Goal: Transaction & Acquisition: Subscribe to service/newsletter

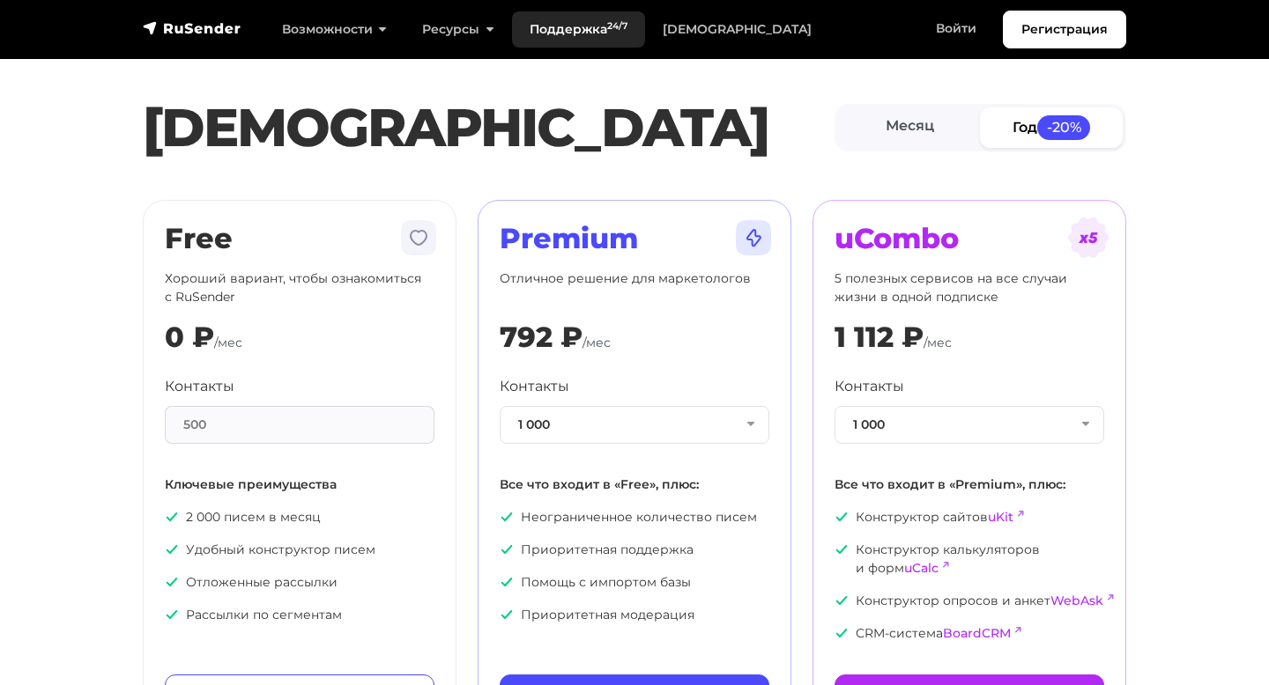
click at [589, 34] on link "Поддержка 24/7" at bounding box center [578, 29] width 133 height 36
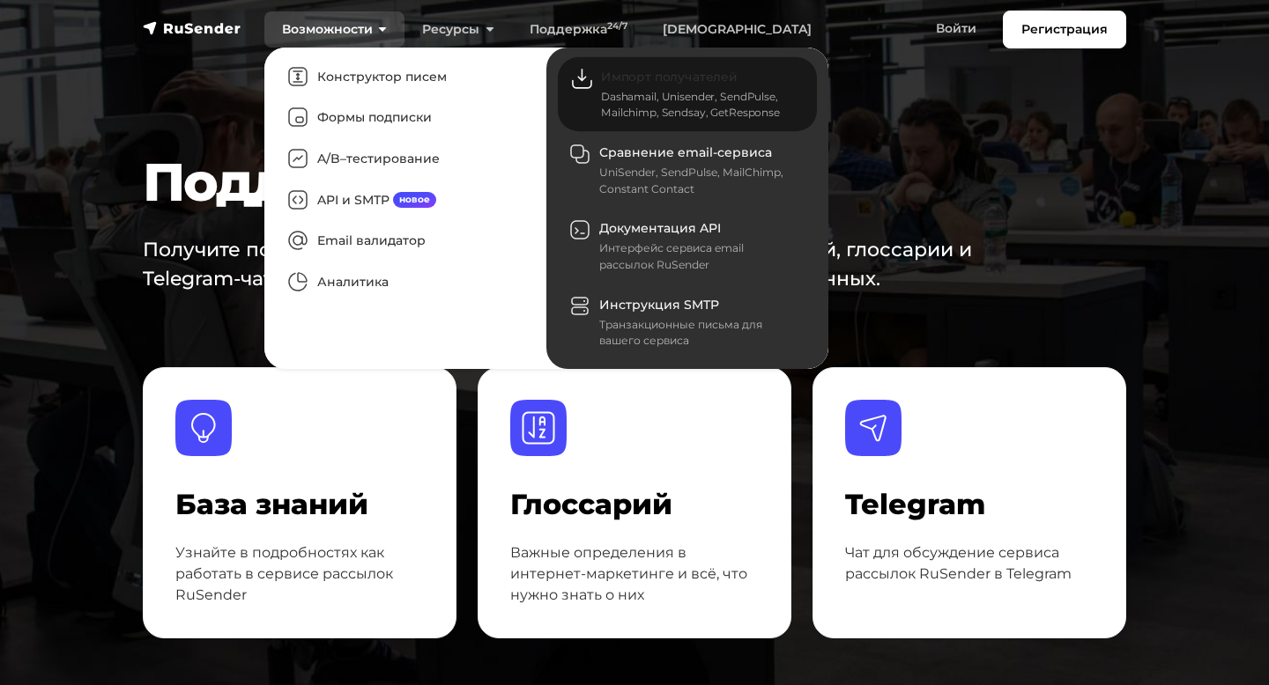
click at [627, 92] on div "Dashamail, Unisender, SendPulse, Mailchimp, Sendsay, GetResponse" at bounding box center [698, 105] width 195 height 32
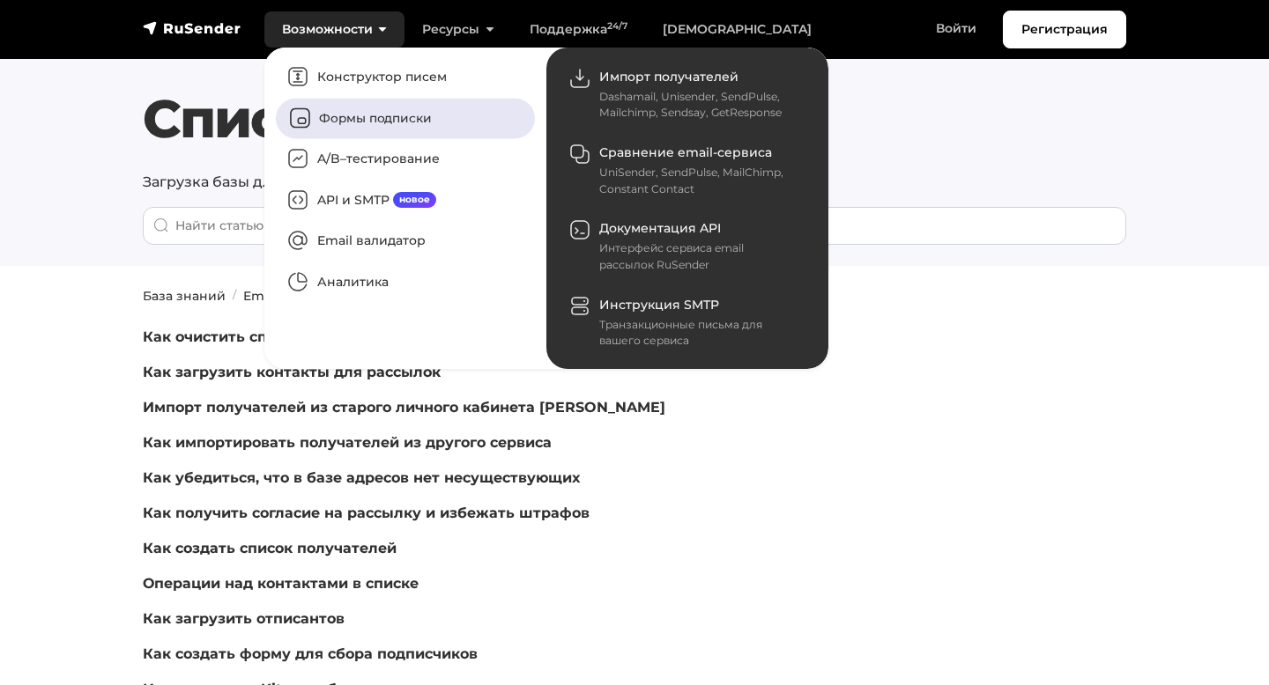
click at [347, 118] on link "Формы подписки" at bounding box center [405, 118] width 259 height 41
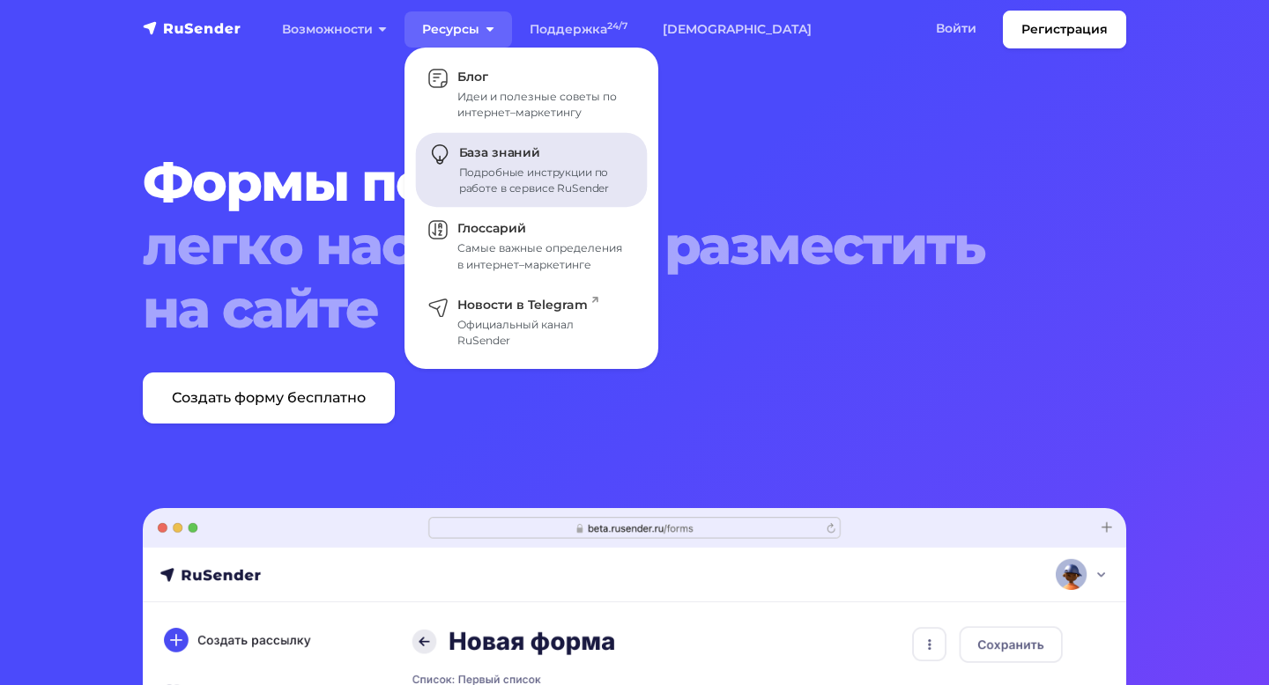
click at [499, 187] on div "Подробные инструкции по работе в сервисе RuSender" at bounding box center [542, 181] width 167 height 32
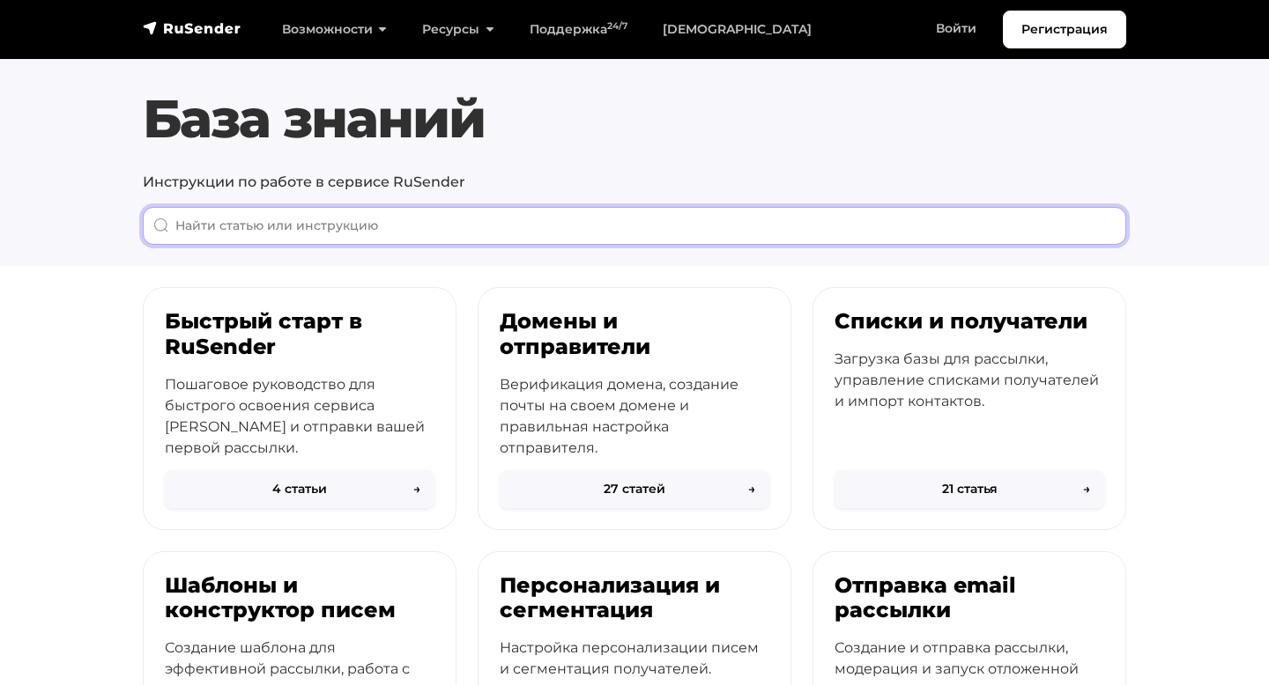
click at [421, 231] on input "When autocomplete results are available use up and down arrows to review and en…" at bounding box center [634, 226] width 983 height 38
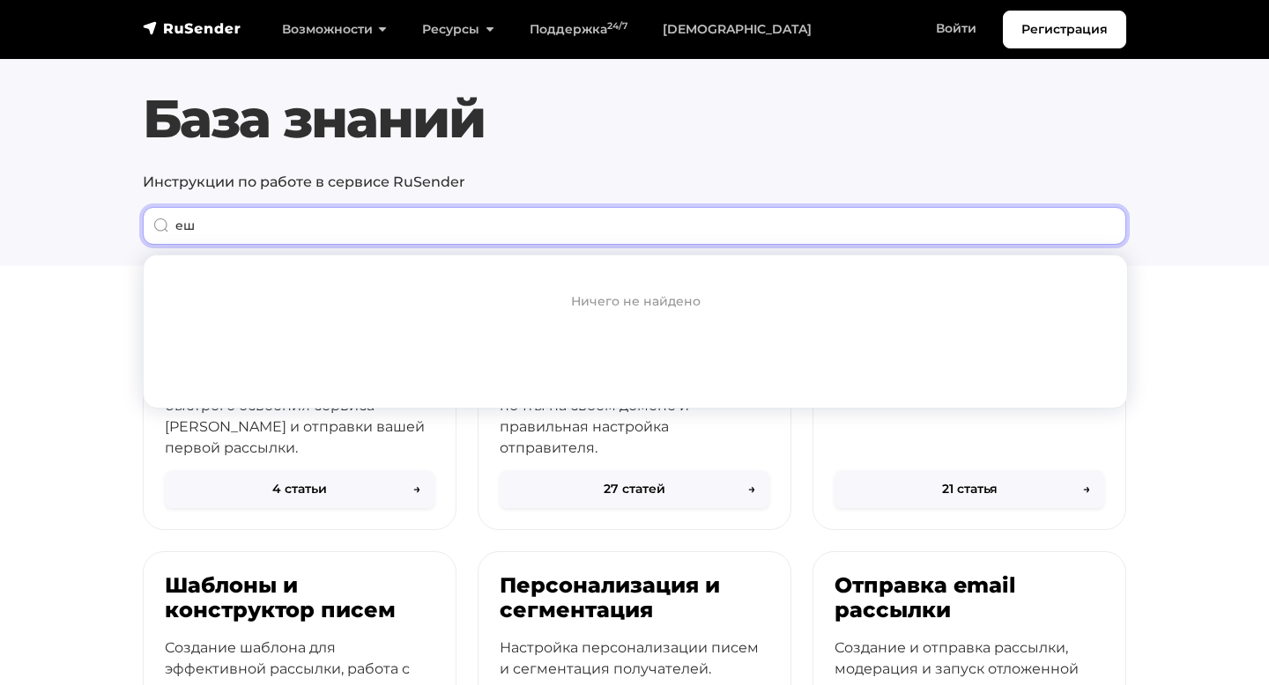
type input "е"
type input "tilda"
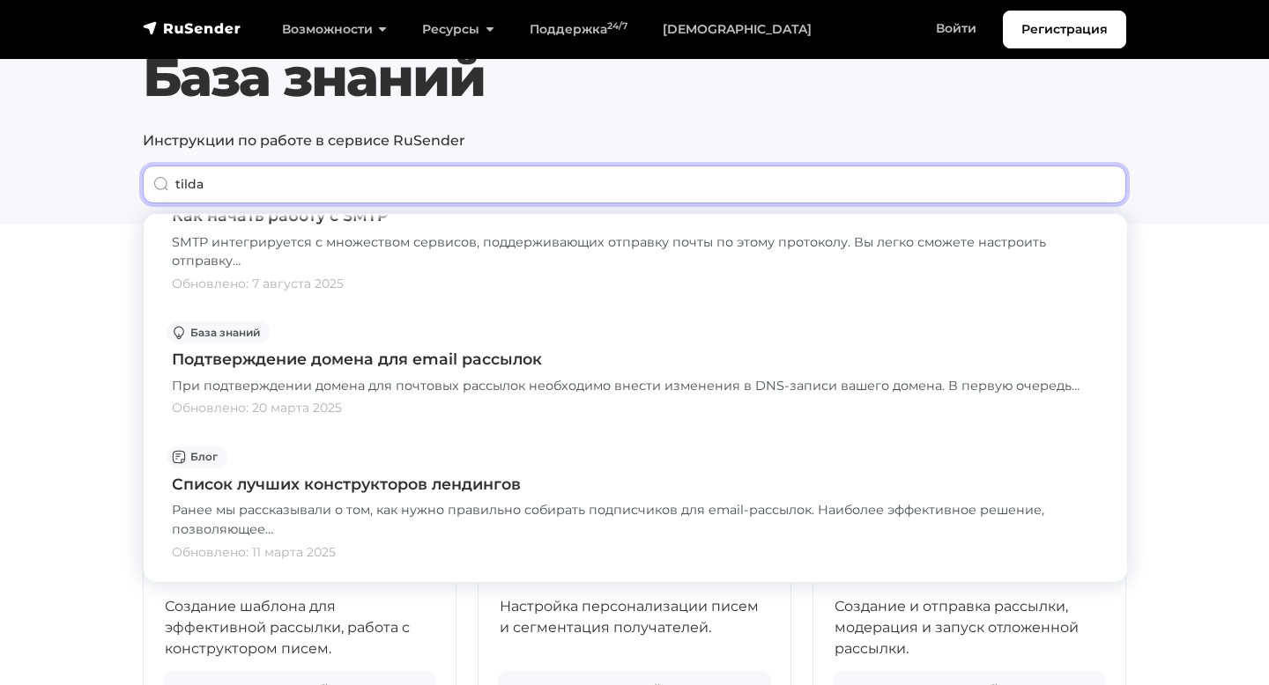
scroll to position [42, 0]
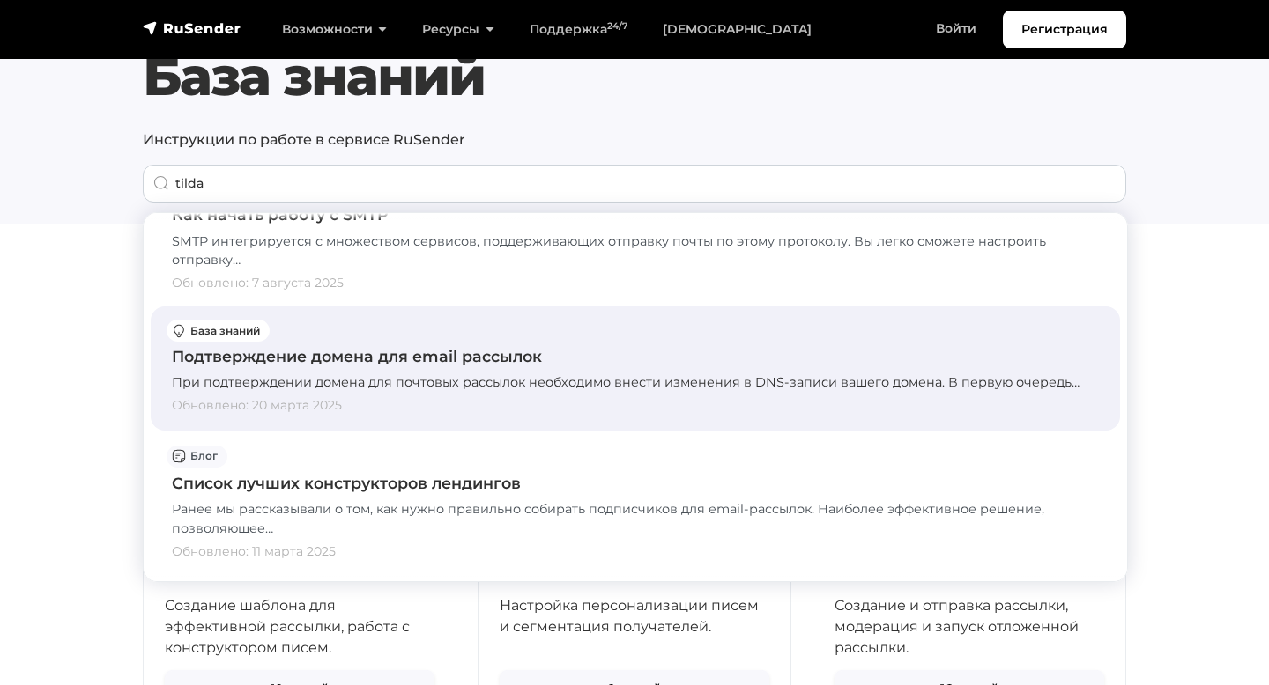
click at [473, 378] on div "При подтверждении домена для почтовых рассылок необходимо внести изменения в DN…" at bounding box center [635, 383] width 927 height 19
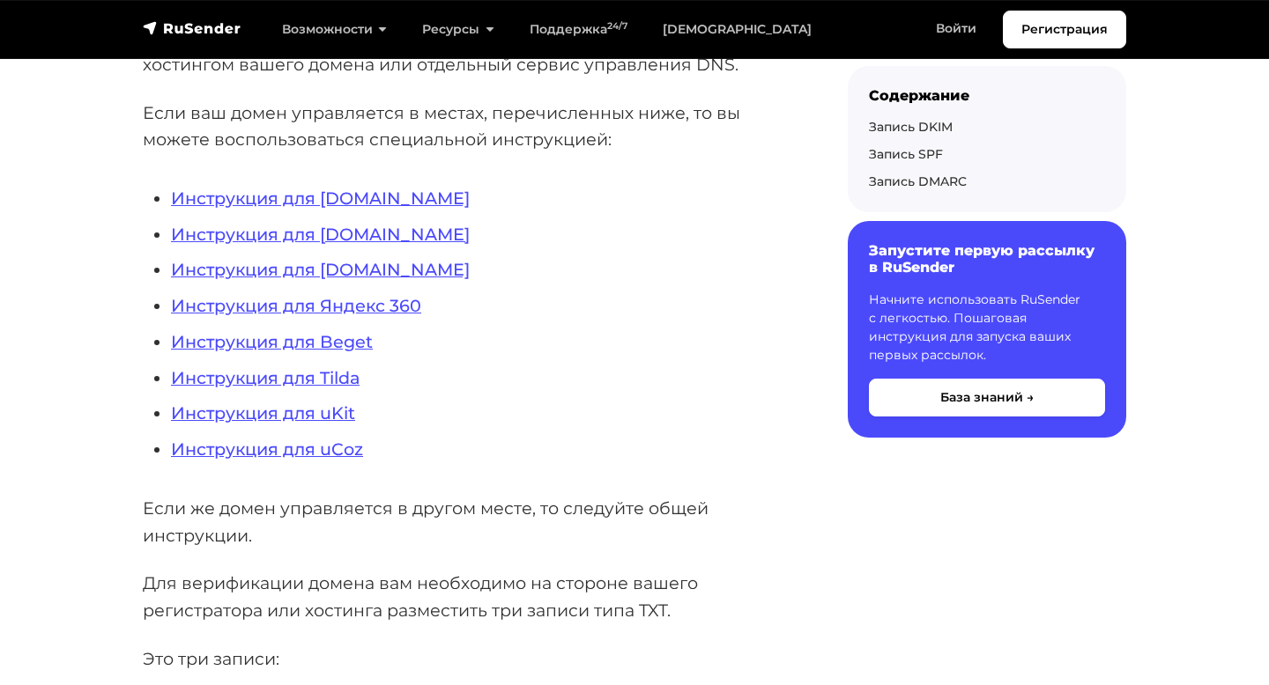
scroll to position [484, 0]
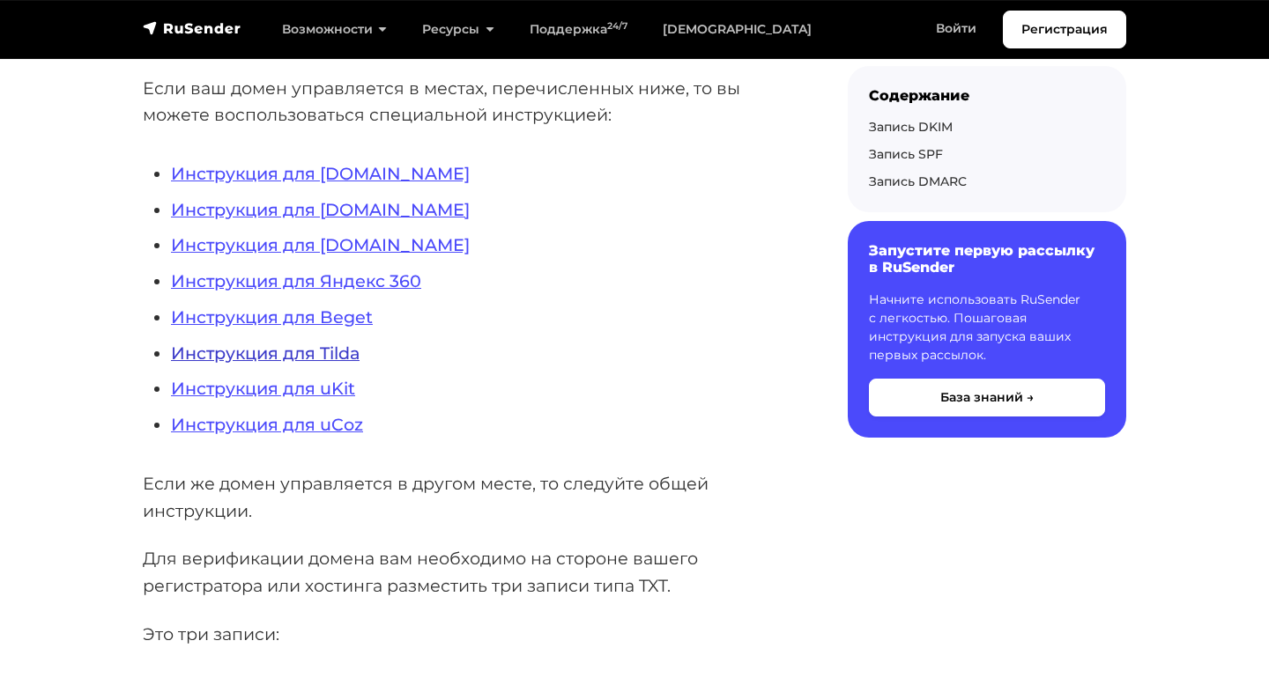
click at [330, 348] on link "Инструкция для Tilda" at bounding box center [265, 353] width 189 height 21
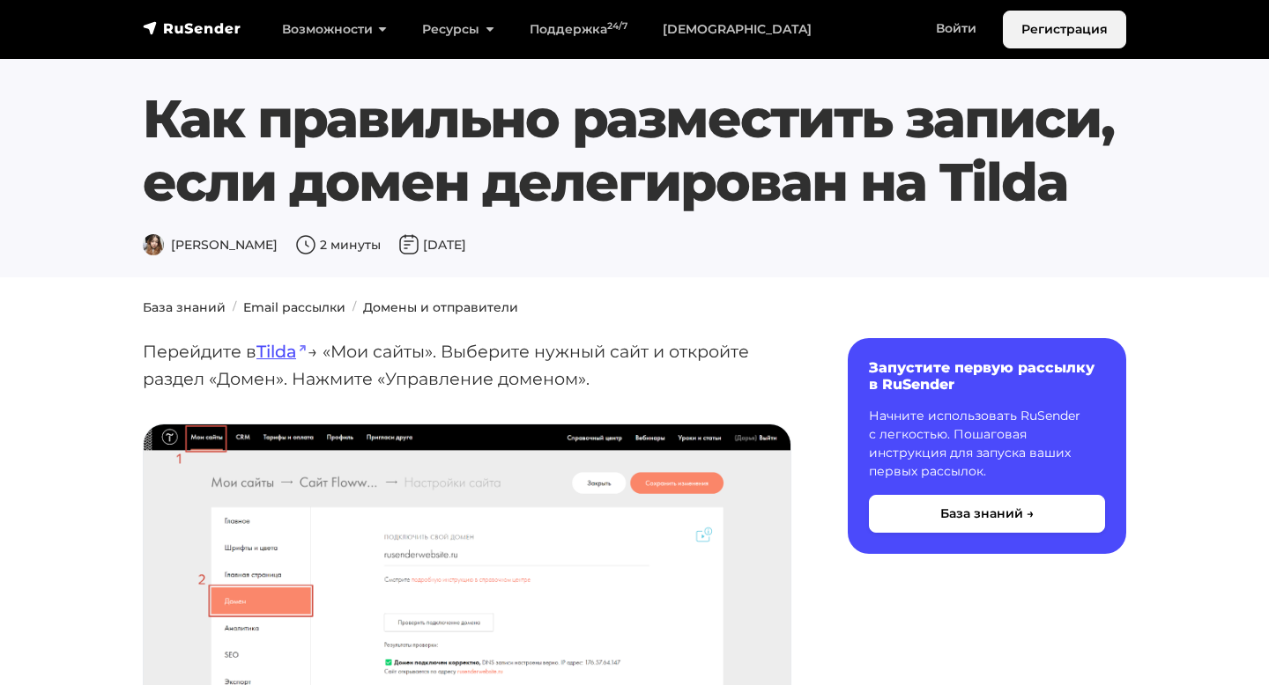
click at [1059, 37] on link "Регистрация" at bounding box center [1064, 30] width 123 height 38
click at [1071, 39] on link "Регистрация" at bounding box center [1064, 30] width 123 height 38
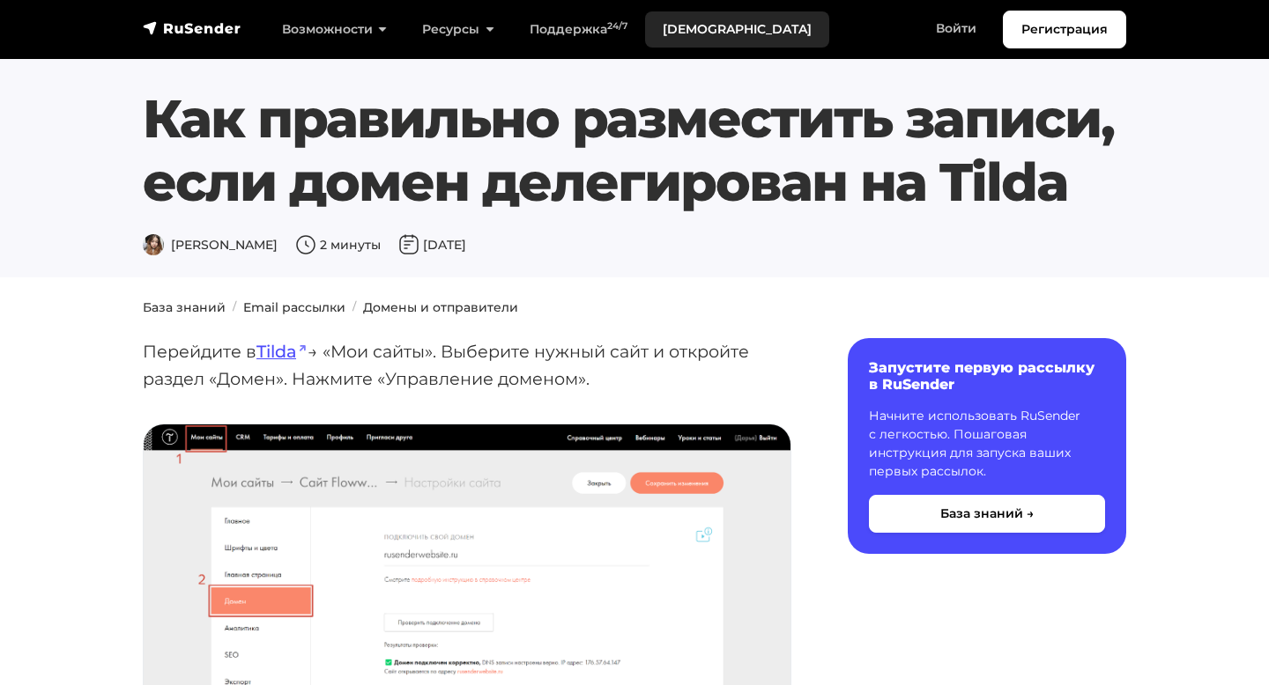
click at [698, 40] on link "Тарифы" at bounding box center [737, 29] width 184 height 36
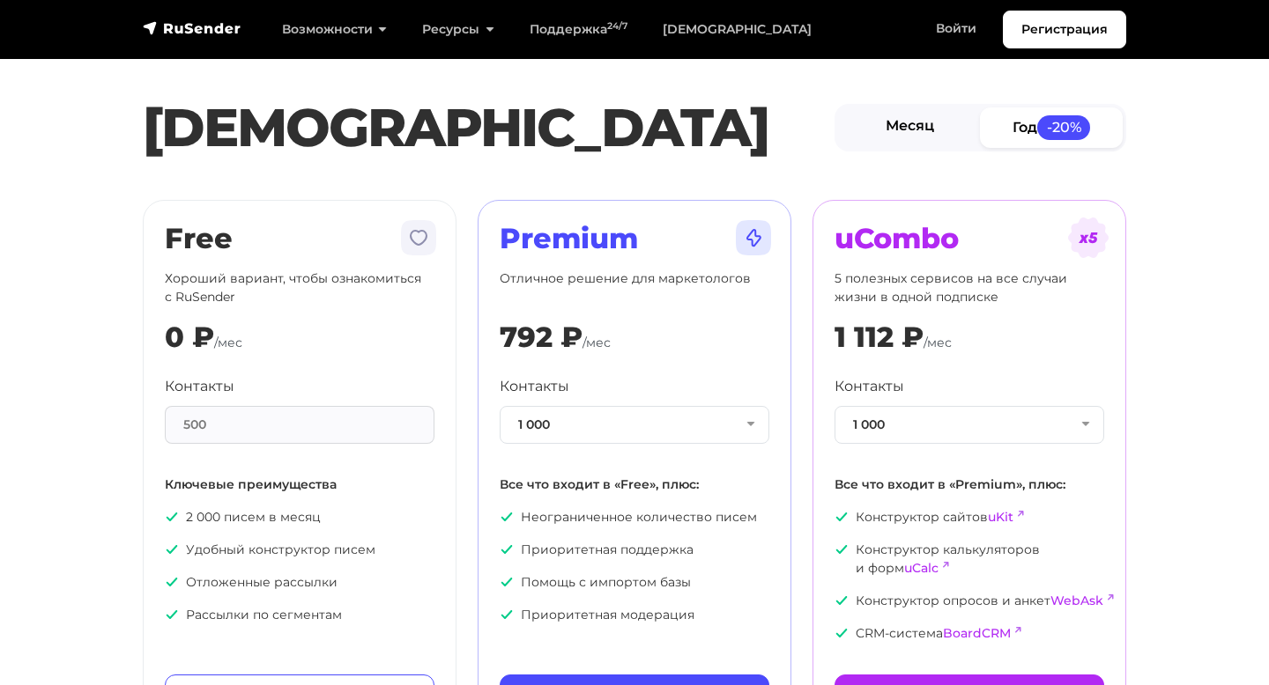
click at [908, 129] on link "Месяц" at bounding box center [909, 127] width 143 height 40
click at [1038, 30] on link "Регистрация" at bounding box center [1064, 30] width 123 height 38
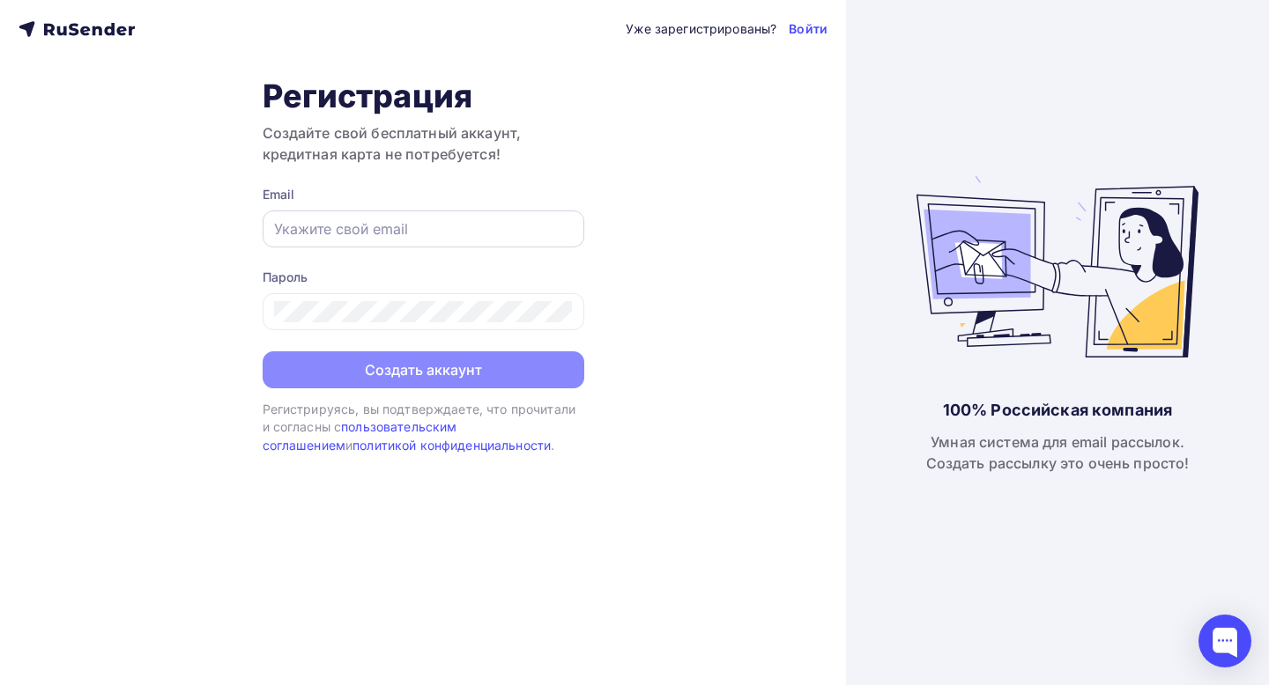
click at [450, 229] on input "text" at bounding box center [423, 228] width 299 height 21
paste input "masterskay.club.mo@yandex.ru"
type input "[DOMAIN_NAME][EMAIL_ADDRESS][DOMAIN_NAME]"
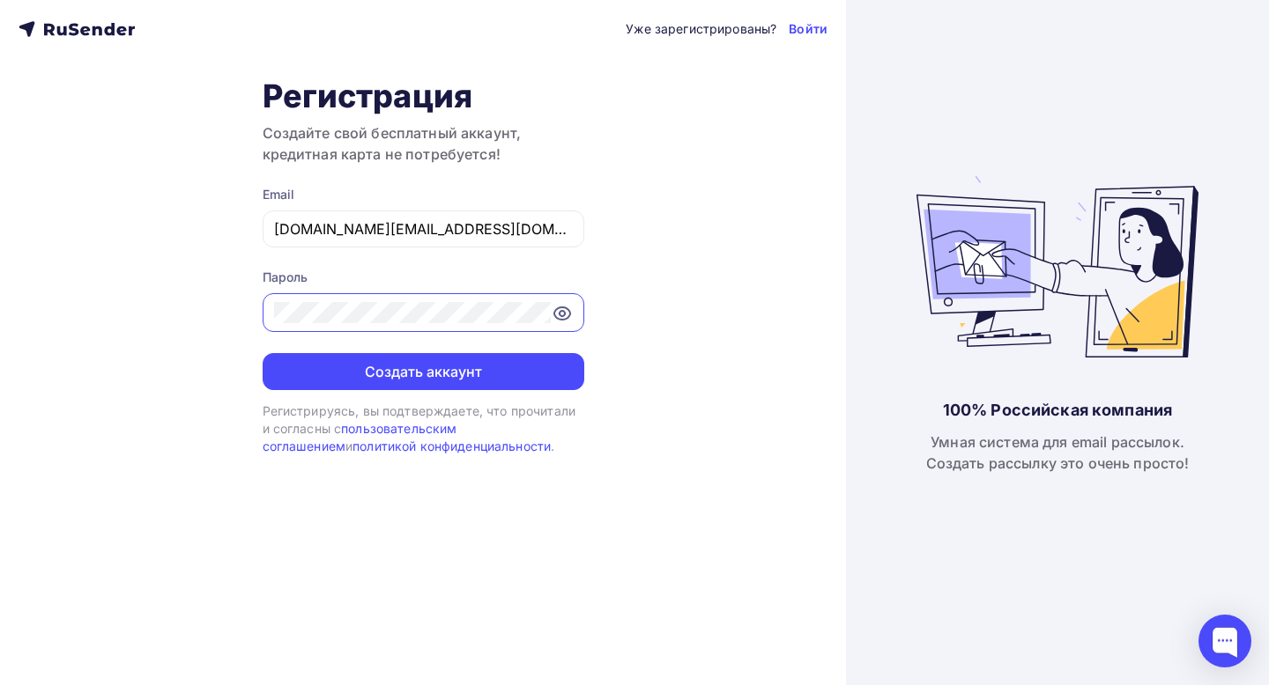
click at [263, 353] on button "Создать аккаунт" at bounding box center [424, 371] width 322 height 37
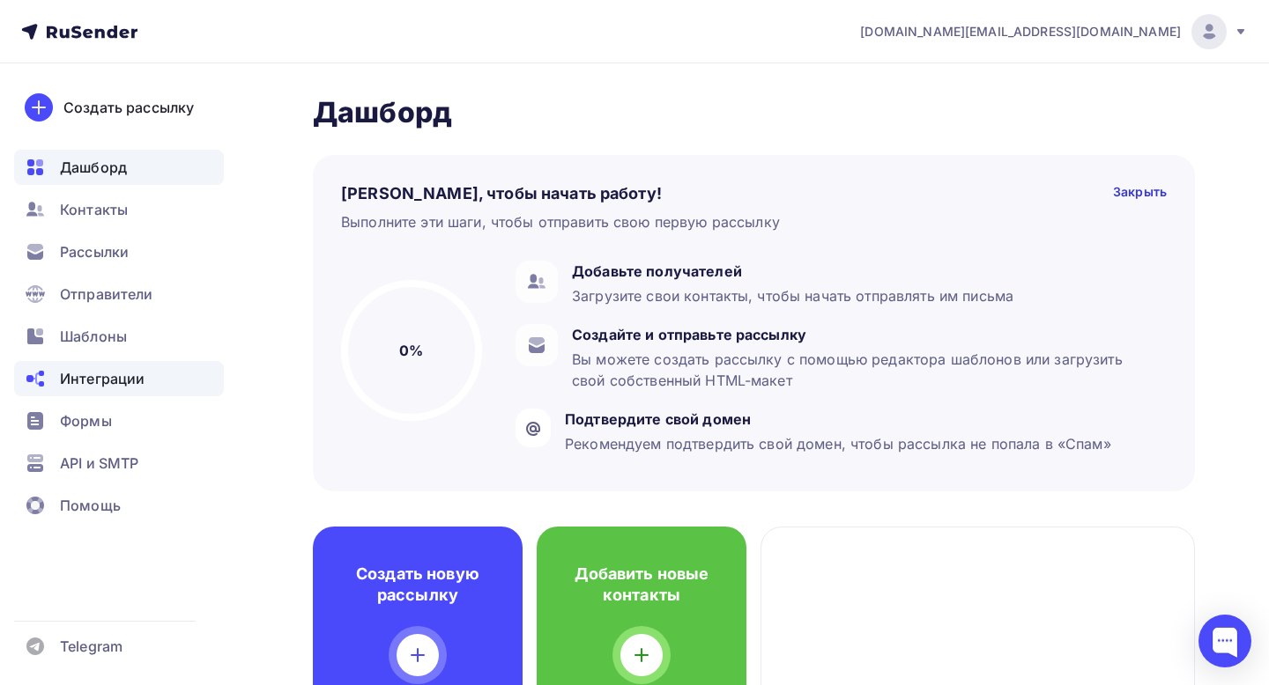
click at [104, 384] on span "Интеграции" at bounding box center [102, 378] width 85 height 21
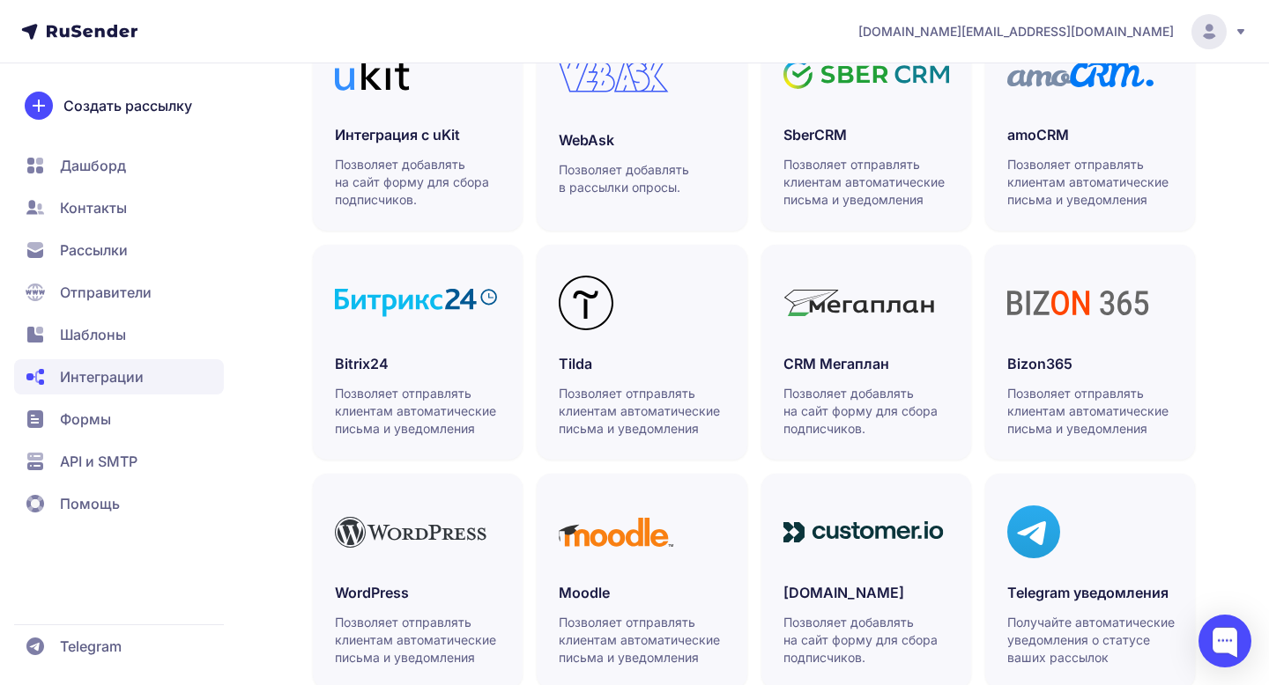
scroll to position [526, 0]
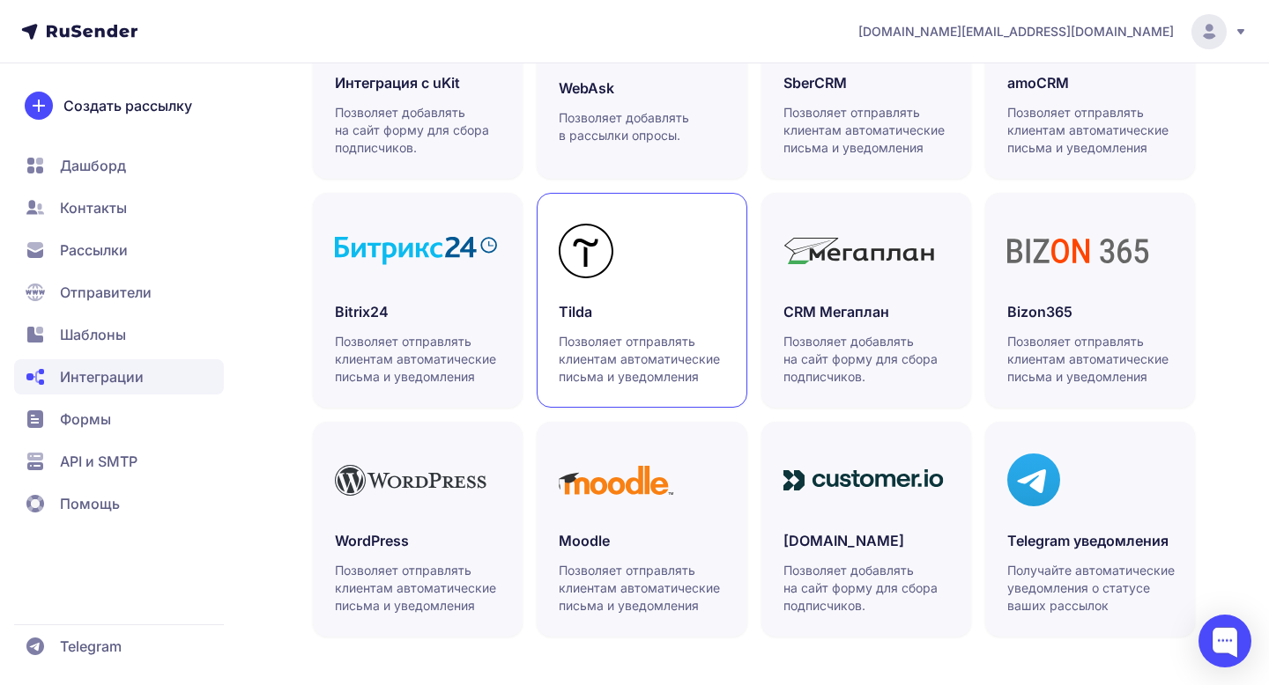
click at [591, 294] on link "Tilda Позволяет отправлять клиентам автоматические письма и уведомления" at bounding box center [641, 300] width 210 height 215
click at [88, 463] on span "API и SMTP" at bounding box center [99, 461] width 78 height 21
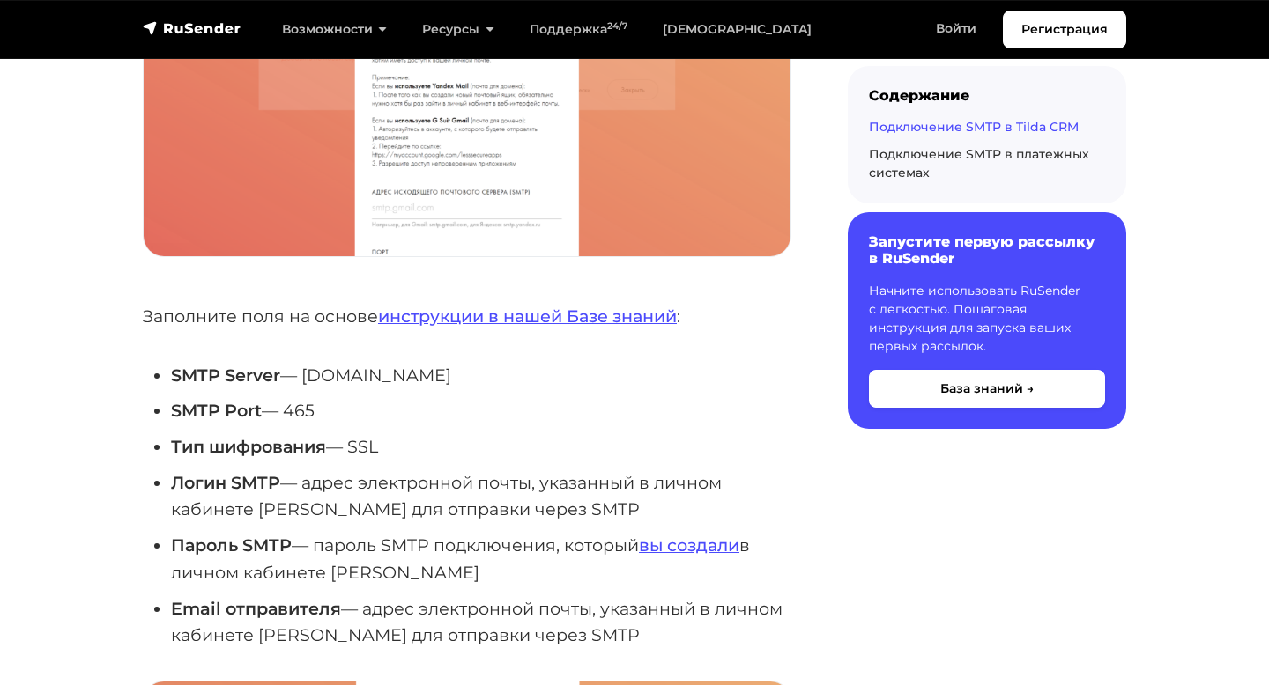
scroll to position [1692, 0]
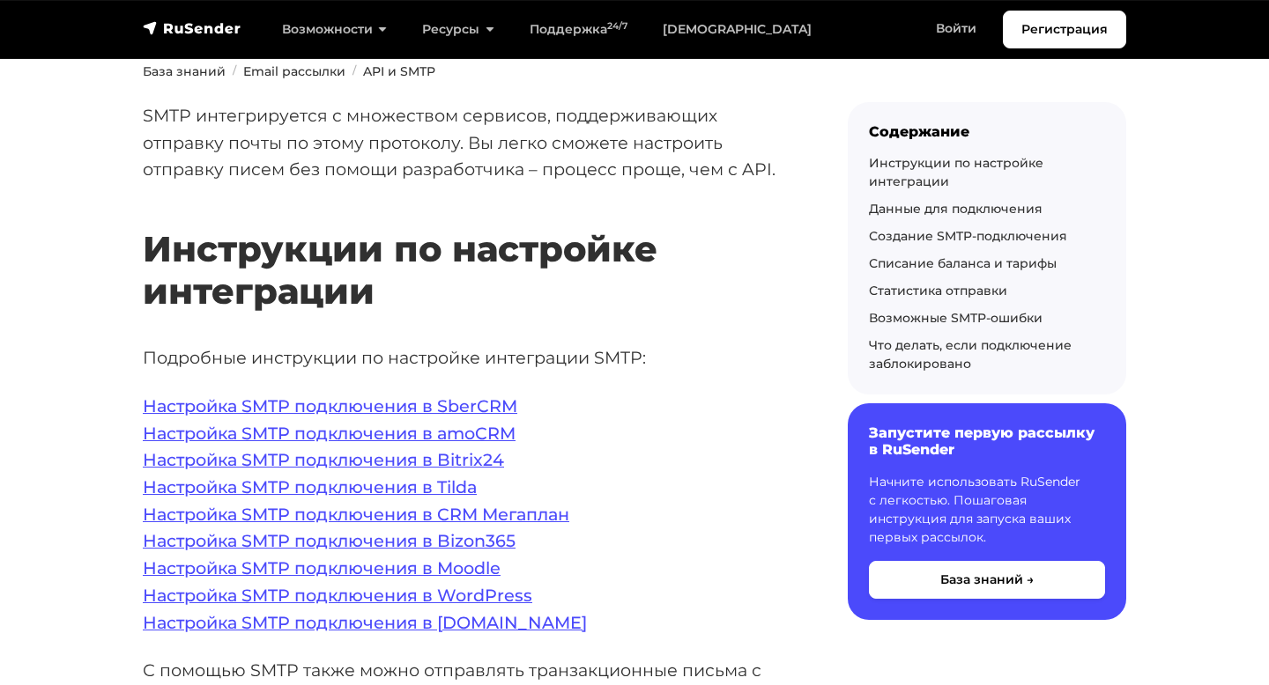
scroll to position [211, 0]
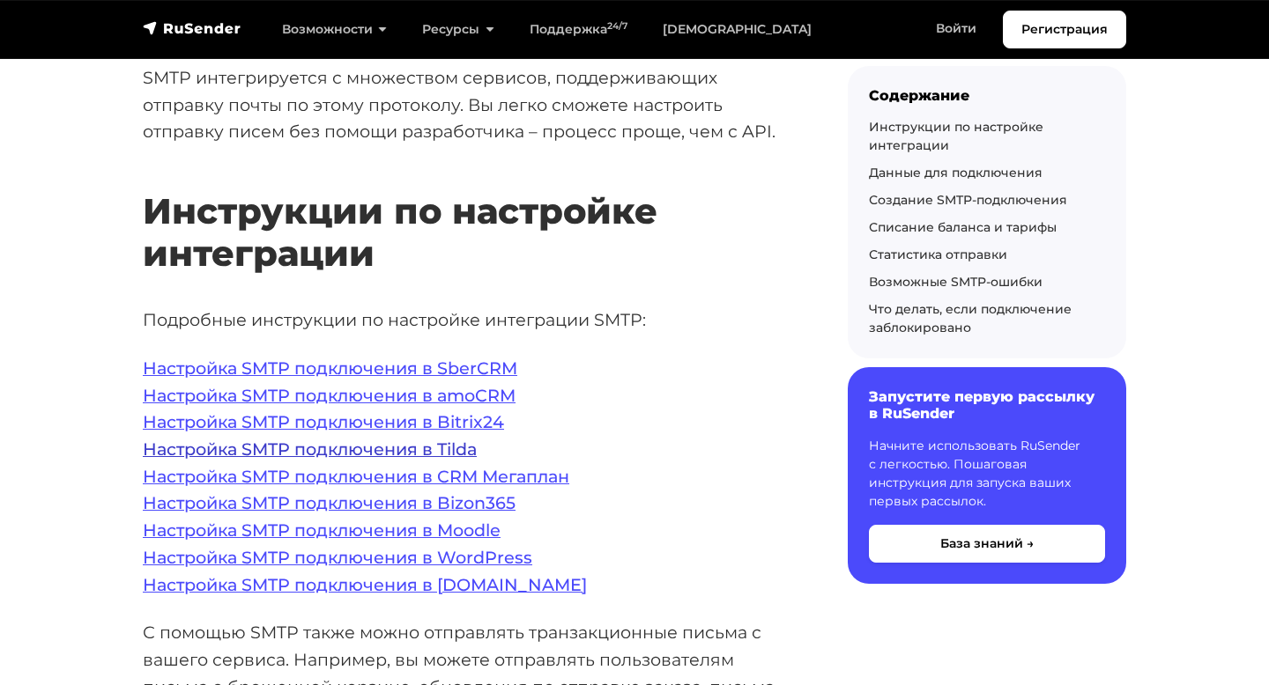
click at [403, 447] on link "Настройка SMTP подключения в Tilda" at bounding box center [310, 449] width 334 height 21
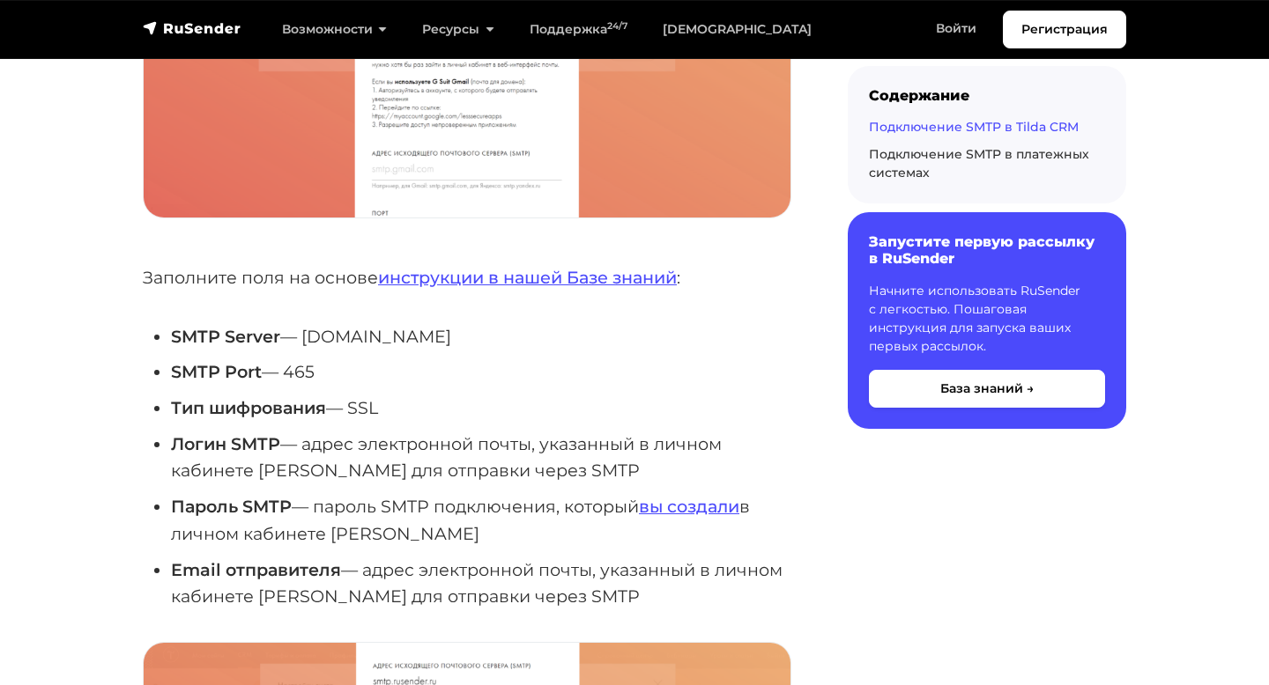
scroll to position [1721, 0]
drag, startPoint x: 307, startPoint y: 337, endPoint x: 457, endPoint y: 344, distance: 150.0
click at [457, 344] on li "SMTP Server — [DOMAIN_NAME]" at bounding box center [481, 335] width 620 height 27
copy li "[DOMAIN_NAME]"
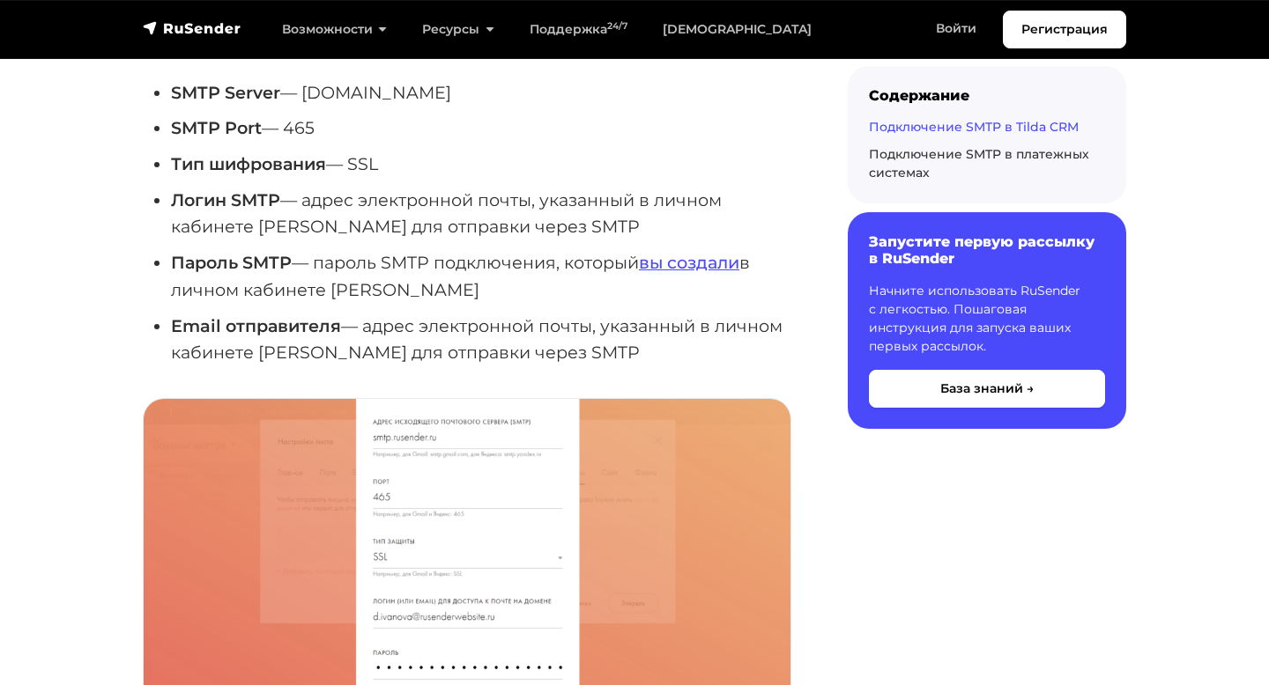
scroll to position [1962, 0]
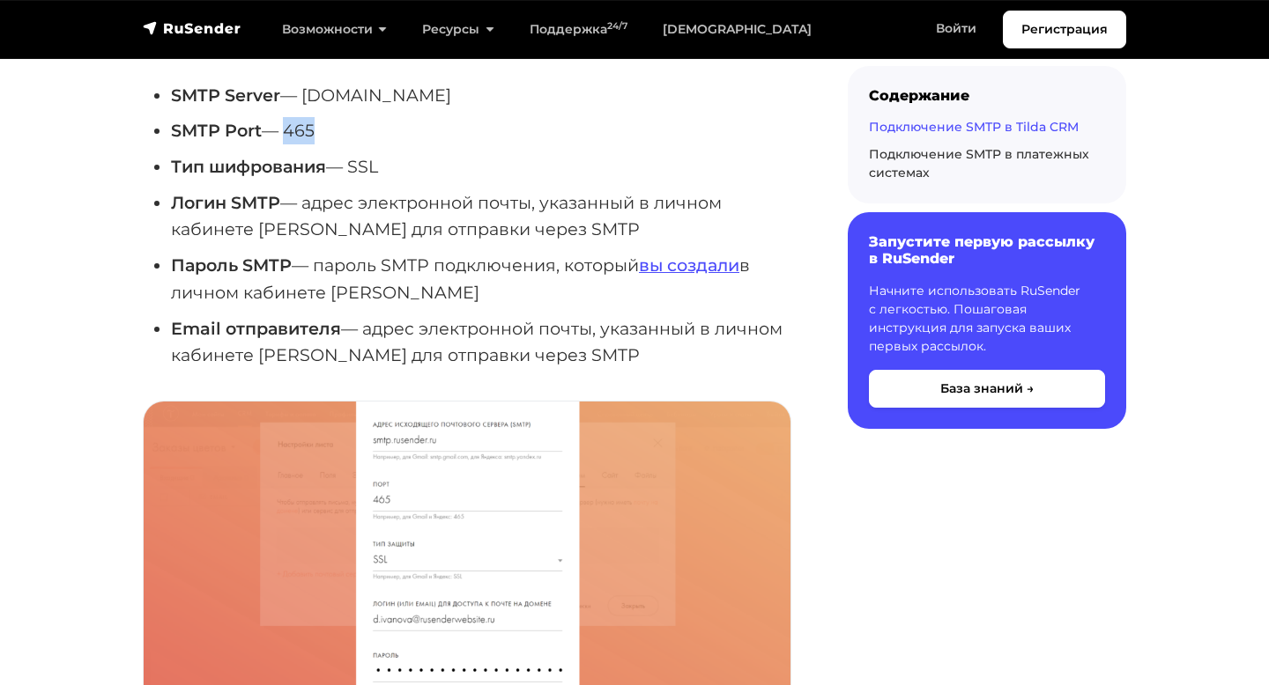
drag, startPoint x: 290, startPoint y: 127, endPoint x: 323, endPoint y: 132, distance: 33.9
click at [323, 132] on li "SMTP Port — 465" at bounding box center [481, 130] width 620 height 27
copy li "465"
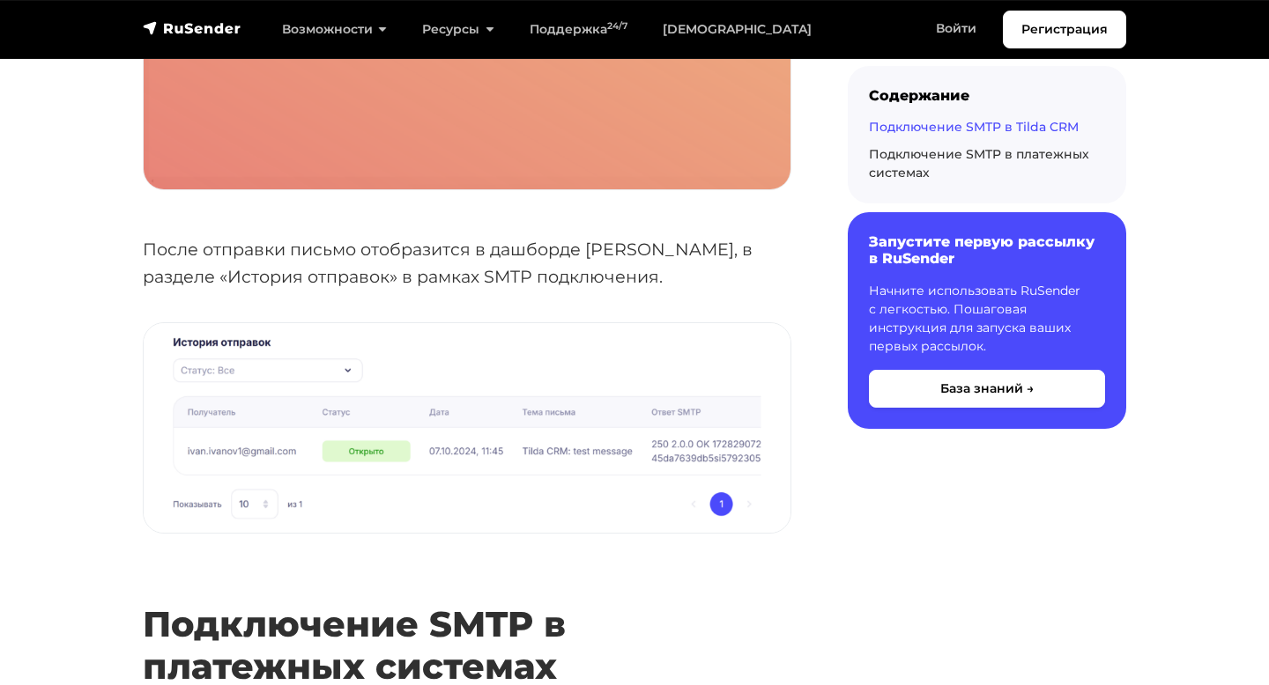
scroll to position [4225, 0]
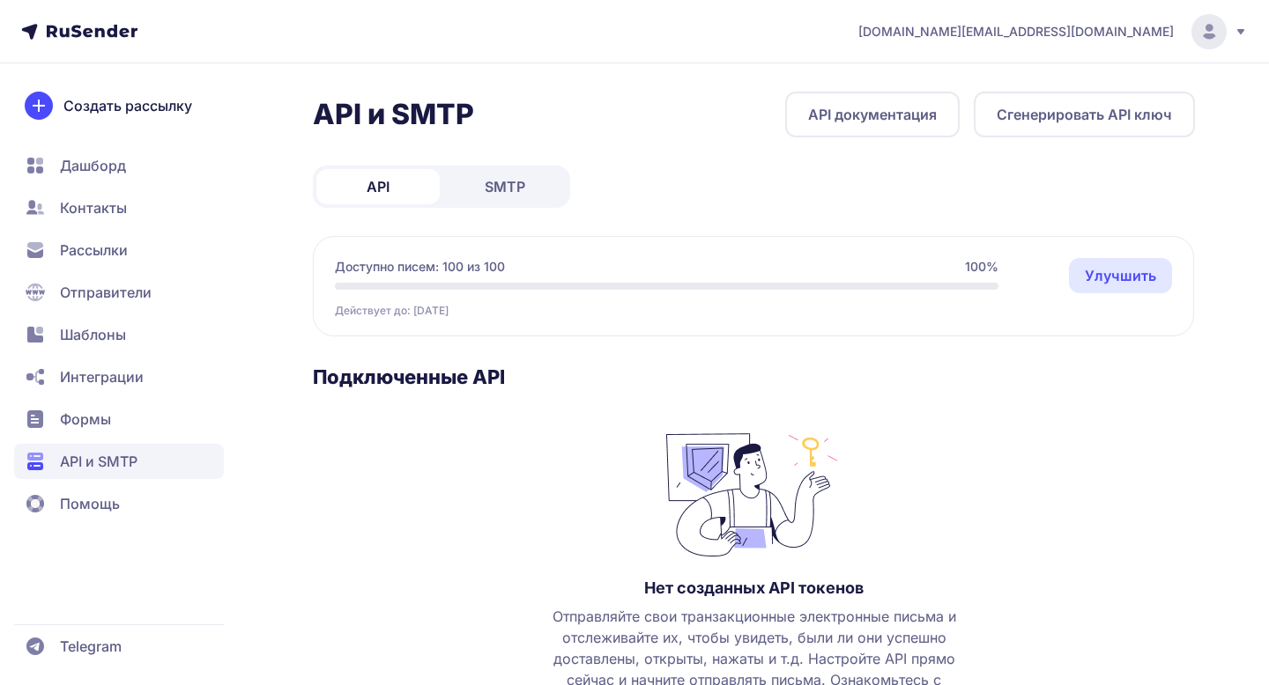
click at [508, 208] on div "API и SMTP API документация Сгенерировать API ключ API SMTP Доступно писем: 100…" at bounding box center [754, 462] width 882 height 740
click at [505, 180] on span "SMTP" at bounding box center [505, 186] width 41 height 21
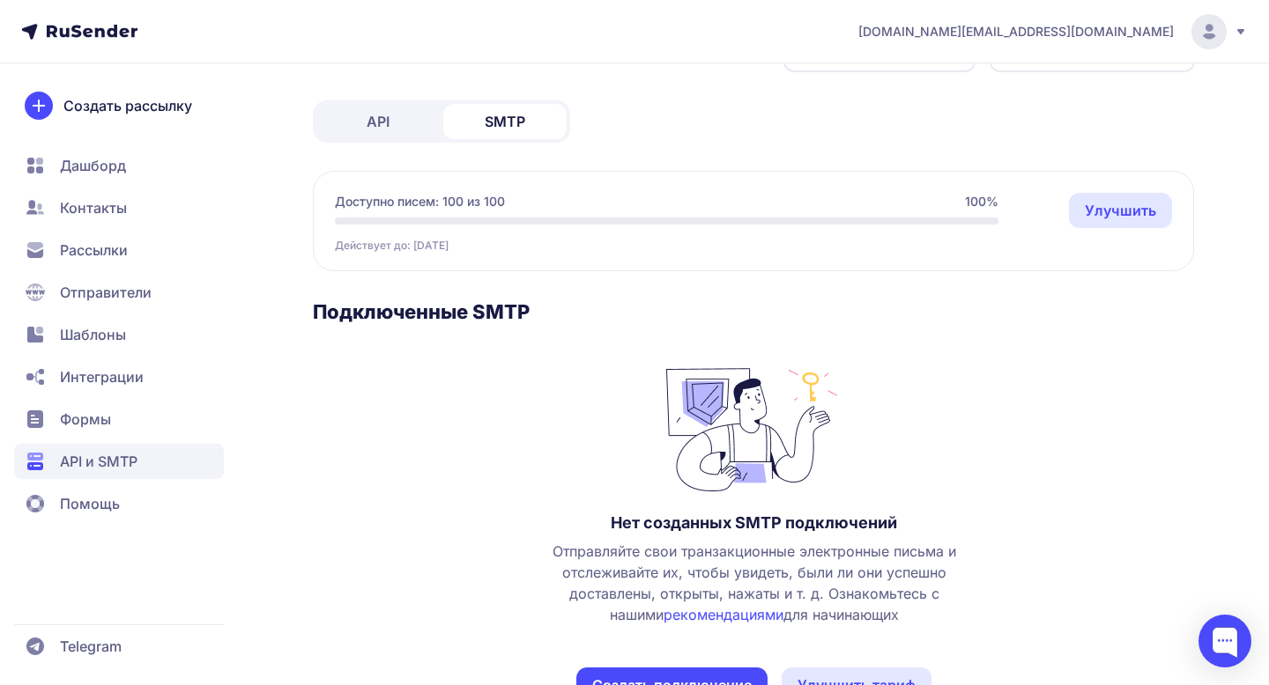
scroll to position [125, 0]
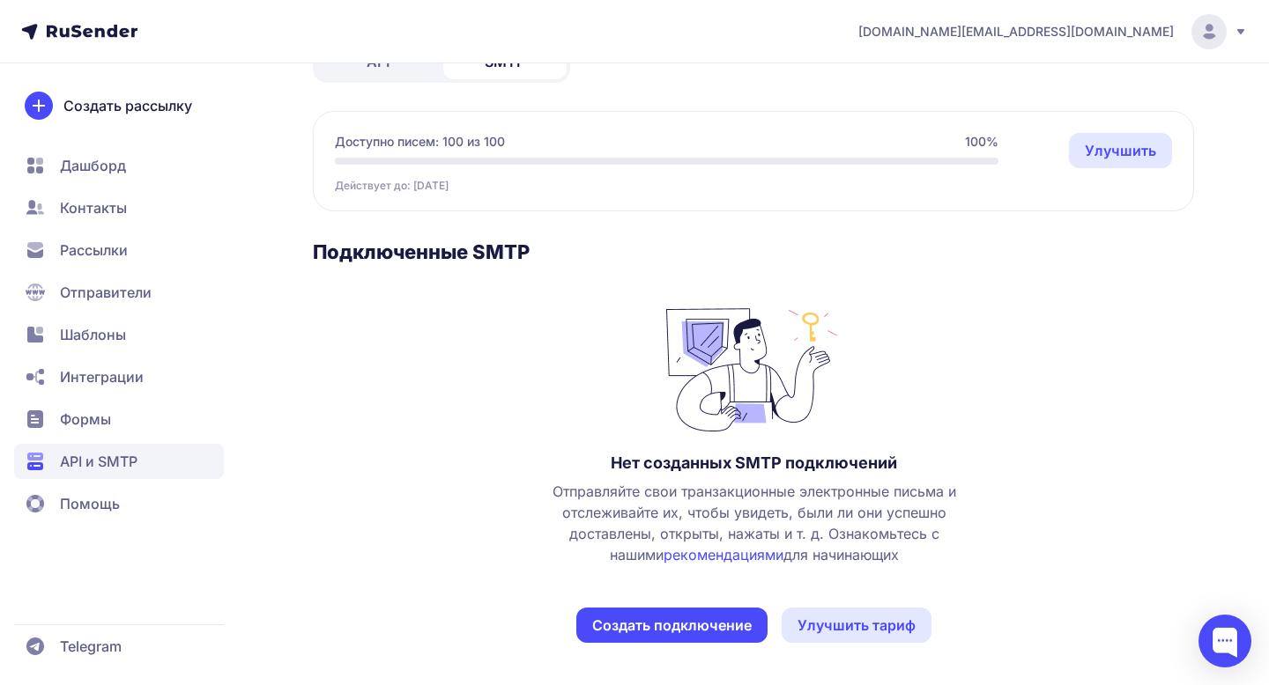
click at [689, 626] on button "Создать подключение" at bounding box center [671, 625] width 191 height 35
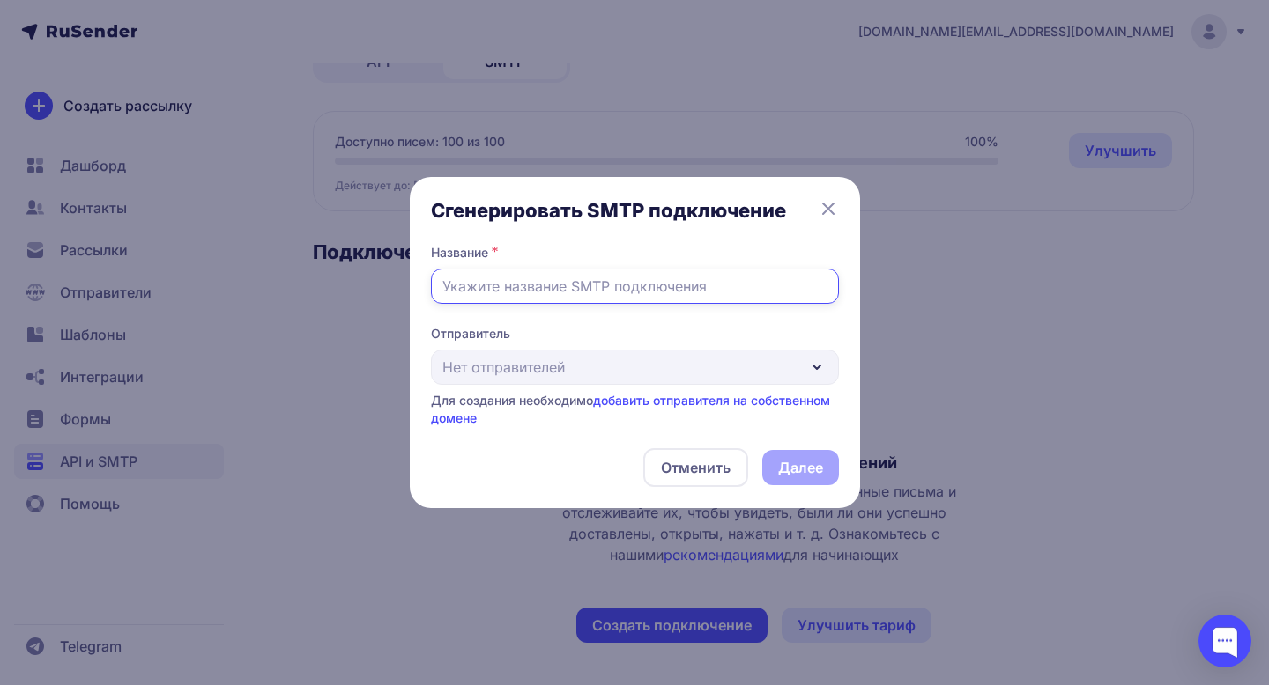
click at [662, 289] on input "text" at bounding box center [635, 286] width 408 height 35
type input "Tilda Leaneri"
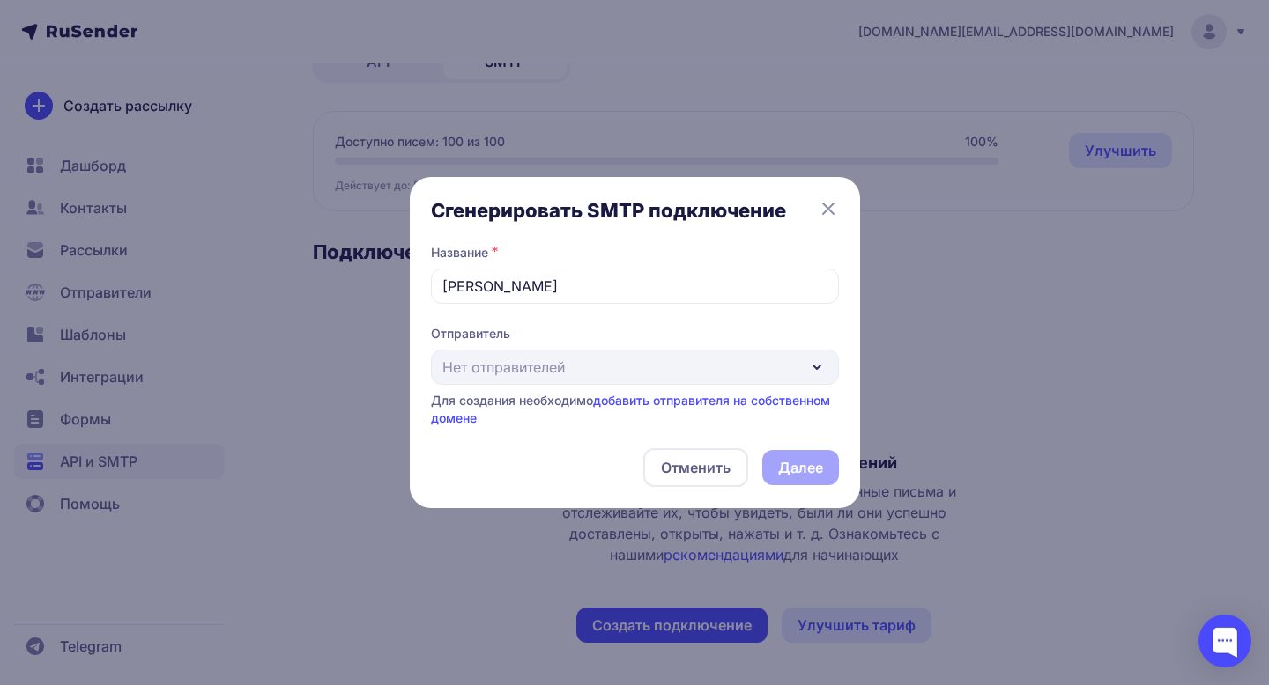
click at [668, 371] on div "Отправитель Нет отправителей Для создания необходимо добавить отправителя на со…" at bounding box center [635, 376] width 408 height 102
click at [810, 369] on div "Отправитель Нет отправителей Для создания необходимо добавить отправителя на со…" at bounding box center [635, 376] width 408 height 102
click at [672, 396] on link "добавить отправителя на собственном домене" at bounding box center [630, 409] width 399 height 33
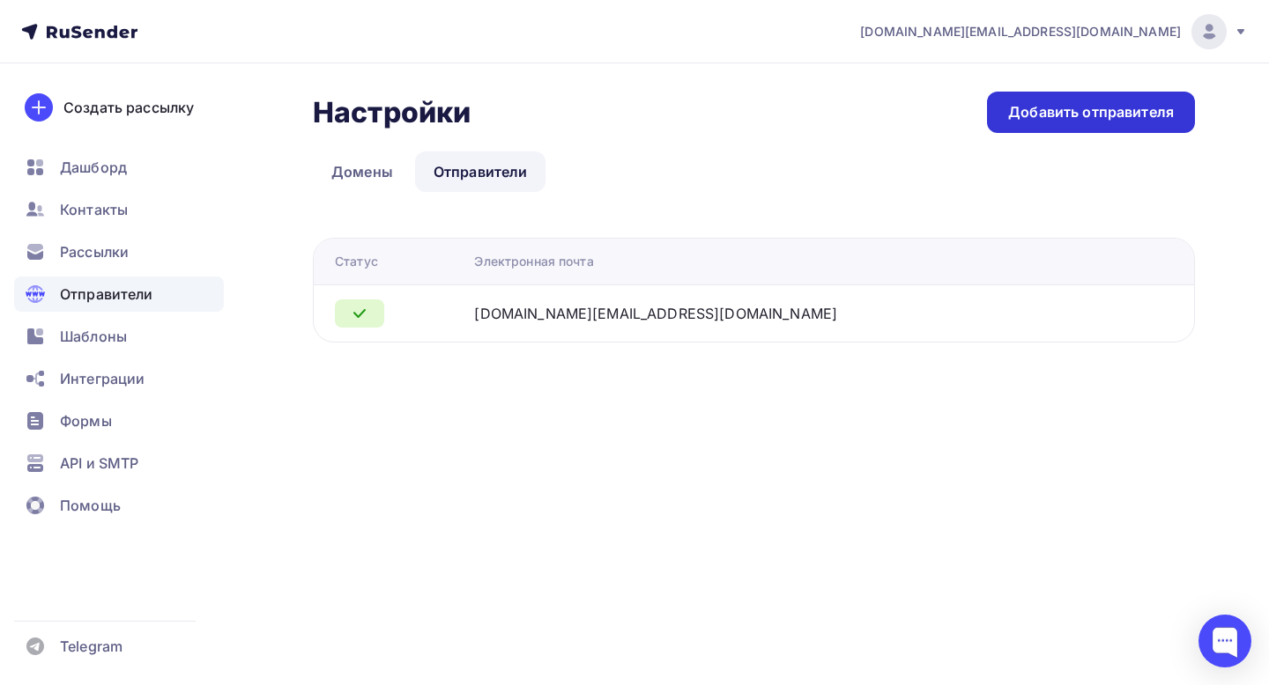
click at [1098, 131] on div "Добавить отправителя" at bounding box center [1091, 112] width 208 height 41
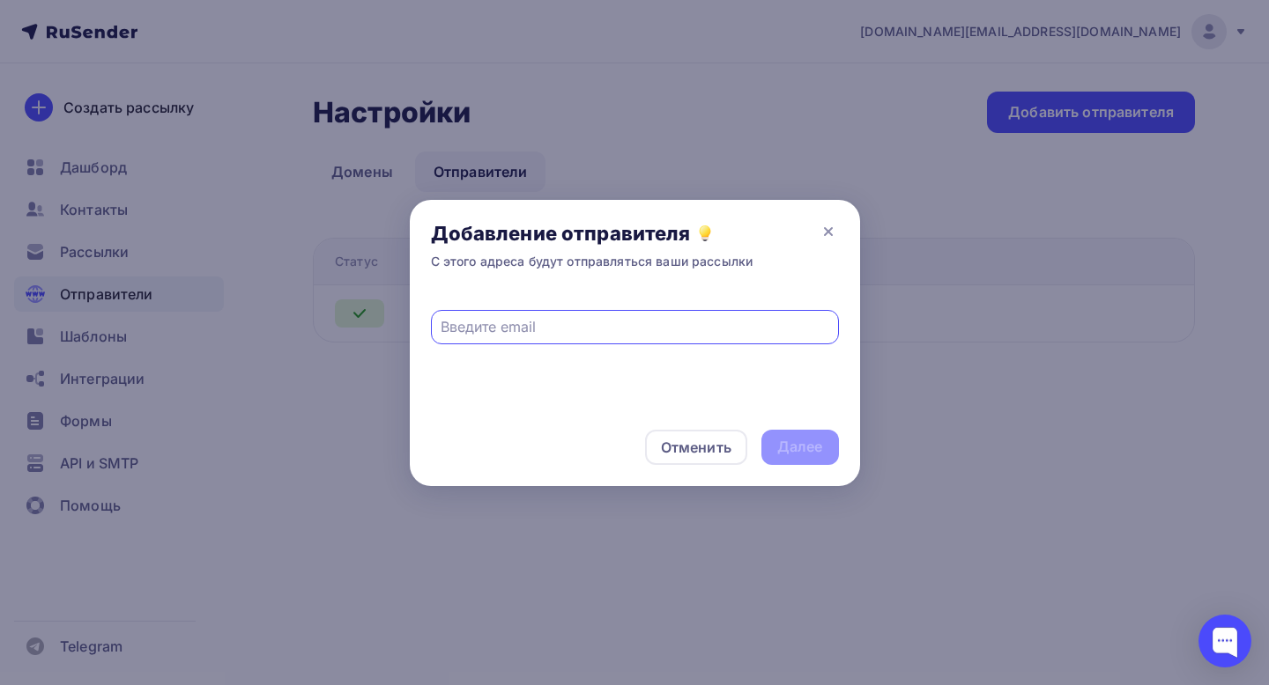
click at [569, 325] on input "text" at bounding box center [634, 326] width 388 height 21
type input "[EMAIL_ADDRESS][DOMAIN_NAME]"
click at [814, 454] on div "Далее" at bounding box center [800, 447] width 46 height 20
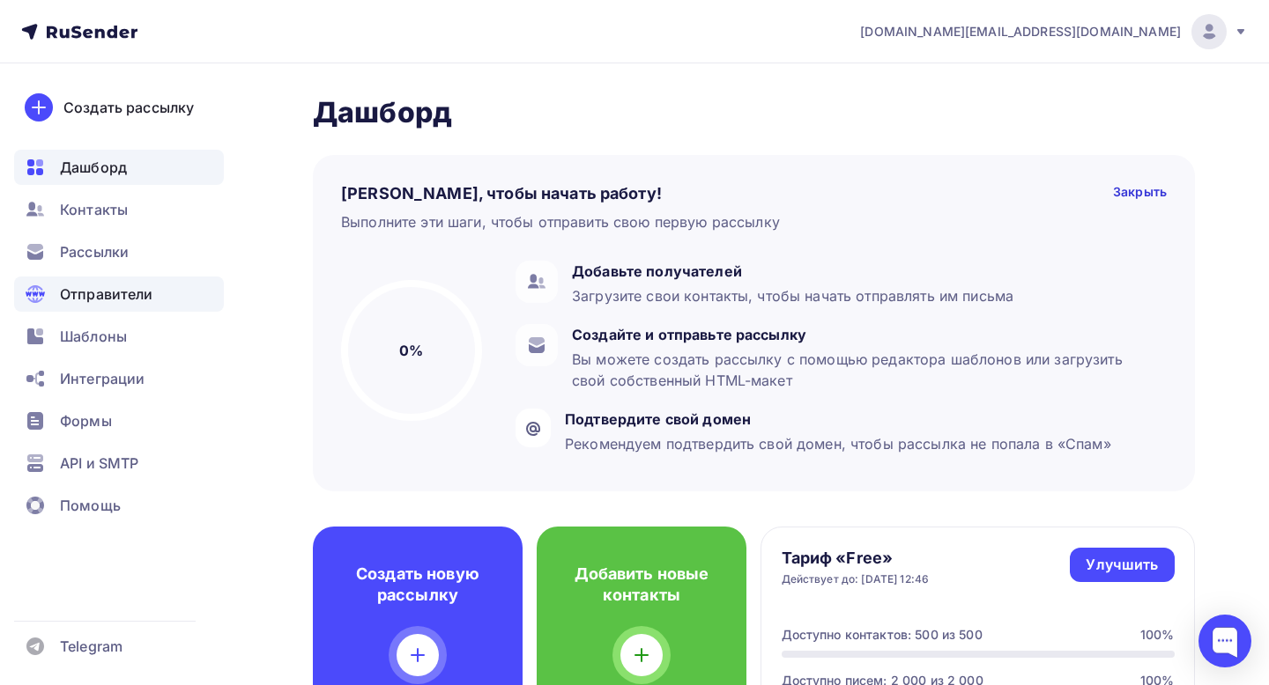
click at [124, 292] on span "Отправители" at bounding box center [106, 294] width 93 height 21
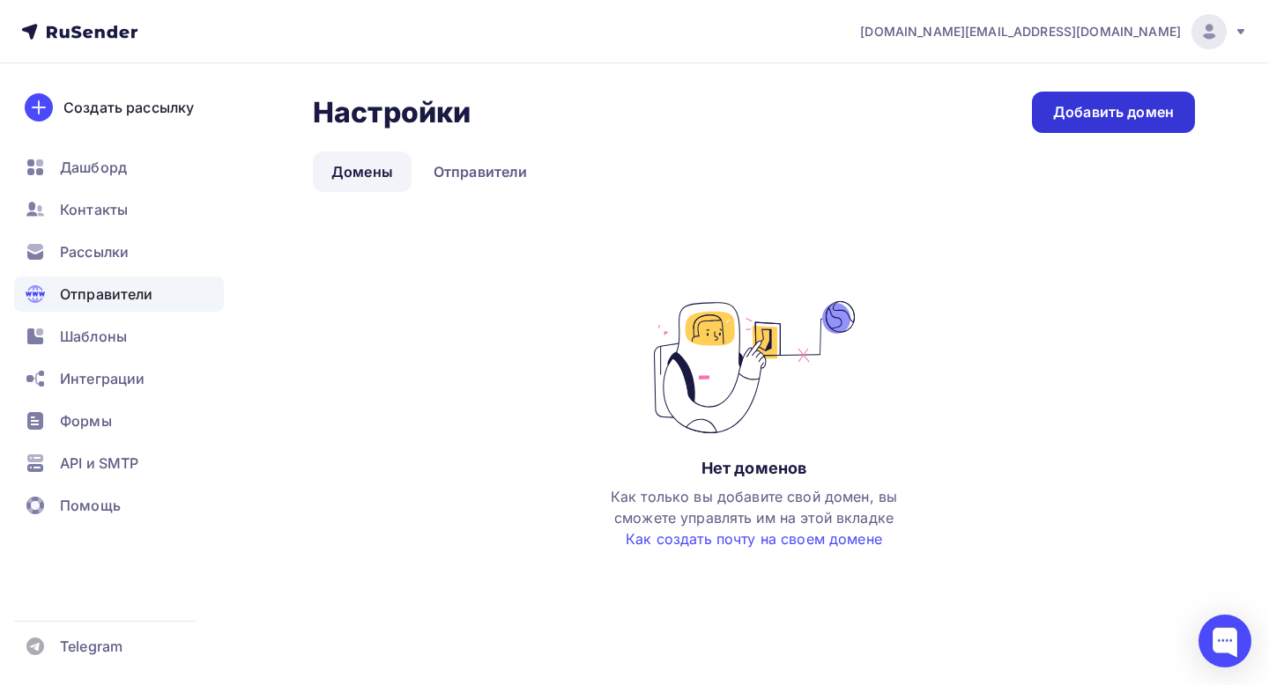
click at [1099, 118] on div "Добавить домен" at bounding box center [1113, 112] width 121 height 20
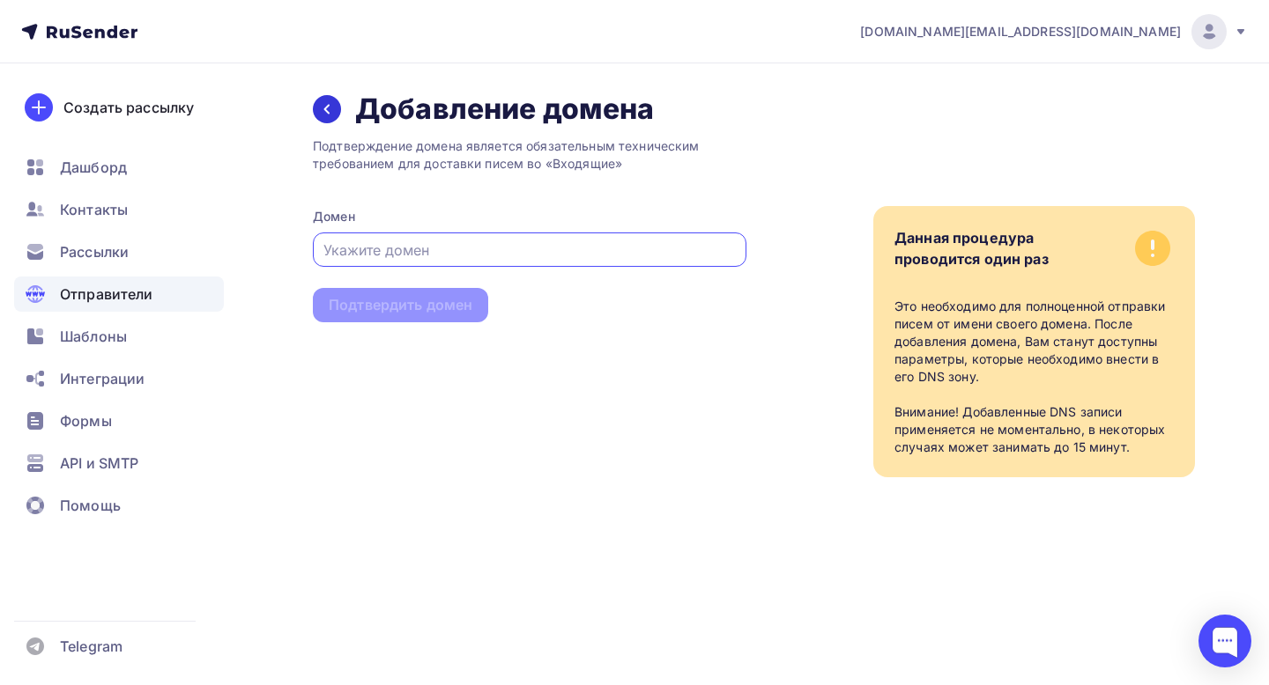
click at [335, 113] on div at bounding box center [327, 109] width 28 height 28
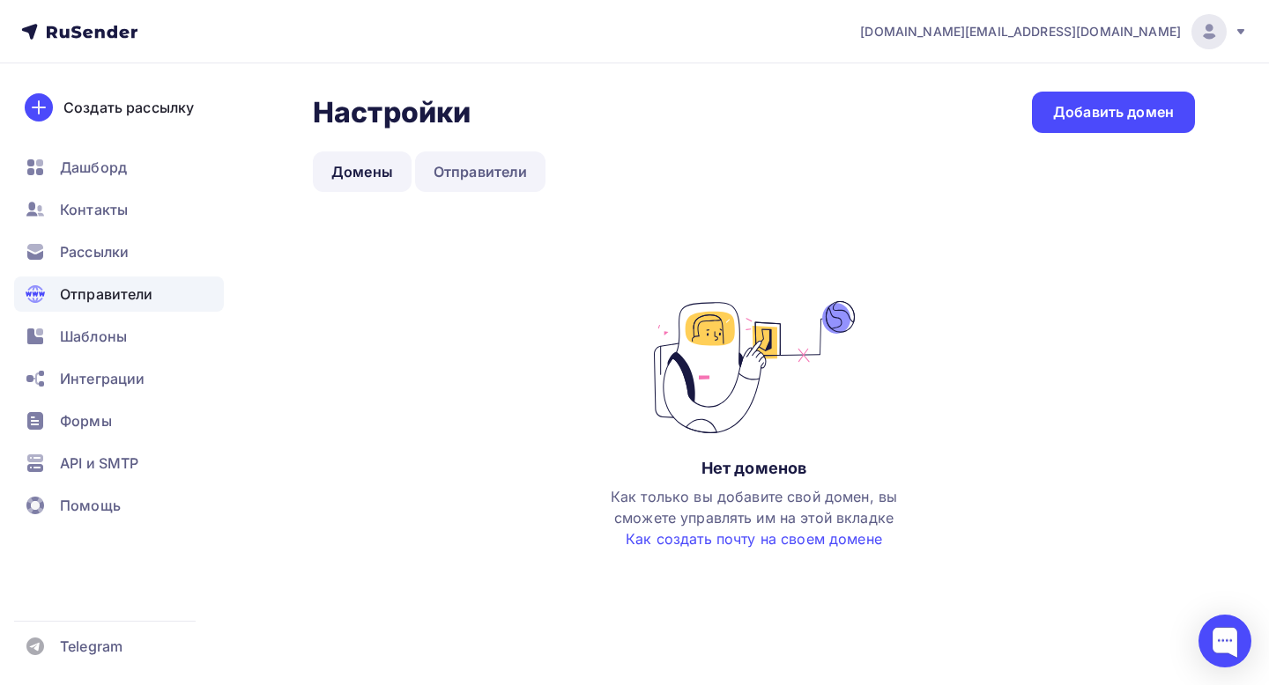
click at [489, 173] on link "Отправители" at bounding box center [480, 172] width 131 height 41
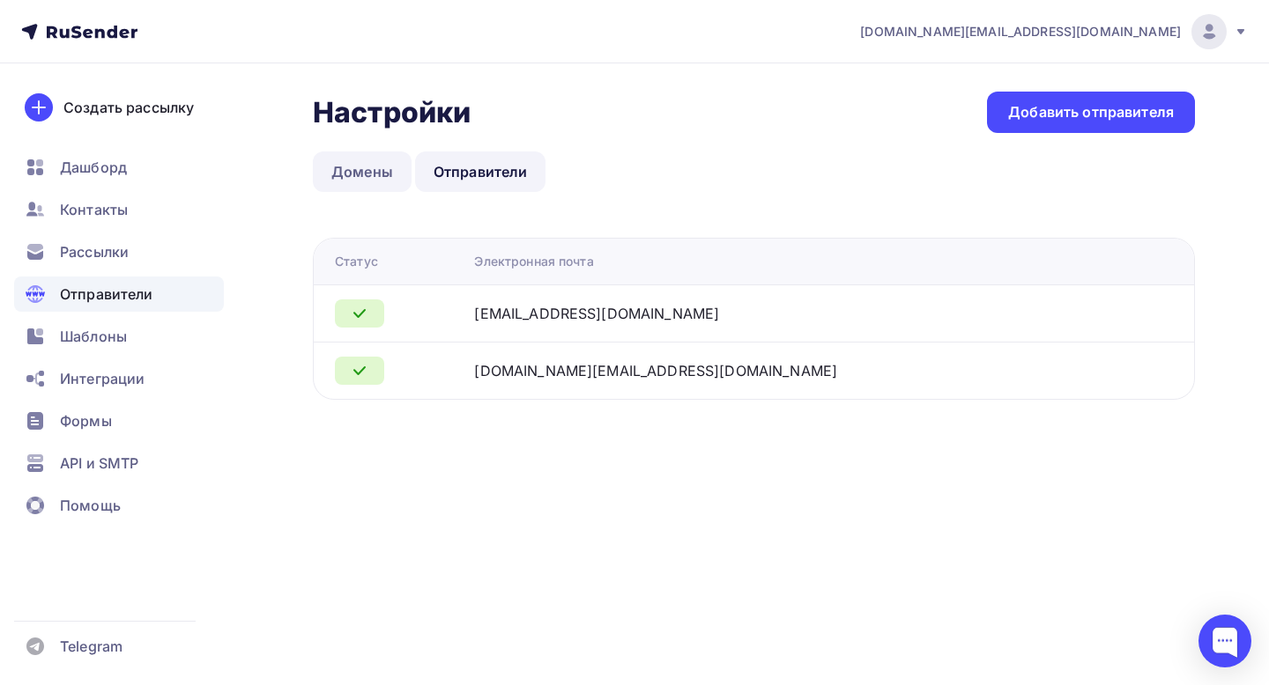
click at [344, 162] on link "Домены" at bounding box center [362, 172] width 99 height 41
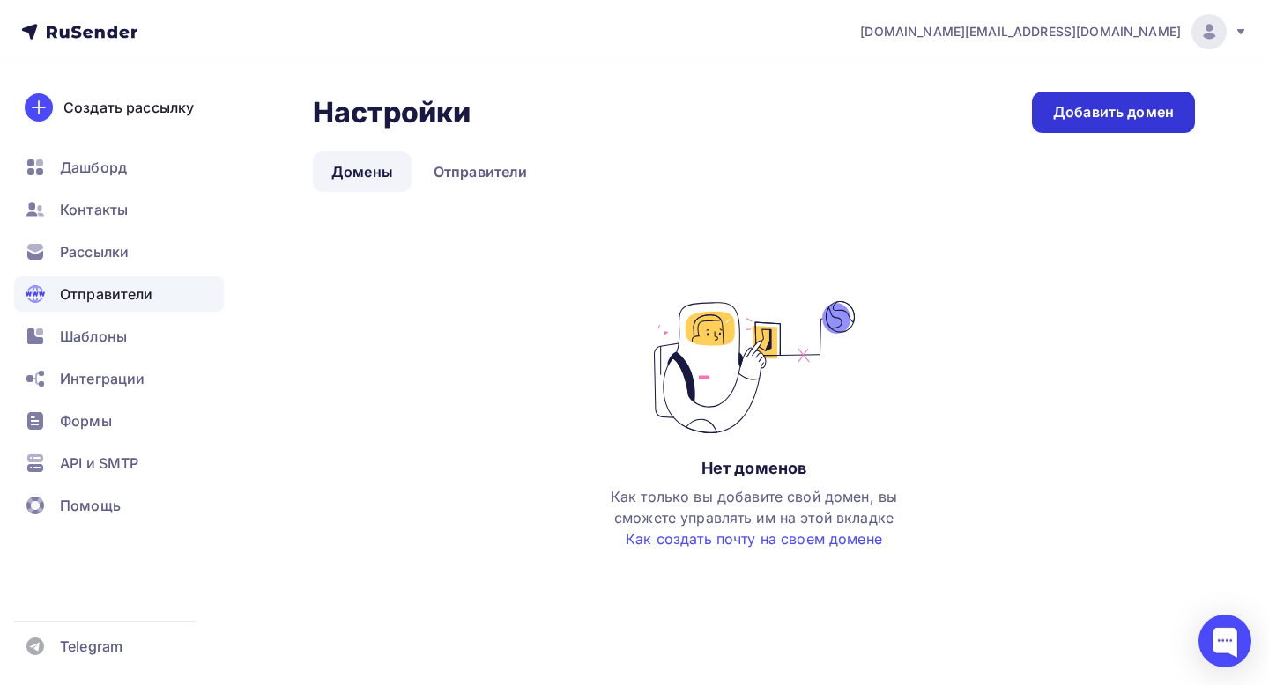
click at [1120, 113] on div "Добавить домен" at bounding box center [1113, 112] width 121 height 20
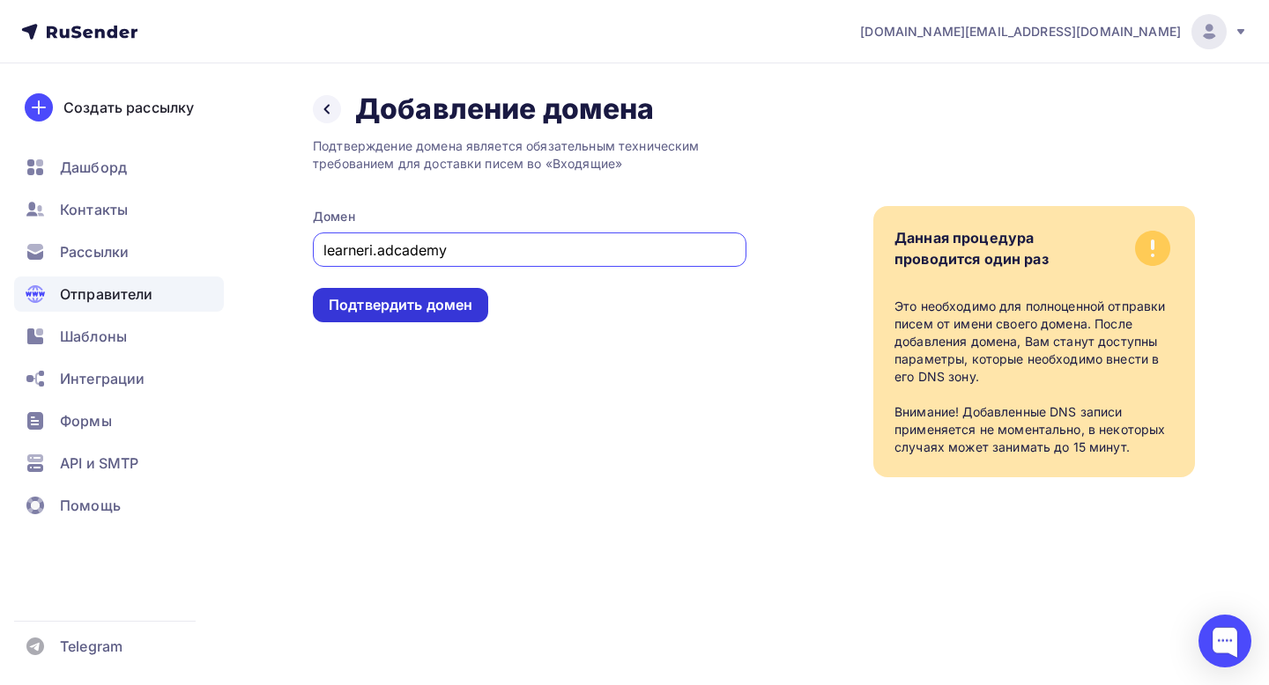
type input "learneri.adcademy"
click at [427, 292] on div "Подтвердить домен" at bounding box center [400, 305] width 175 height 34
click at [438, 317] on div "Подтвердить домен" at bounding box center [400, 305] width 175 height 34
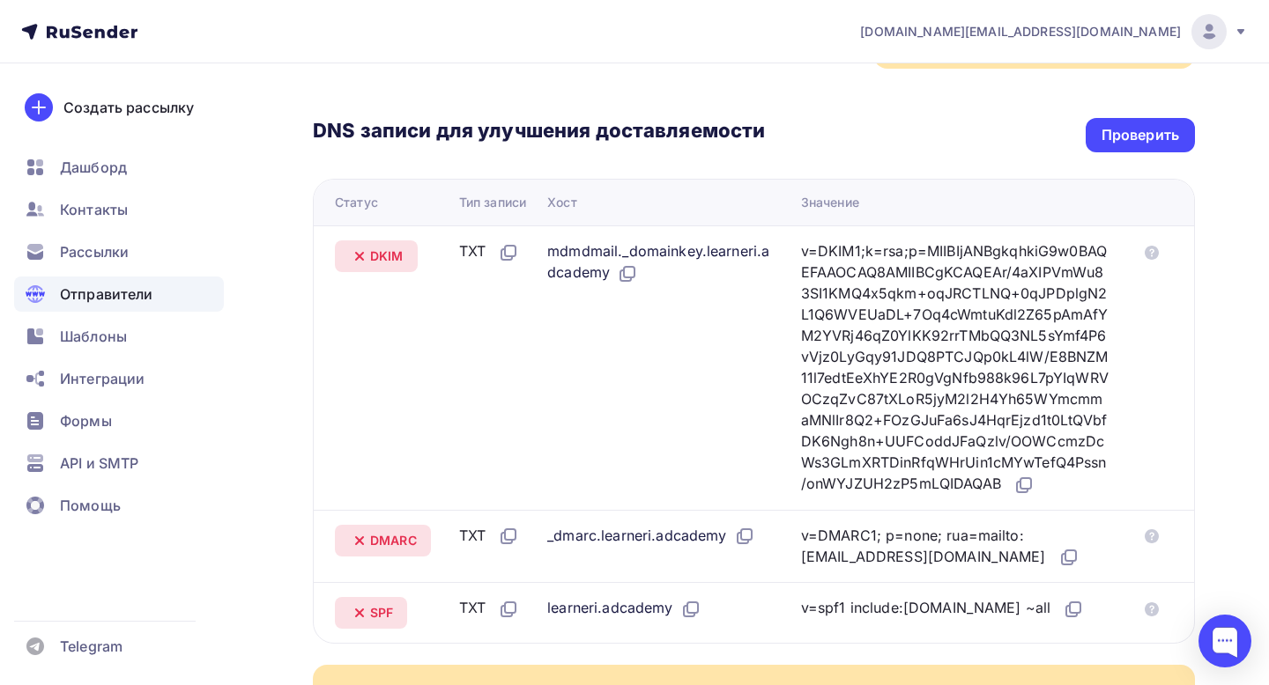
scroll to position [368, 0]
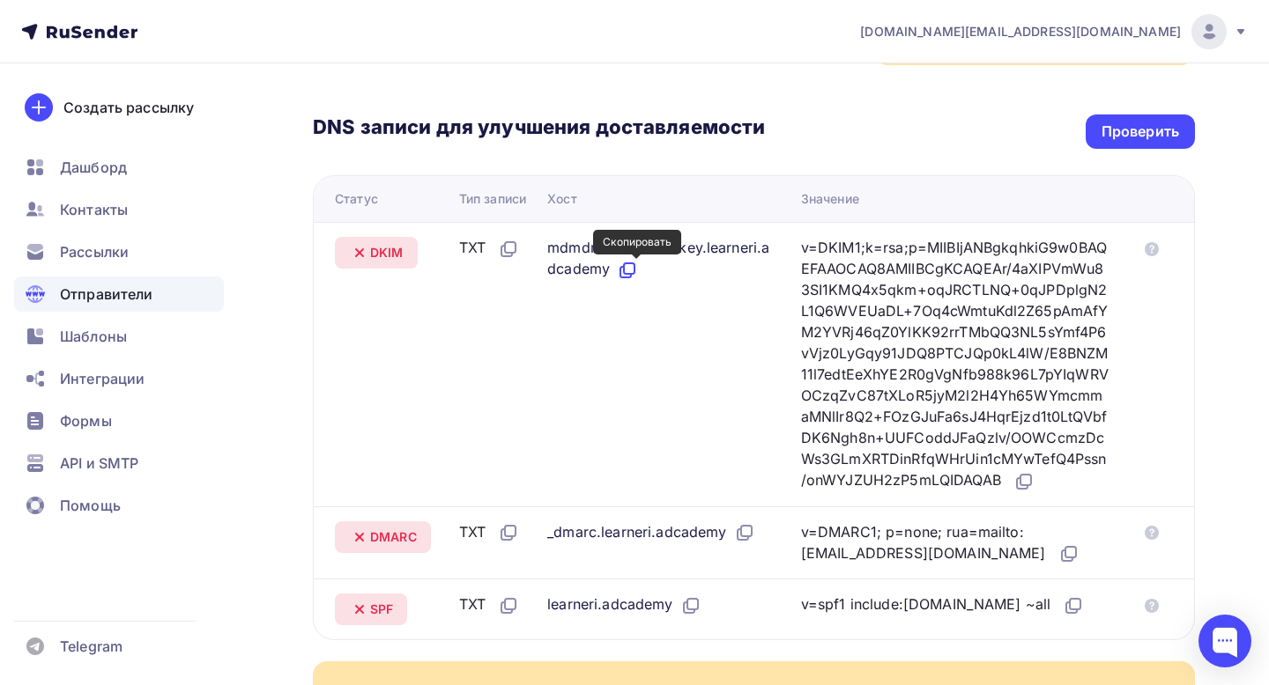
click at [637, 270] on icon at bounding box center [627, 270] width 21 height 21
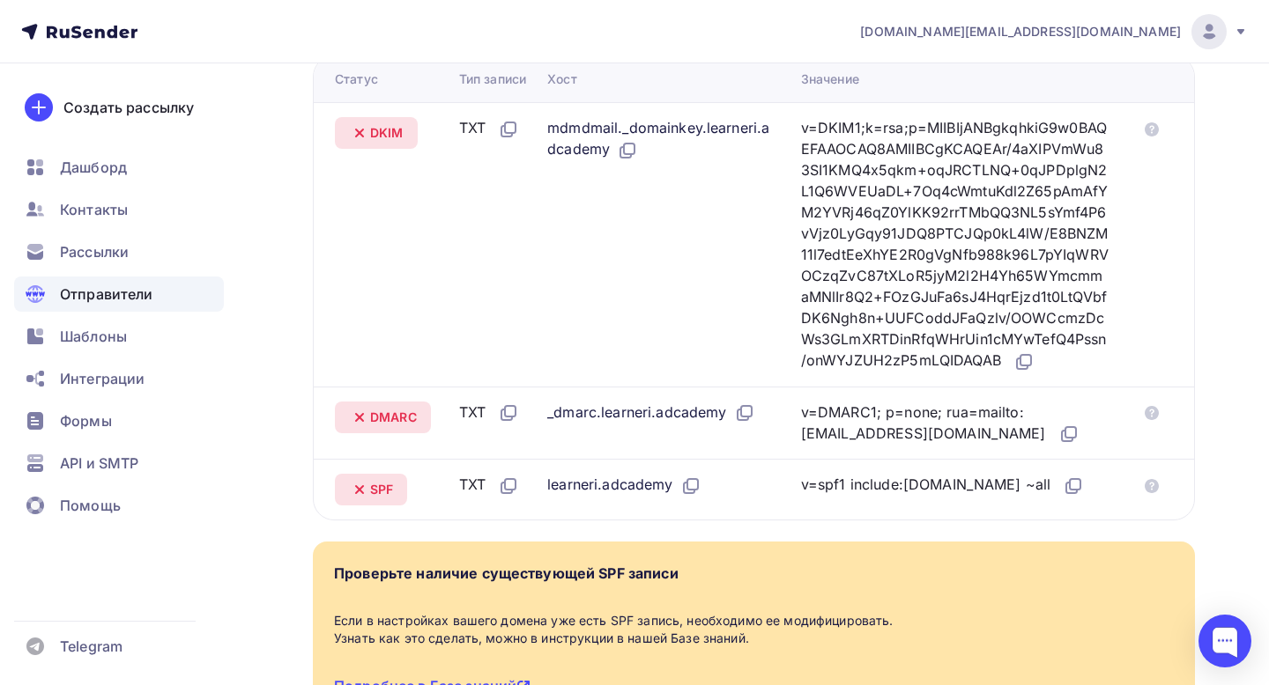
scroll to position [487, 0]
click at [1062, 498] on icon at bounding box center [1072, 487] width 21 height 21
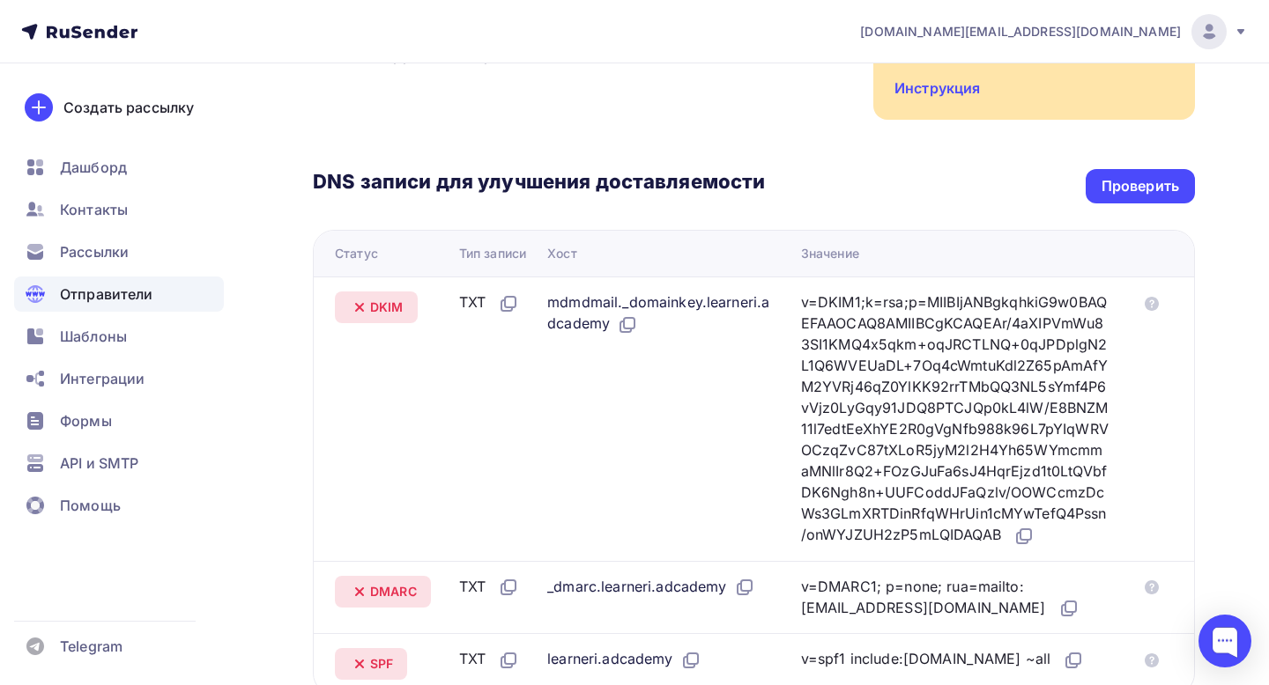
scroll to position [316, 0]
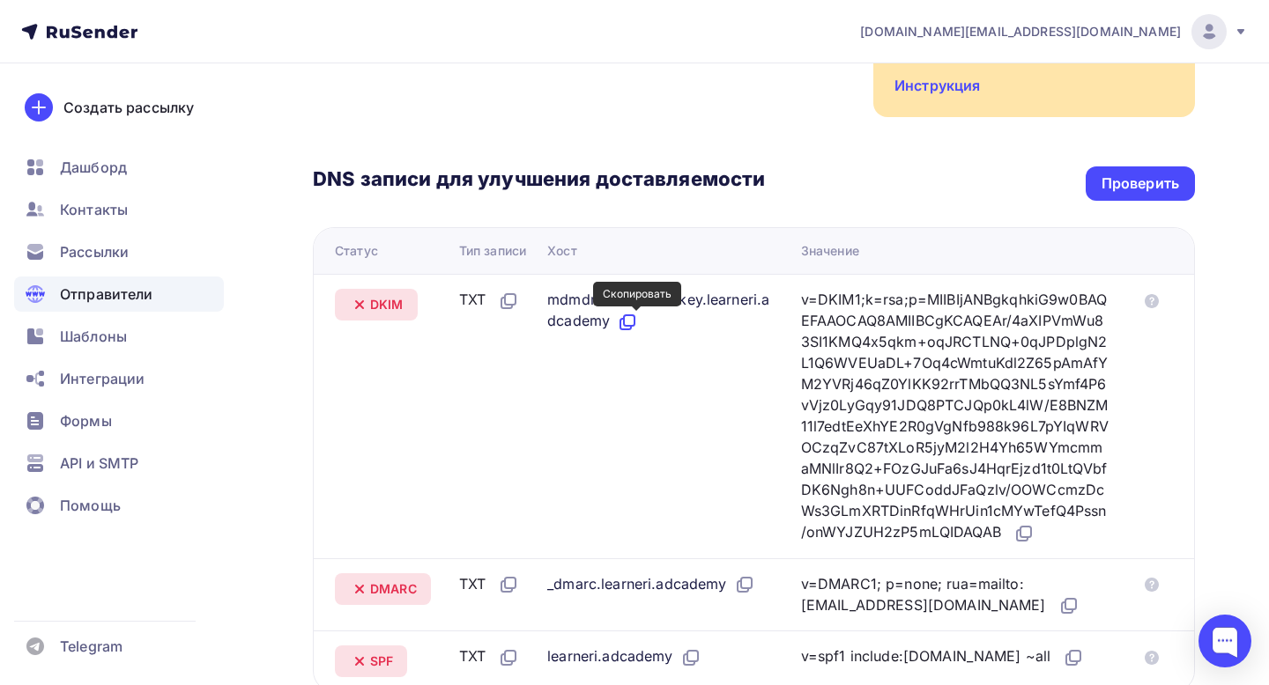
click at [638, 317] on icon at bounding box center [627, 322] width 21 height 21
click at [1013, 544] on icon at bounding box center [1023, 533] width 21 height 21
click at [636, 322] on icon at bounding box center [627, 322] width 21 height 21
click at [1013, 544] on icon at bounding box center [1023, 533] width 21 height 21
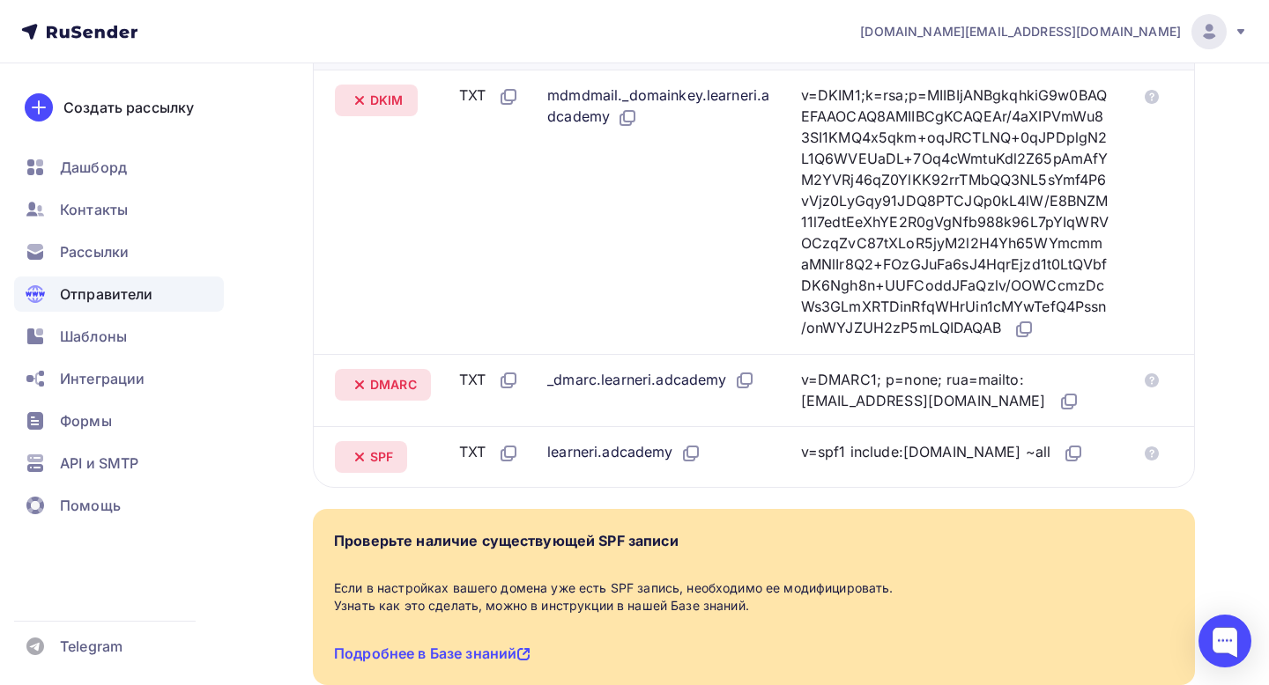
scroll to position [517, 0]
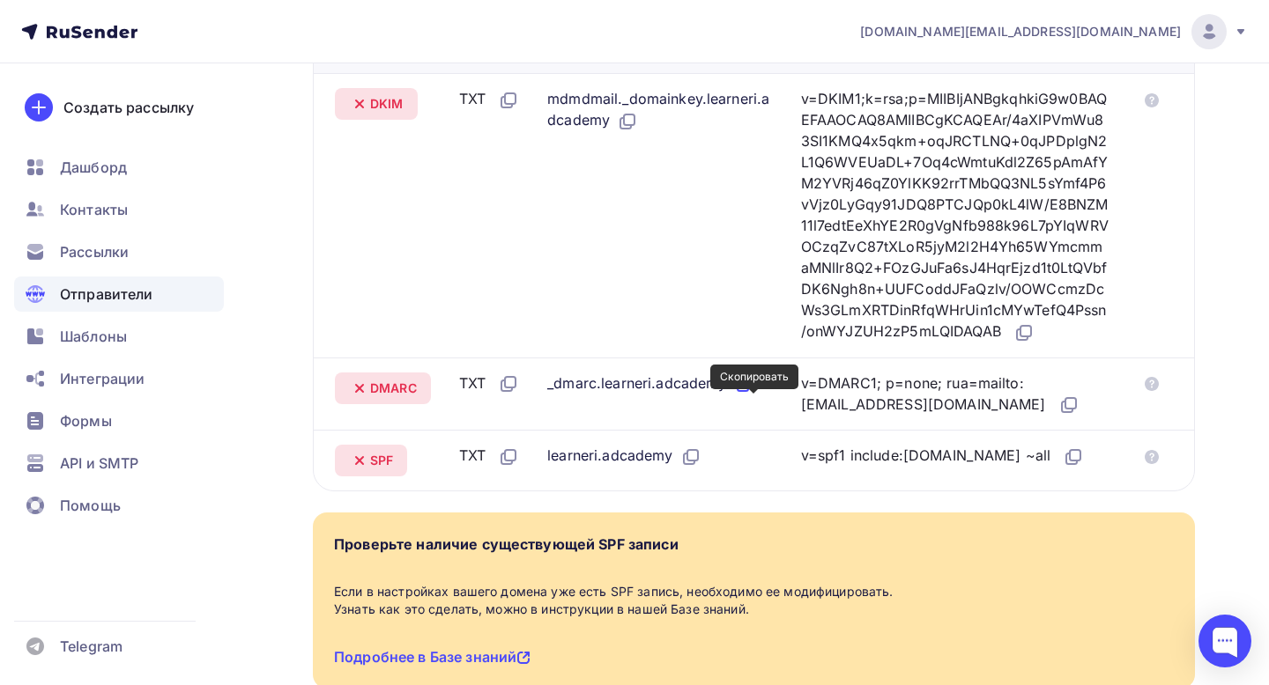
click at [745, 395] on icon at bounding box center [744, 384] width 21 height 21
click at [1058, 416] on icon at bounding box center [1068, 405] width 21 height 21
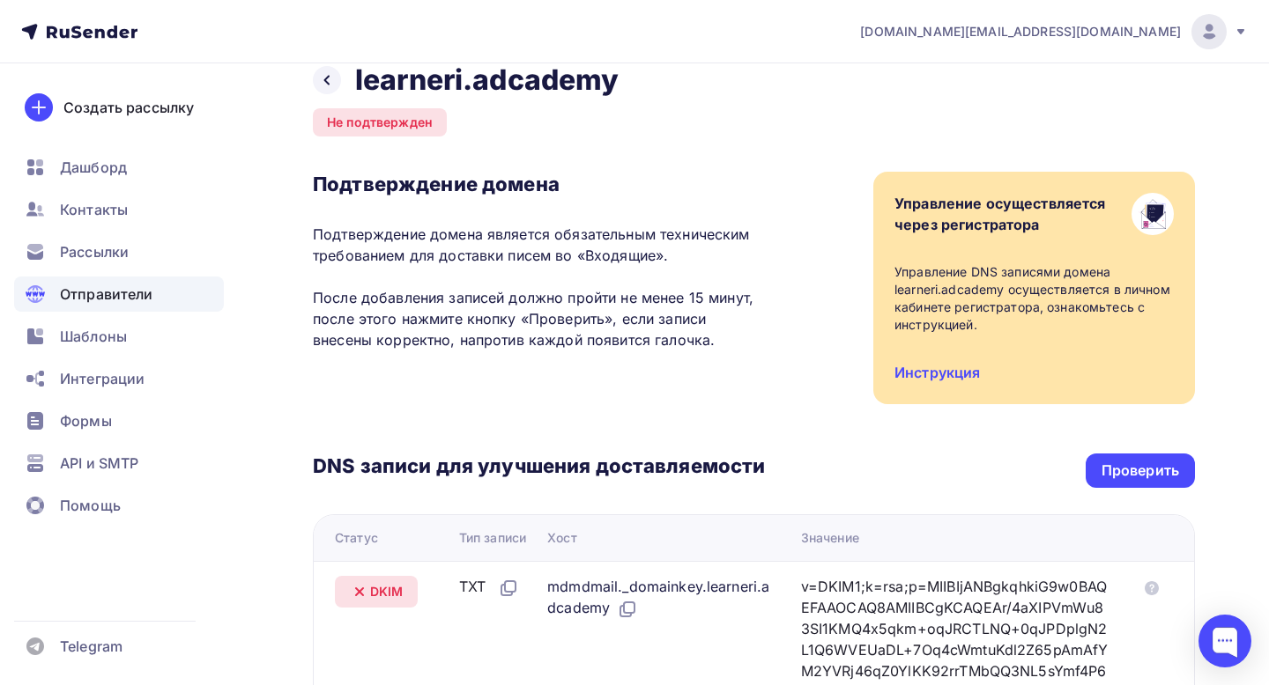
scroll to position [0, 0]
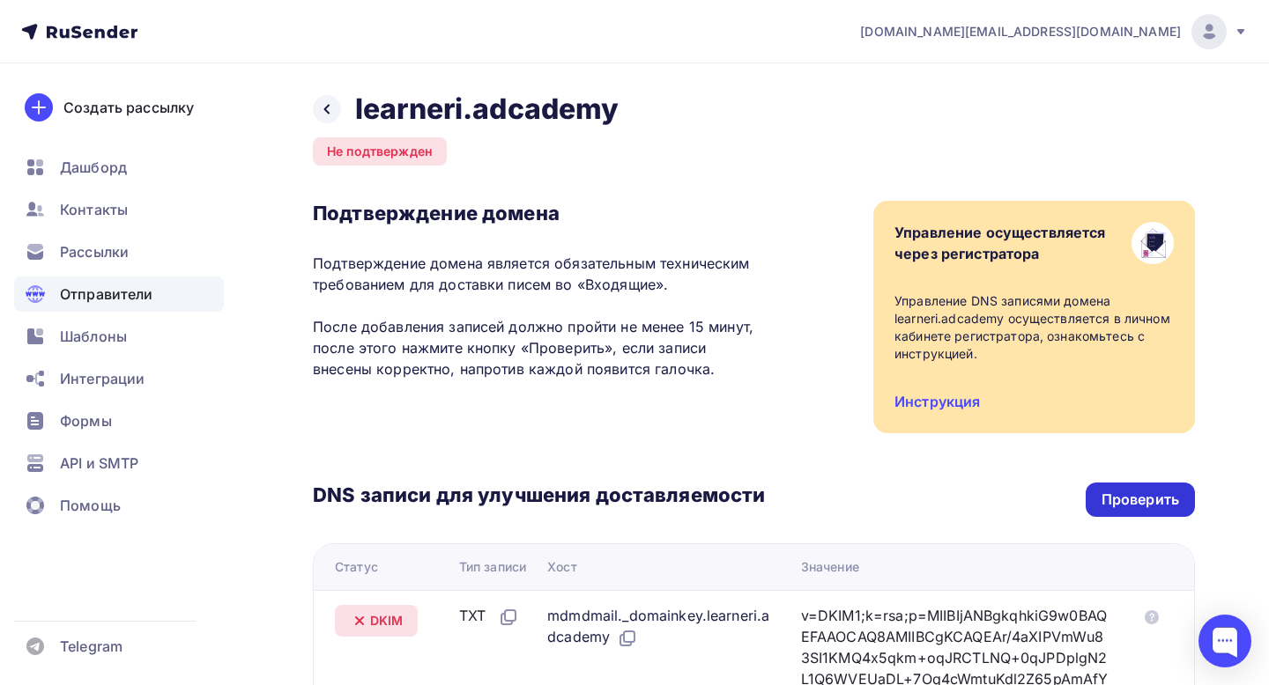
click at [1132, 499] on div "Проверить" at bounding box center [1140, 500] width 78 height 20
click at [1136, 506] on div "Проверить" at bounding box center [1140, 500] width 78 height 20
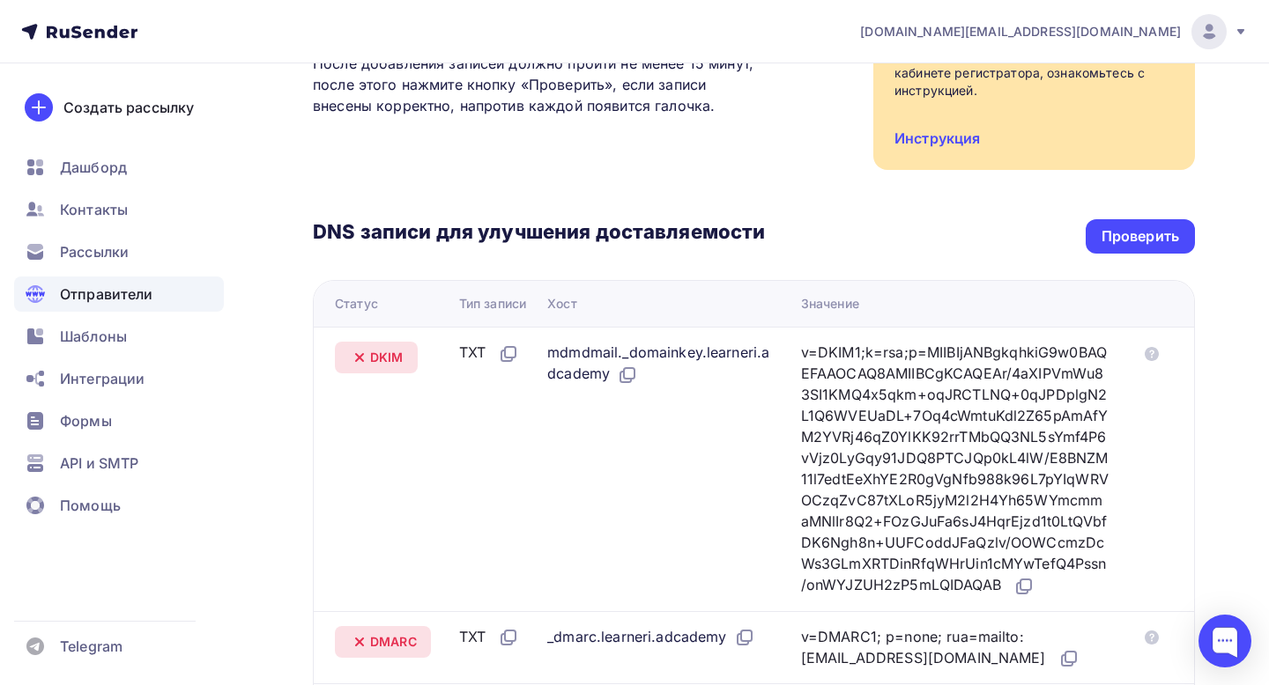
scroll to position [247, 0]
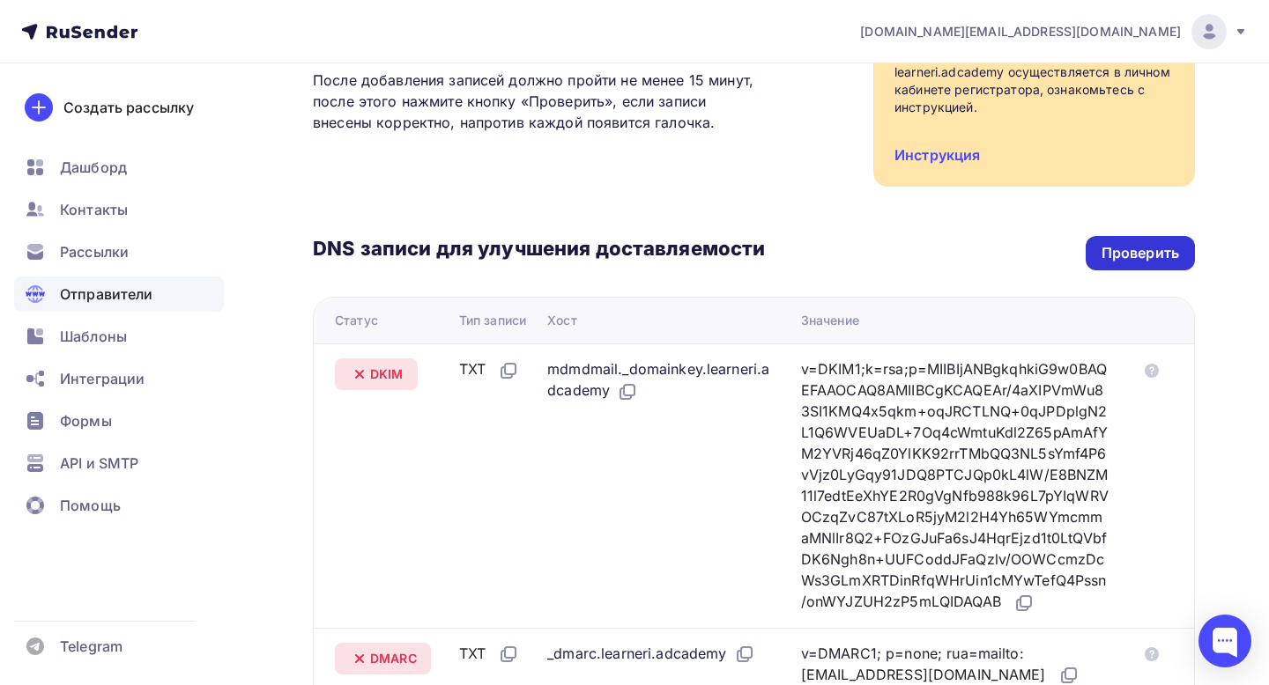
click at [1152, 248] on div "Проверить" at bounding box center [1140, 253] width 78 height 20
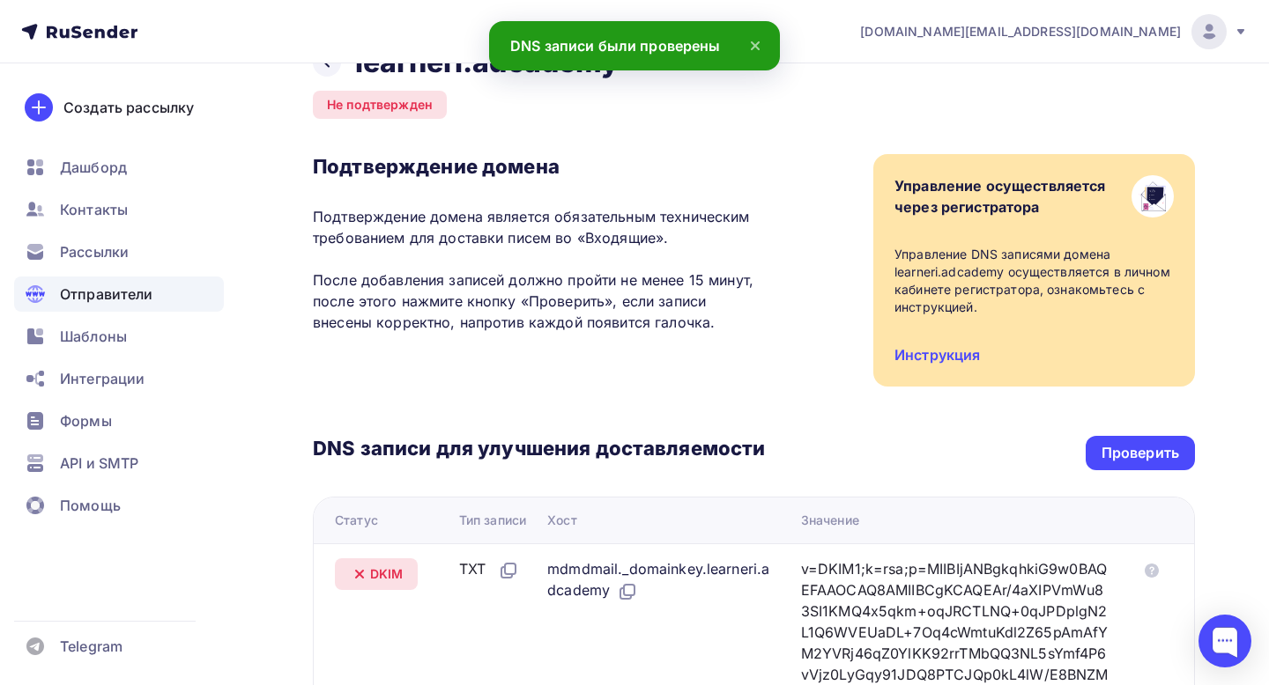
scroll to position [0, 0]
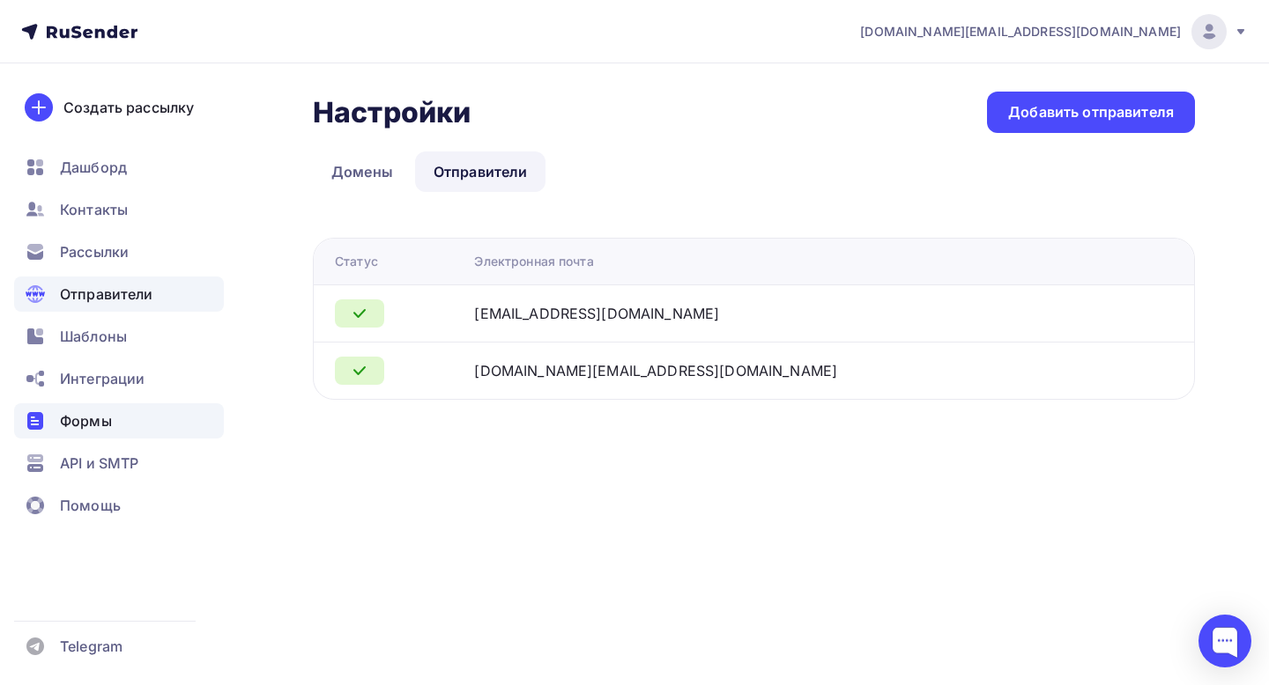
click at [108, 418] on span "Формы" at bounding box center [86, 421] width 52 height 21
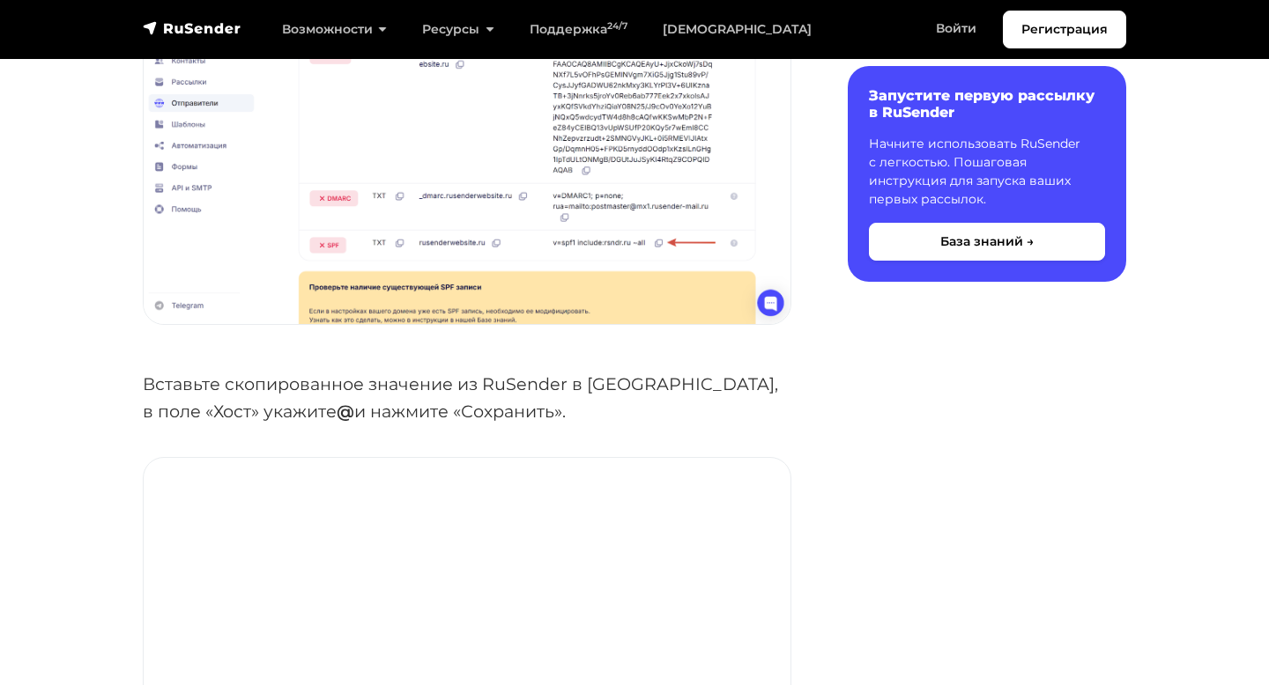
scroll to position [1515, 0]
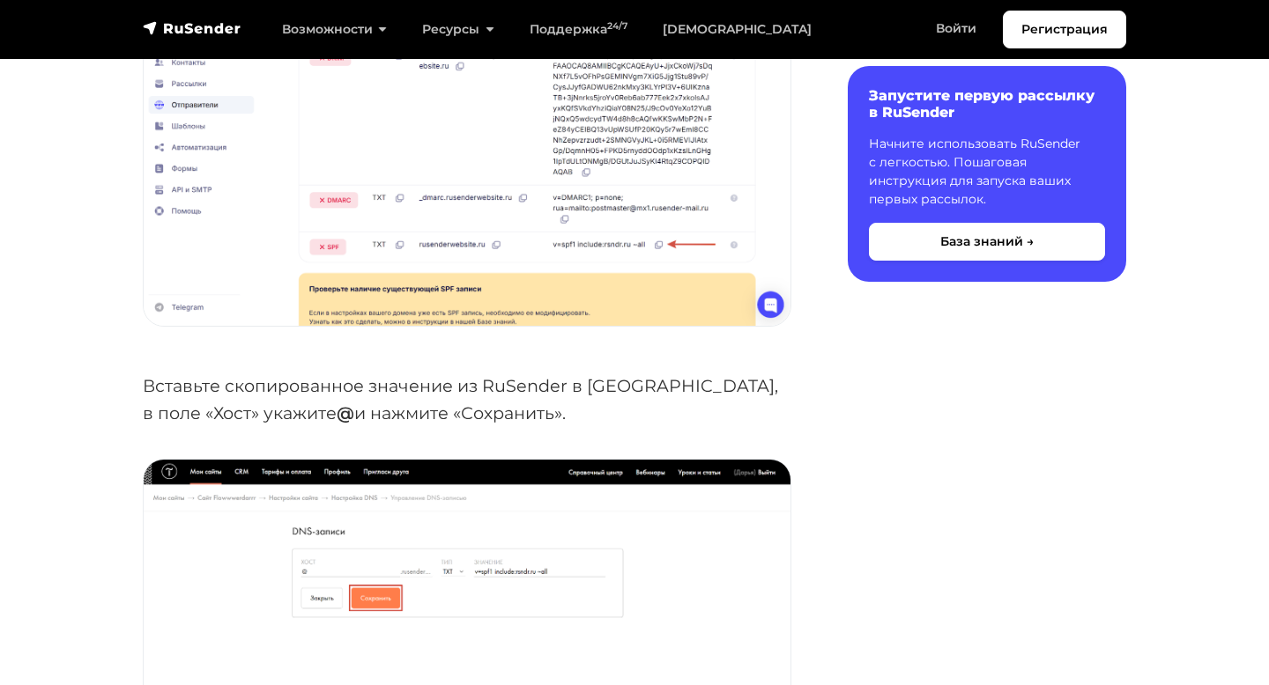
click at [721, 387] on p "Вставьте скопированное значение из RuSender в [GEOGRAPHIC_DATA], в поле «Хост» …" at bounding box center [467, 400] width 648 height 54
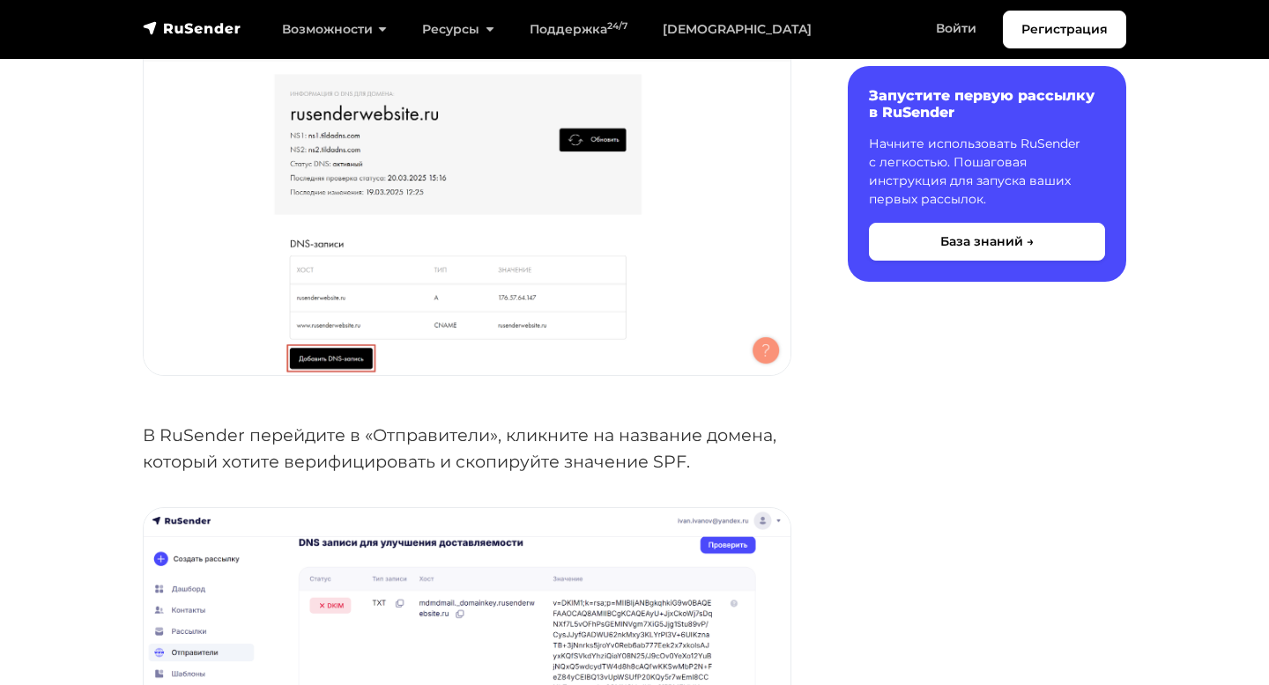
scroll to position [727, 0]
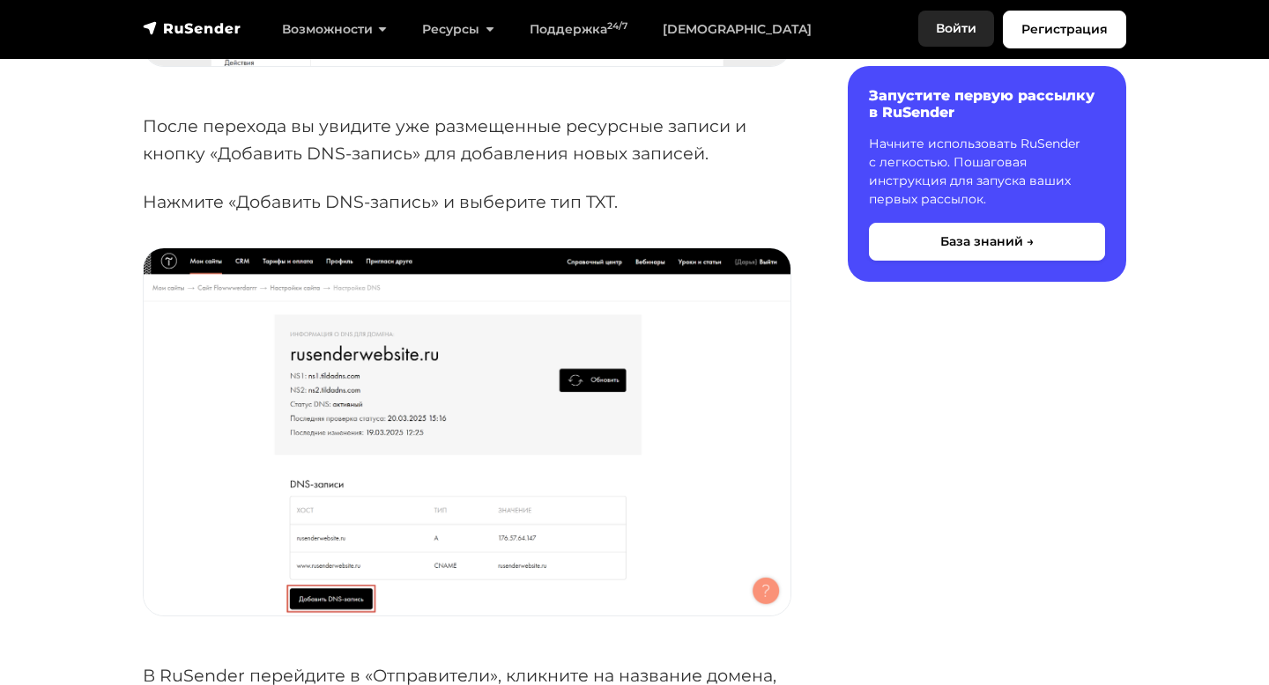
click at [965, 31] on link "Войти" at bounding box center [956, 29] width 76 height 36
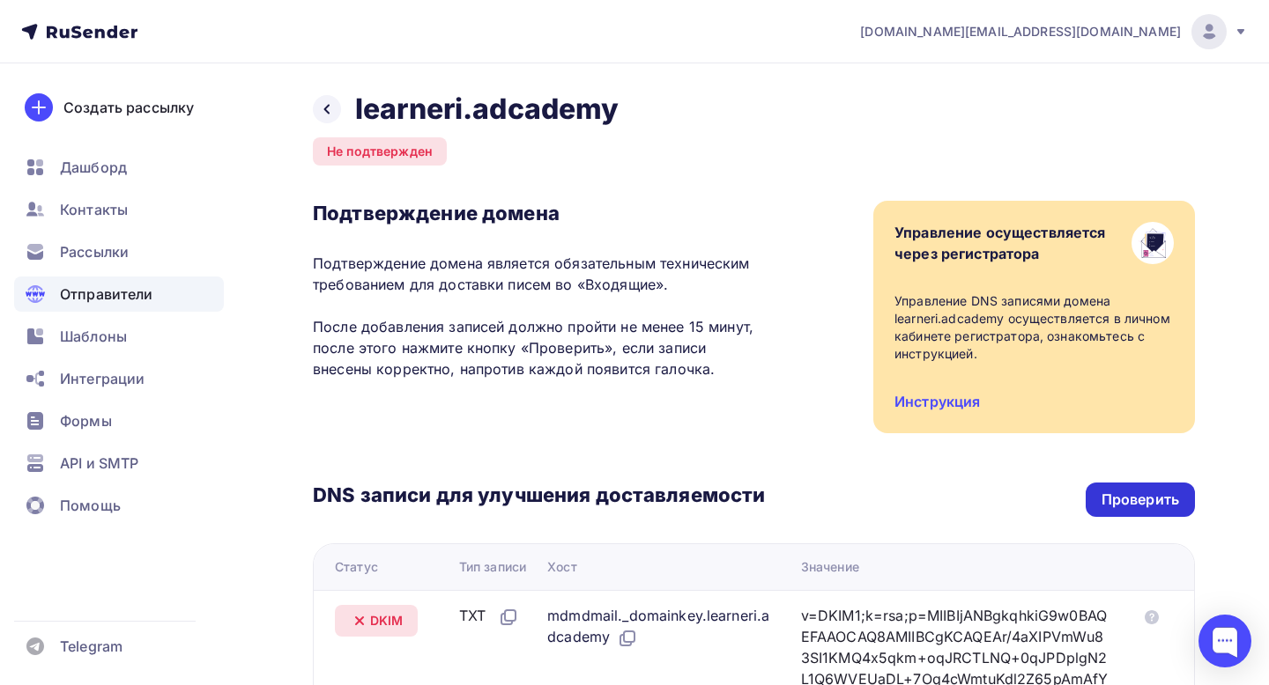
click at [1153, 499] on div "Проверить" at bounding box center [1140, 500] width 78 height 20
click at [1133, 491] on div "Проверить" at bounding box center [1140, 500] width 78 height 20
click at [1126, 498] on div "Проверить" at bounding box center [1140, 500] width 78 height 20
click at [1141, 506] on div "Проверить" at bounding box center [1140, 500] width 78 height 20
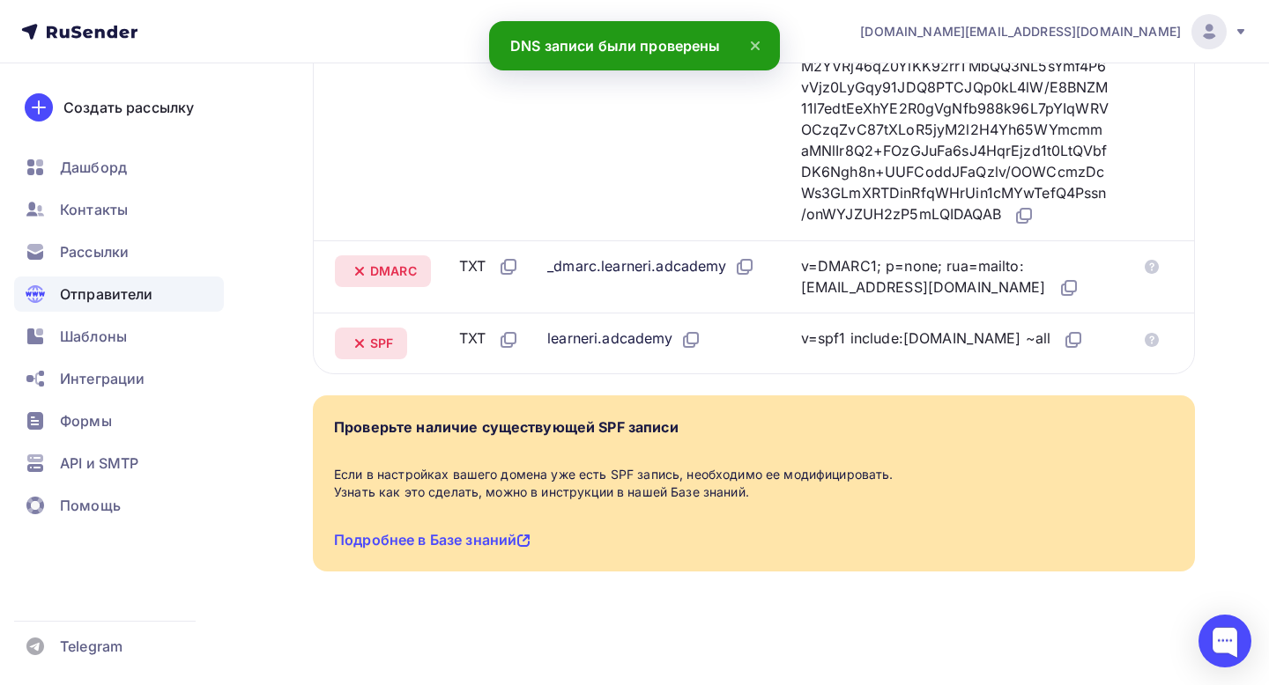
scroll to position [676, 0]
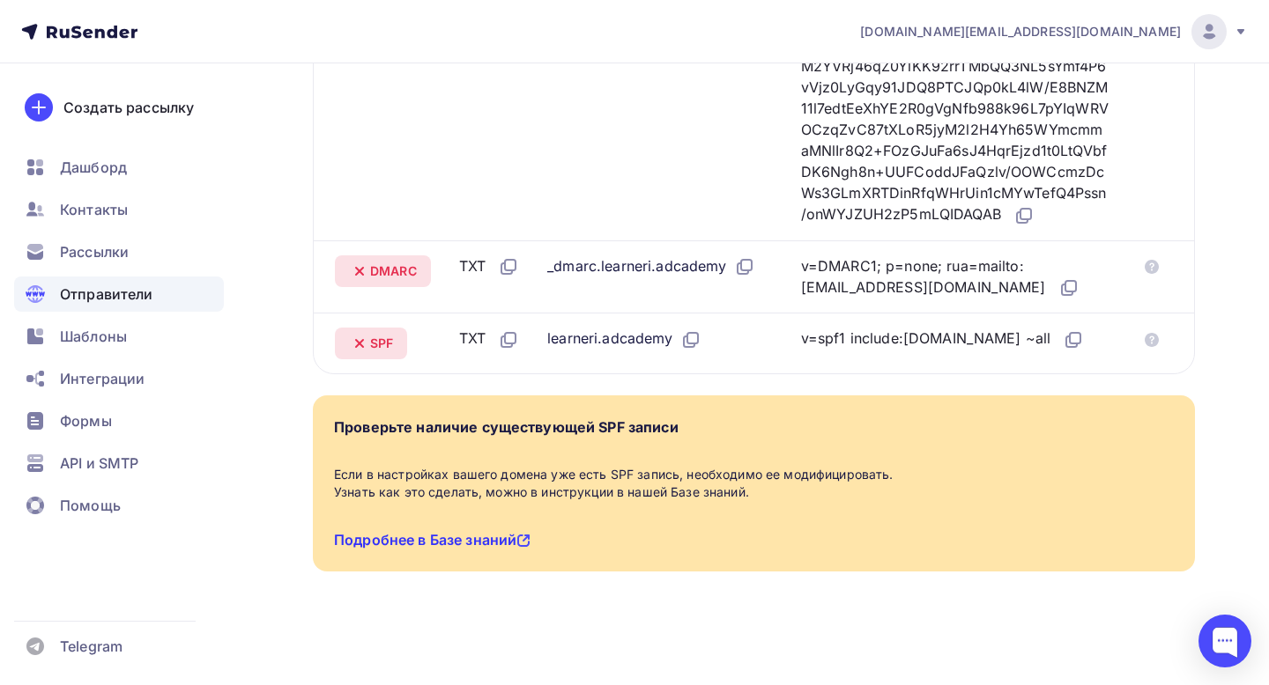
click at [491, 544] on link "Подробнее в Базе знаний" at bounding box center [432, 540] width 196 height 18
drag, startPoint x: 988, startPoint y: 338, endPoint x: 755, endPoint y: 343, distance: 232.6
click at [755, 343] on tr "SPF TXT learneri.adcademy v=spf1 include:rsndr.ru ~all" at bounding box center [754, 343] width 880 height 61
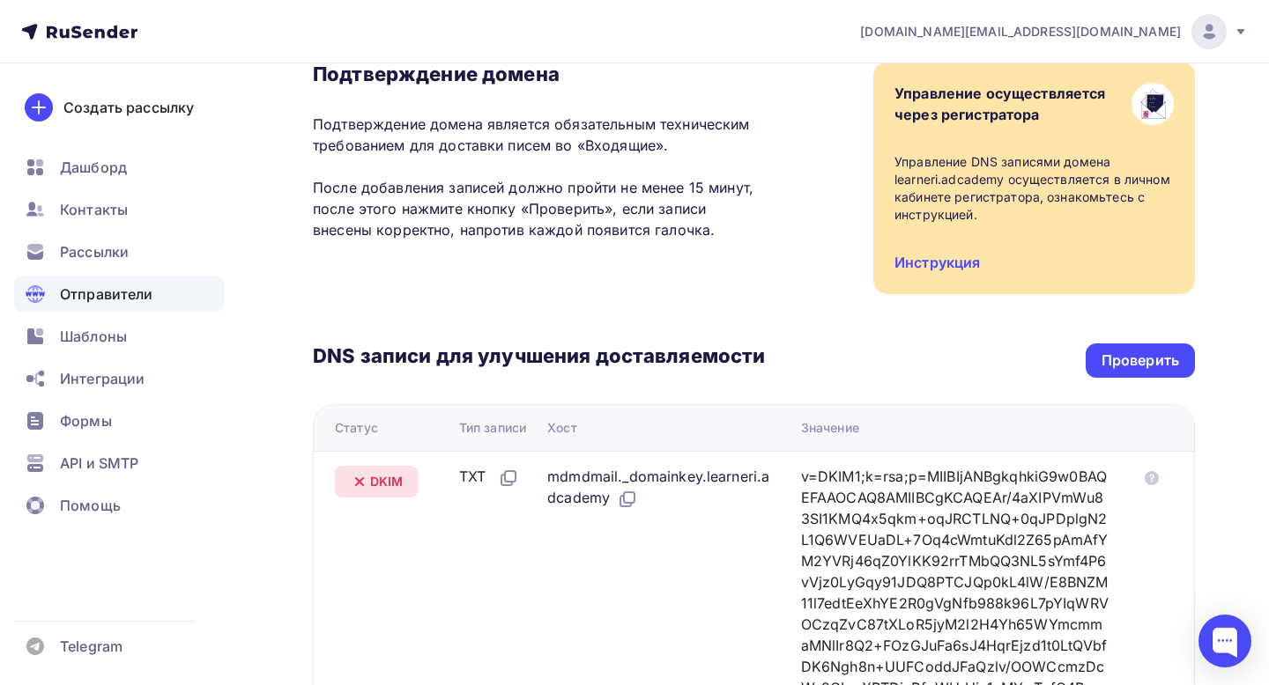
scroll to position [0, 0]
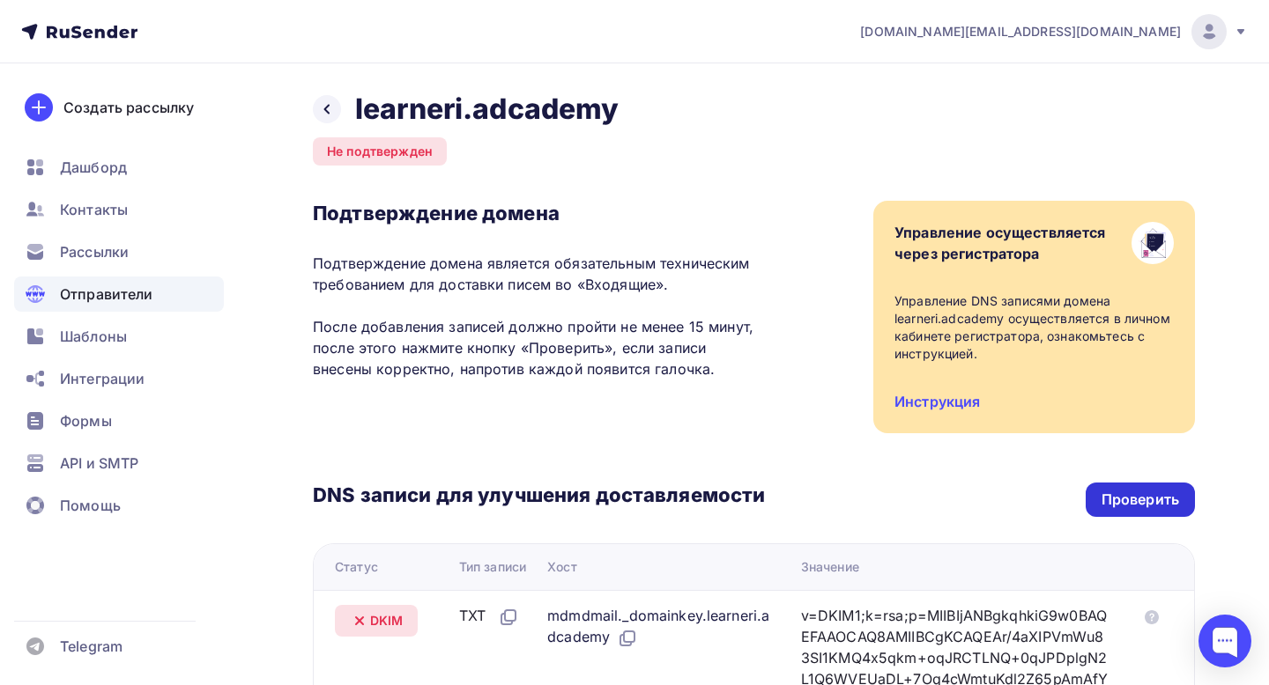
click at [1136, 507] on div "Проверить" at bounding box center [1140, 500] width 78 height 20
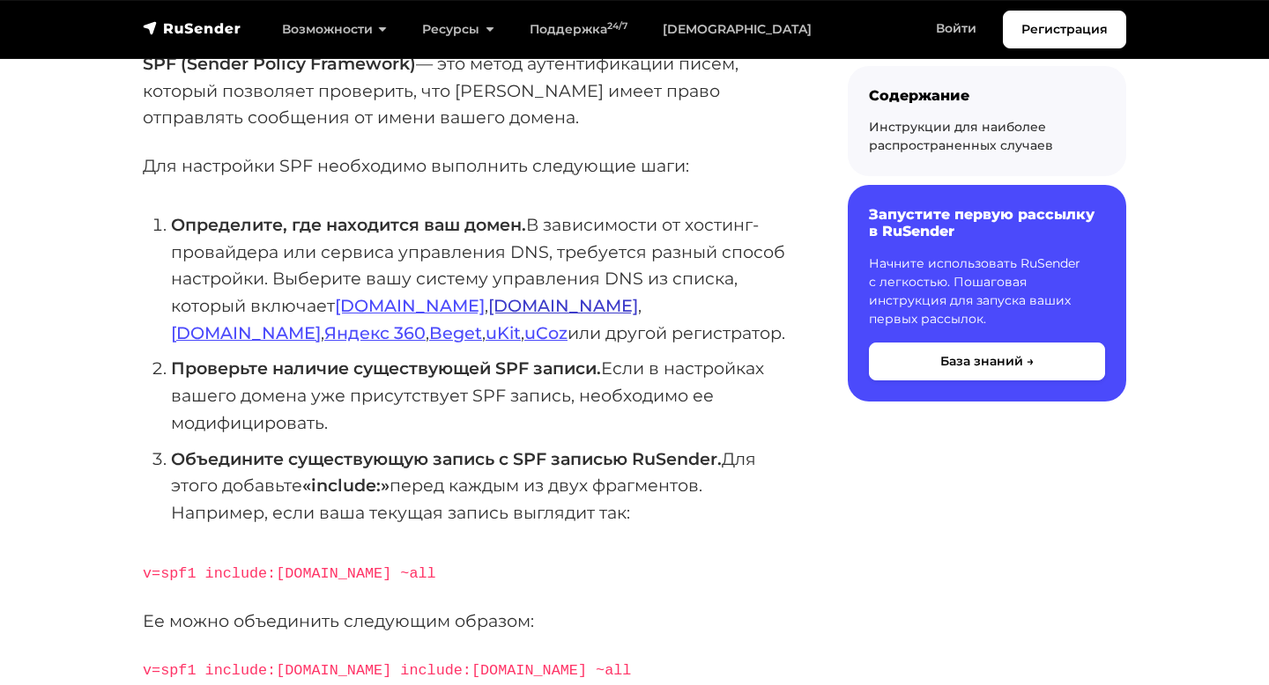
scroll to position [268, 0]
click at [369, 314] on link "[DOMAIN_NAME]" at bounding box center [410, 304] width 150 height 21
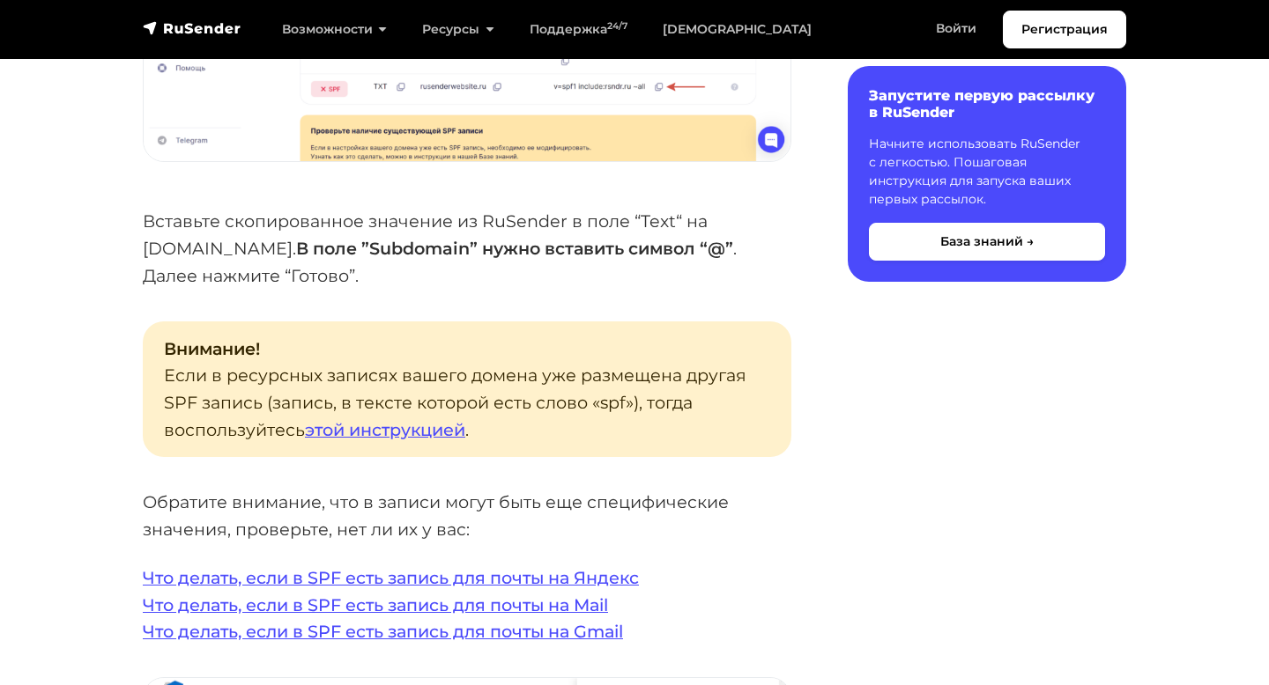
scroll to position [3056, 0]
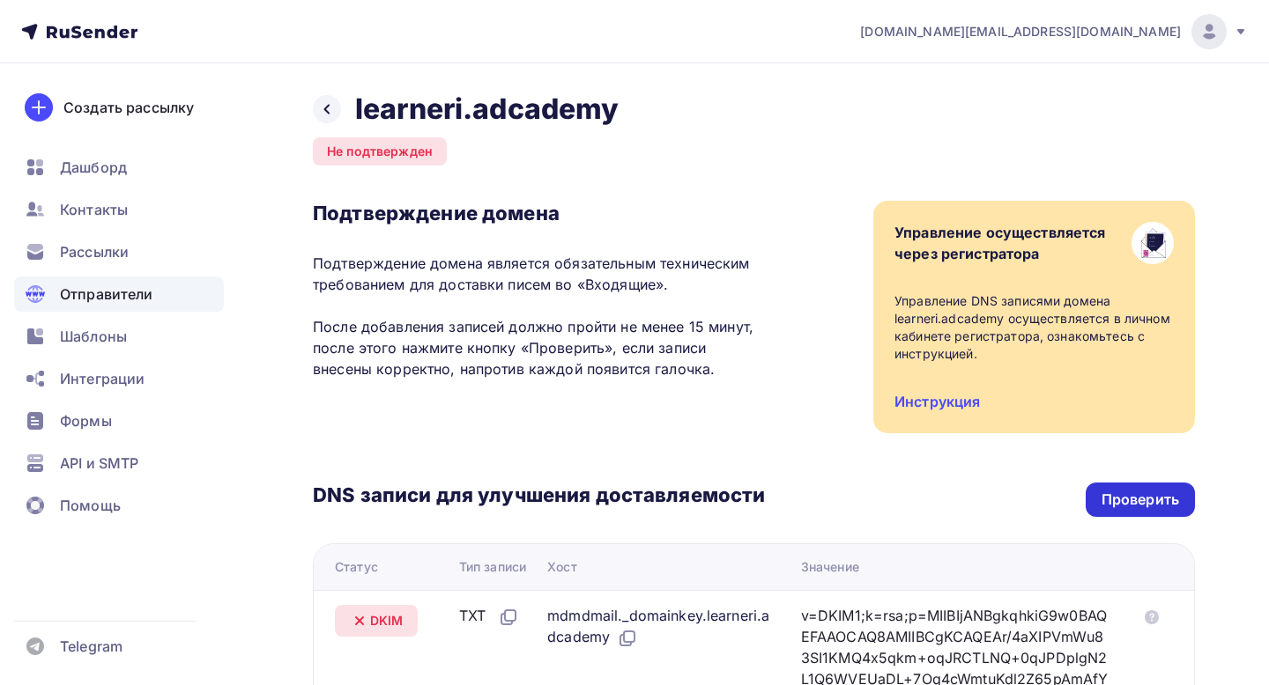
click at [1132, 500] on div "Проверить" at bounding box center [1140, 500] width 78 height 20
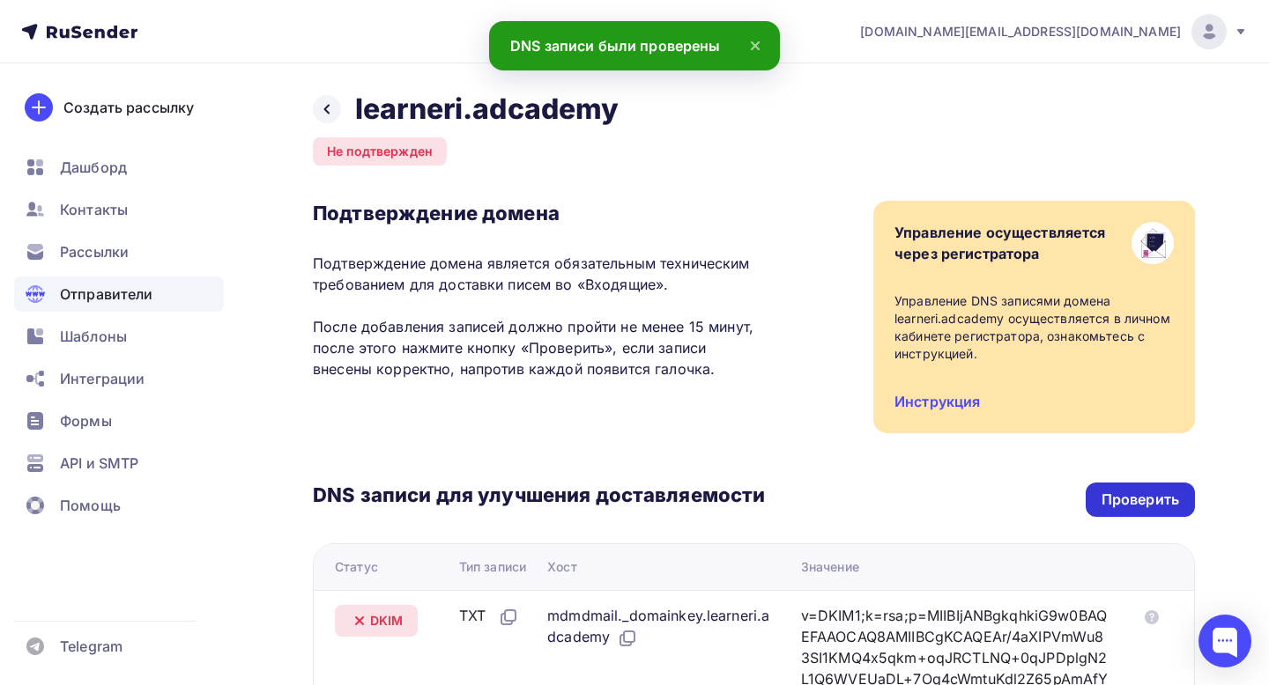
click at [1132, 500] on div "Проверить" at bounding box center [1140, 500] width 78 height 20
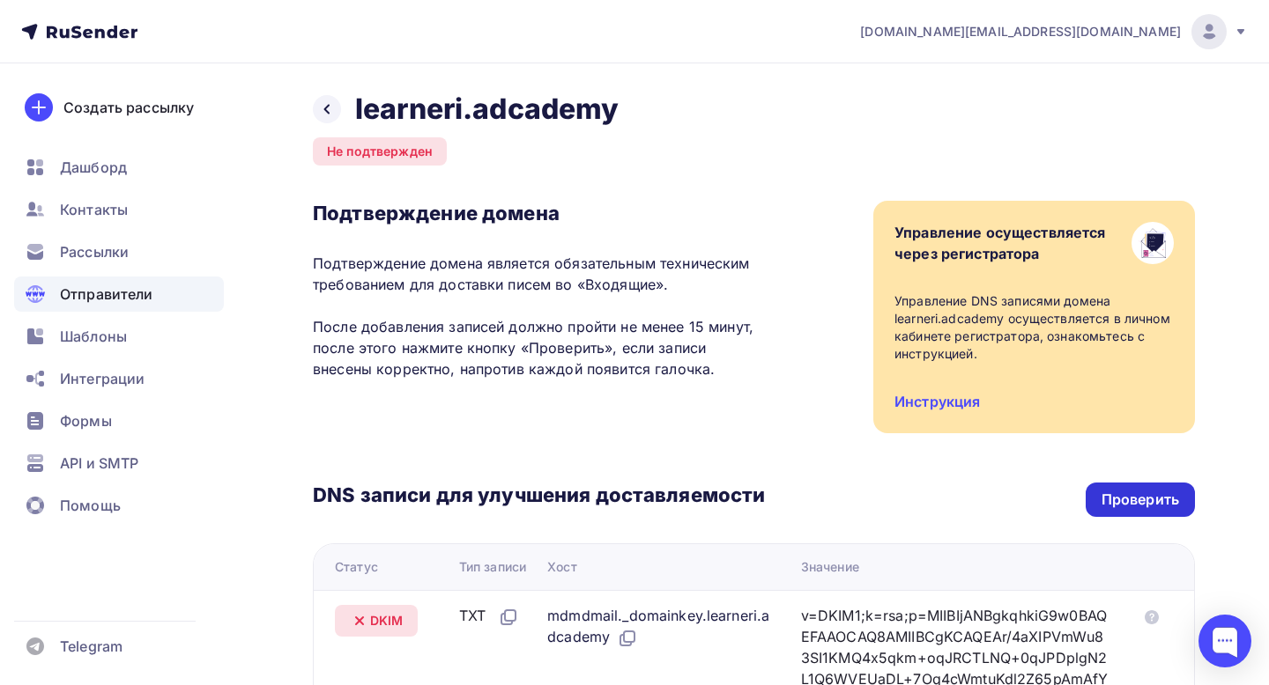
click at [1150, 495] on div "Проверить" at bounding box center [1140, 500] width 78 height 20
click at [1137, 499] on div "Проверить" at bounding box center [1140, 500] width 78 height 20
click at [1145, 499] on div "Проверить" at bounding box center [1140, 500] width 78 height 20
click at [331, 107] on icon at bounding box center [327, 109] width 14 height 14
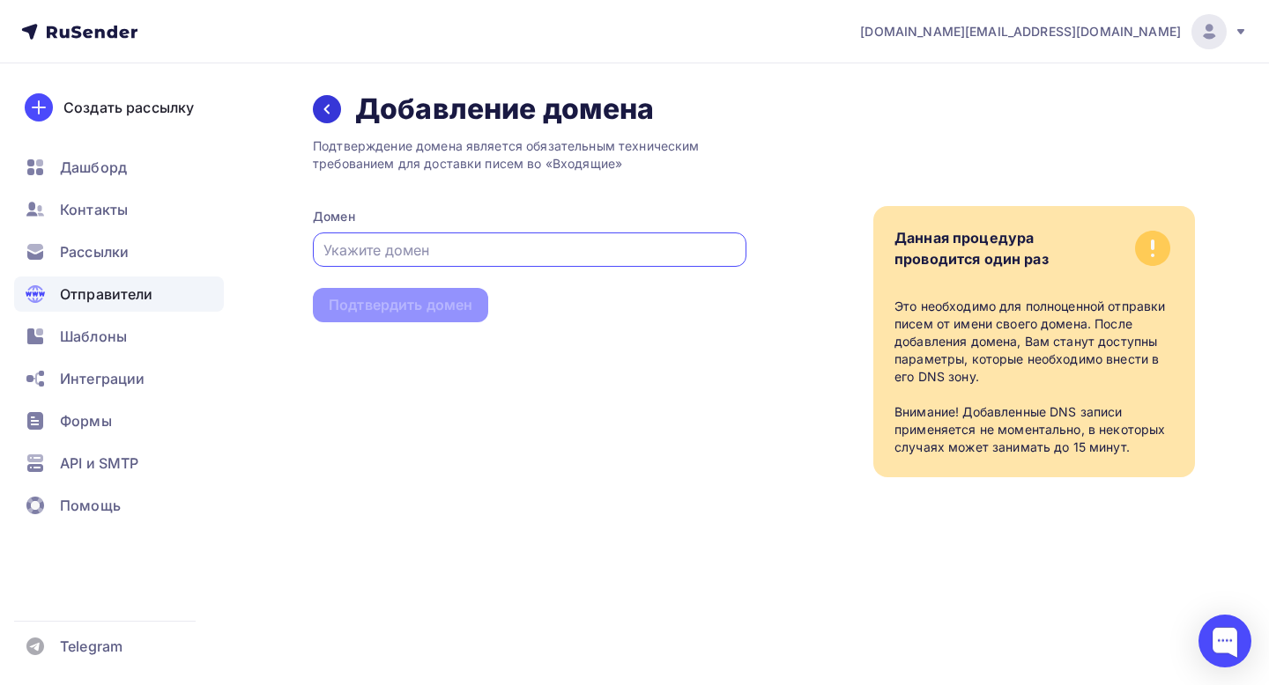
click at [321, 112] on icon at bounding box center [327, 109] width 14 height 14
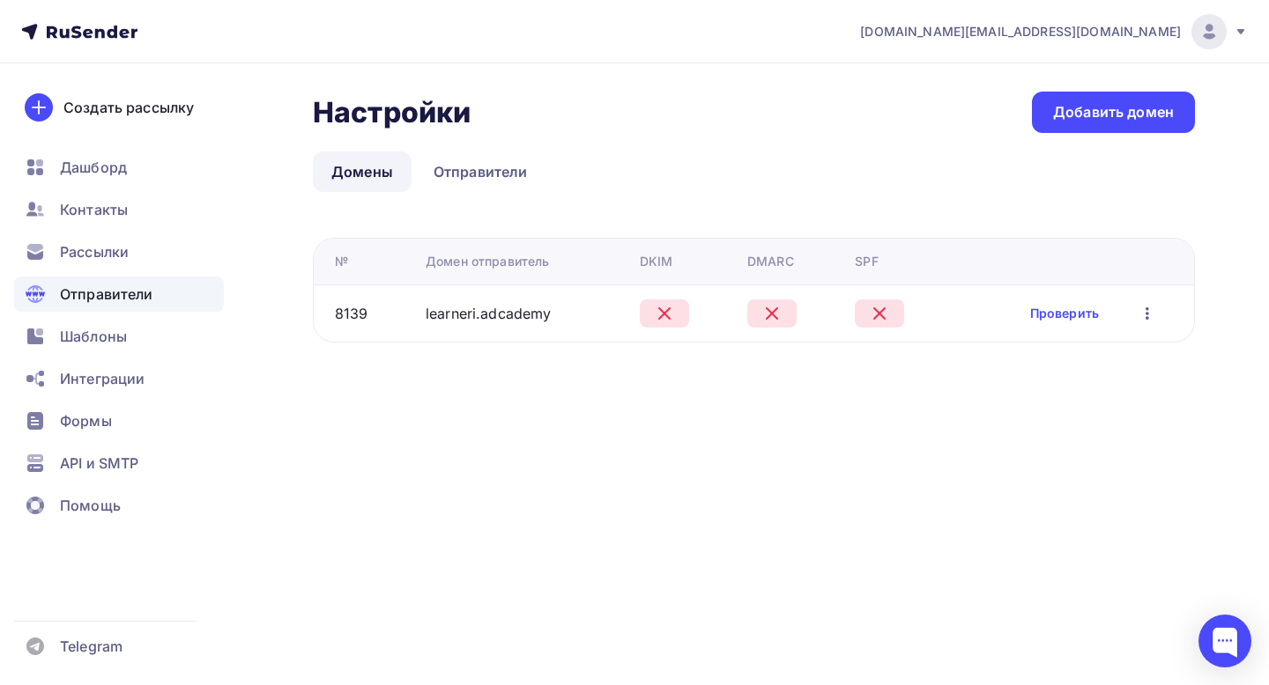
click at [1148, 314] on icon "button" at bounding box center [1147, 313] width 4 height 12
click at [1068, 398] on div "Удалить" at bounding box center [1070, 394] width 169 height 21
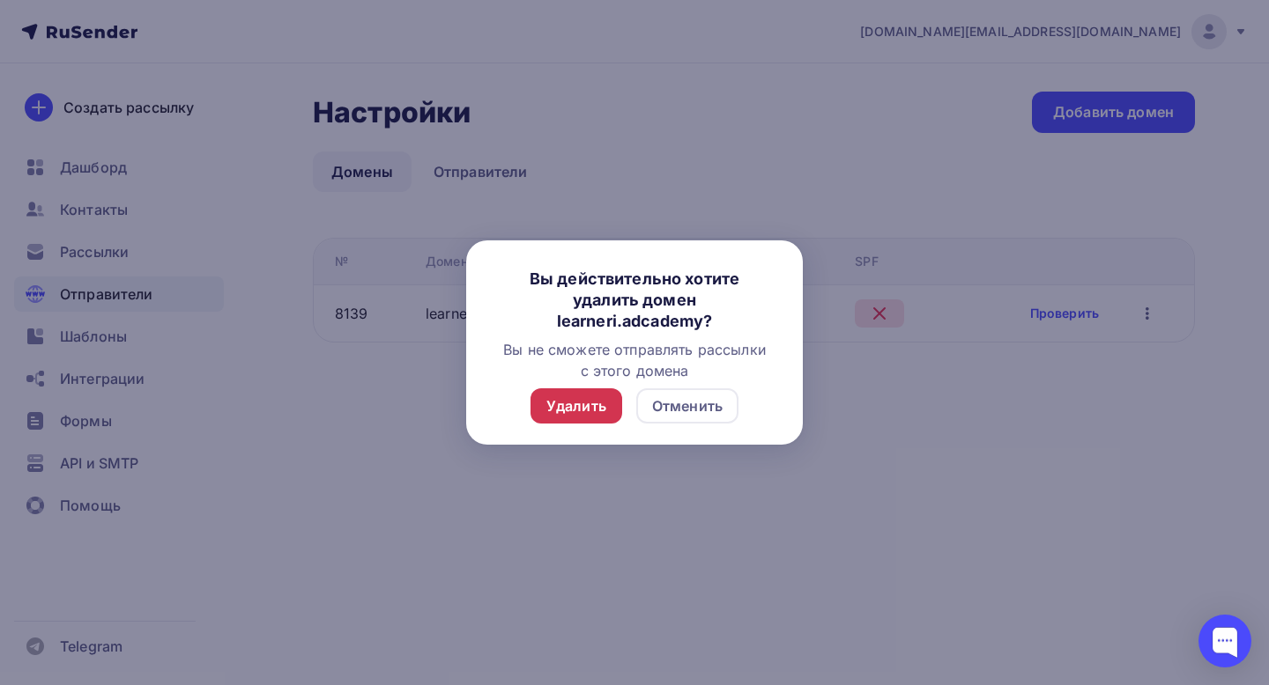
click at [567, 412] on div "Удалить" at bounding box center [576, 406] width 60 height 21
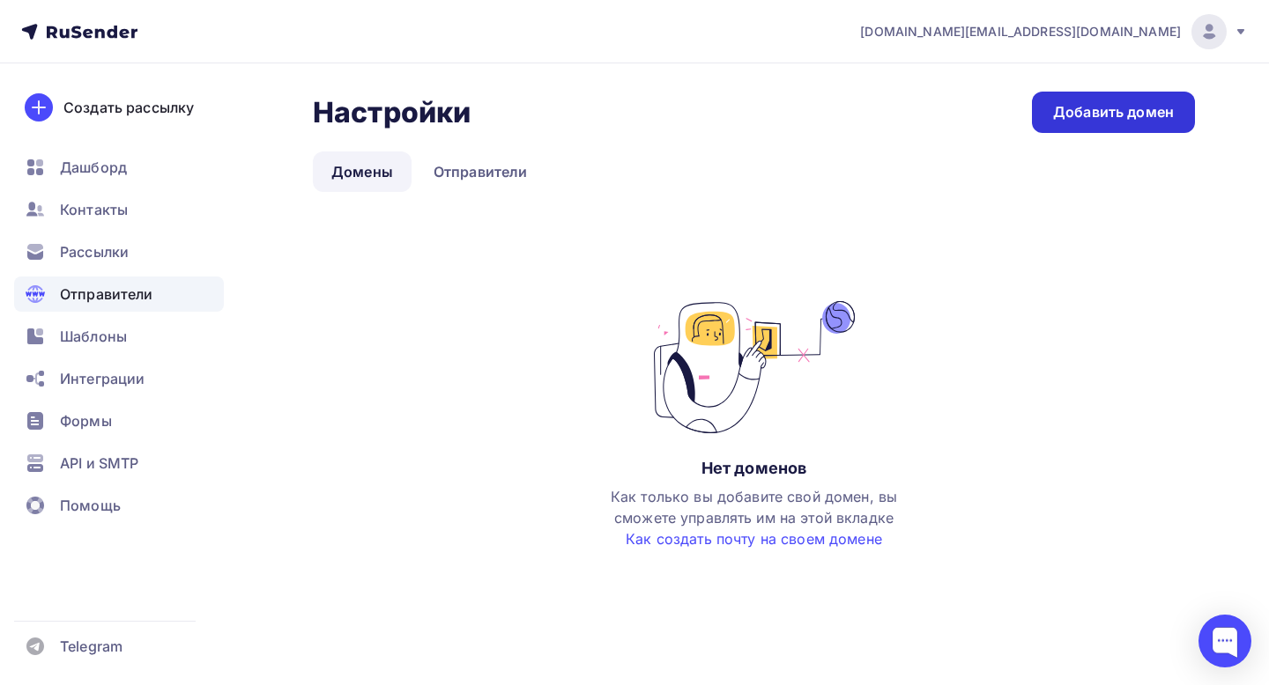
click at [1103, 110] on div "Добавить домен" at bounding box center [1113, 112] width 121 height 20
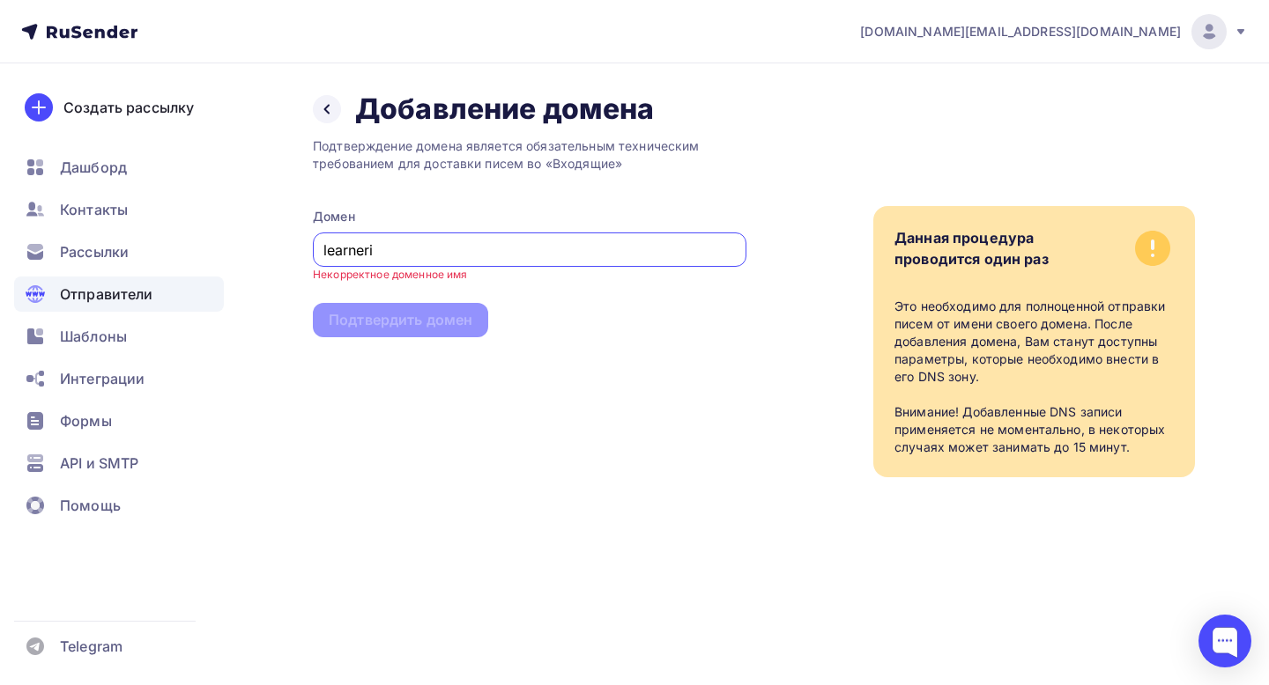
paste input "https://learneri.academy/"
drag, startPoint x: 370, startPoint y: 248, endPoint x: 223, endPoint y: 232, distance: 148.1
click at [223, 232] on div "masterskay.club.mo@yandex.ru Аккаунт Тарифы Выйти Создать рассылку Дашборд Конт…" at bounding box center [634, 274] width 1269 height 548
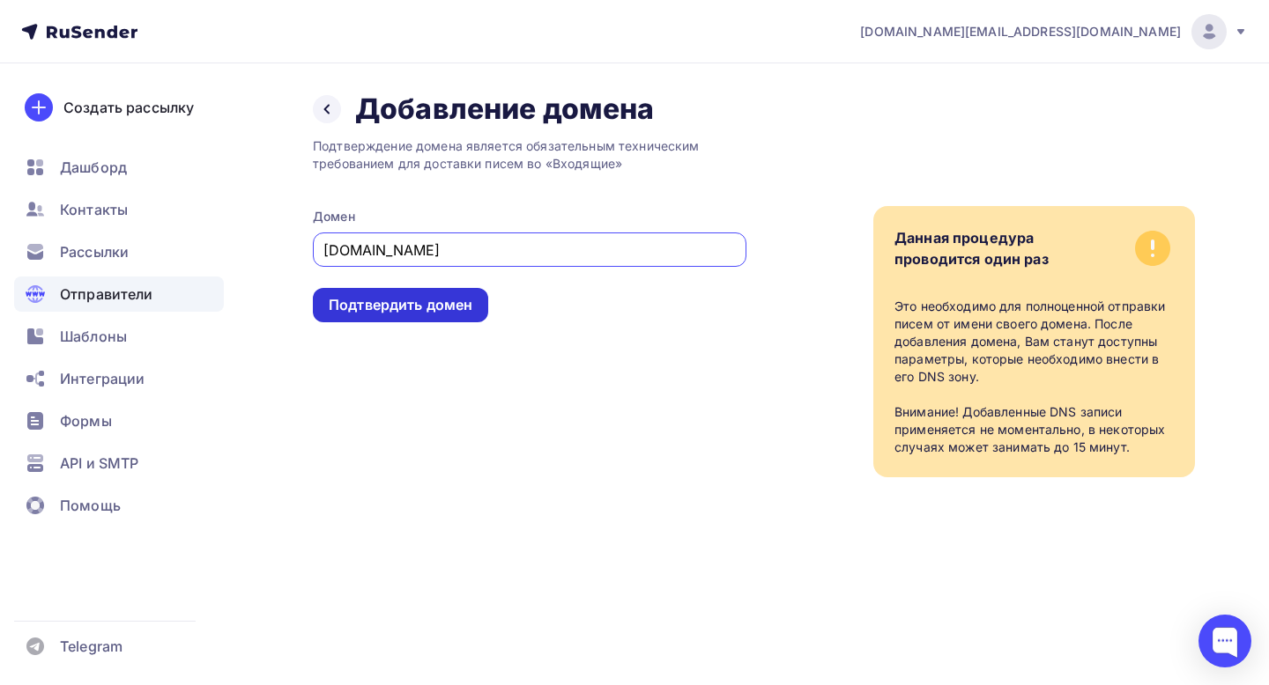
type input "[DOMAIN_NAME]"
click at [361, 316] on div "Подтвердить домен" at bounding box center [400, 305] width 175 height 34
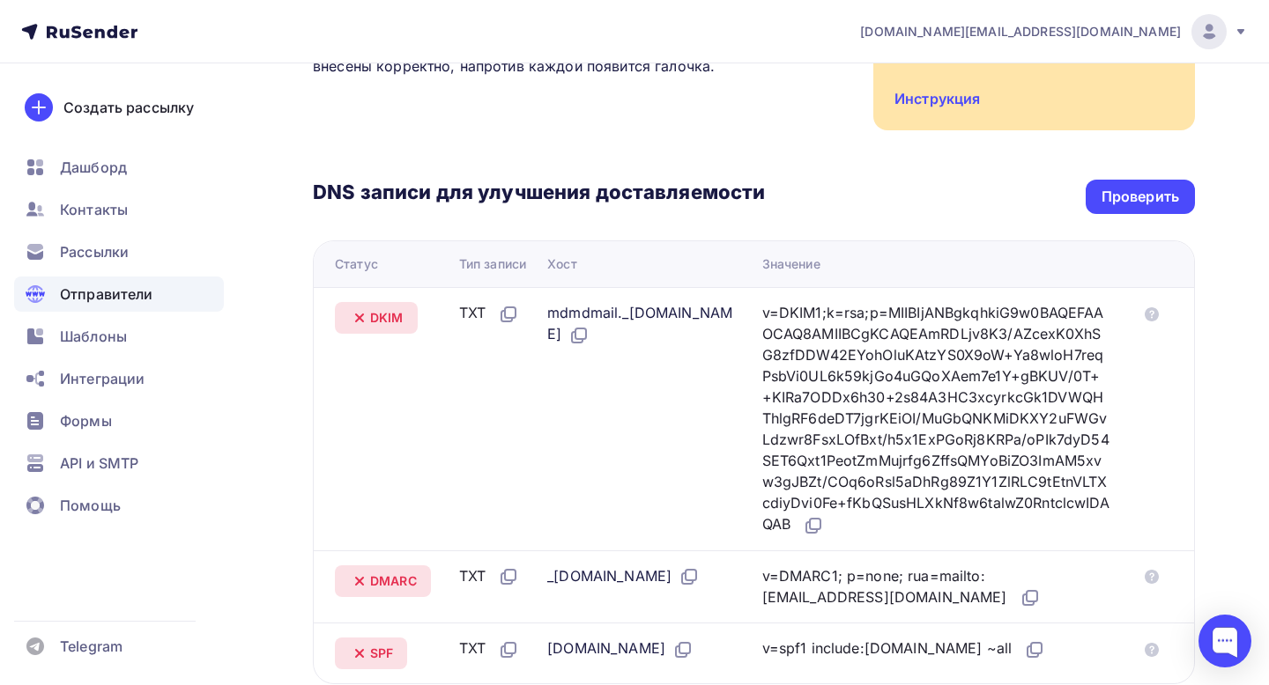
scroll to position [310, 0]
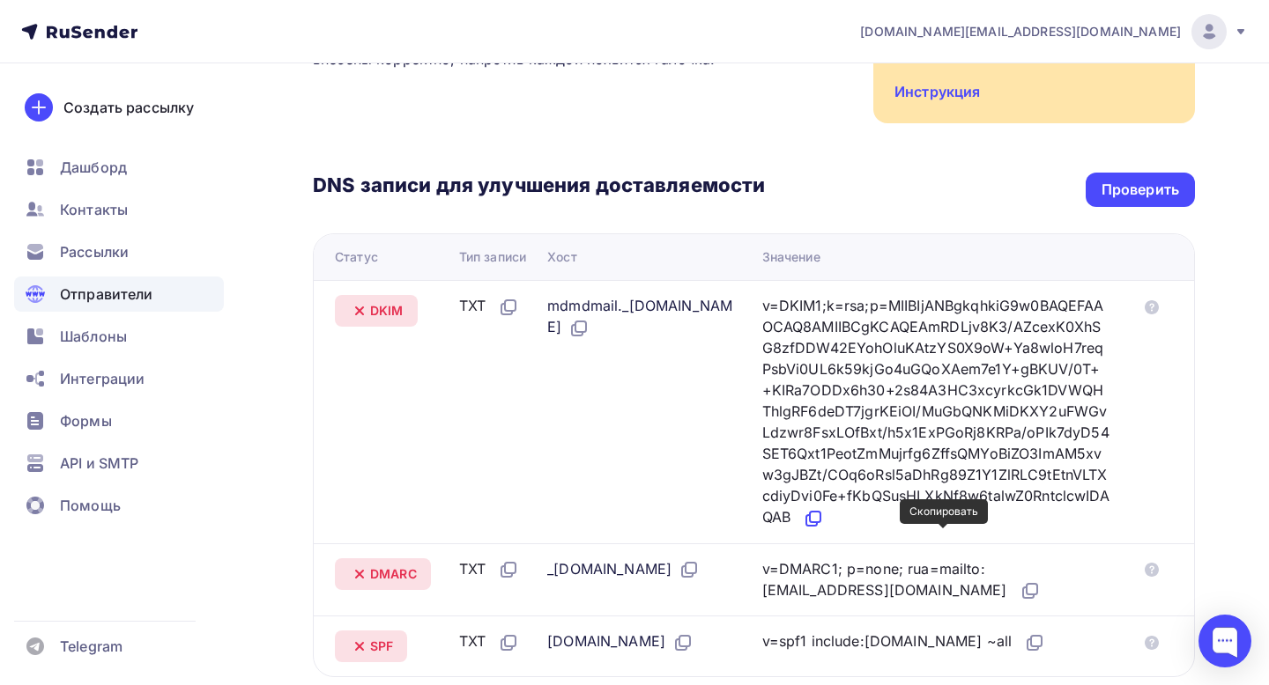
click at [824, 529] on icon at bounding box center [813, 518] width 21 height 21
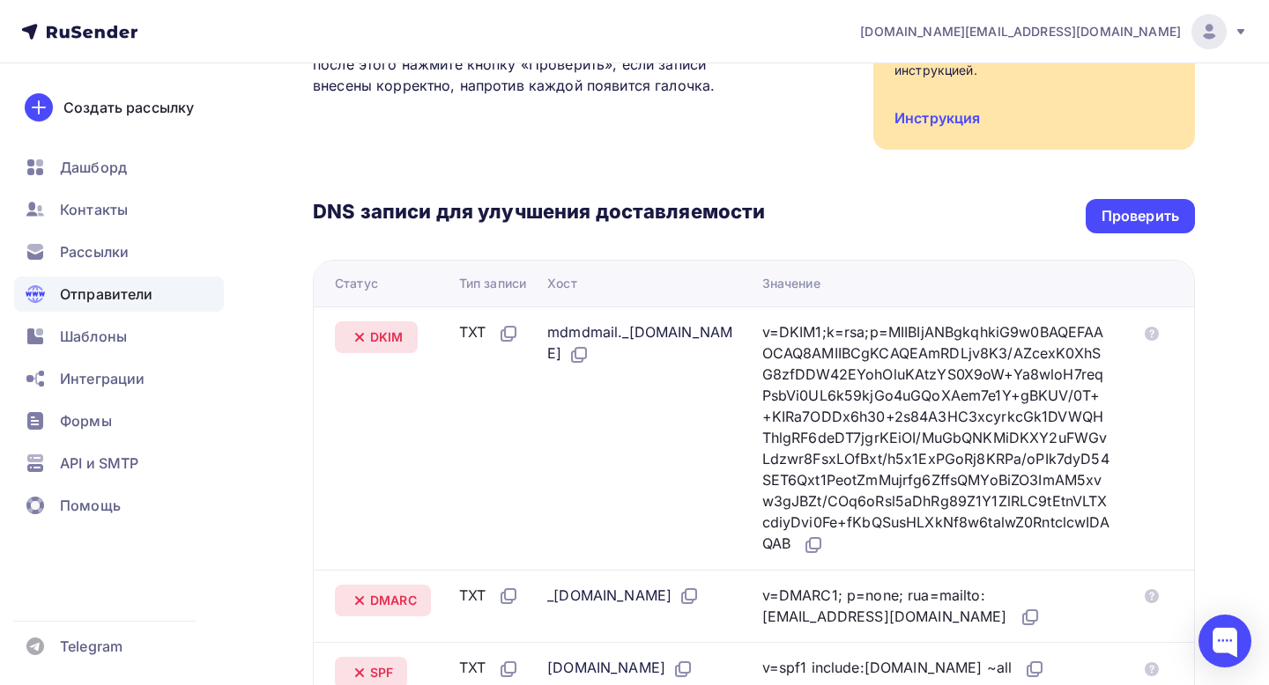
scroll to position [0, 0]
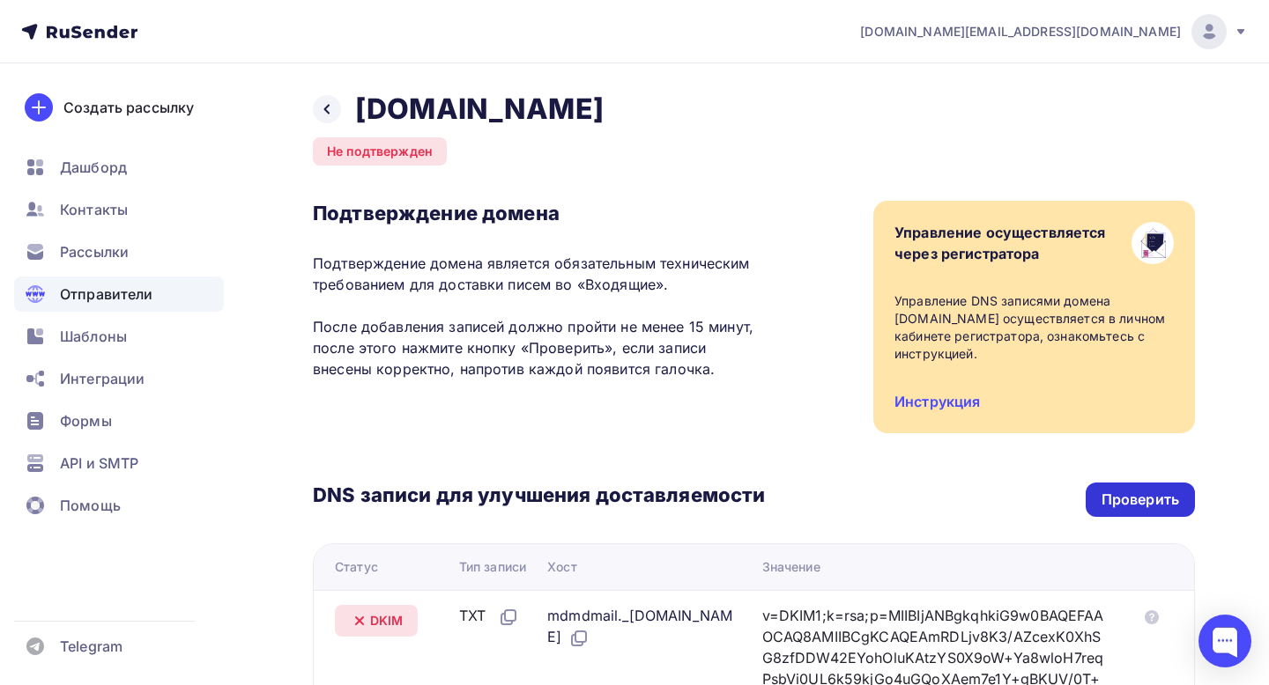
click at [1141, 500] on div "Проверить" at bounding box center [1140, 500] width 78 height 20
click at [1135, 496] on div "Проверить" at bounding box center [1140, 500] width 78 height 20
click at [1147, 487] on div "Проверить" at bounding box center [1139, 500] width 109 height 34
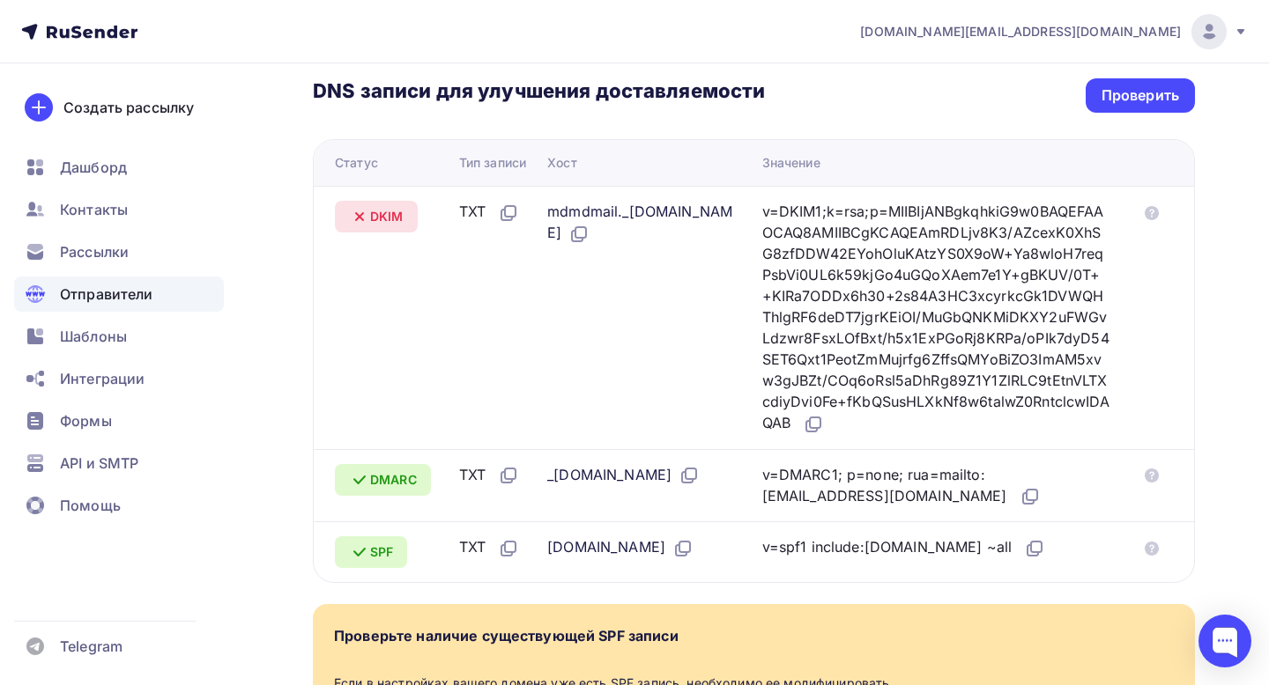
scroll to position [403, 0]
click at [586, 233] on icon at bounding box center [580, 233] width 11 height 11
click at [824, 436] on icon at bounding box center [813, 425] width 21 height 21
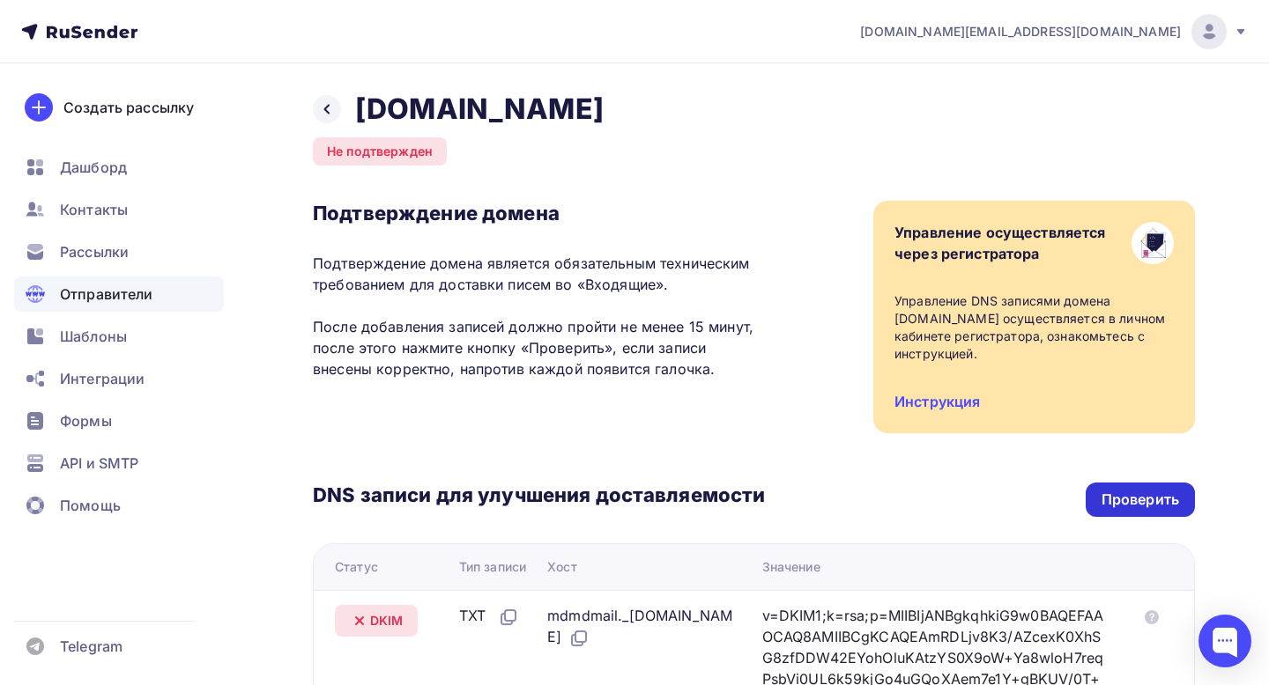
click at [1146, 507] on div "Проверить" at bounding box center [1140, 500] width 78 height 20
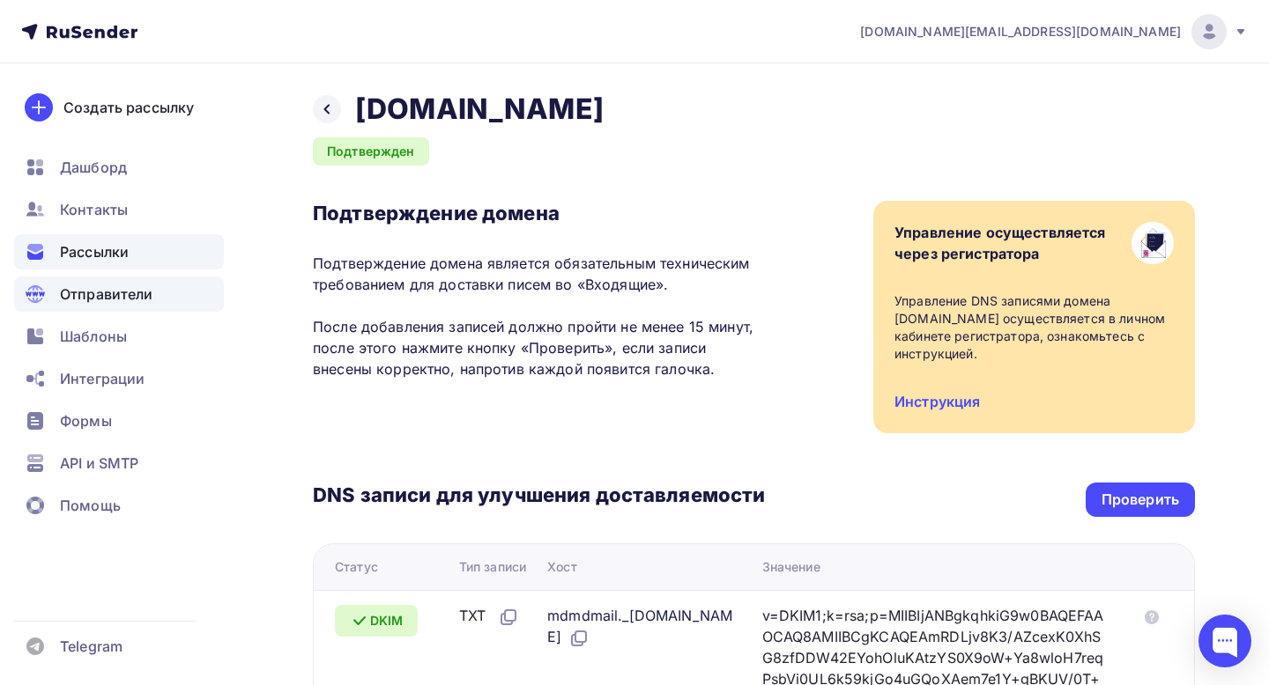
click at [89, 241] on span "Рассылки" at bounding box center [94, 251] width 69 height 21
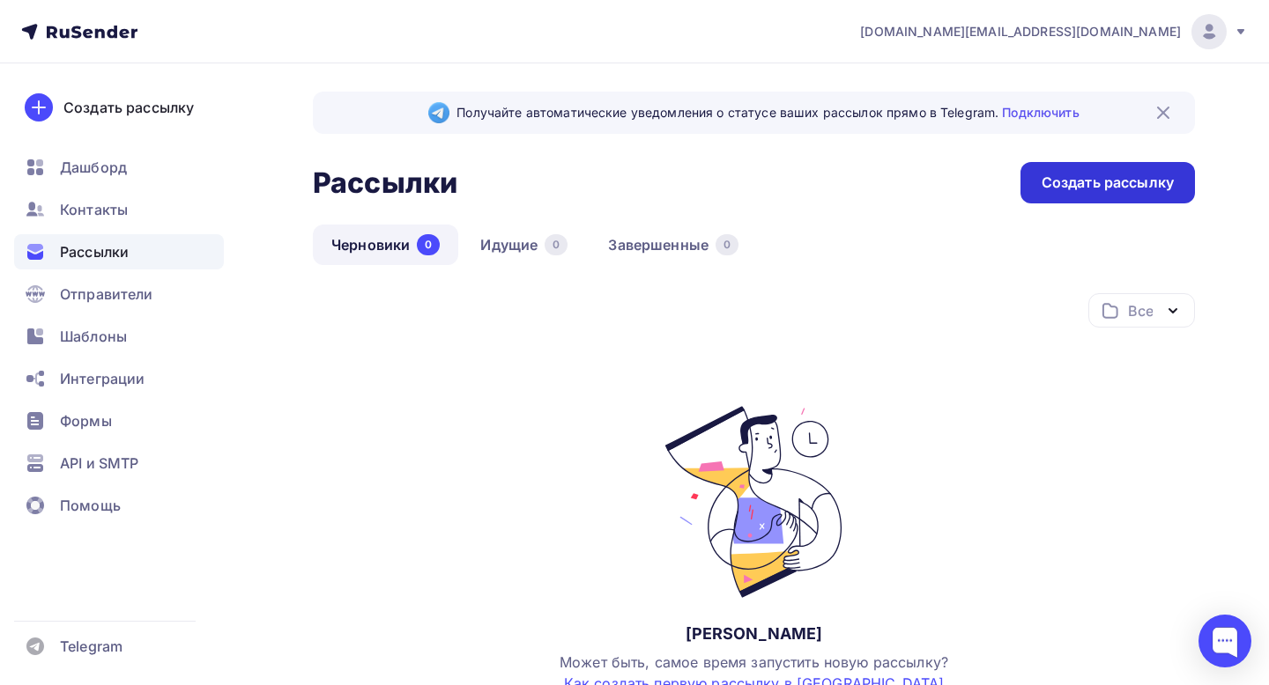
click at [1075, 200] on div "Создать рассылку" at bounding box center [1107, 182] width 174 height 41
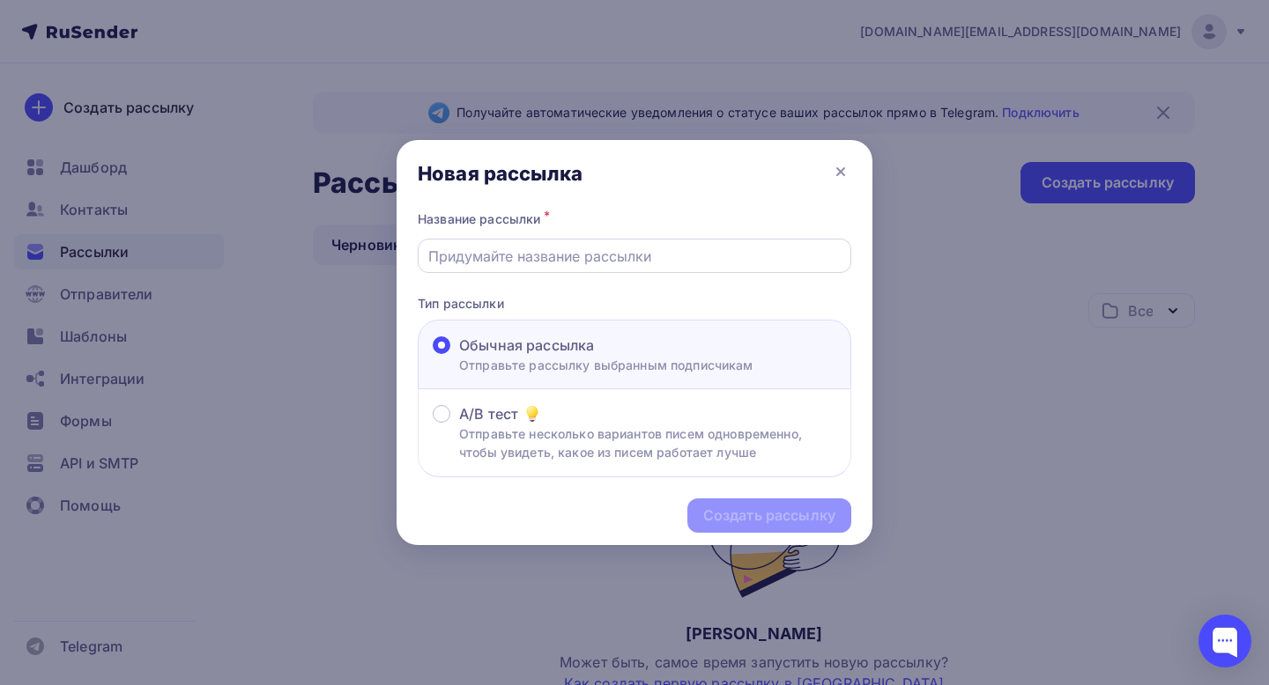
click at [572, 255] on input "text" at bounding box center [634, 256] width 413 height 21
type input "V"
type input "Мотивация"
click at [749, 510] on div "Создать рассылку" at bounding box center [769, 516] width 132 height 20
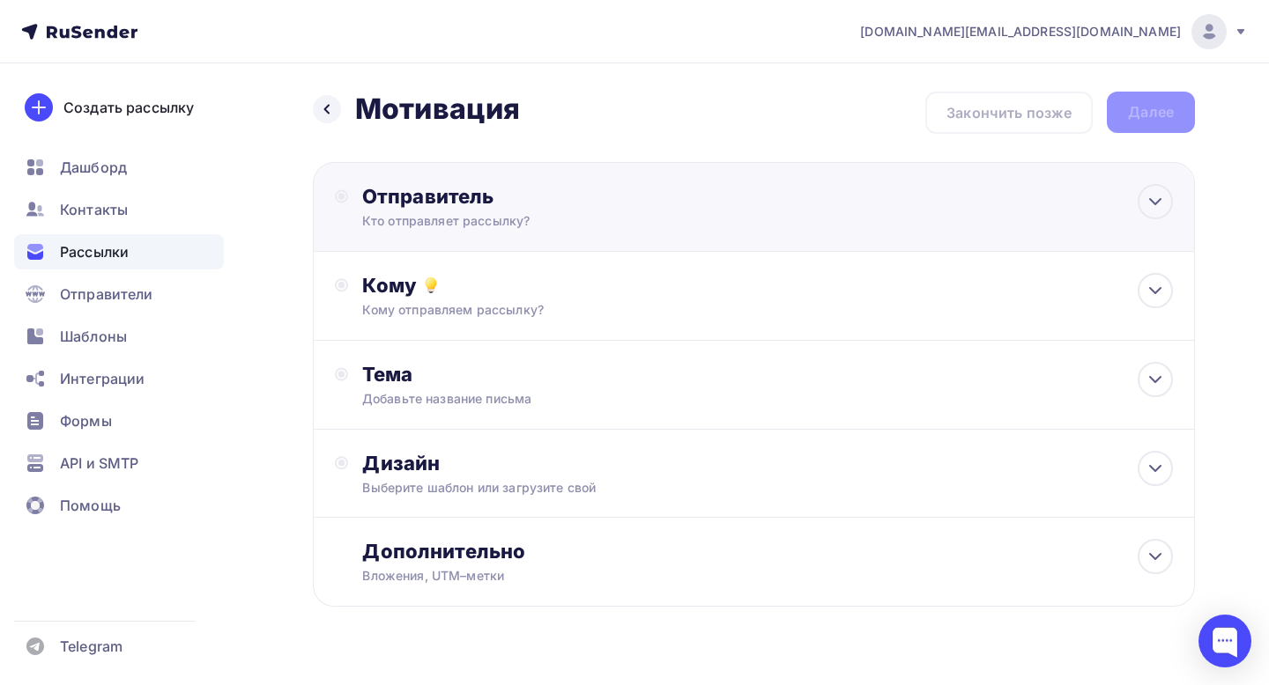
click at [683, 222] on div "Кто отправляет рассылку?" at bounding box center [534, 221] width 344 height 18
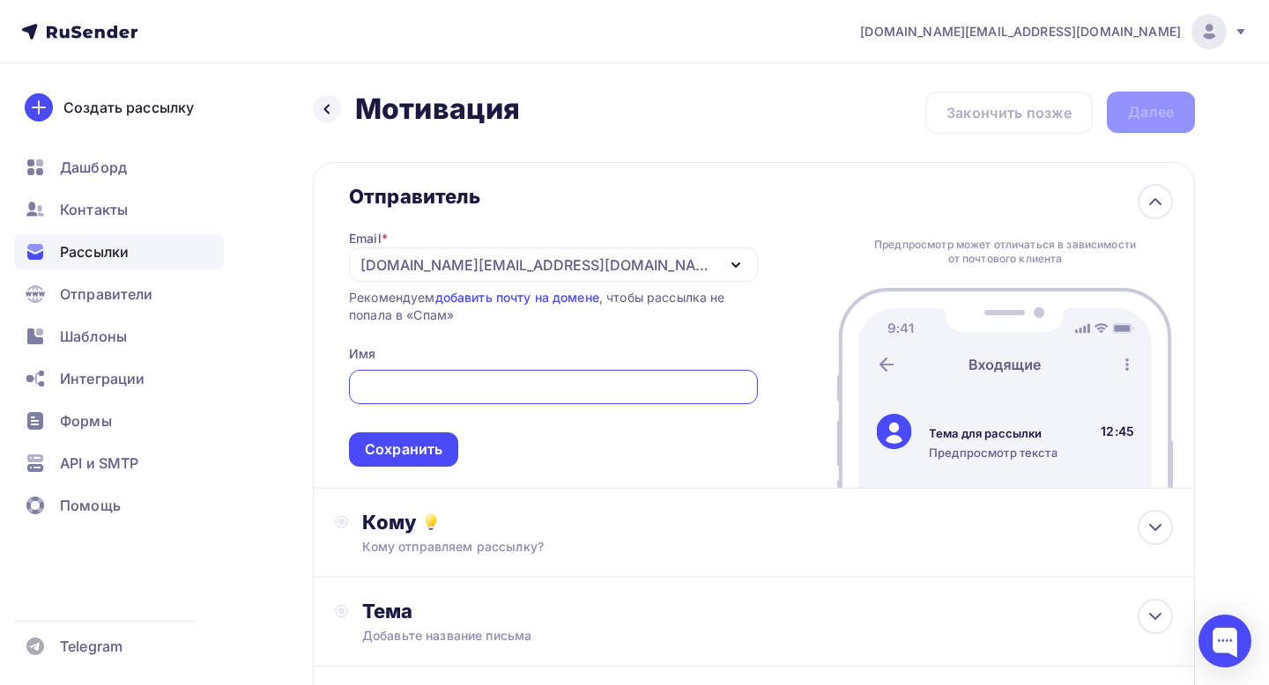
click at [558, 265] on div "[DOMAIN_NAME][EMAIL_ADDRESS][DOMAIN_NAME]" at bounding box center [537, 265] width 355 height 21
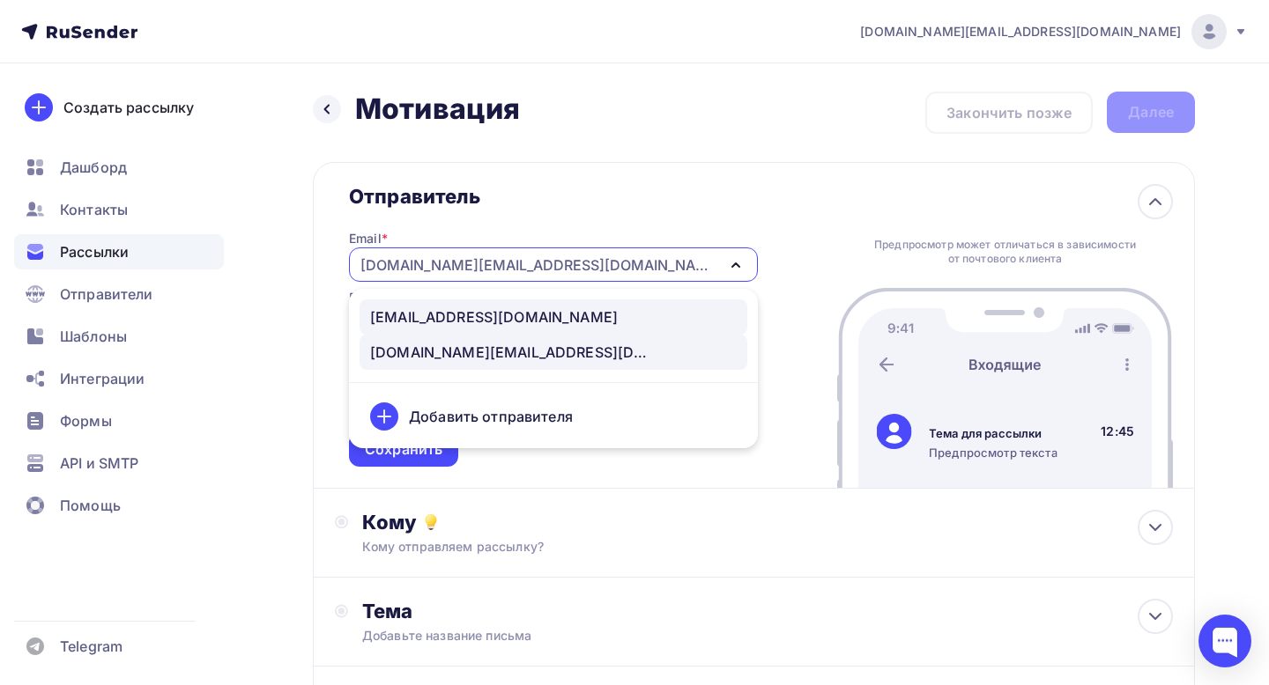
click at [523, 313] on div "contact@learneri.academy" at bounding box center [494, 317] width 248 height 21
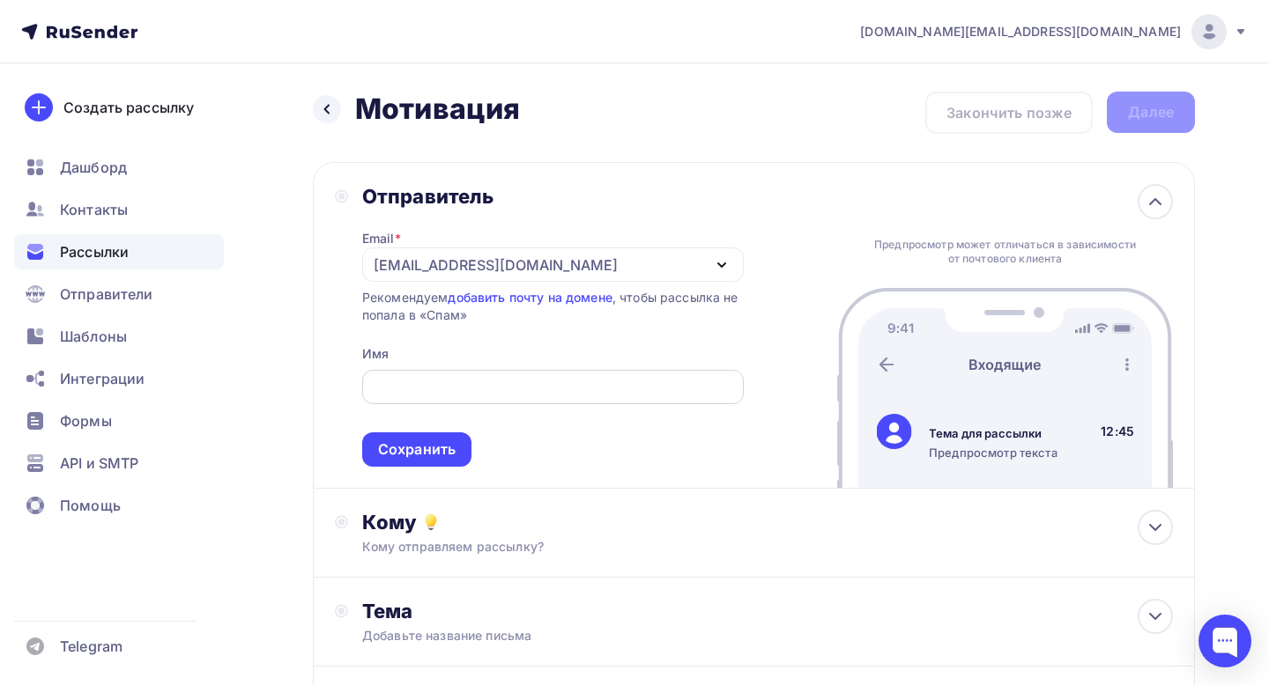
click at [503, 378] on input "text" at bounding box center [552, 387] width 361 height 21
type input "Д"
type input "Learneri"
click at [436, 455] on div "Сохранить" at bounding box center [417, 450] width 78 height 20
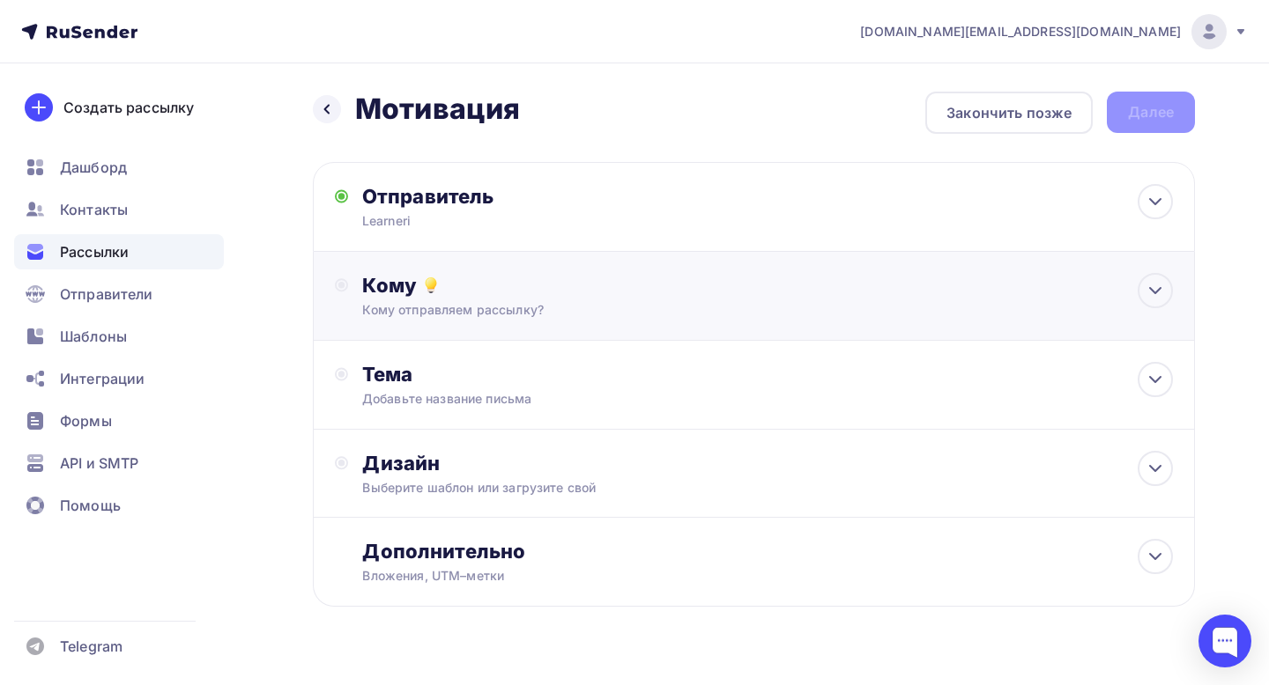
click at [486, 306] on div "Кому отправляем рассылку?" at bounding box center [726, 310] width 729 height 18
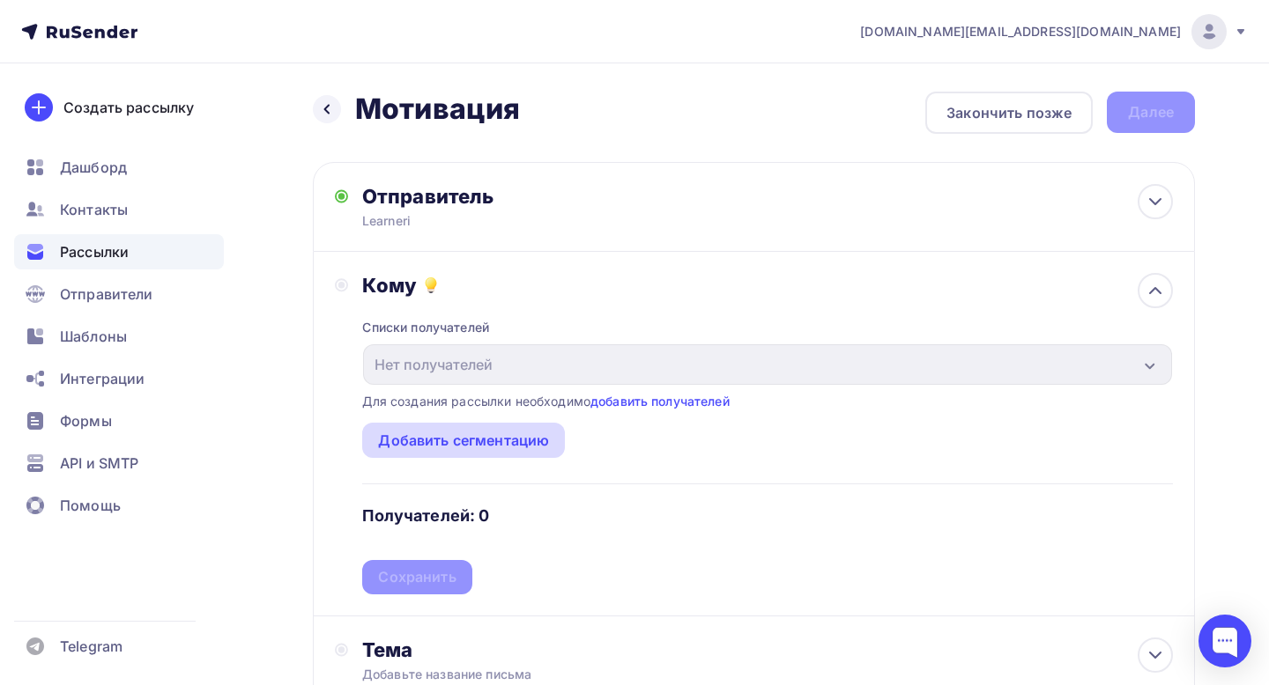
click at [487, 441] on div "Добавить сегментацию" at bounding box center [463, 440] width 171 height 21
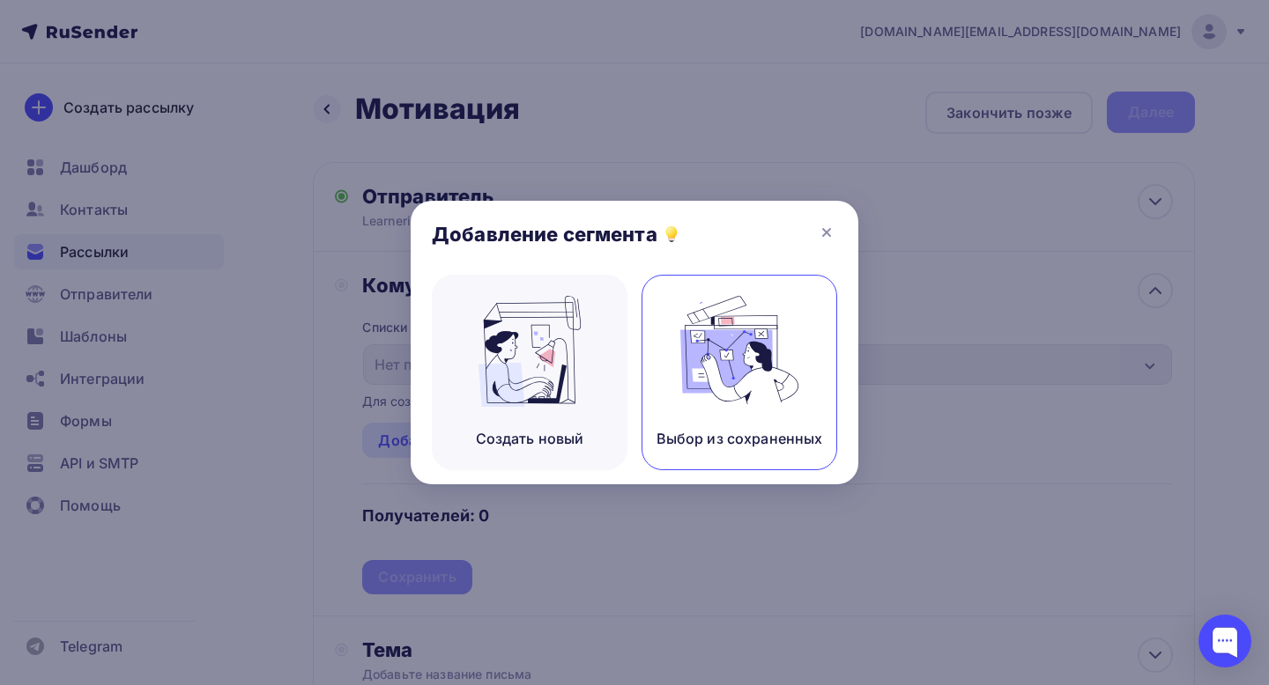
click at [721, 403] on img at bounding box center [739, 351] width 118 height 111
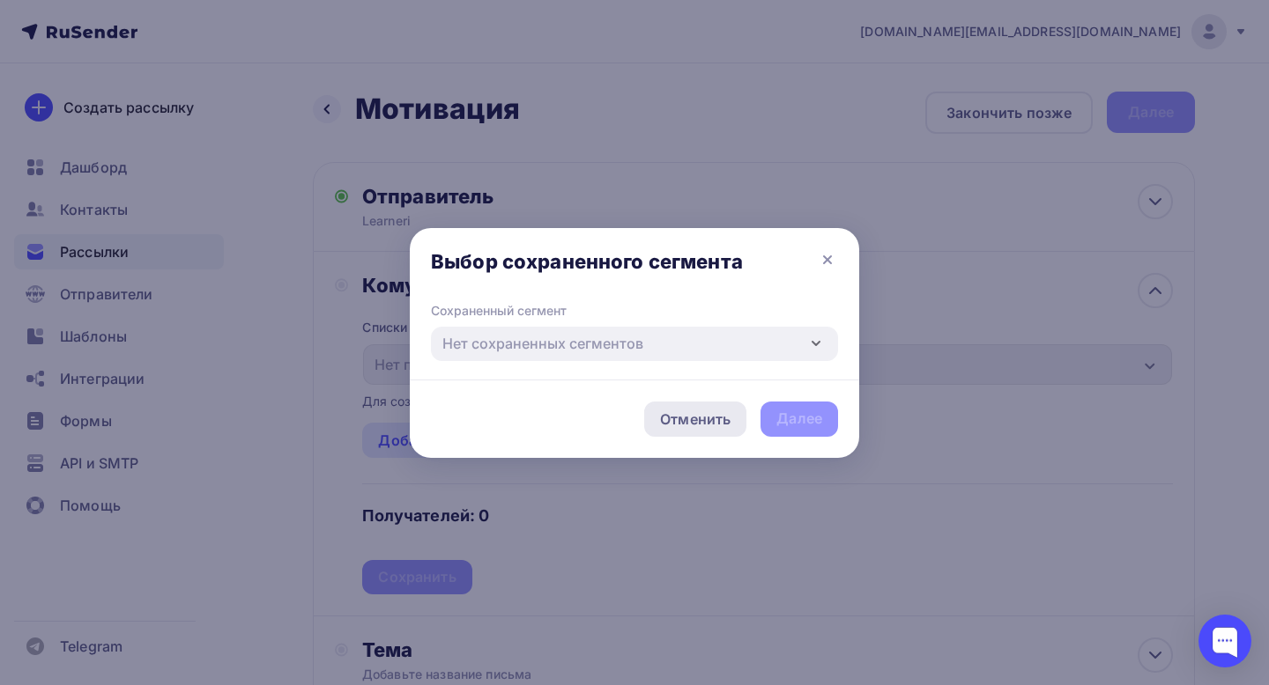
click at [692, 414] on div "Отменить" at bounding box center [695, 419] width 70 height 21
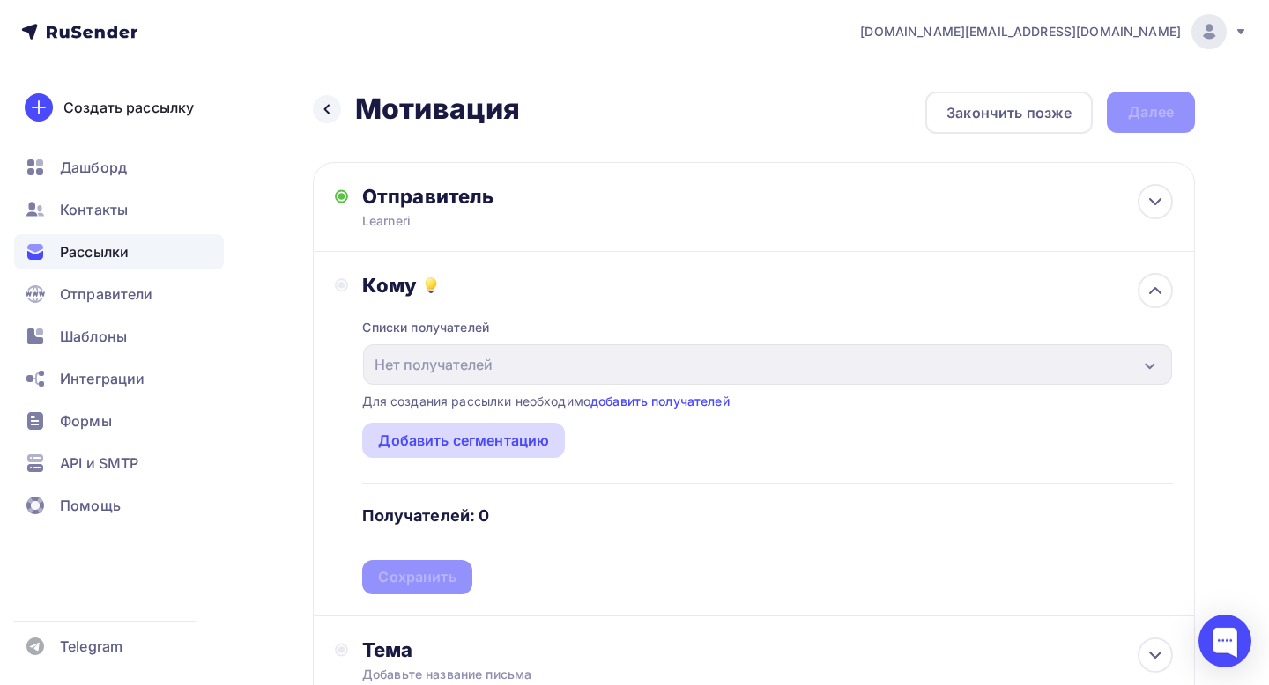
click at [528, 440] on div "Добавить сегментацию" at bounding box center [463, 440] width 171 height 21
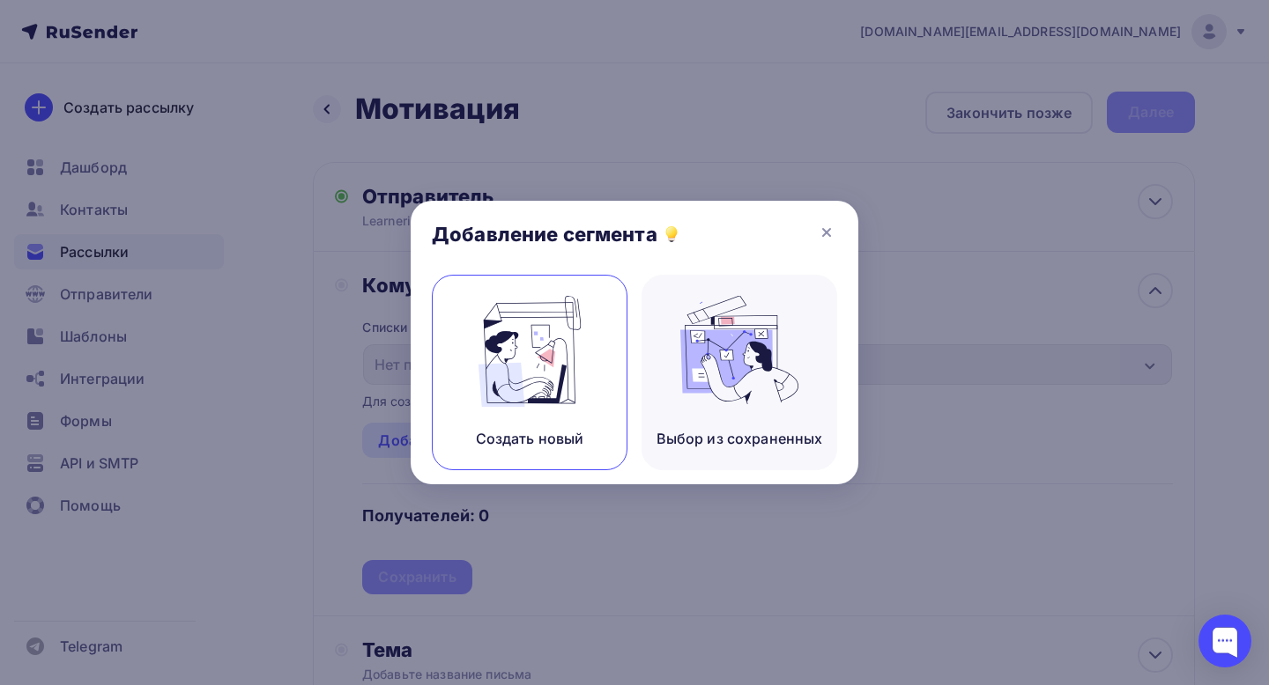
click at [529, 409] on div "Создать новый" at bounding box center [530, 373] width 196 height 196
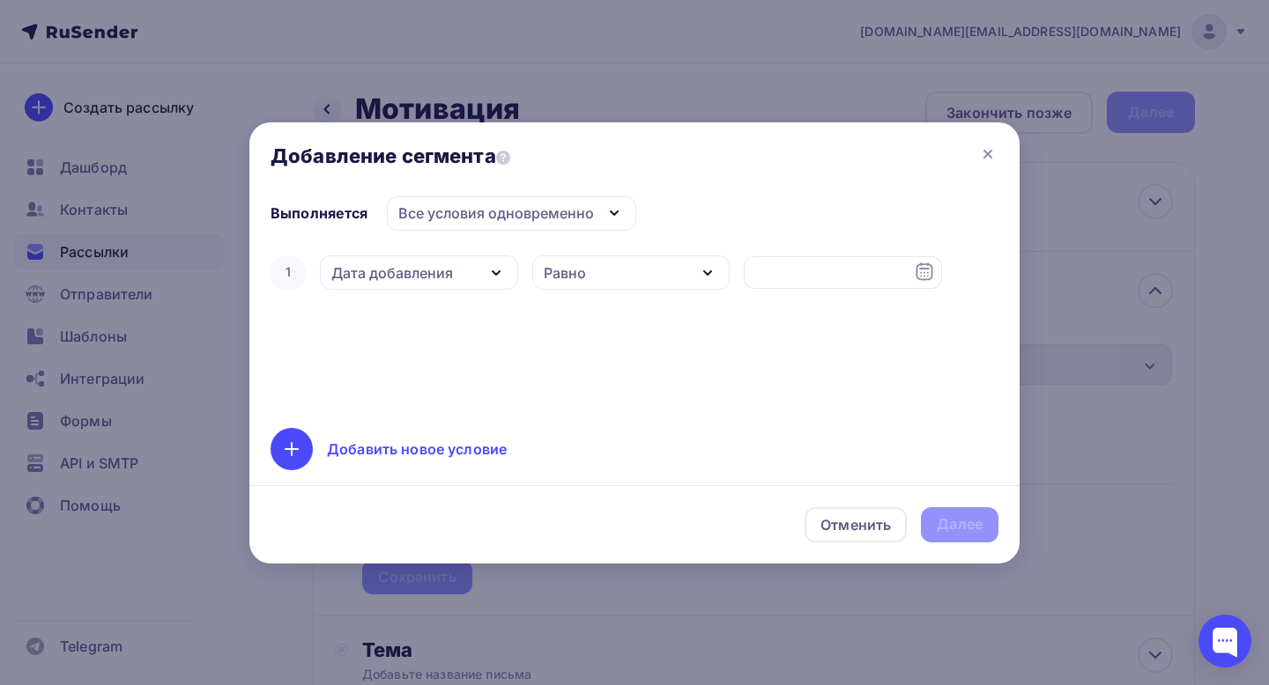
click at [443, 455] on div "Добавить новое условие" at bounding box center [417, 449] width 180 height 21
click at [492, 274] on icon "button" at bounding box center [495, 273] width 21 height 21
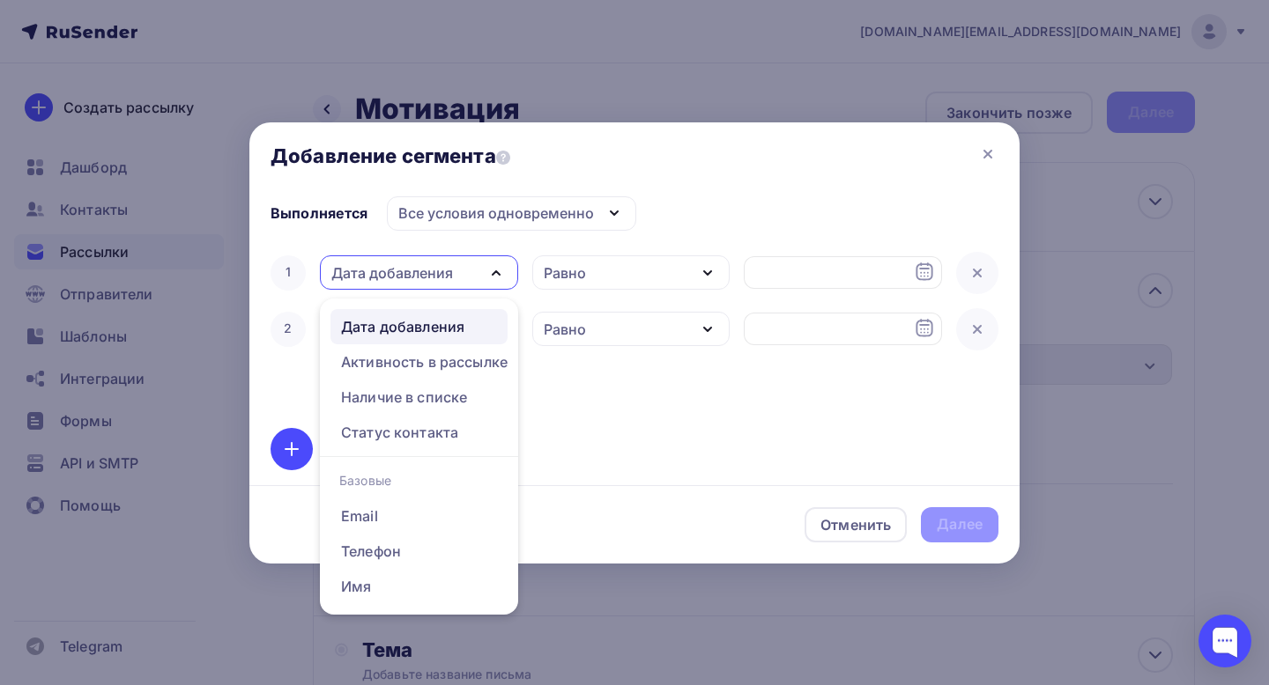
click at [450, 335] on div "Дата добавления" at bounding box center [402, 326] width 123 height 21
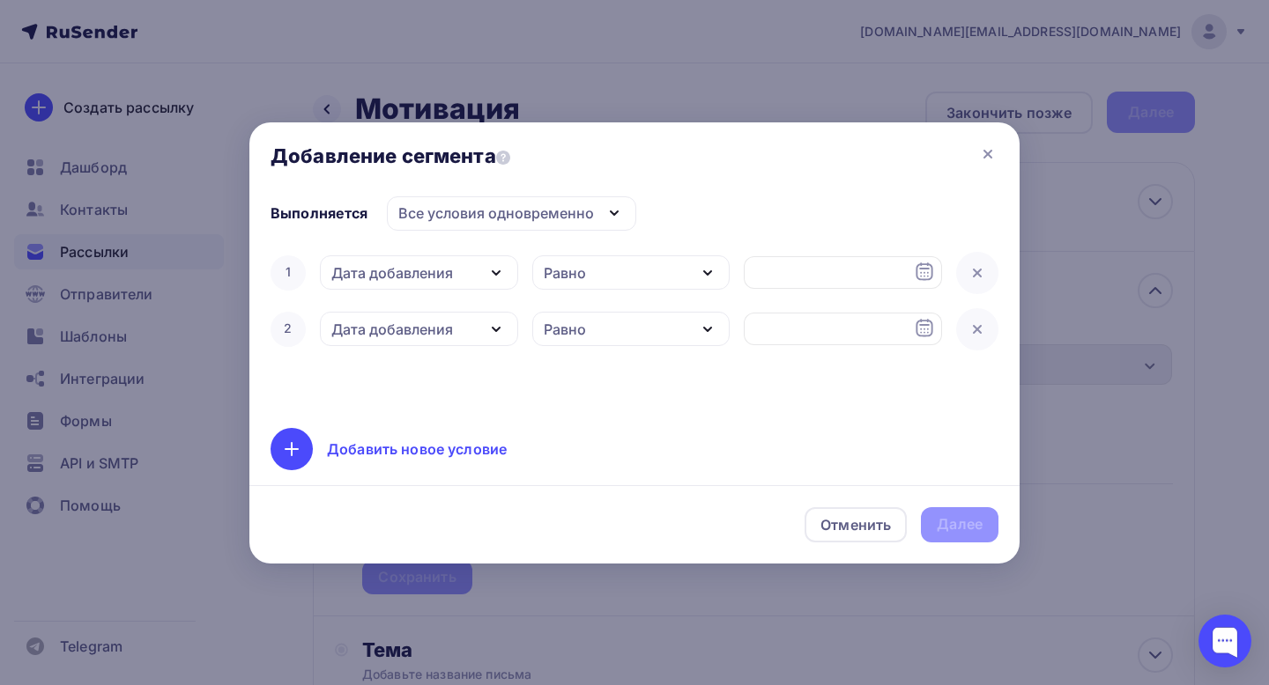
click at [620, 270] on div "Равно" at bounding box center [631, 272] width 198 height 34
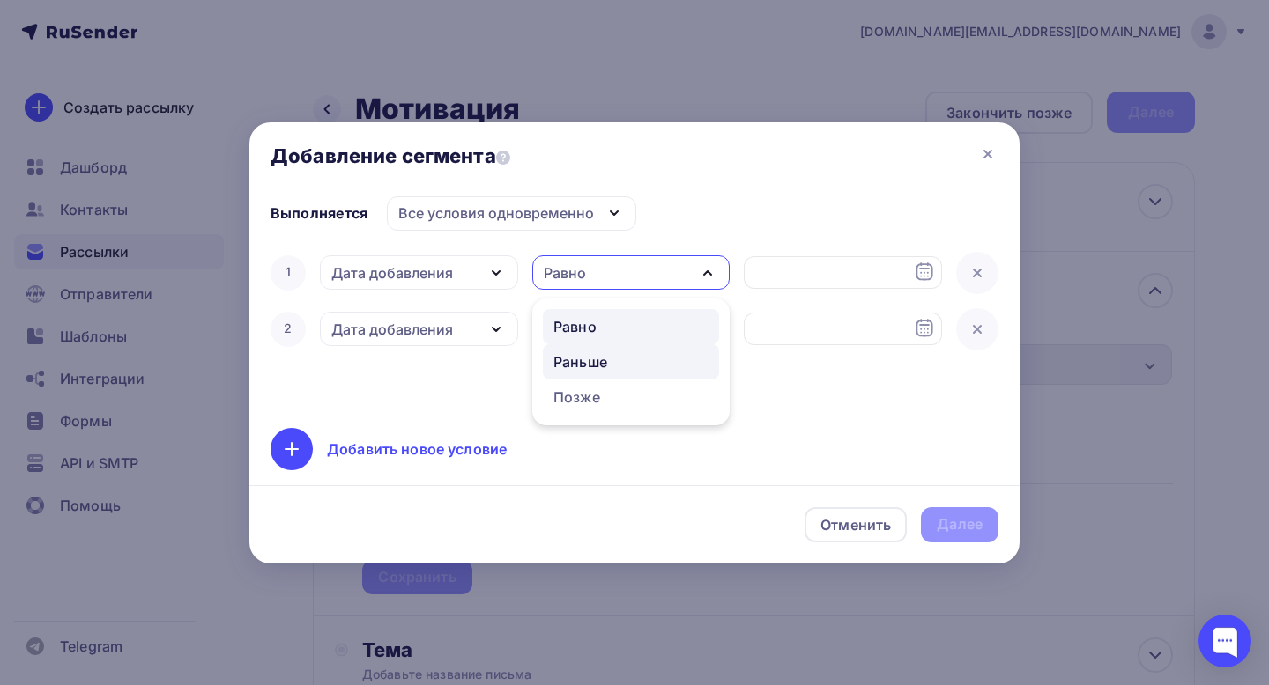
click at [590, 359] on div "Раньше" at bounding box center [580, 361] width 54 height 21
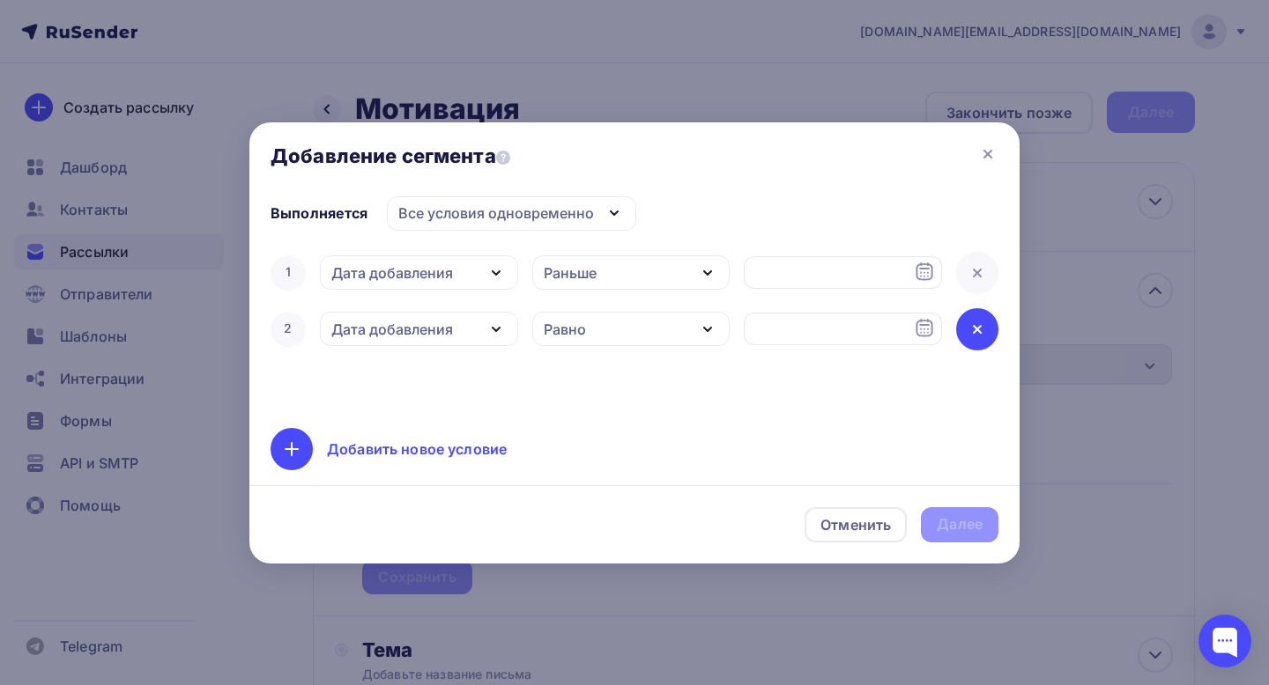
click at [979, 339] on icon at bounding box center [976, 329] width 21 height 21
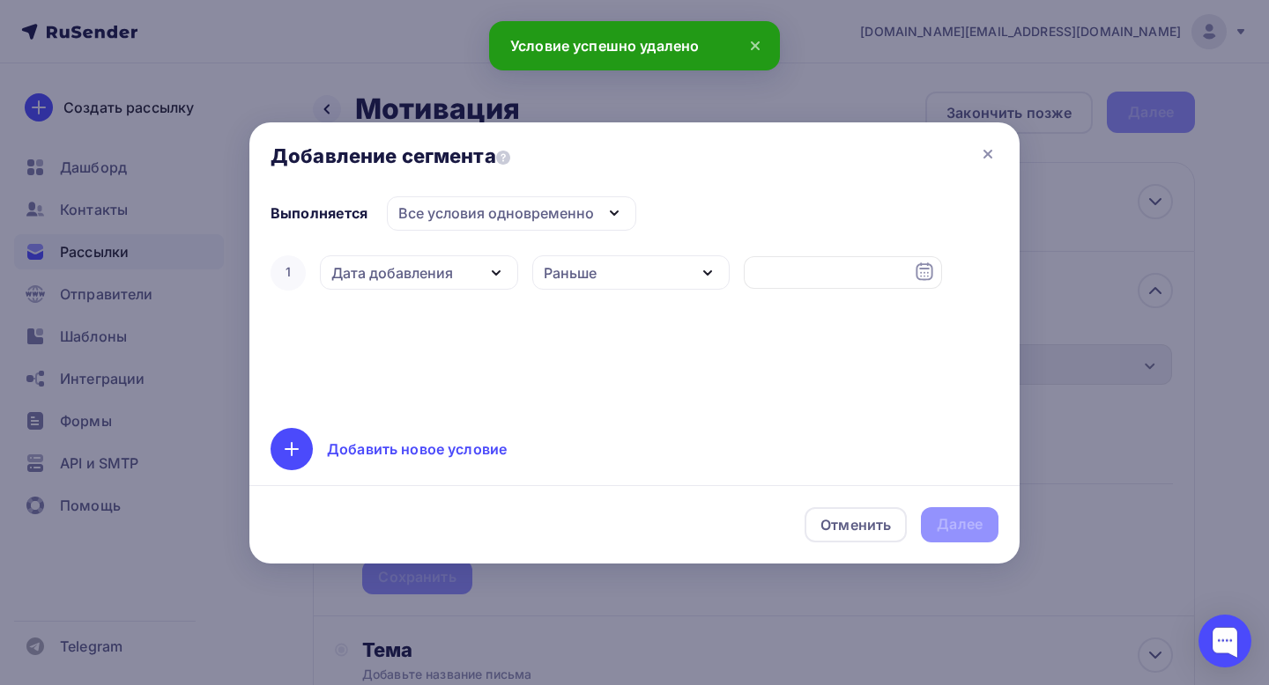
click at [591, 219] on div "Все условия одновременно" at bounding box center [496, 213] width 196 height 21
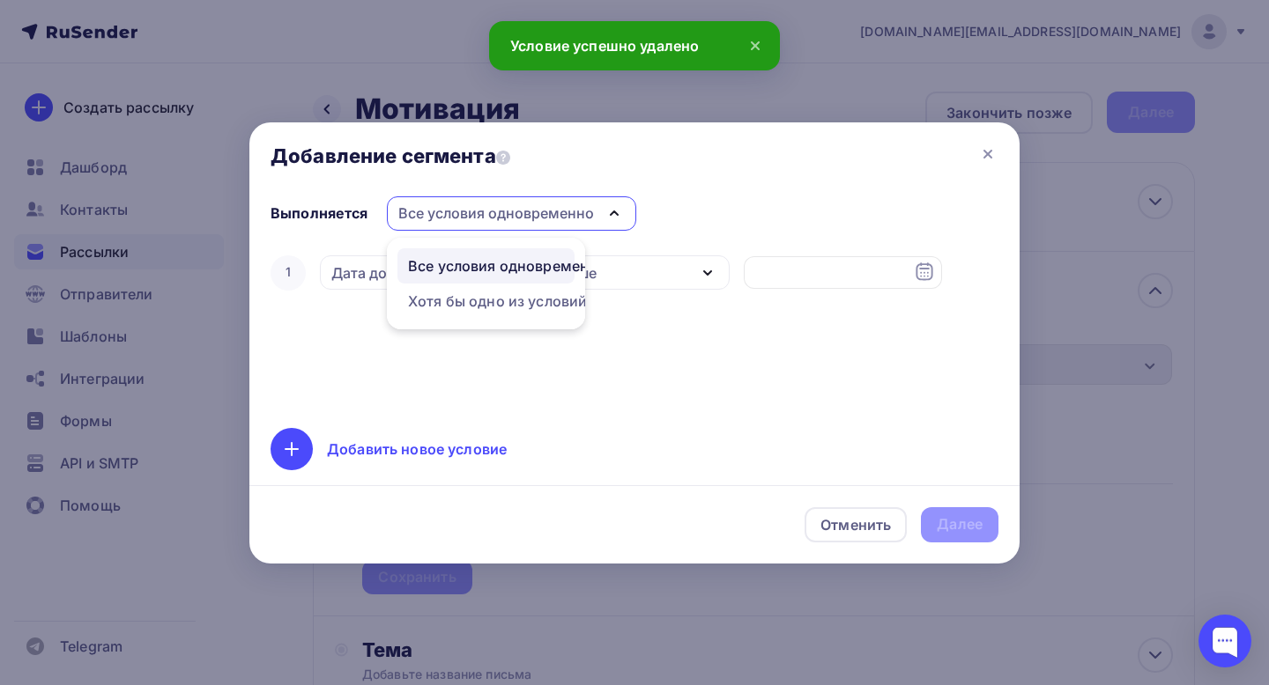
click at [694, 352] on div "1 Дата добавления Дата добавления Активность в рассылке Наличие в списке Статус…" at bounding box center [634, 329] width 728 height 155
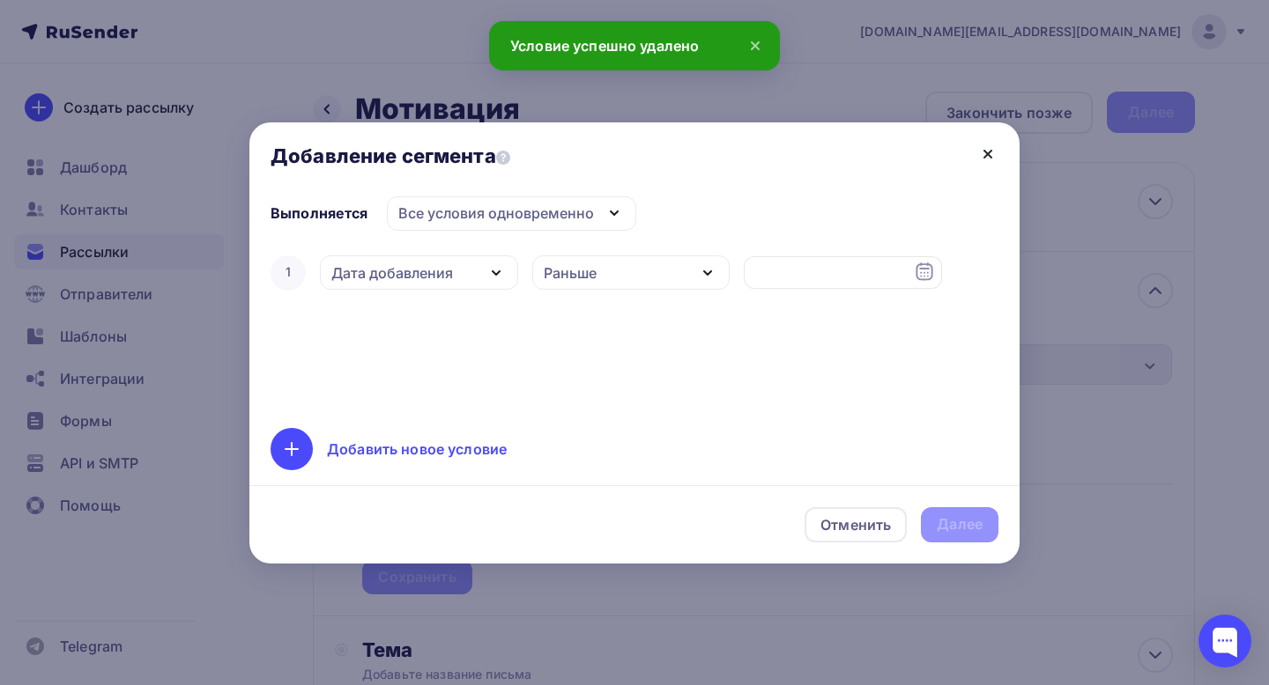
click at [989, 151] on icon at bounding box center [987, 154] width 7 height 7
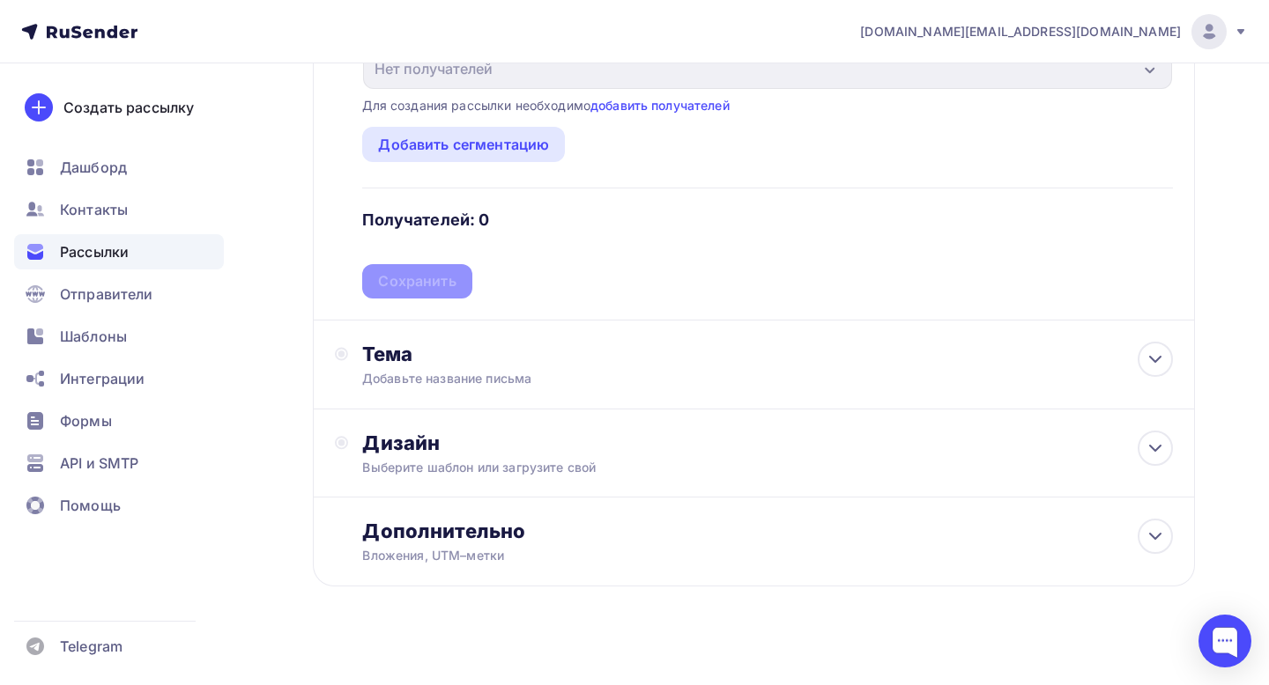
scroll to position [298, 0]
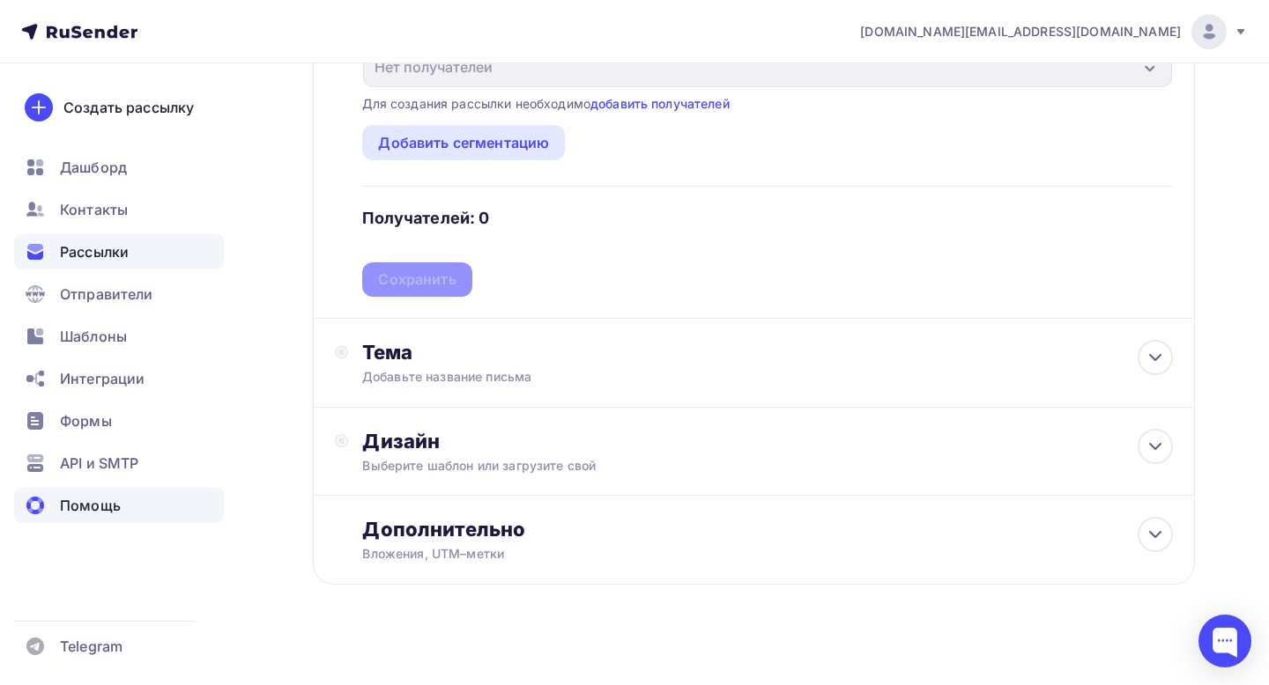
click at [82, 499] on span "Помощь" at bounding box center [90, 505] width 61 height 21
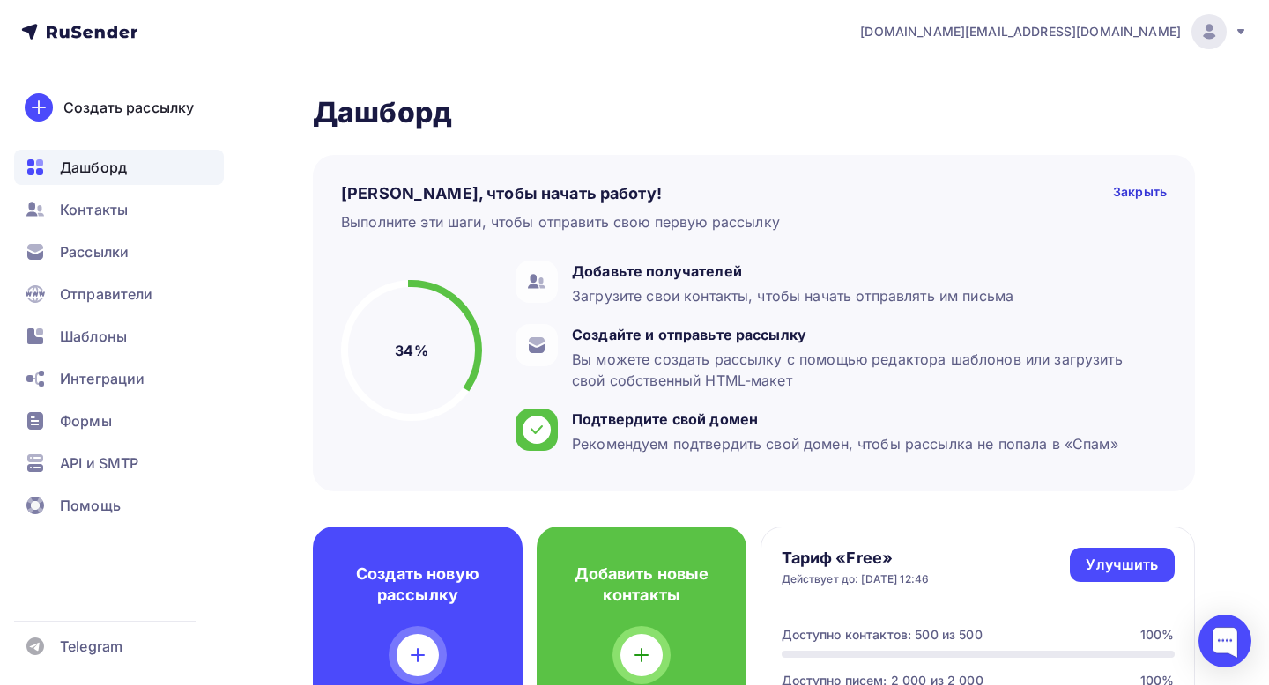
scroll to position [11, 0]
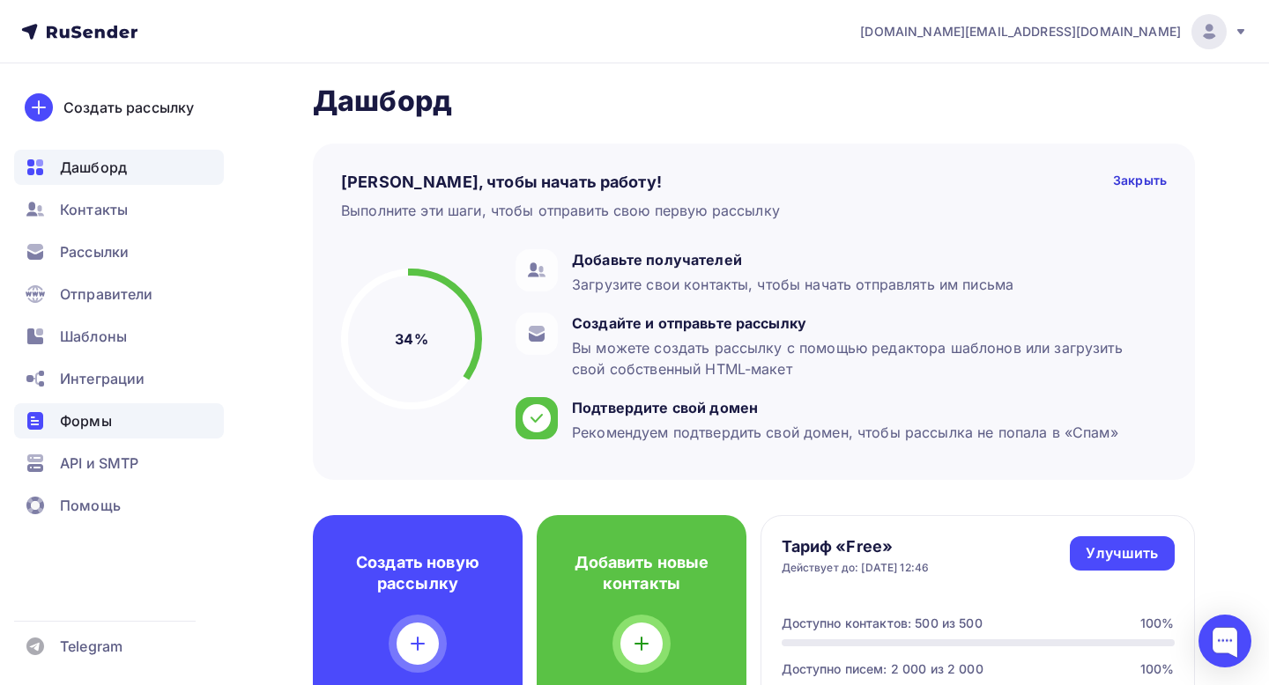
click at [92, 430] on span "Формы" at bounding box center [86, 421] width 52 height 21
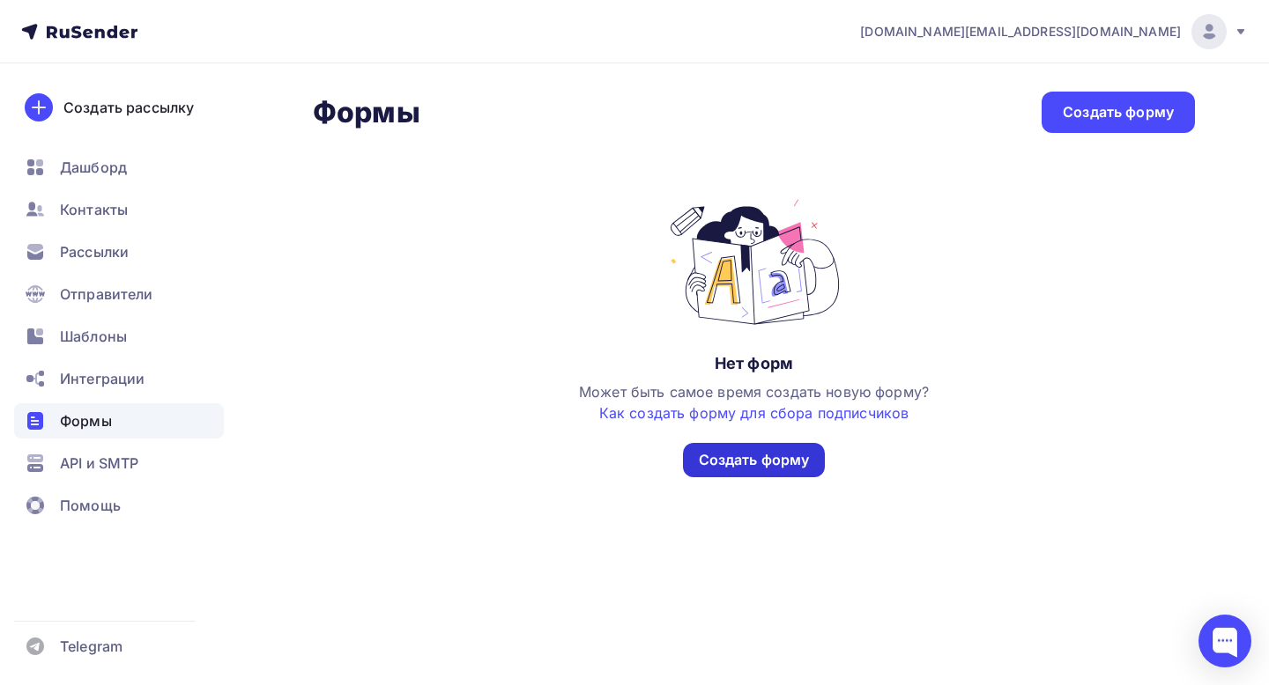
click at [776, 455] on div "Создать форму" at bounding box center [754, 460] width 111 height 20
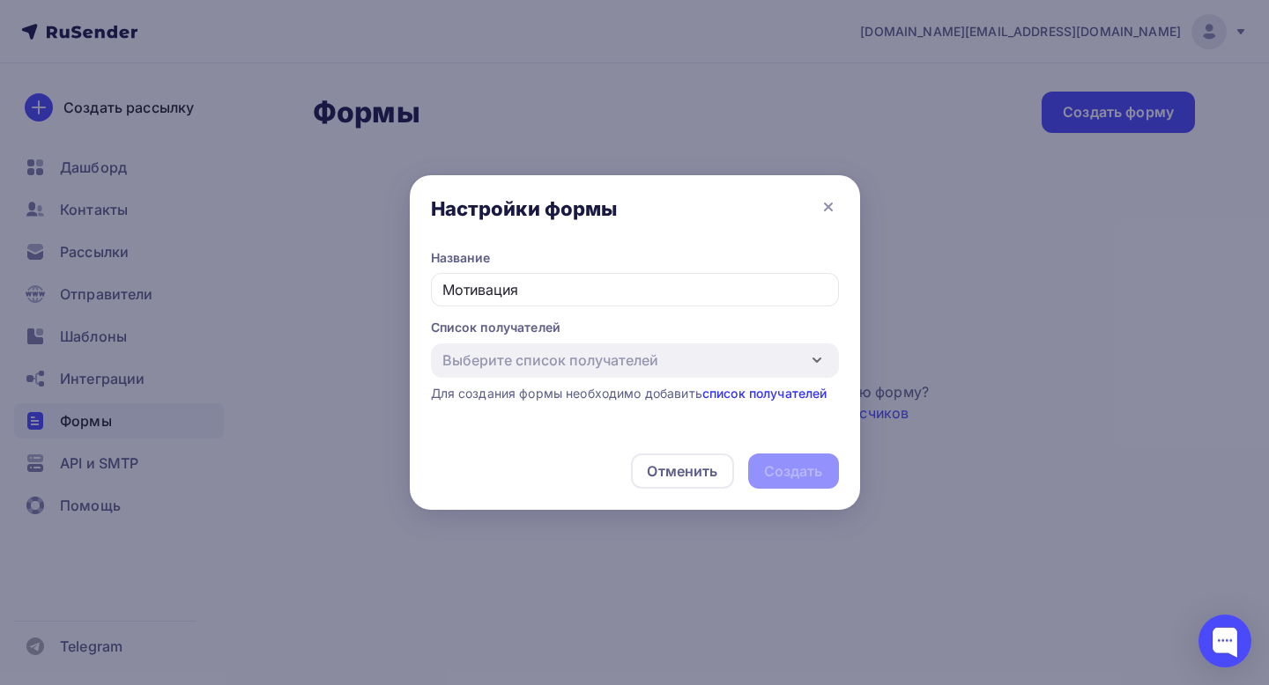
type input "Мотивация"
click at [764, 389] on link "список получателей" at bounding box center [764, 393] width 125 height 15
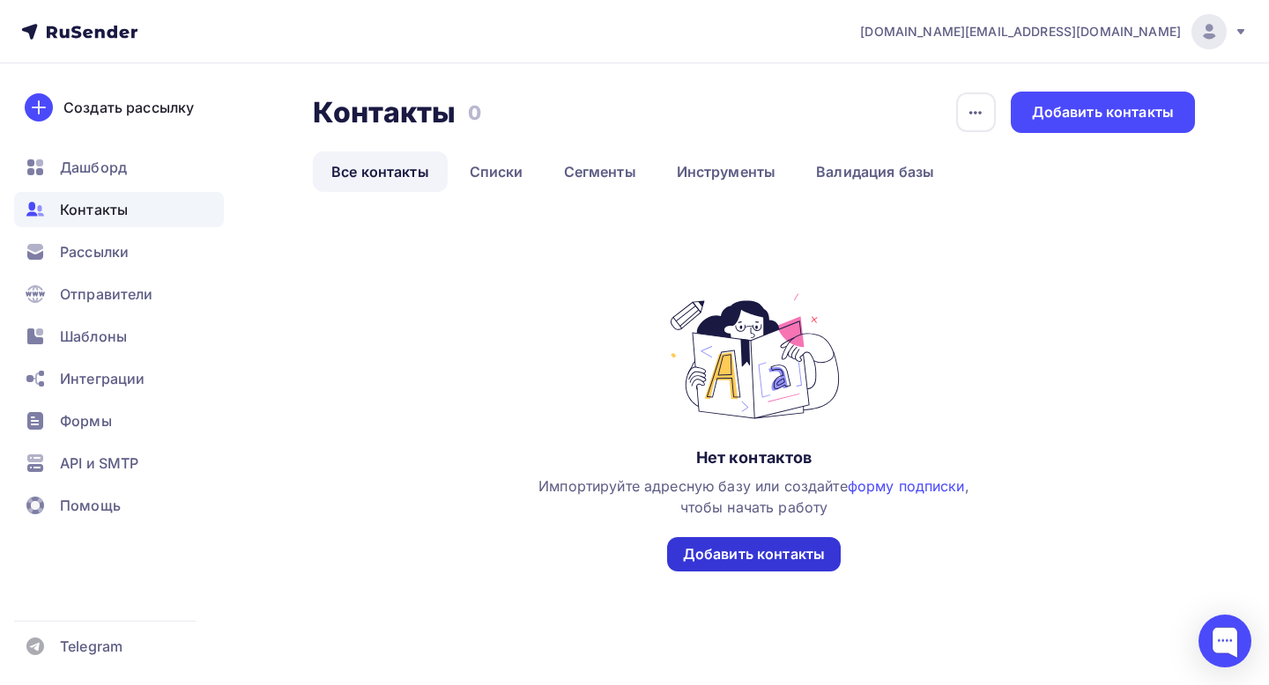
click at [749, 551] on div "Добавить контакты" at bounding box center [754, 554] width 142 height 20
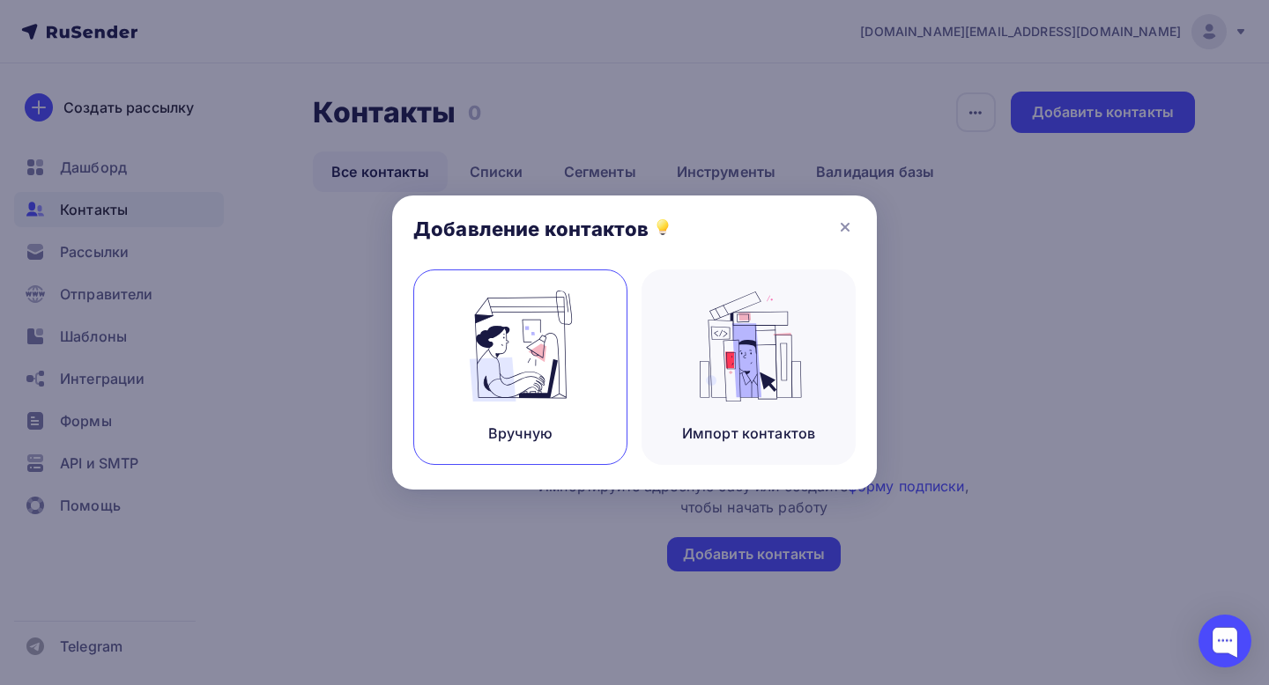
click at [517, 367] on img at bounding box center [521, 346] width 118 height 111
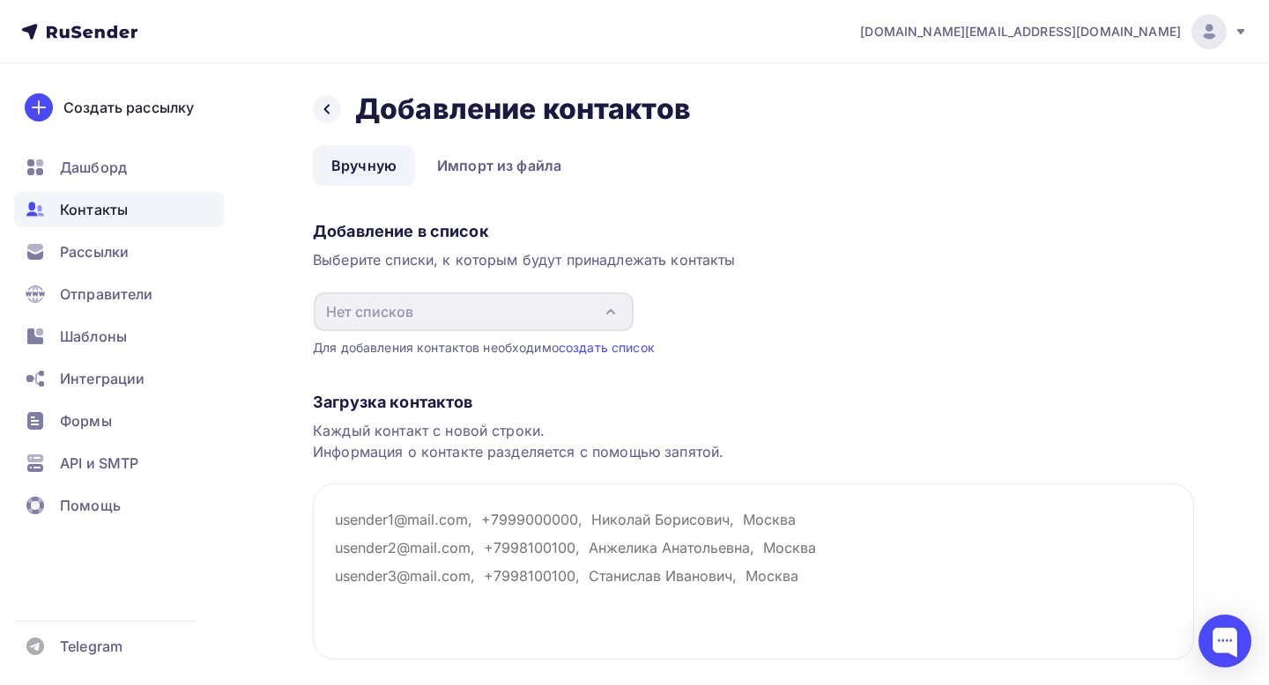
click at [311, 106] on div "Назад Добавление контактов Добавление контактов Вручную Импорт из файла Вручную…" at bounding box center [634, 431] width 1269 height 736
click at [337, 108] on div at bounding box center [327, 109] width 28 height 28
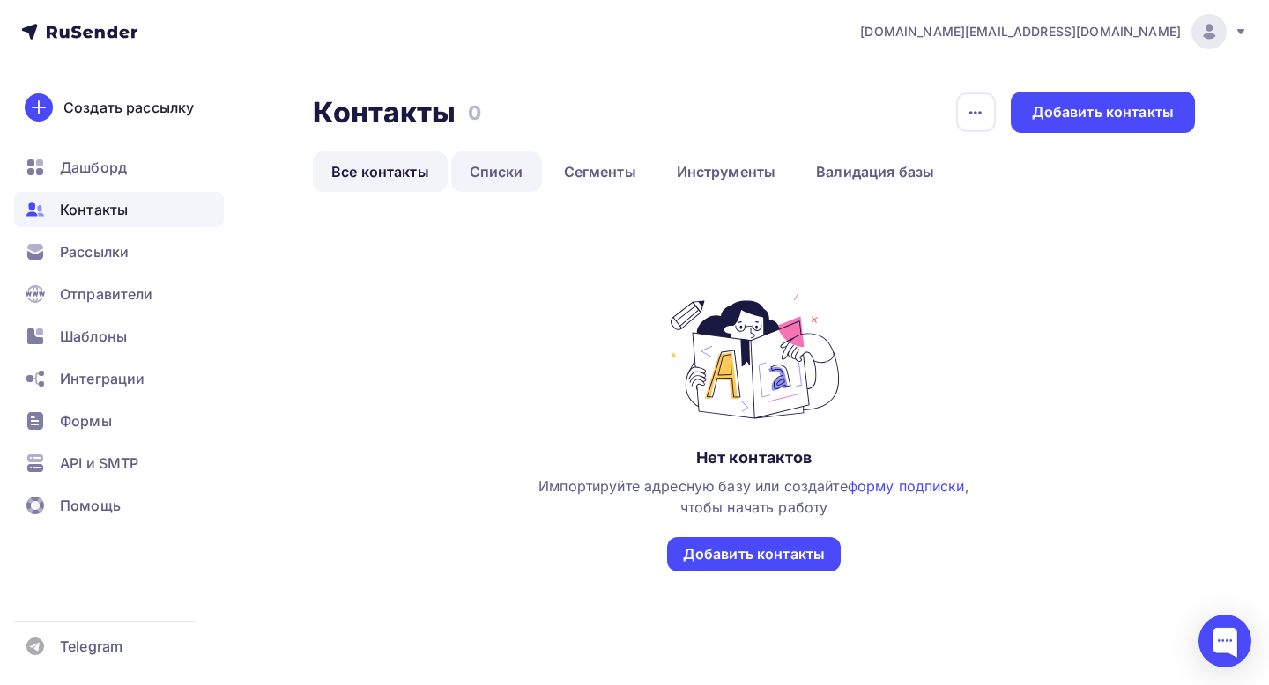
click at [509, 167] on link "Списки" at bounding box center [496, 172] width 91 height 41
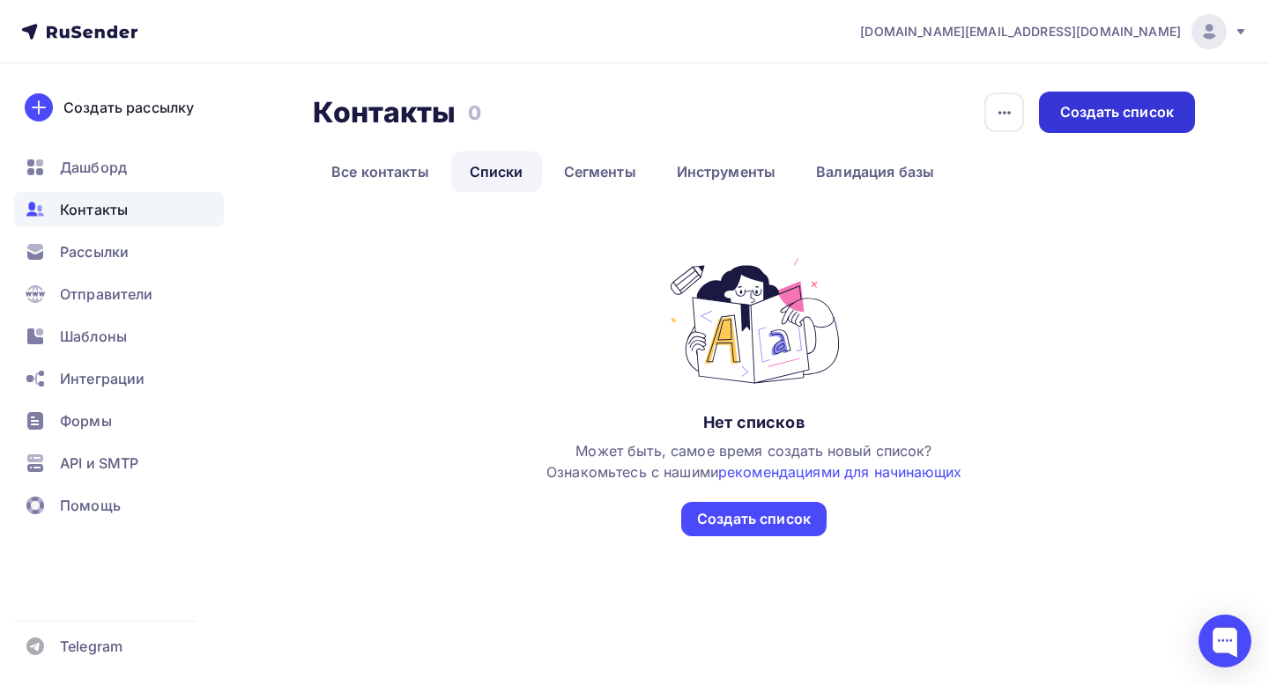
click at [1115, 112] on div "Создать список" at bounding box center [1117, 112] width 114 height 20
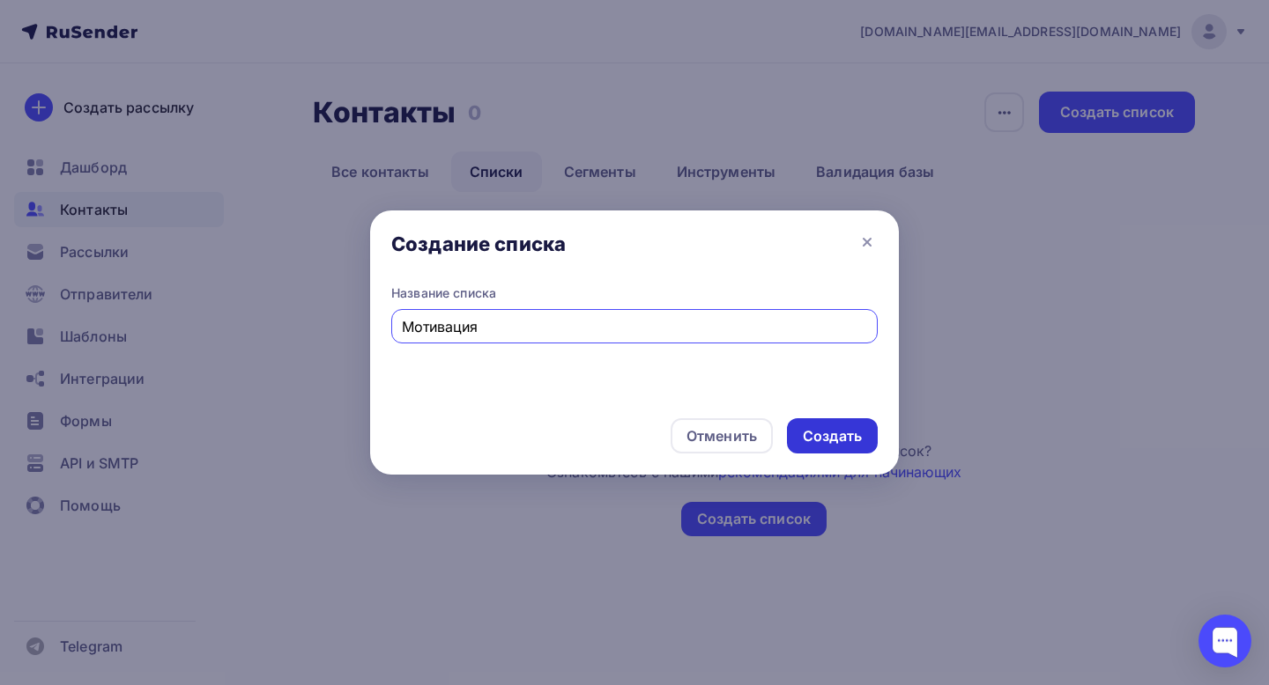
type input "Мотивация"
click at [815, 449] on div "Создать" at bounding box center [832, 435] width 91 height 35
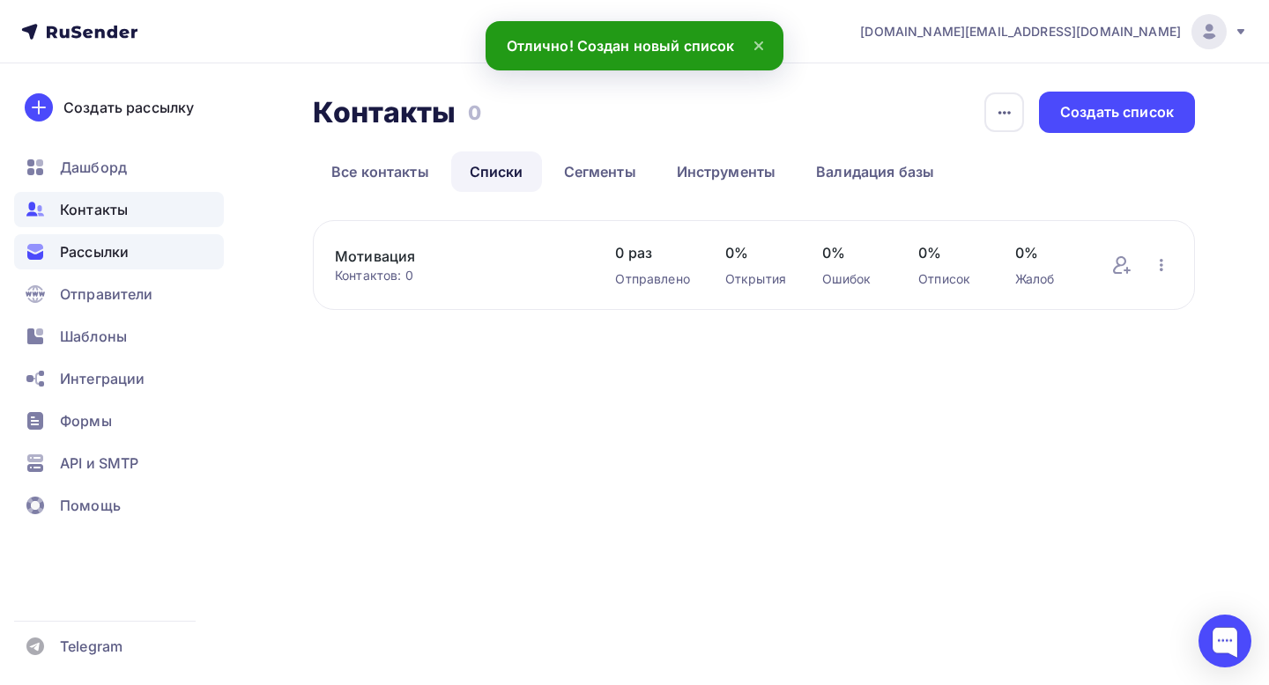
click at [108, 260] on span "Рассылки" at bounding box center [94, 251] width 69 height 21
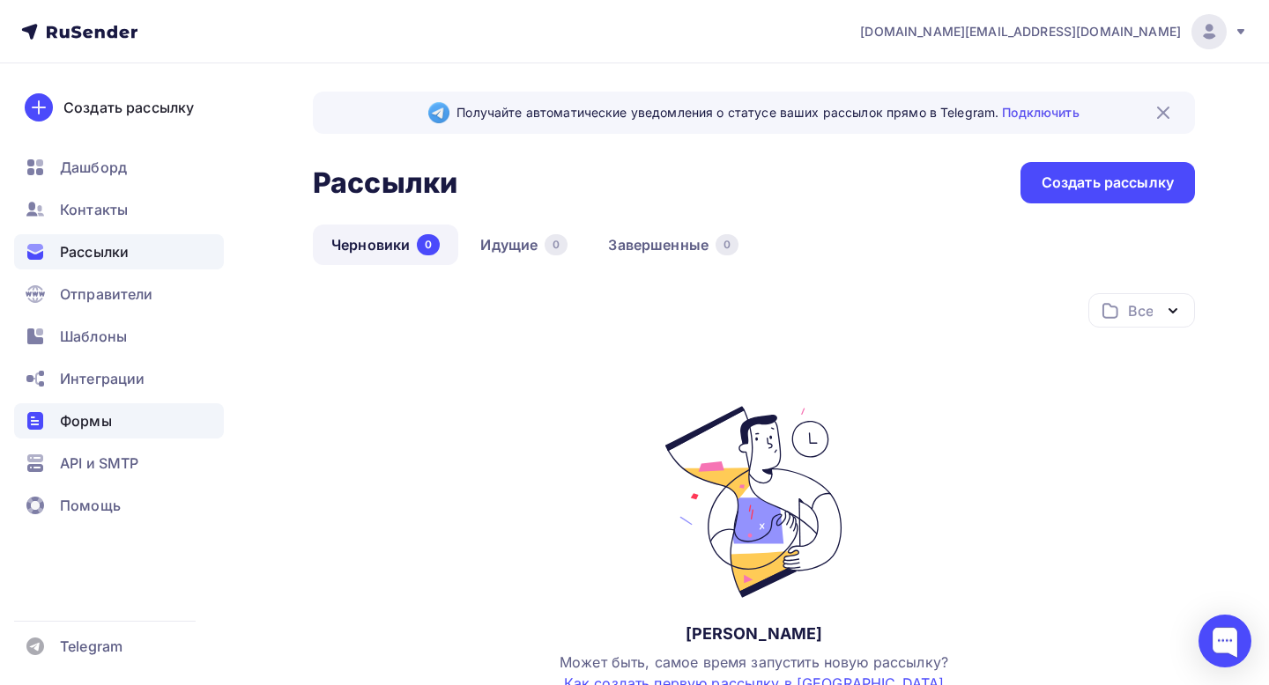
click at [90, 414] on span "Формы" at bounding box center [86, 421] width 52 height 21
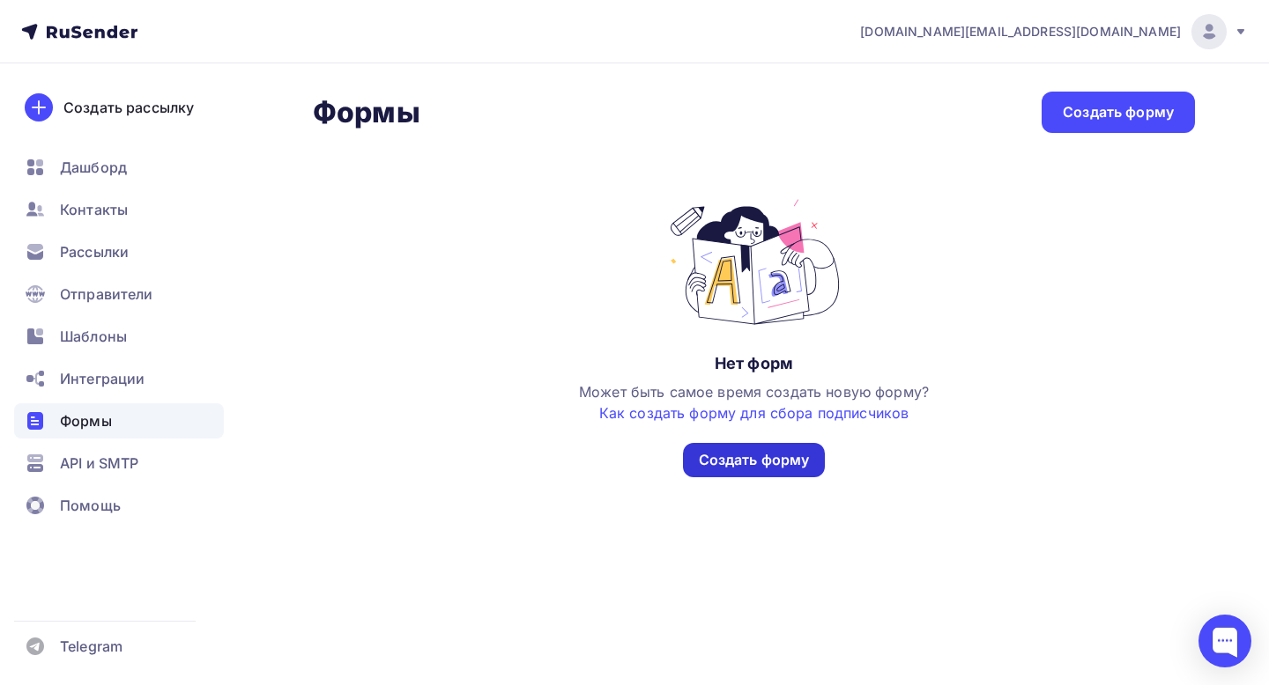
click at [750, 459] on div "Создать форму" at bounding box center [754, 460] width 111 height 20
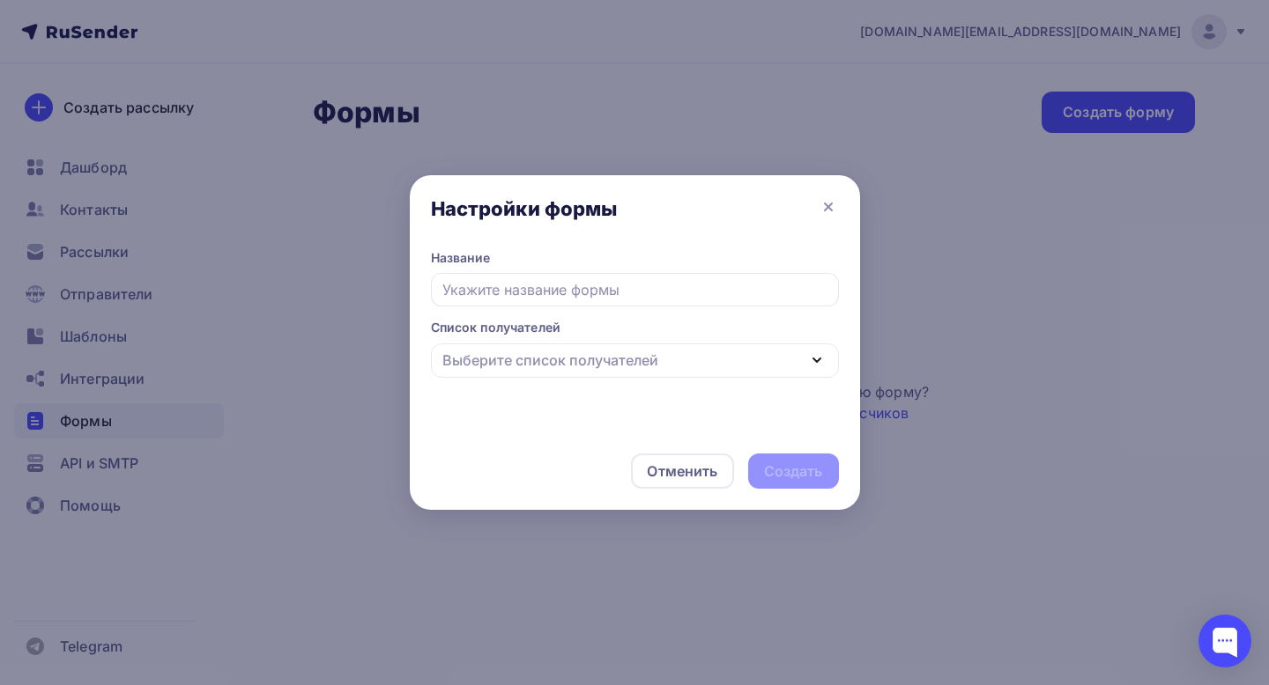
click at [632, 283] on input "text" at bounding box center [635, 289] width 408 height 33
click at [670, 366] on div "Выберите список получателей" at bounding box center [635, 361] width 408 height 34
type input "Мотивация"
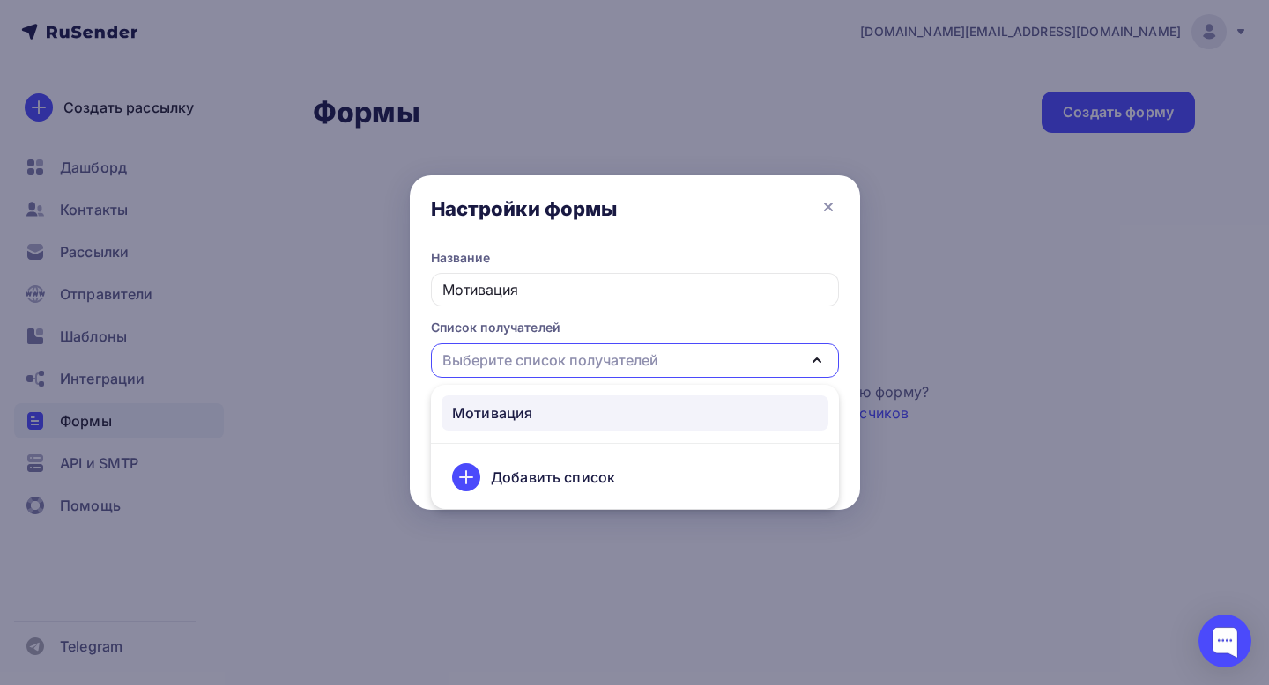
click at [606, 406] on div "Мотивация" at bounding box center [635, 413] width 366 height 21
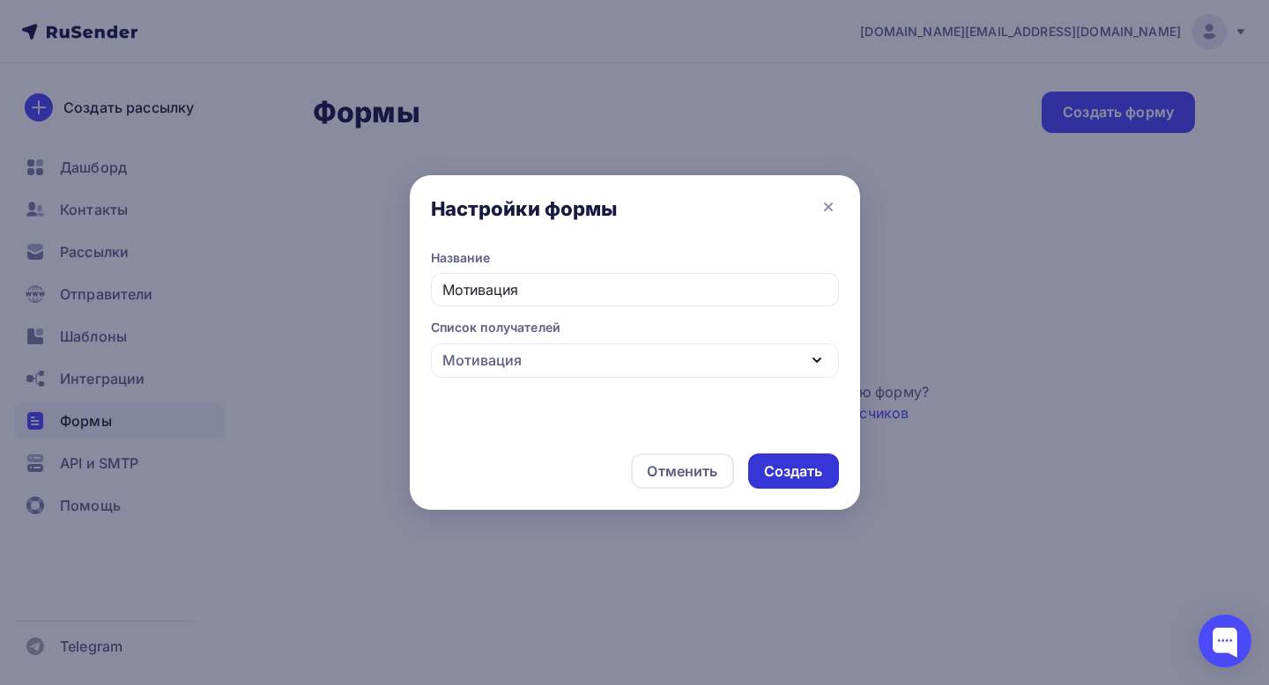
click at [815, 470] on div "Создать" at bounding box center [793, 472] width 59 height 20
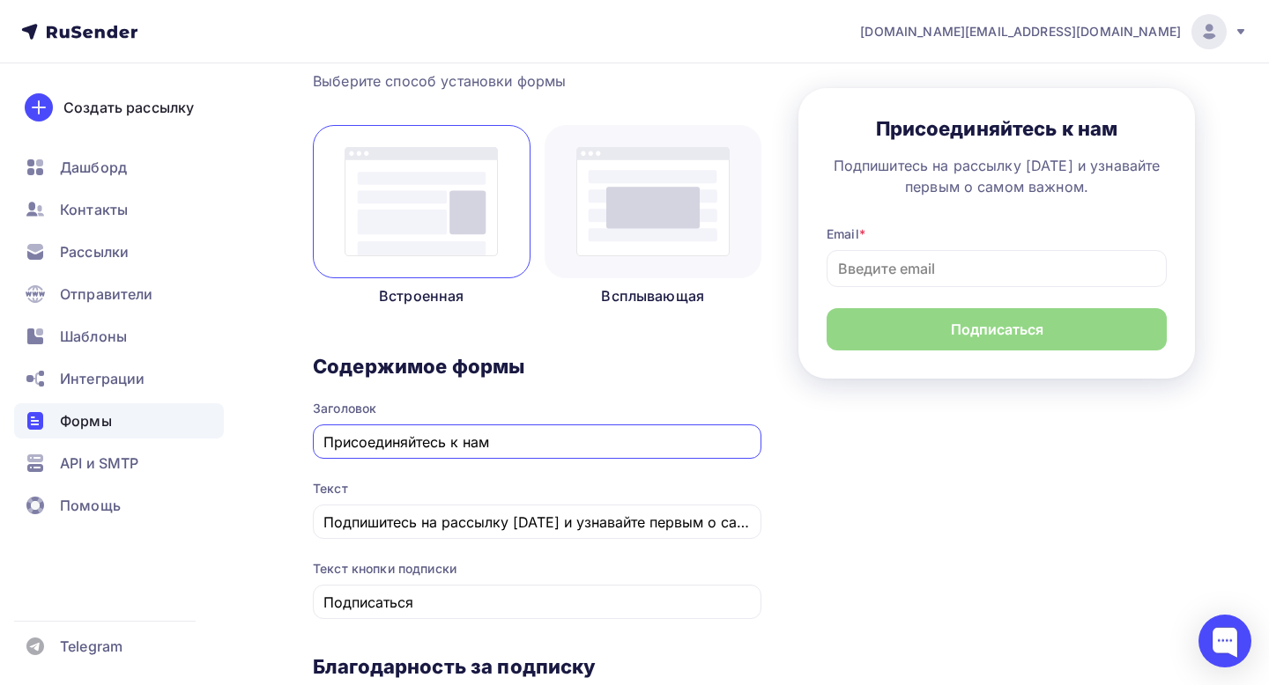
scroll to position [32, 0]
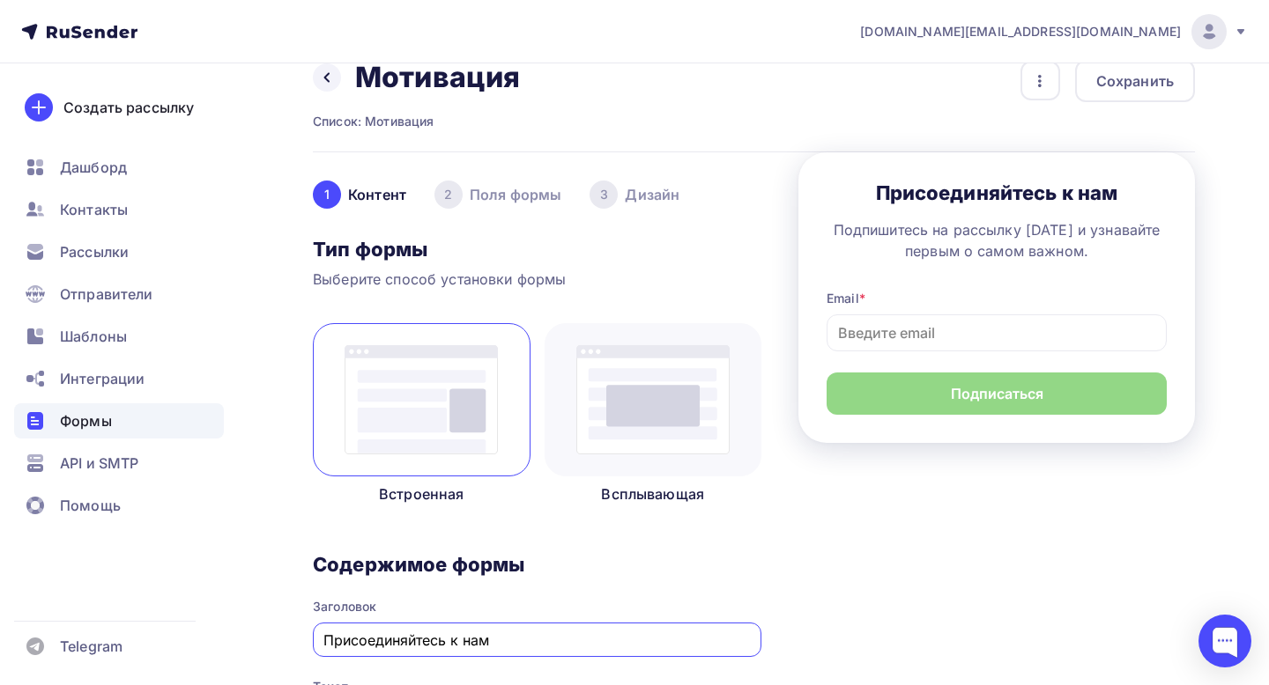
click at [636, 190] on div "3 [GEOGRAPHIC_DATA]" at bounding box center [634, 195] width 90 height 28
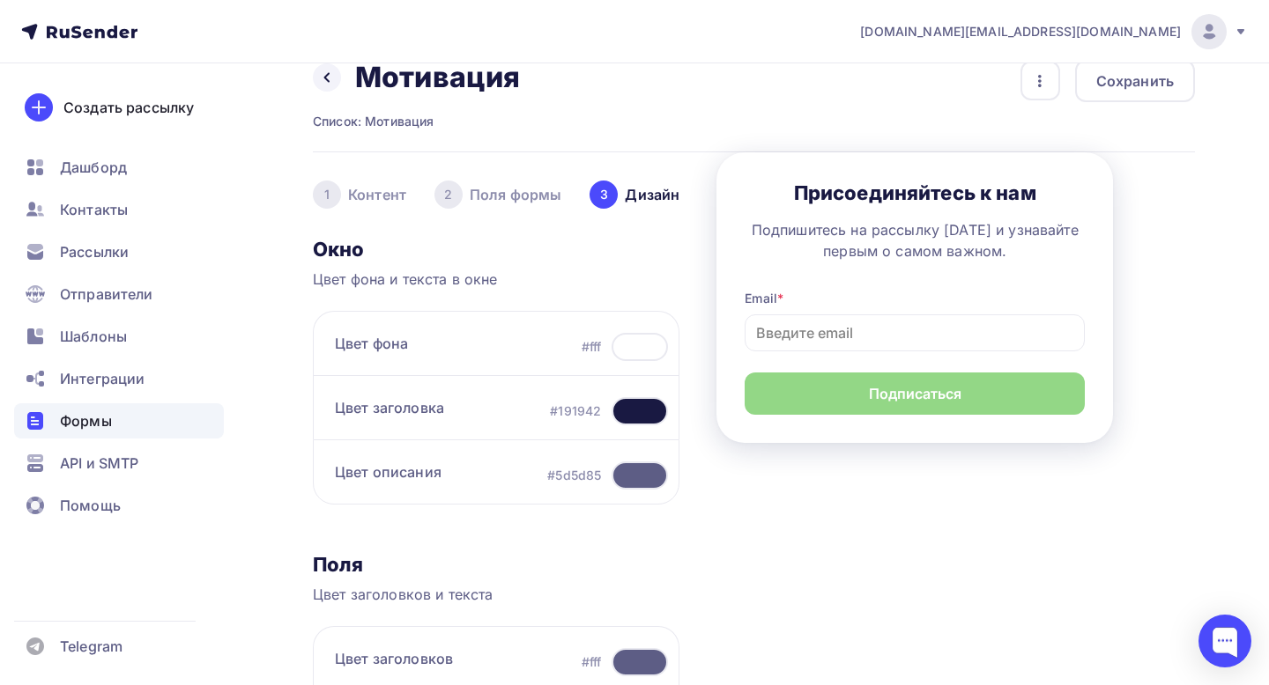
click at [371, 195] on div "1 [GEOGRAPHIC_DATA]" at bounding box center [359, 195] width 93 height 28
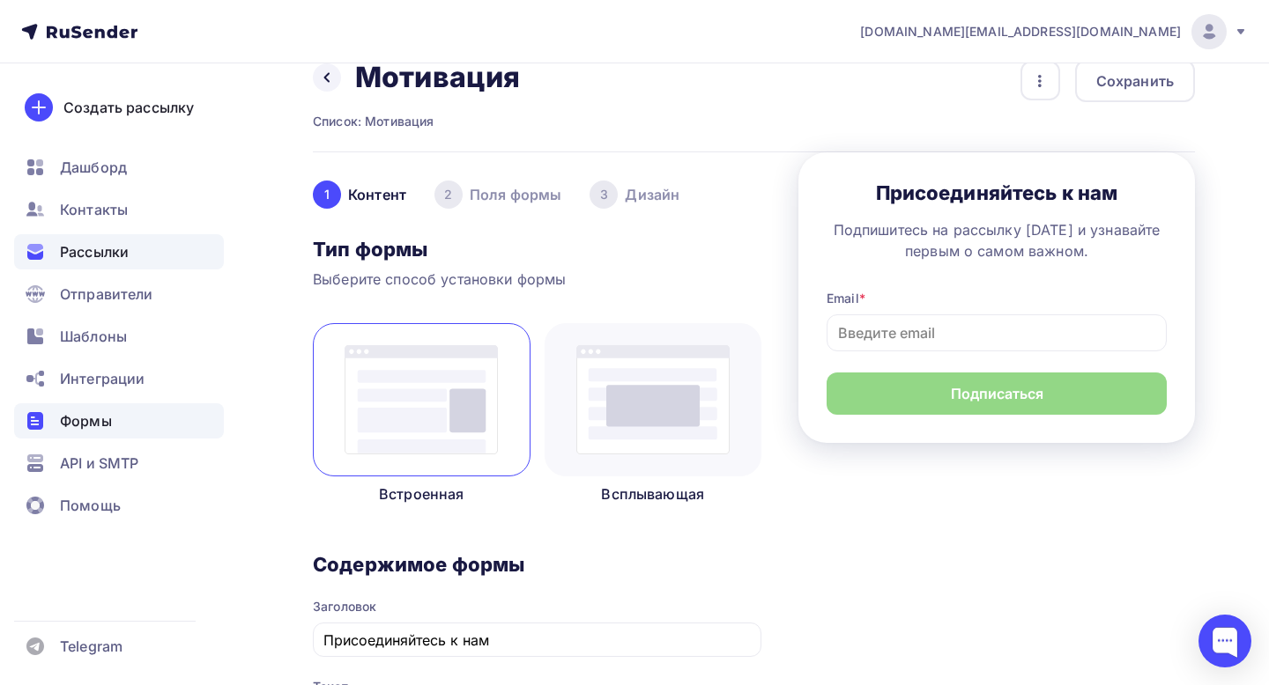
click at [107, 245] on span "Рассылки" at bounding box center [94, 251] width 69 height 21
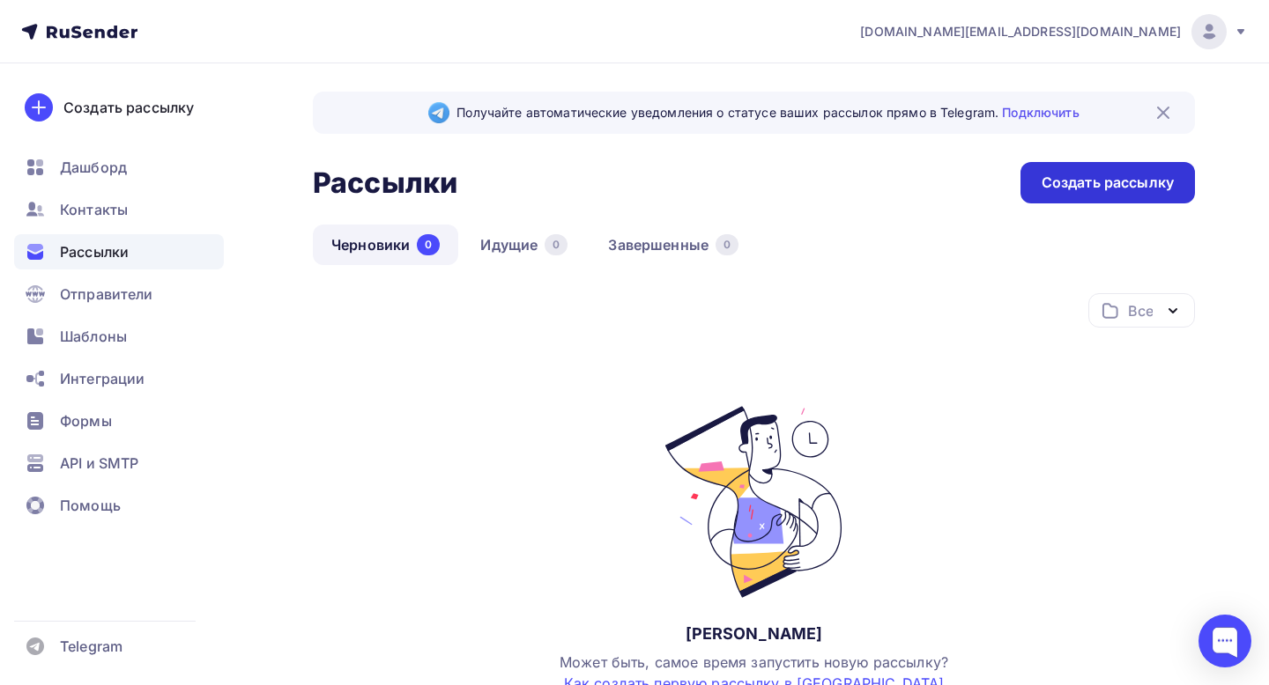
click at [1064, 188] on div "Создать рассылку" at bounding box center [1107, 183] width 132 height 20
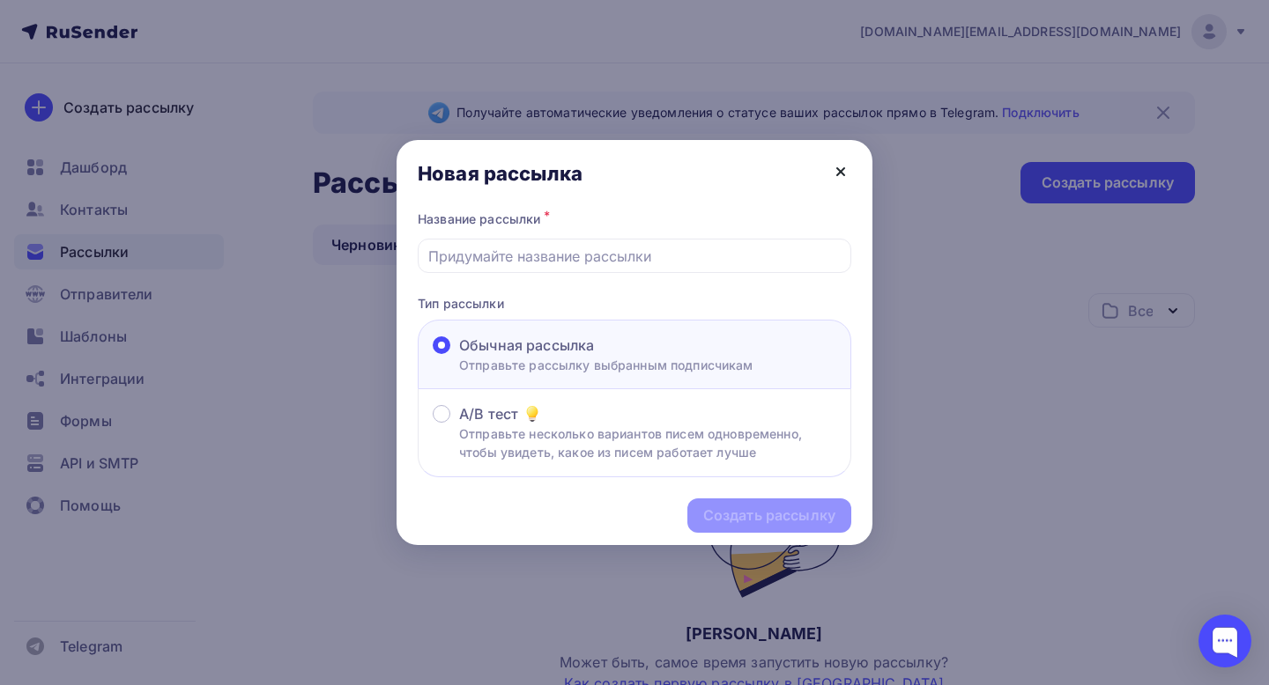
click at [847, 170] on icon at bounding box center [840, 171] width 21 height 21
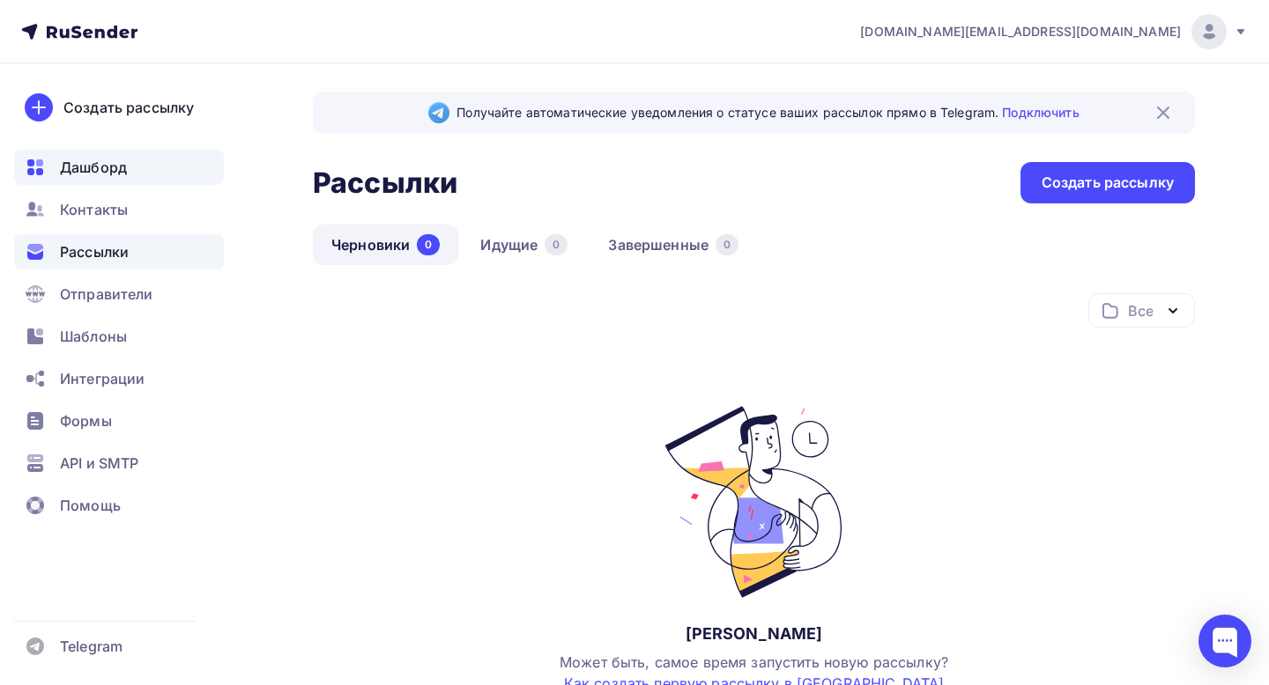
click at [93, 171] on span "Дашборд" at bounding box center [93, 167] width 67 height 21
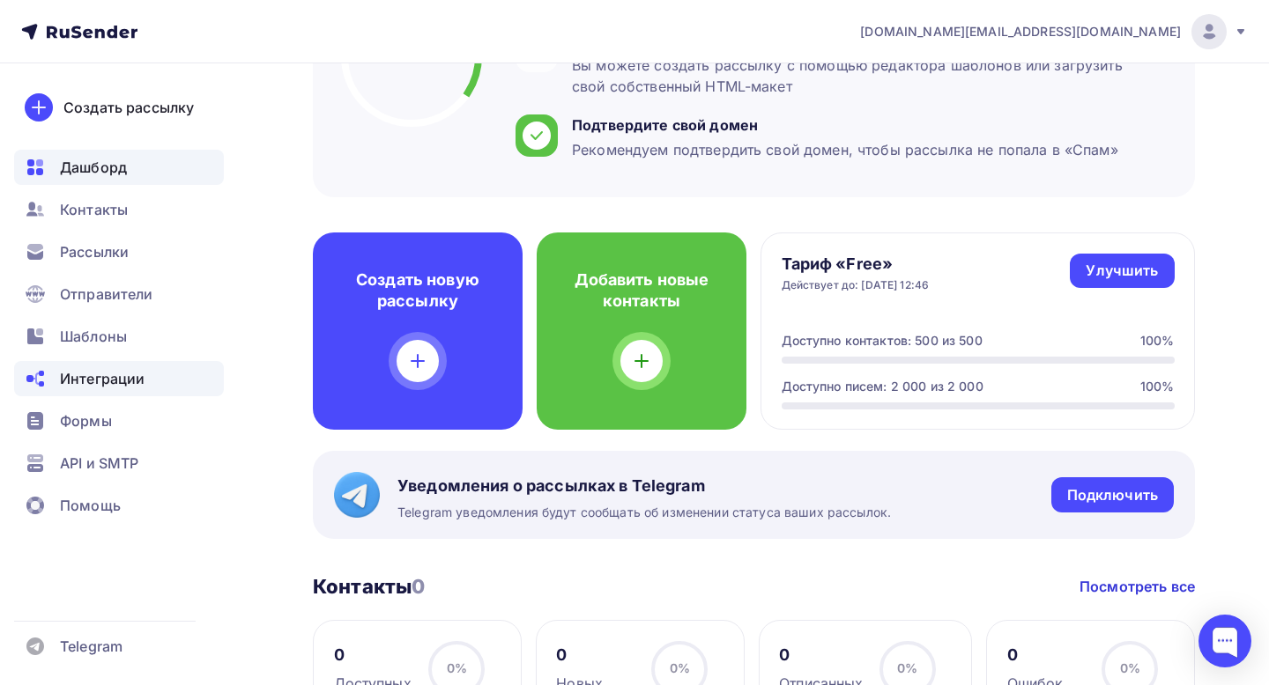
scroll to position [433, 0]
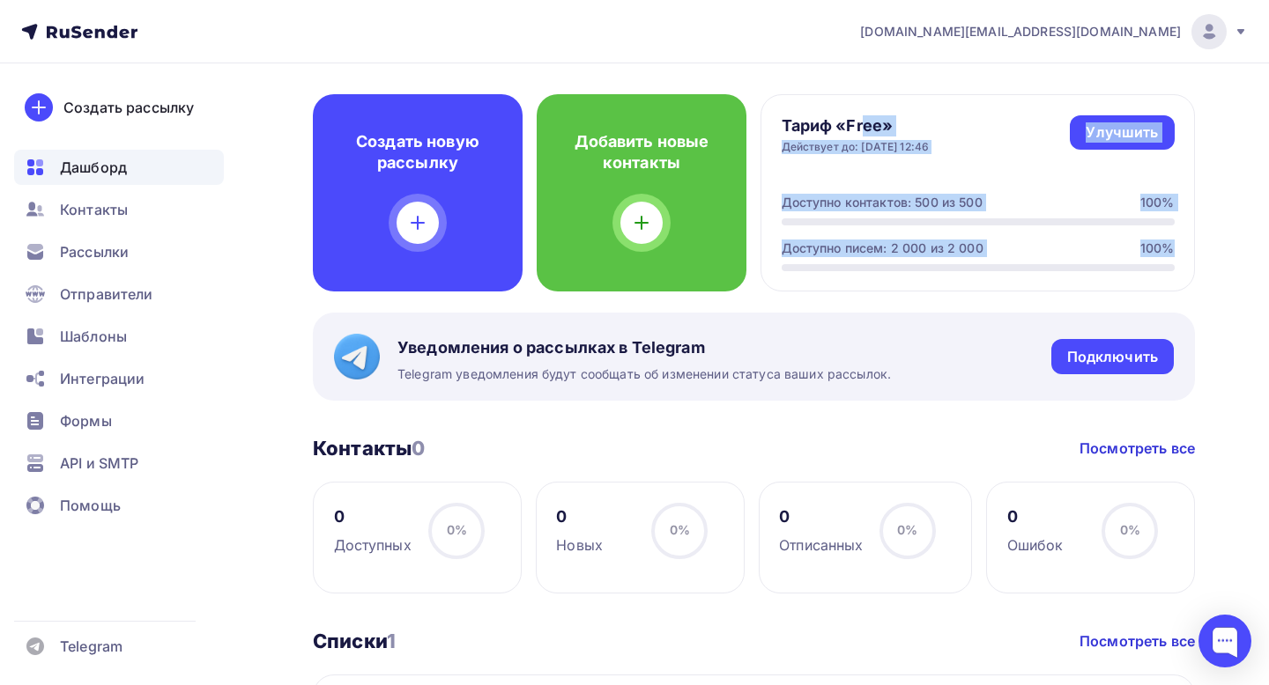
drag, startPoint x: 782, startPoint y: 123, endPoint x: 912, endPoint y: 266, distance: 192.7
click at [912, 266] on div "Тариф «Free» Действует до: [DATE] 12:46 Улучшить Улучшить Доступно контактов: 5…" at bounding box center [977, 192] width 434 height 197
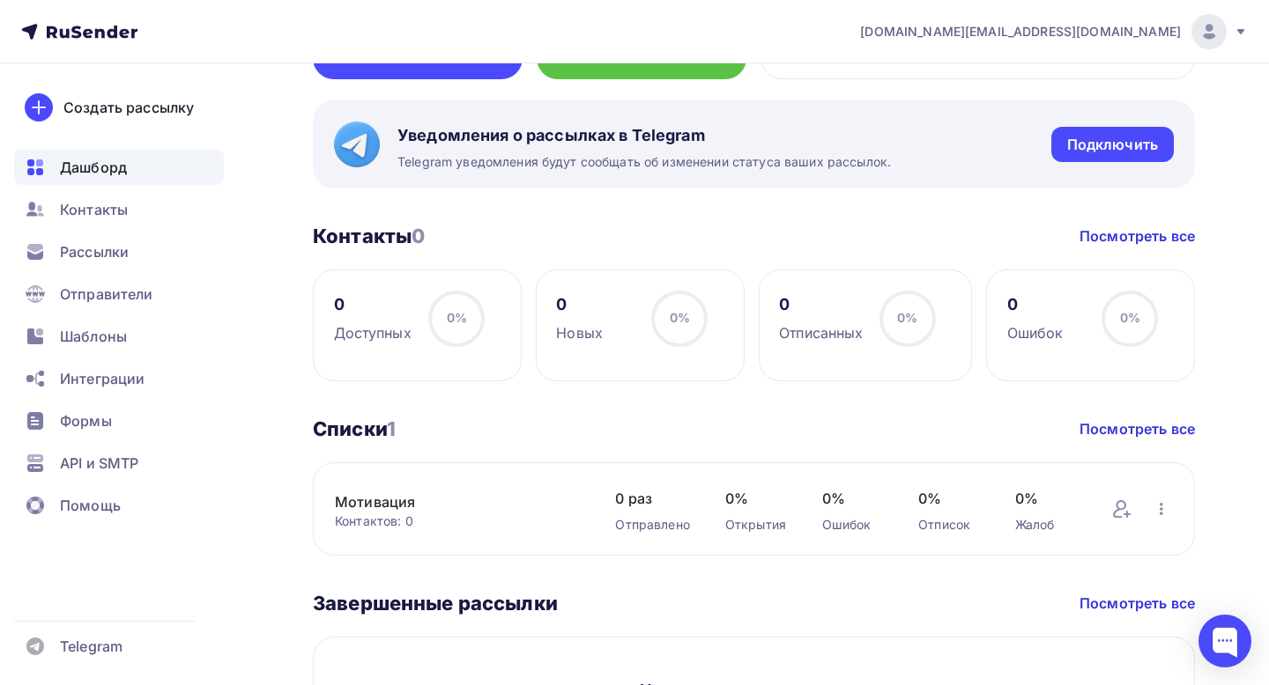
scroll to position [880, 0]
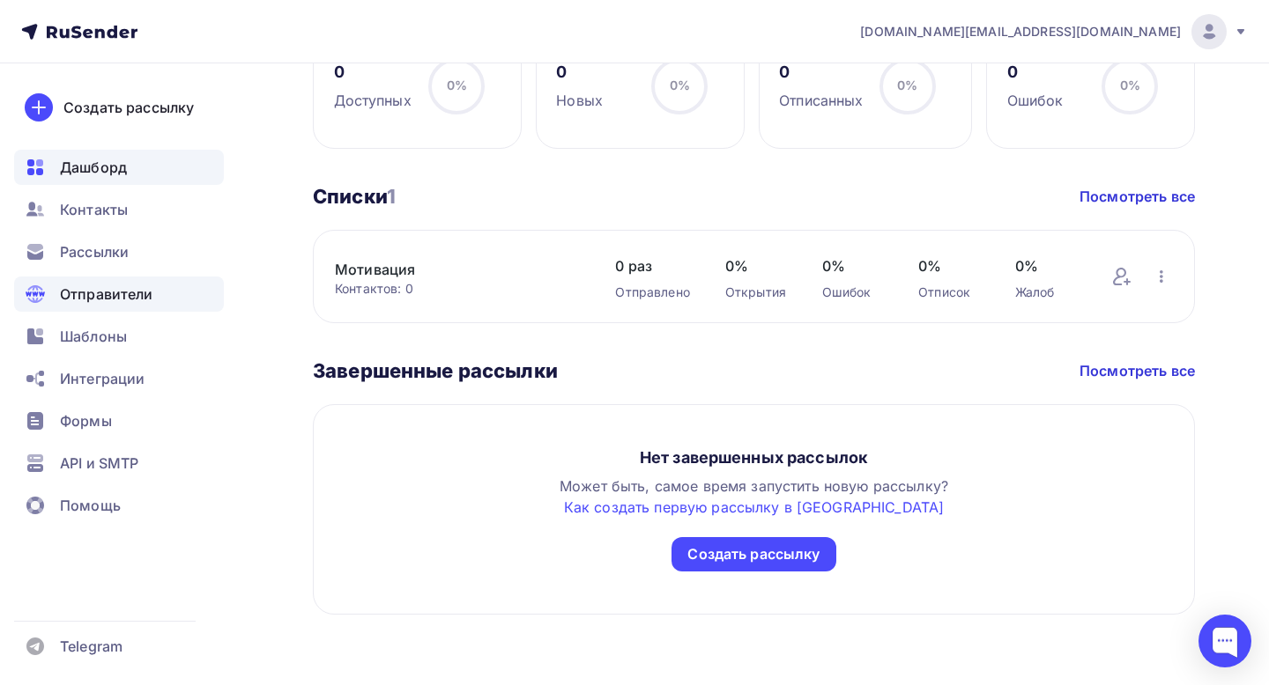
click at [100, 298] on span "Отправители" at bounding box center [106, 294] width 93 height 21
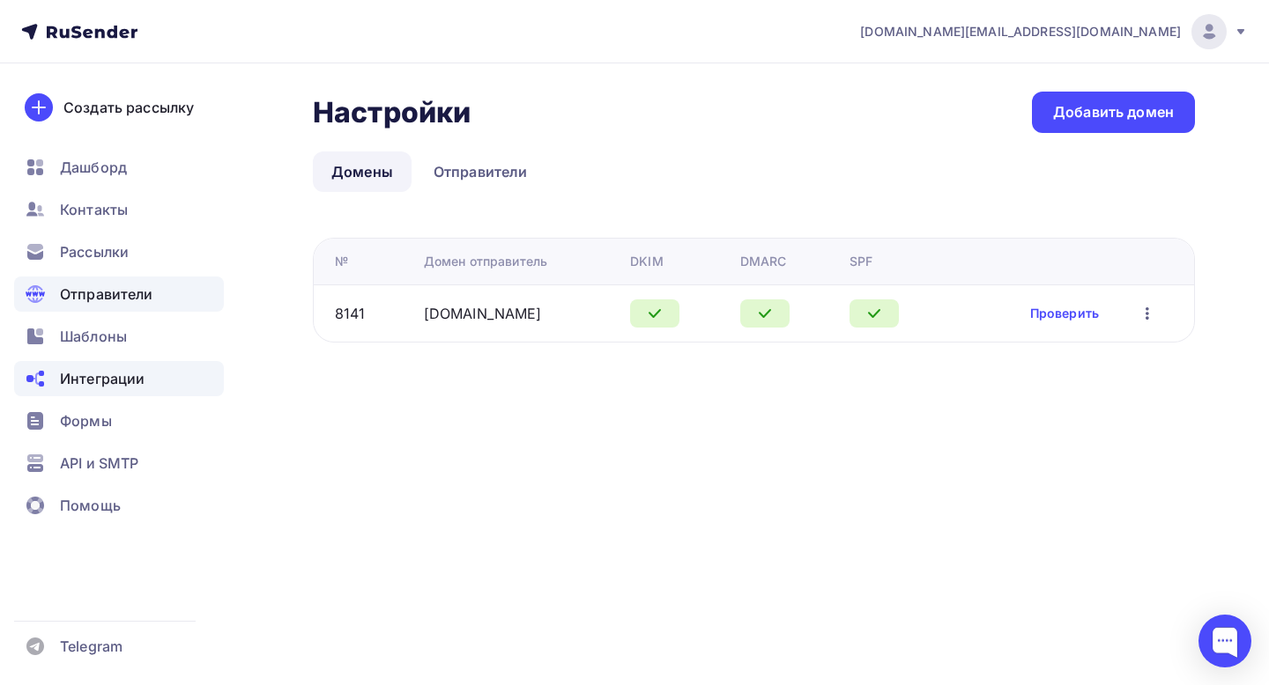
click at [106, 370] on span "Интеграции" at bounding box center [102, 378] width 85 height 21
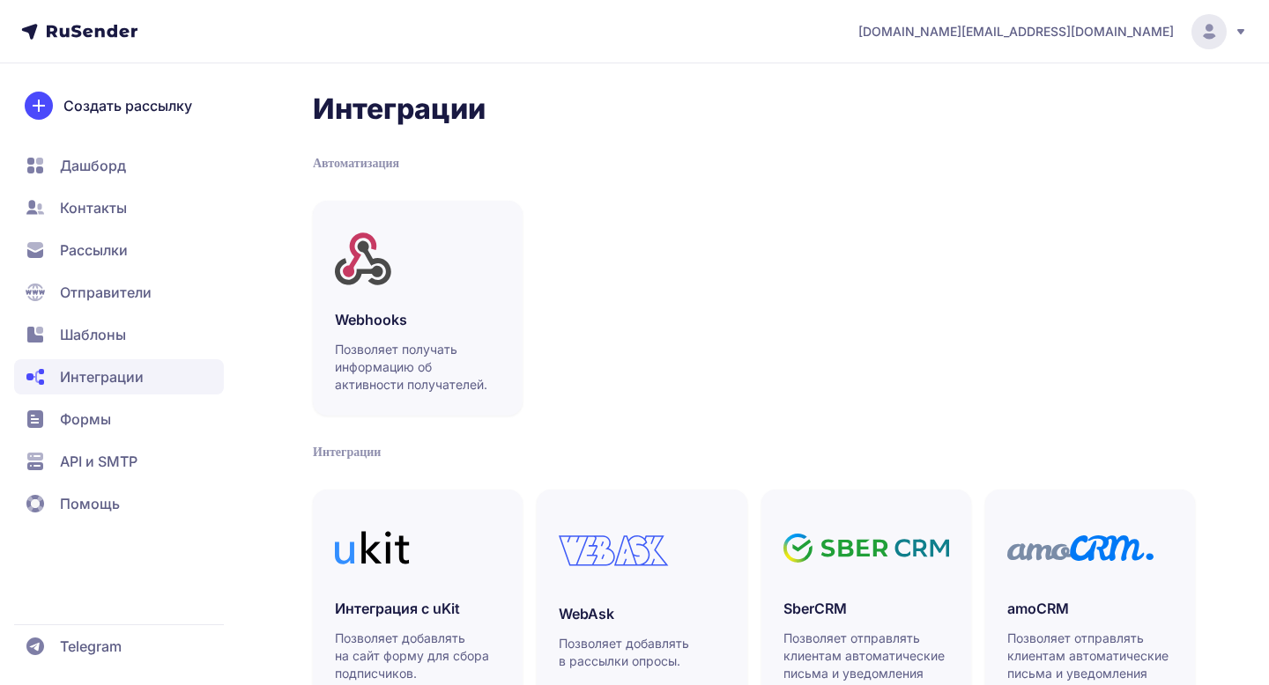
click at [111, 247] on span "Рассылки" at bounding box center [94, 250] width 68 height 21
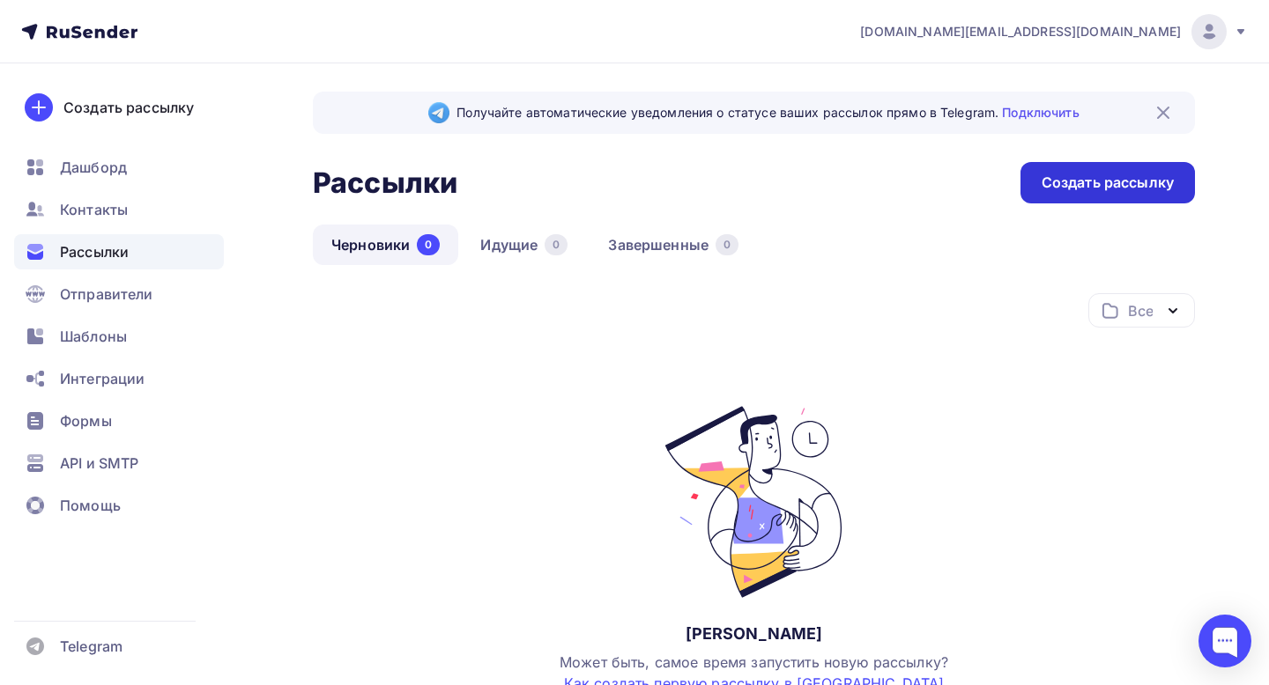
click at [1121, 178] on div "Создать рассылку" at bounding box center [1107, 183] width 132 height 20
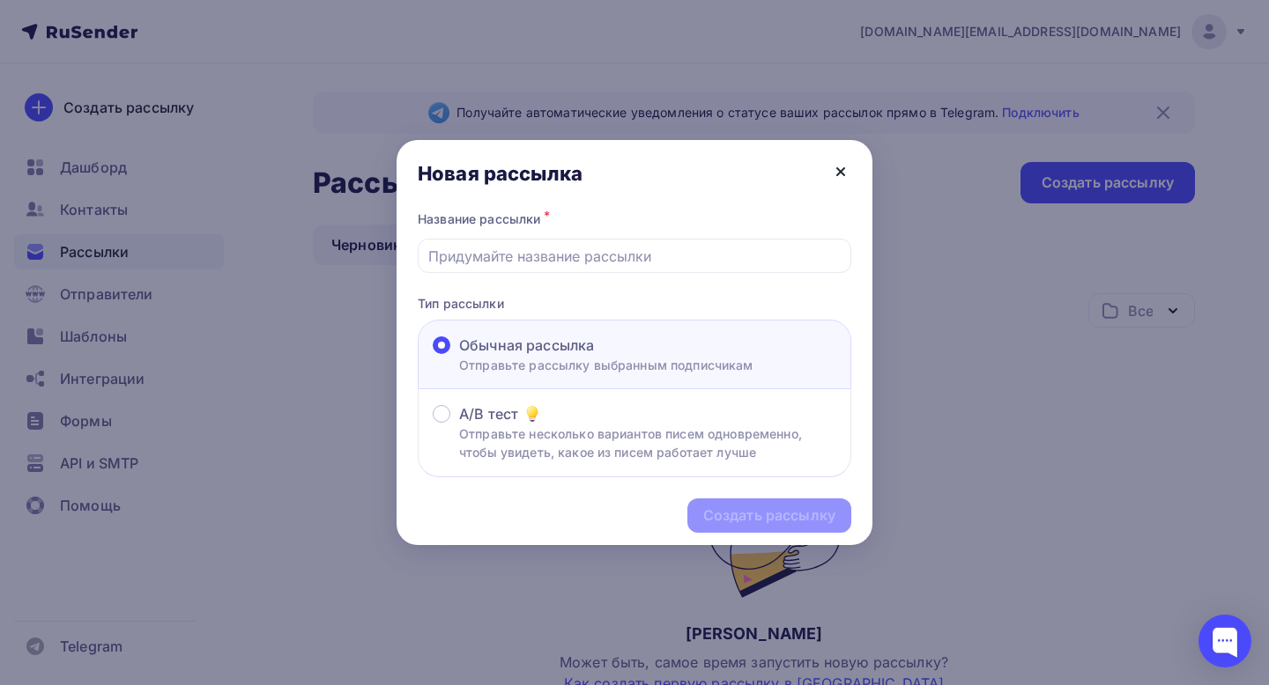
click at [831, 166] on icon at bounding box center [840, 171] width 21 height 21
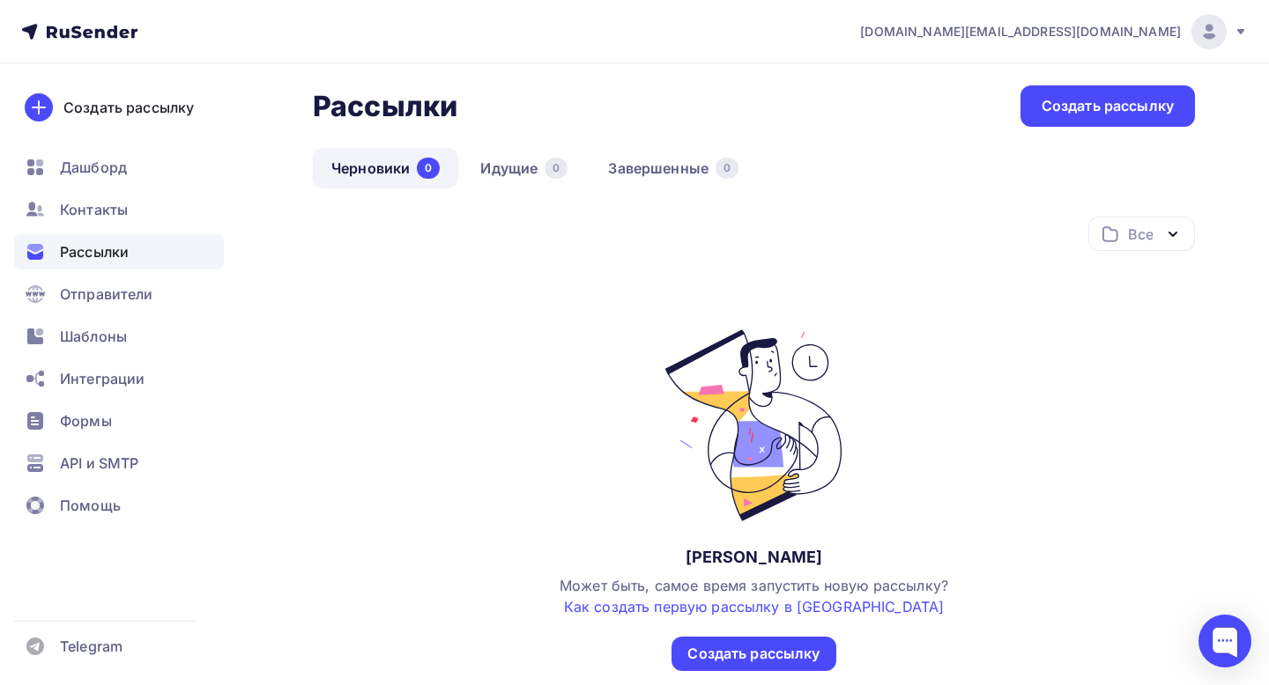
scroll to position [177, 0]
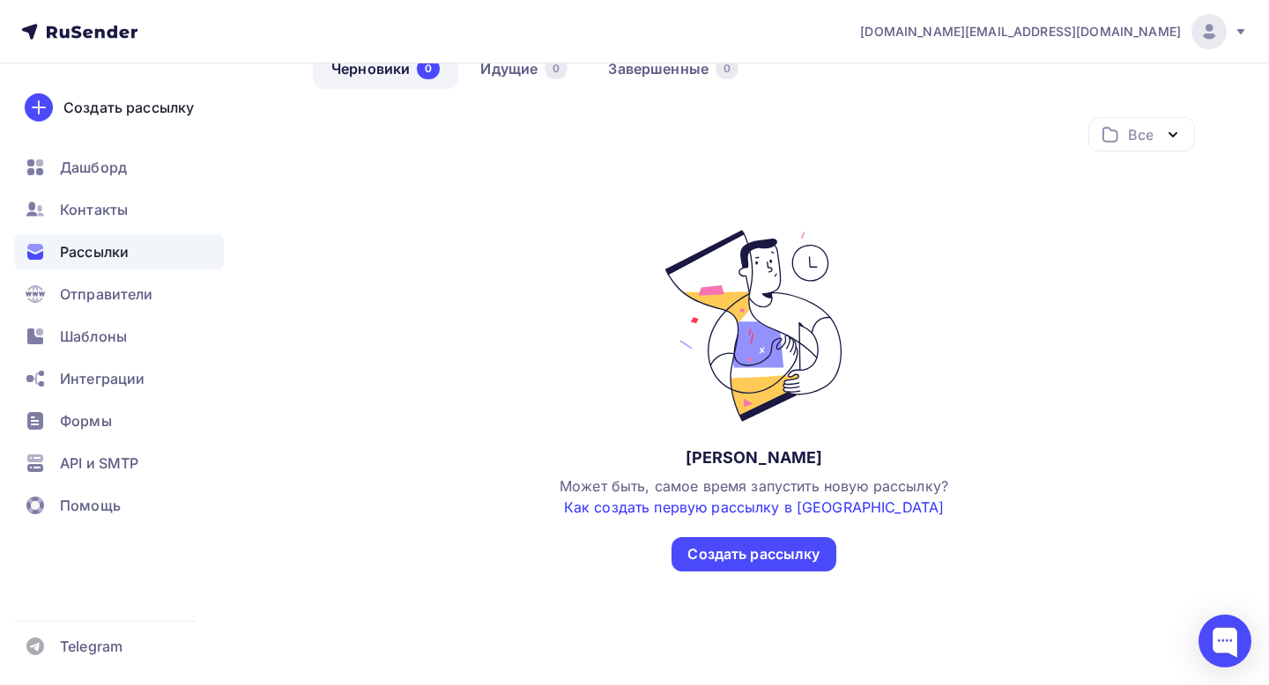
click at [798, 499] on link "Как создать первую рассылку в Rusender" at bounding box center [754, 508] width 381 height 18
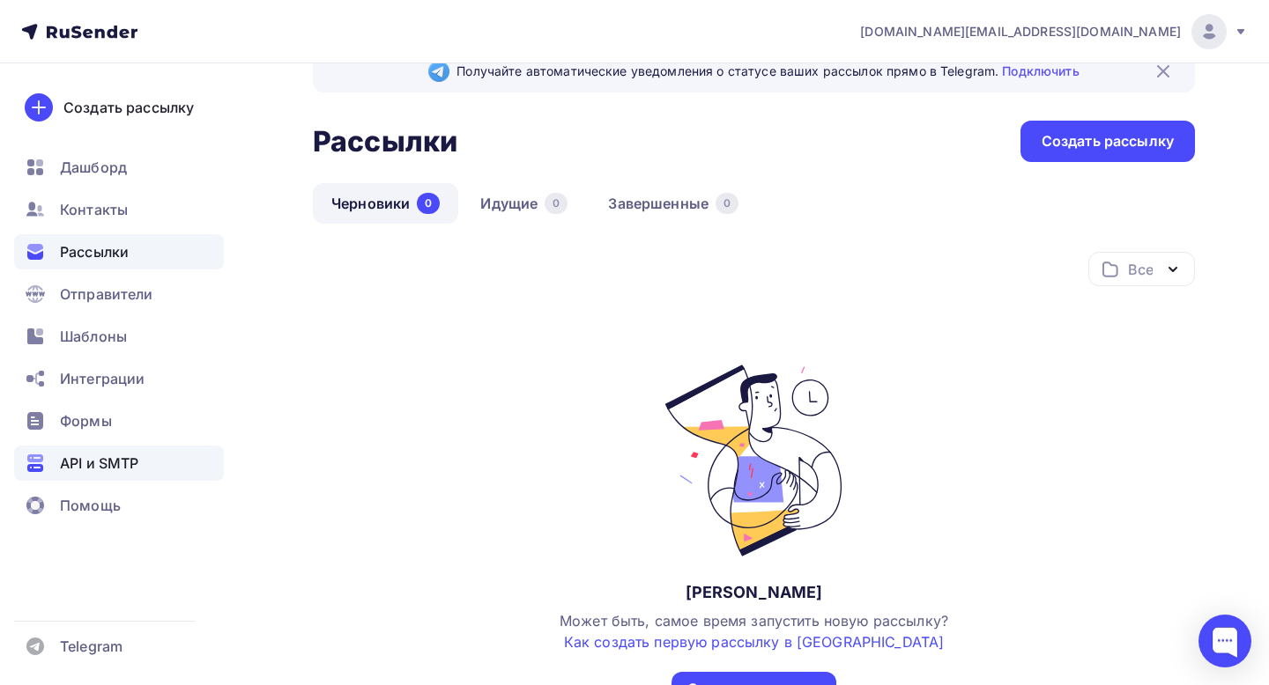
scroll to position [0, 0]
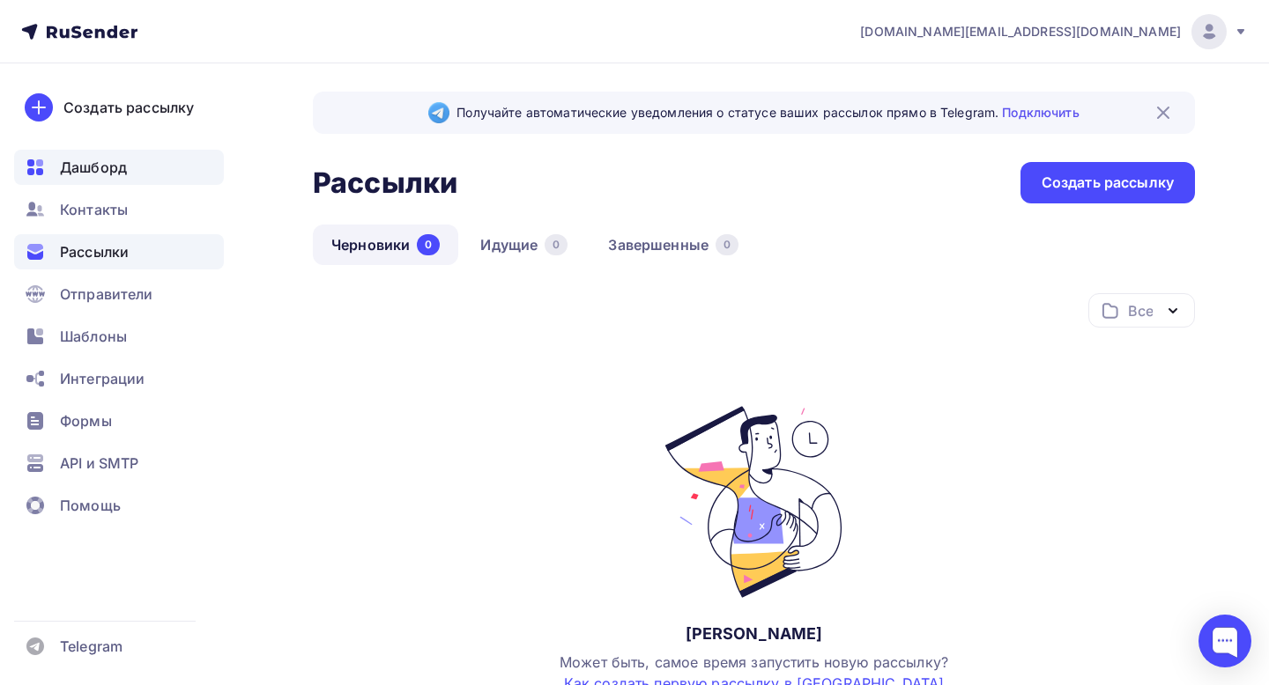
click at [91, 164] on span "Дашборд" at bounding box center [93, 167] width 67 height 21
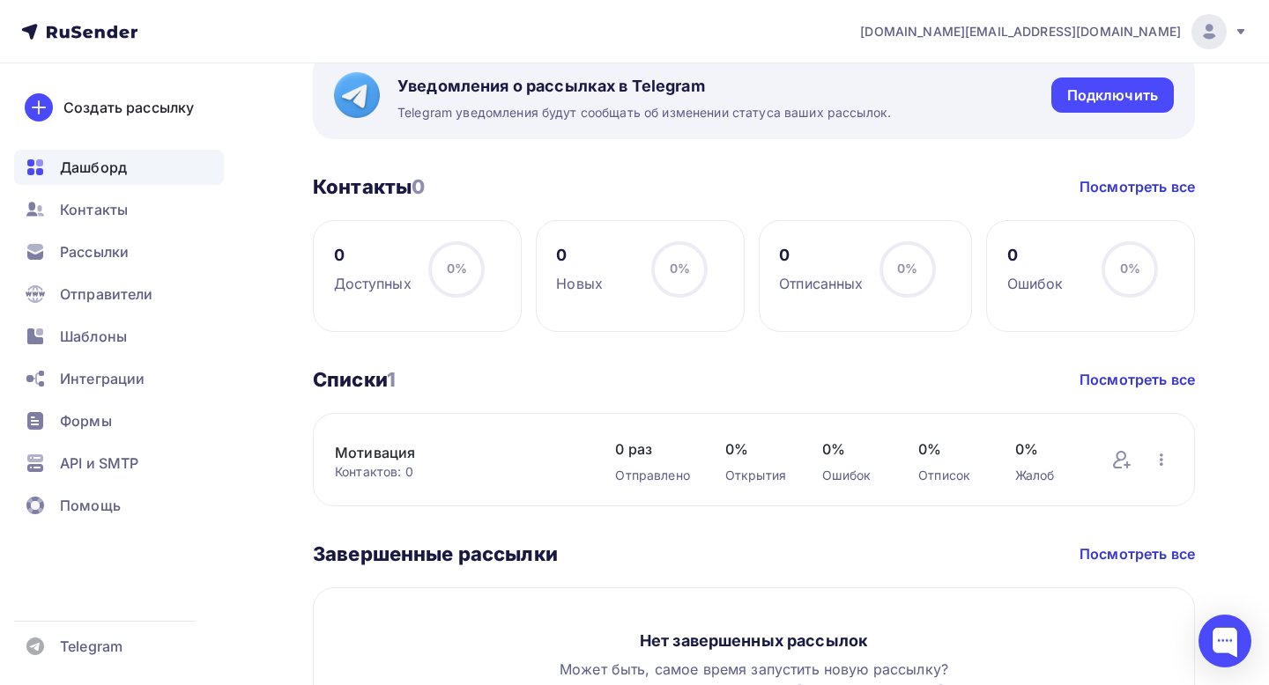
scroll to position [880, 0]
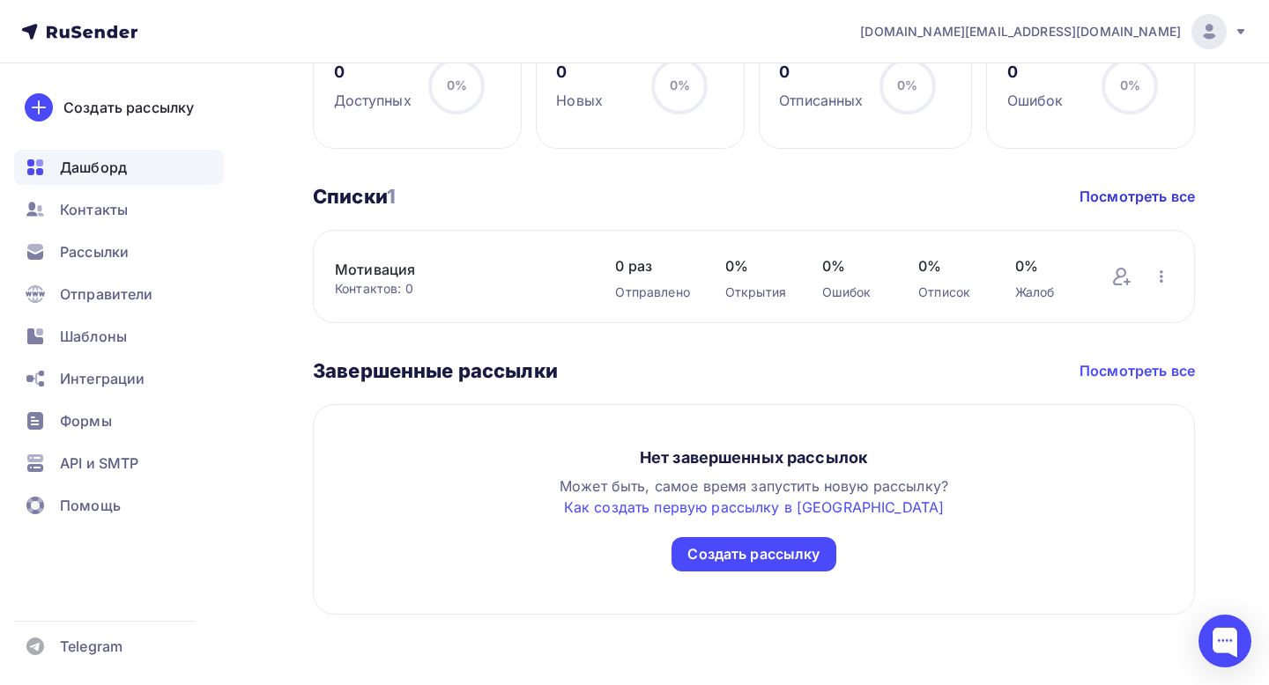
click at [1143, 372] on link "Посмотреть все" at bounding box center [1136, 370] width 115 height 21
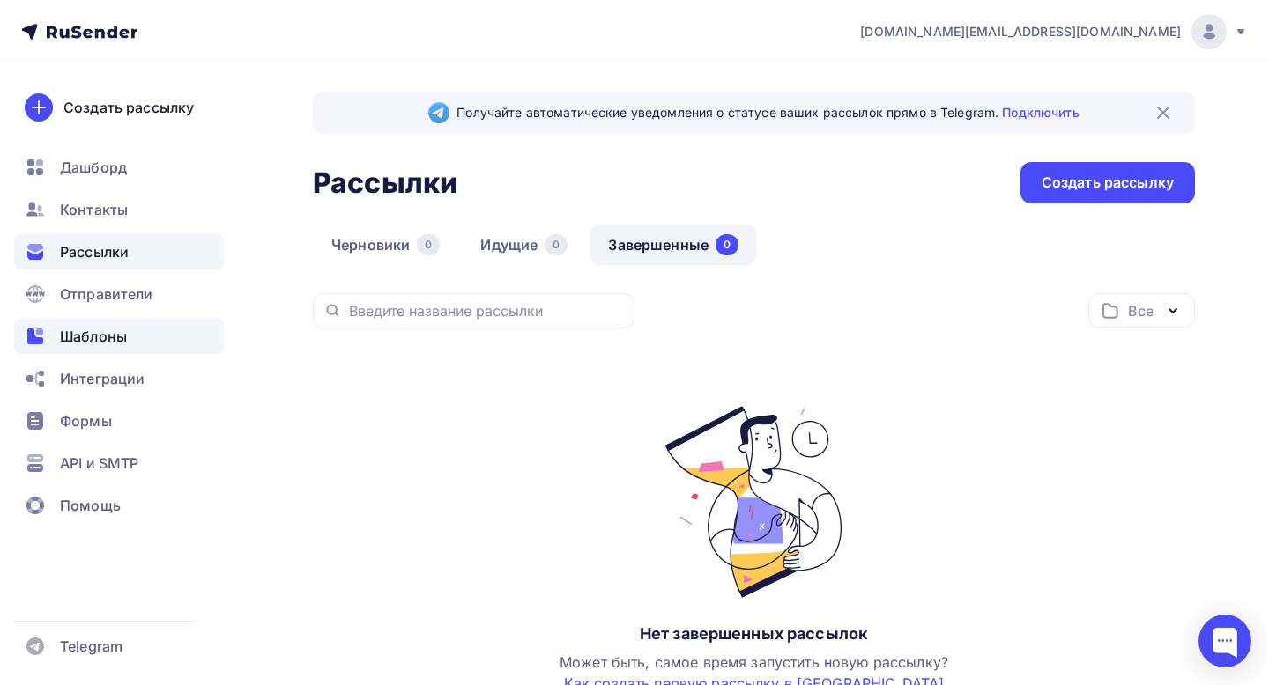
click at [100, 341] on span "Шаблоны" at bounding box center [93, 336] width 67 height 21
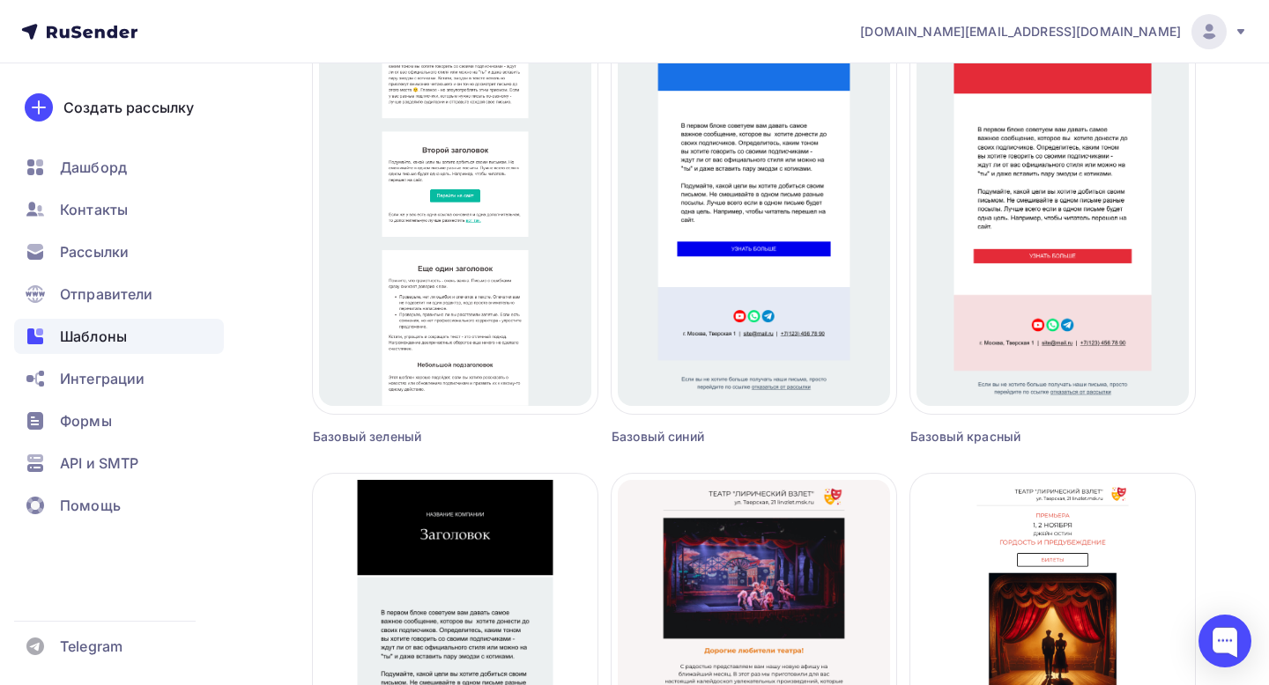
scroll to position [114, 0]
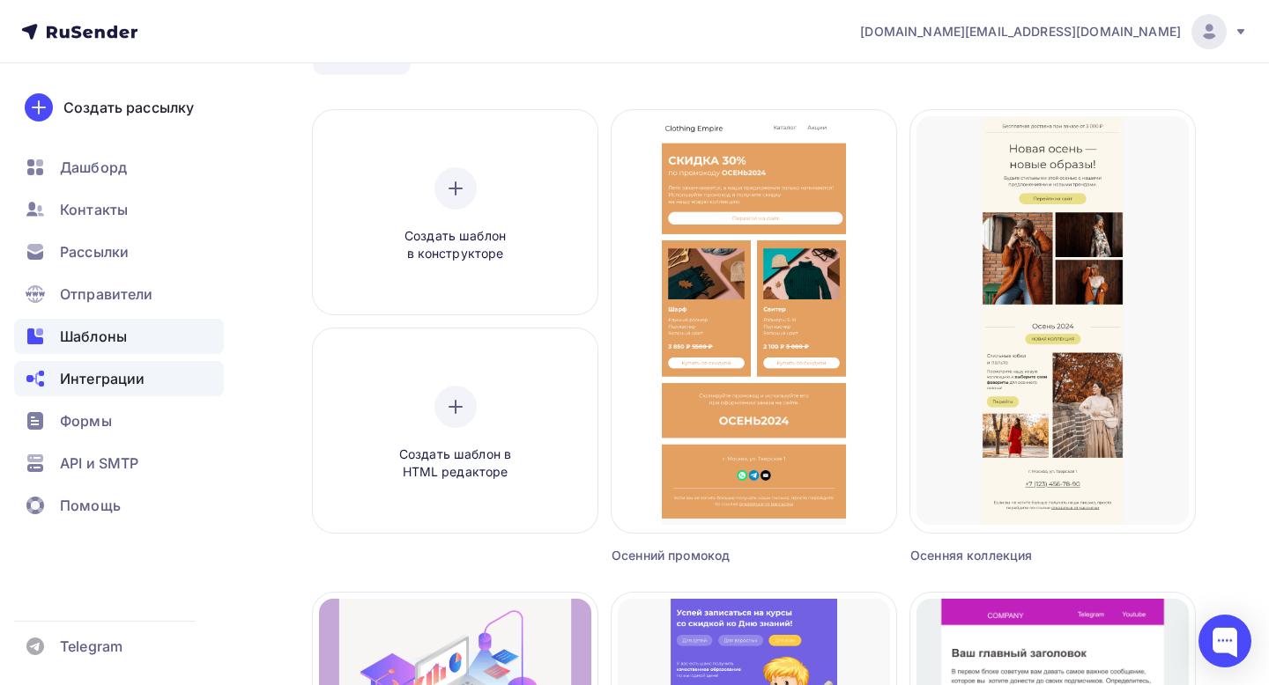
click at [122, 379] on span "Интеграции" at bounding box center [102, 378] width 85 height 21
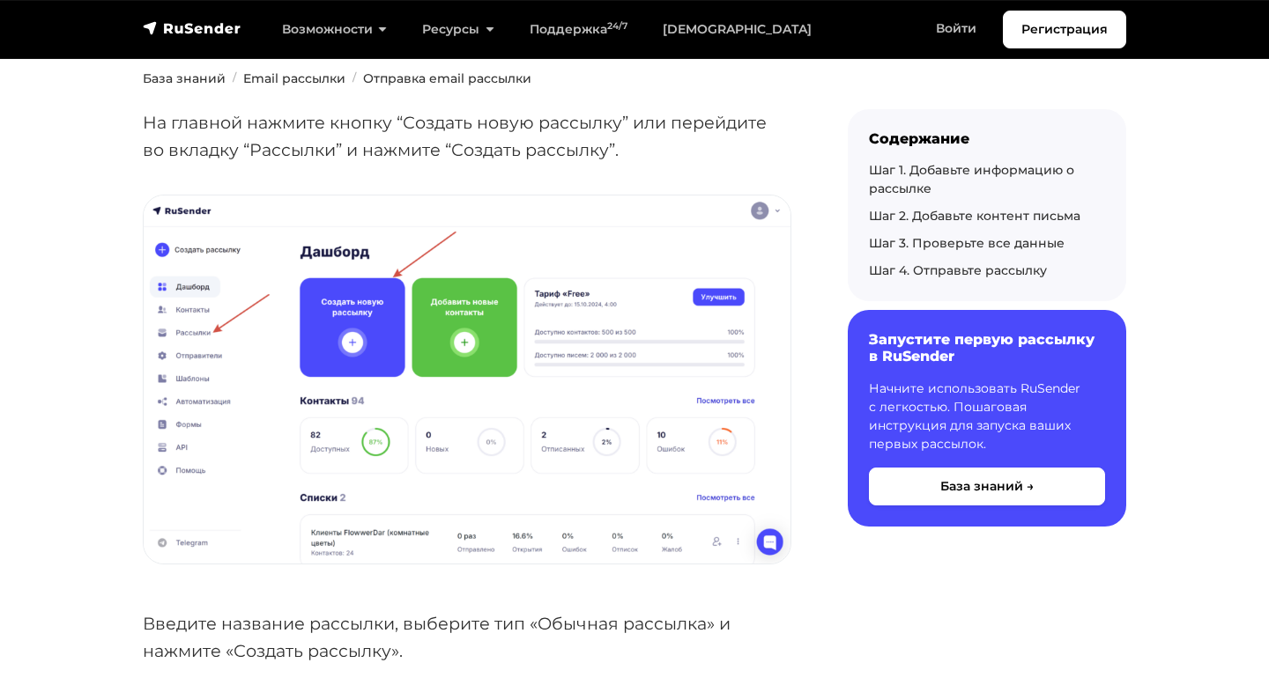
scroll to position [492, 0]
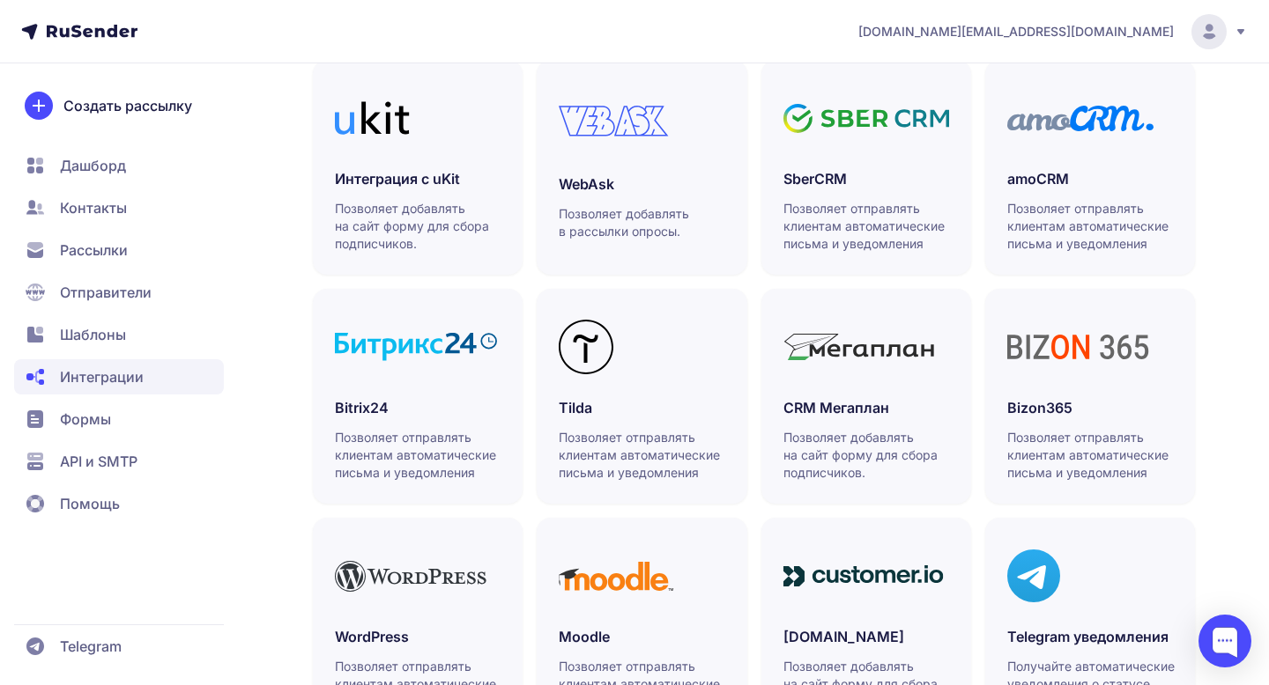
scroll to position [526, 0]
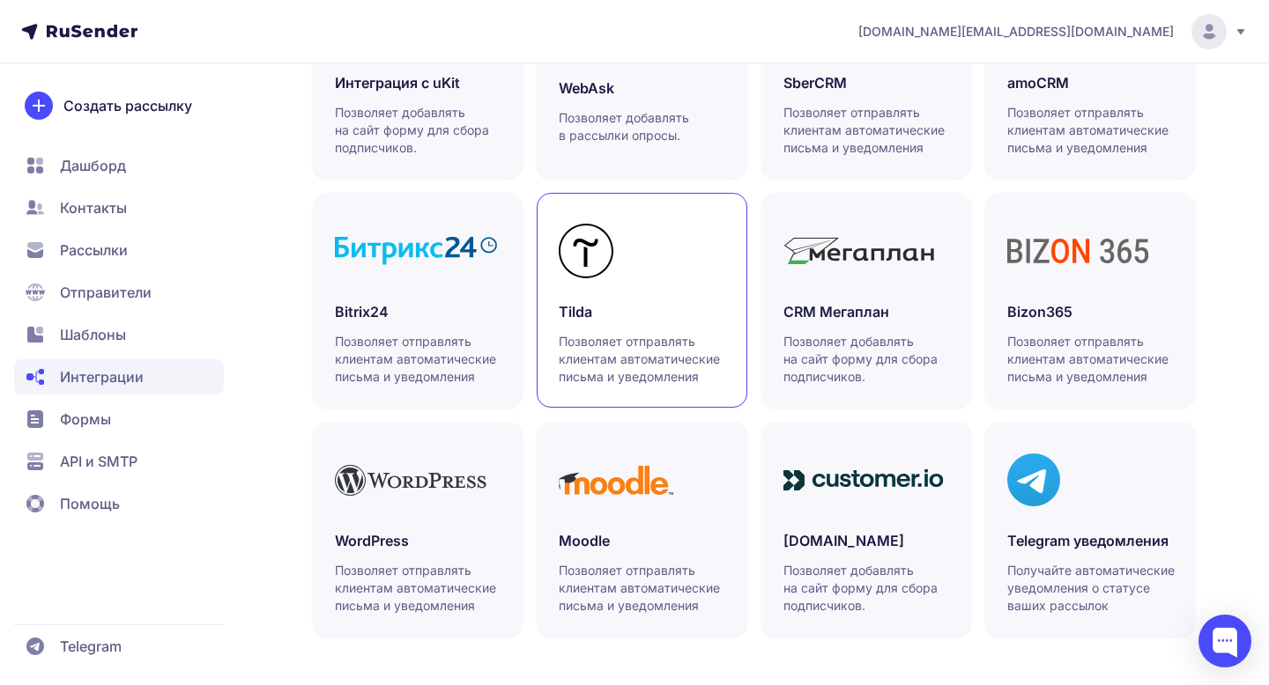
click at [650, 342] on p "Позволяет отправлять клиентам автоматические письма и уведомления" at bounding box center [642, 359] width 167 height 53
click at [1225, 641] on div at bounding box center [1224, 641] width 53 height 53
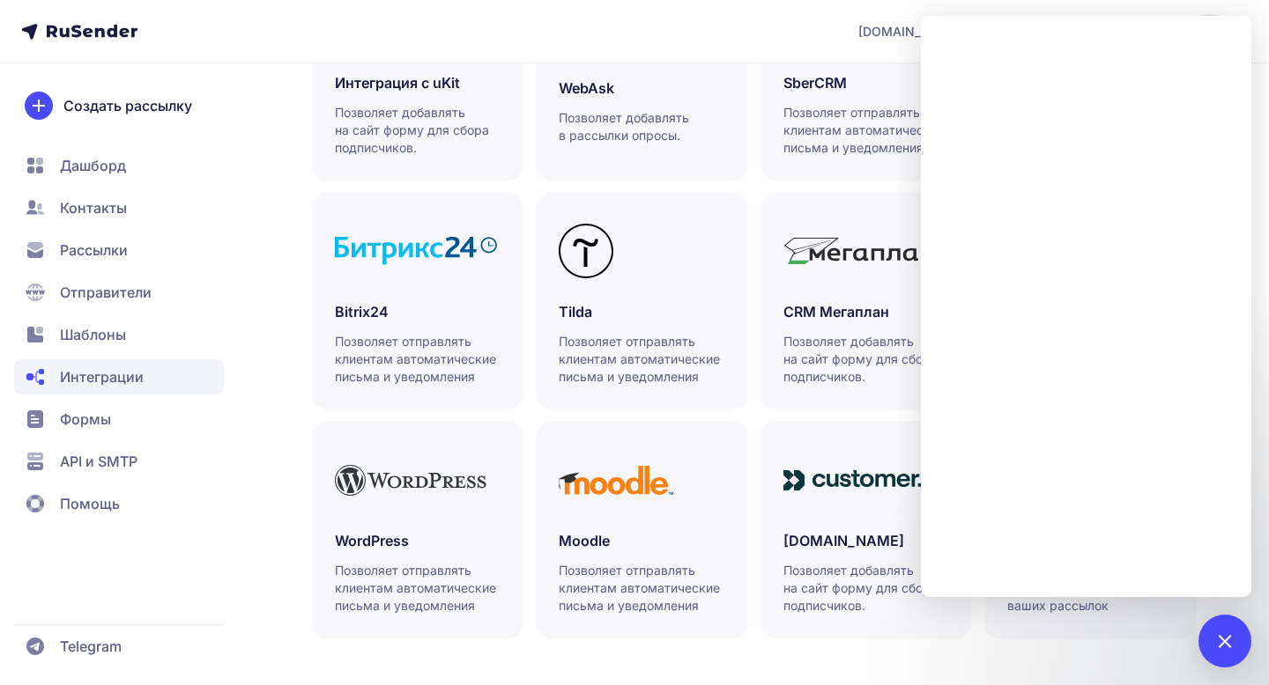
click at [127, 255] on span "Рассылки" at bounding box center [94, 250] width 68 height 21
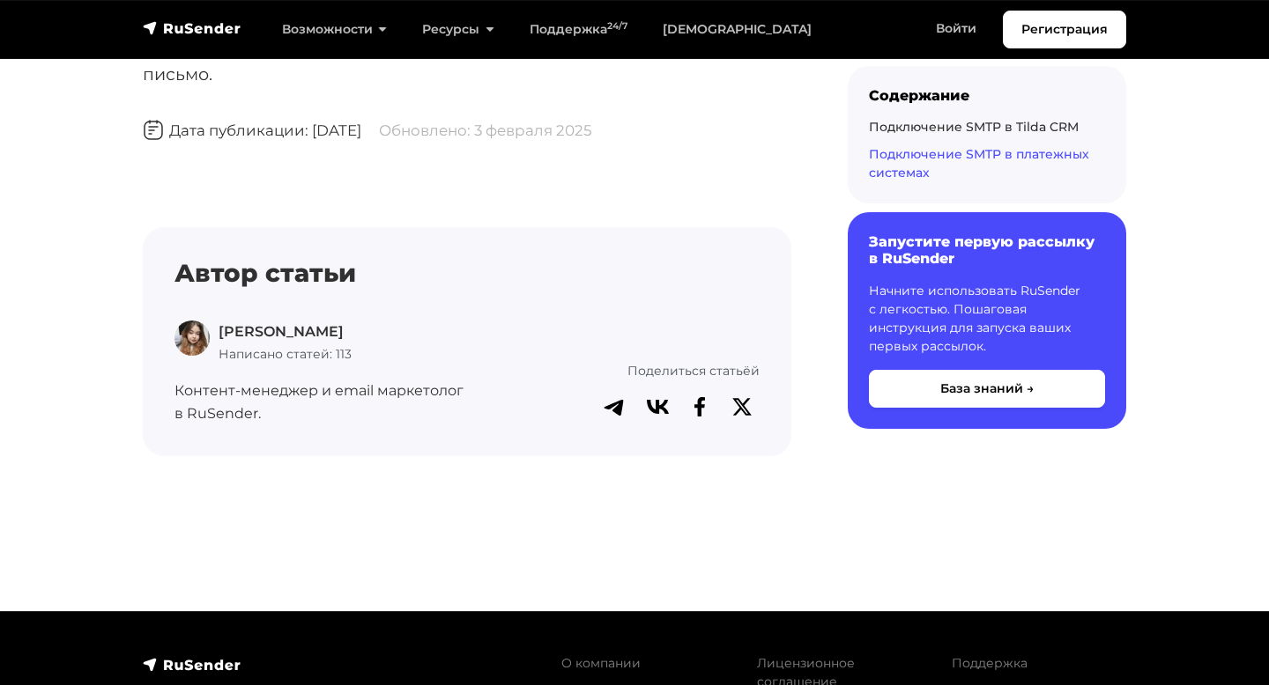
scroll to position [9061, 0]
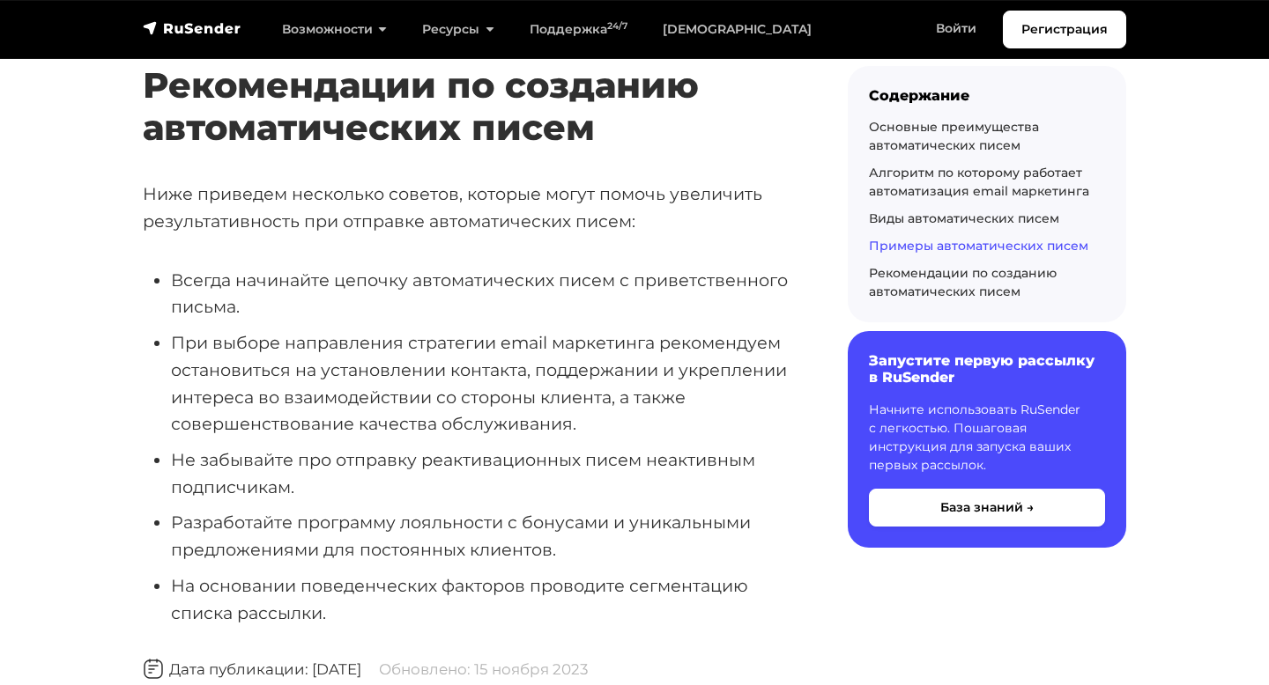
scroll to position [3713, 0]
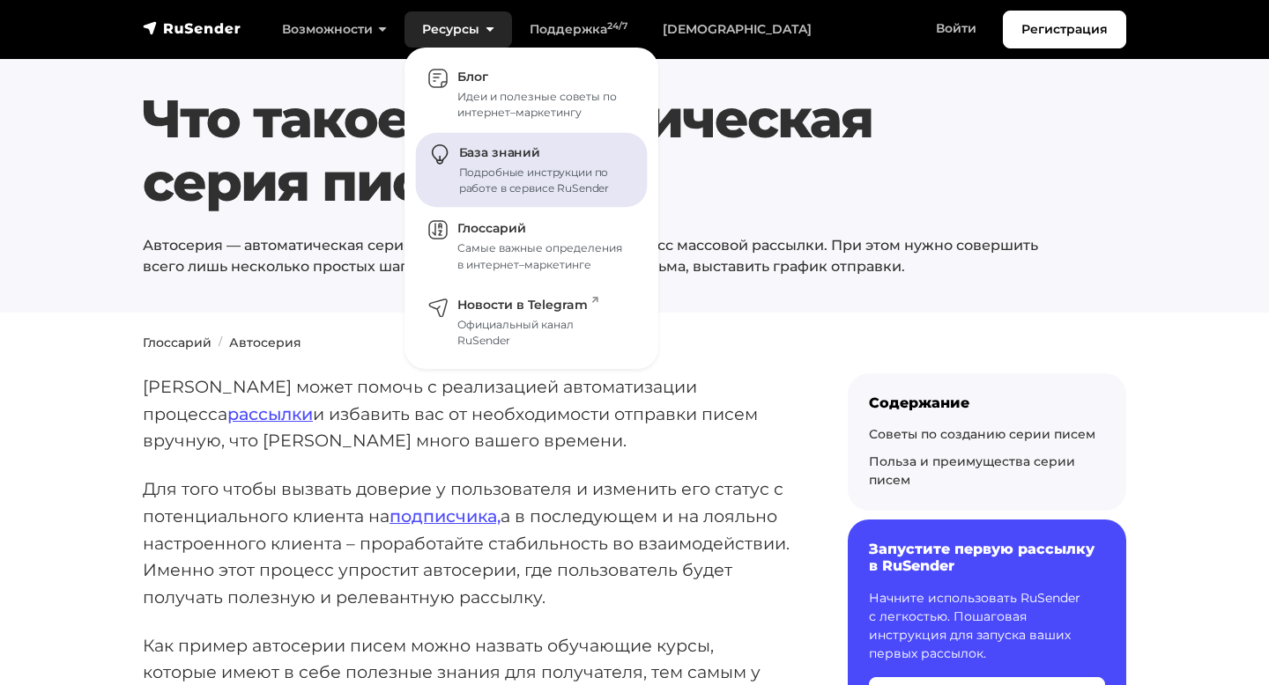
click at [500, 188] on div "Подробные инструкции по работе в сервисе RuSender" at bounding box center [542, 181] width 167 height 32
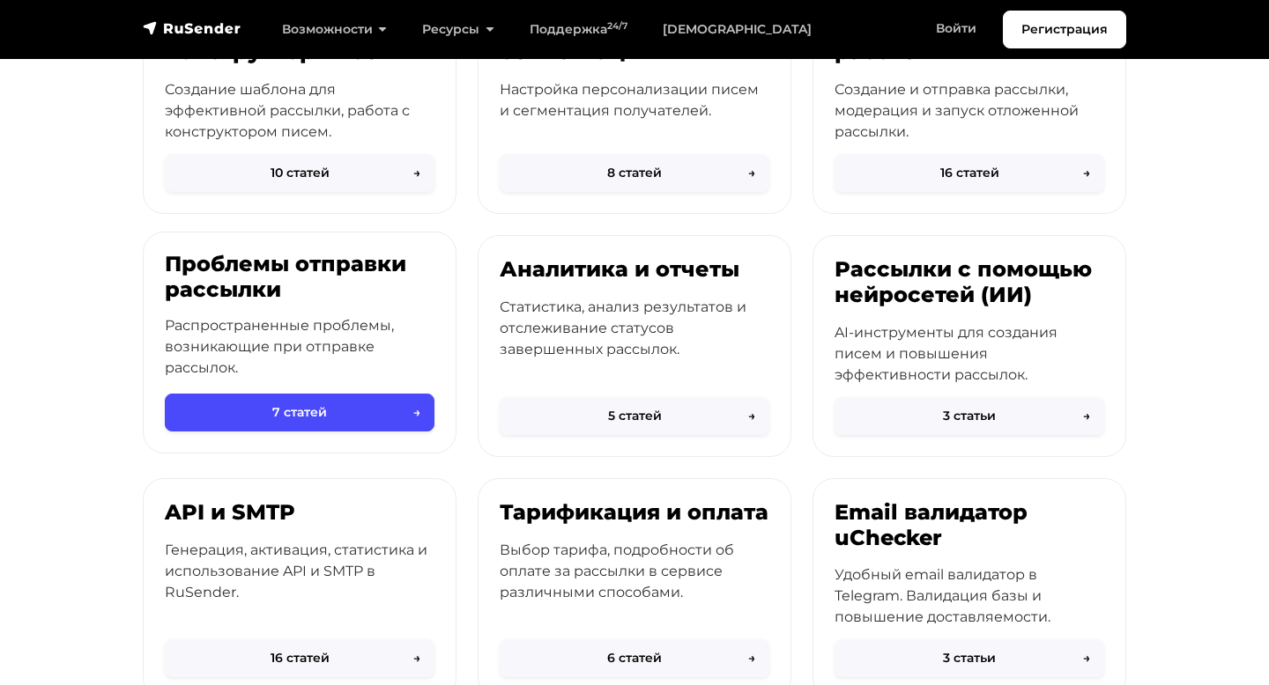
scroll to position [440, 0]
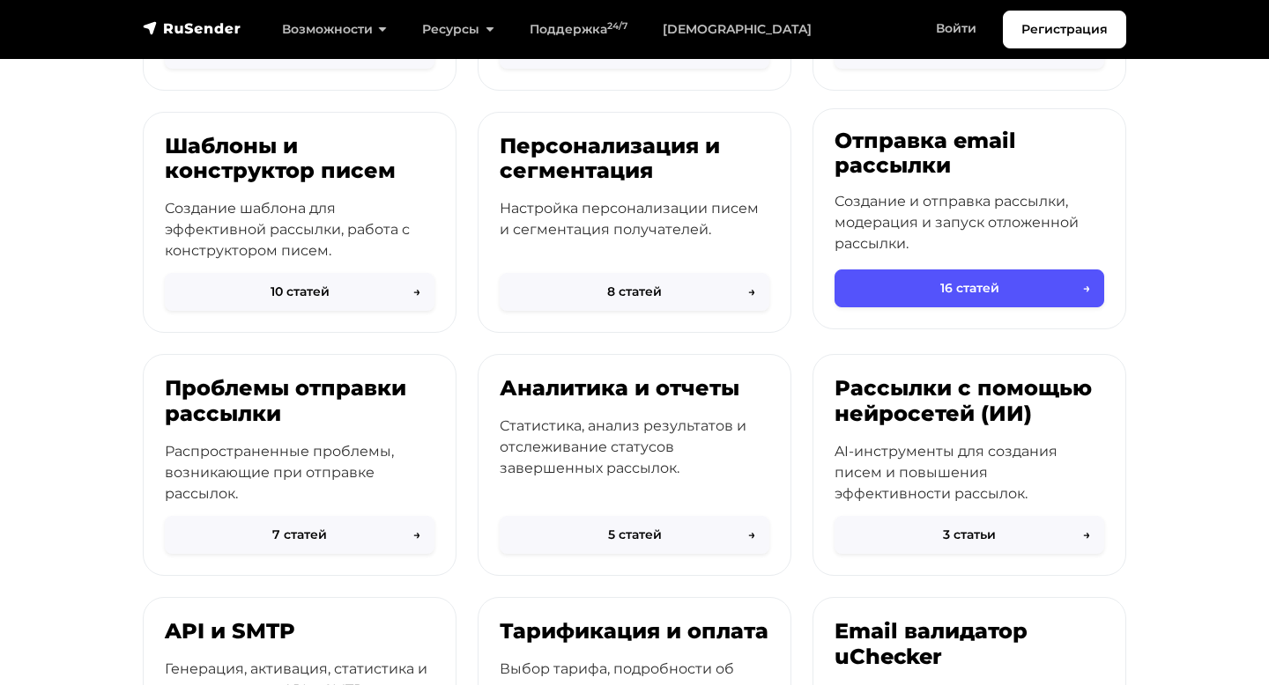
click at [899, 288] on button "16 статей →" at bounding box center [969, 289] width 270 height 38
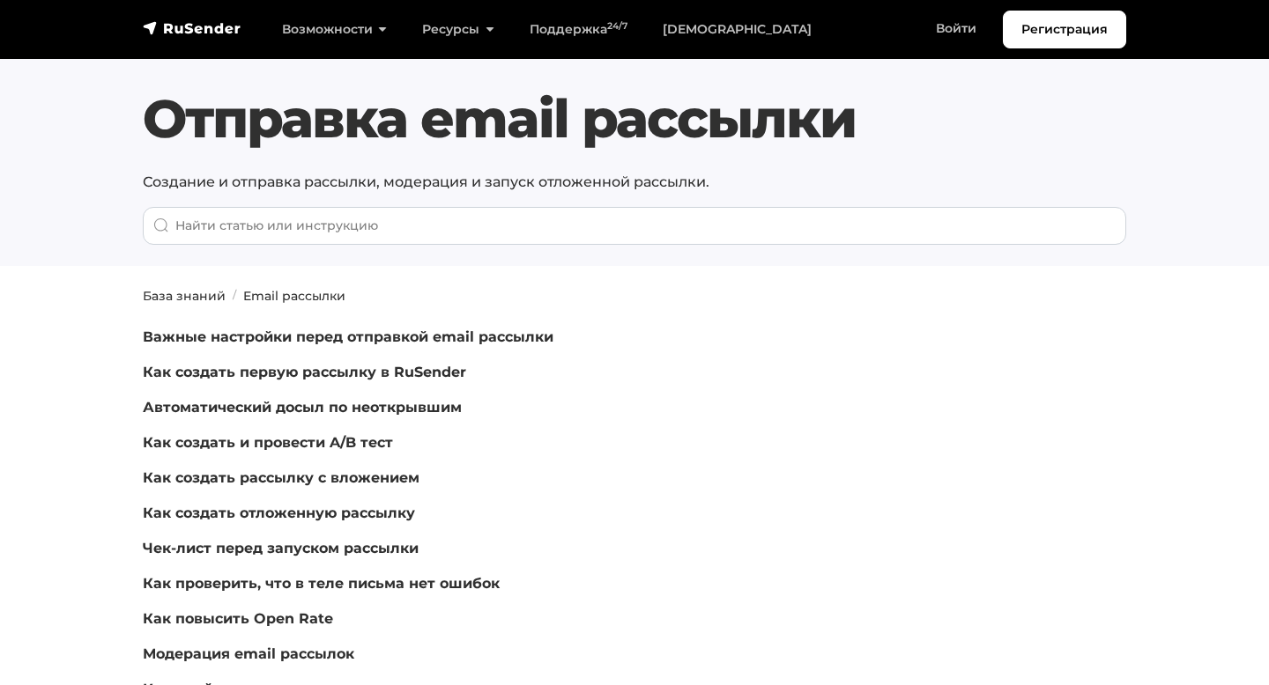
click at [622, 329] on p "Важные настройки перед отправкой email рассылки" at bounding box center [467, 337] width 648 height 21
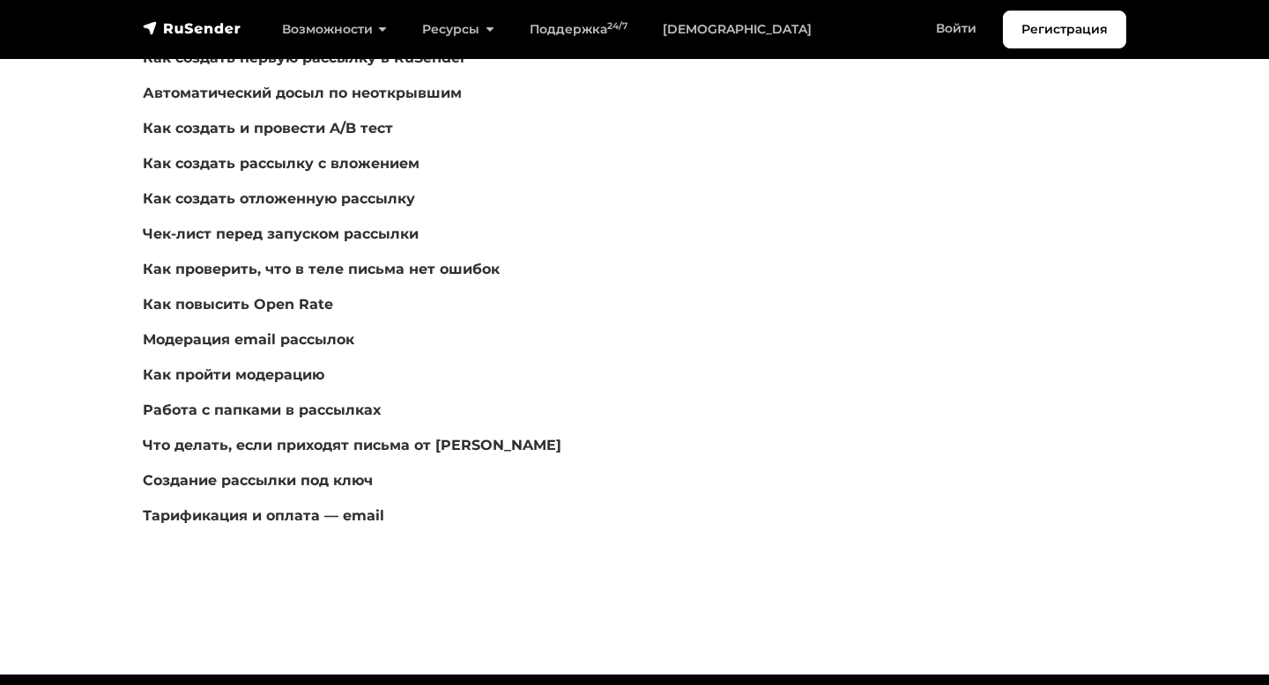
scroll to position [328, 0]
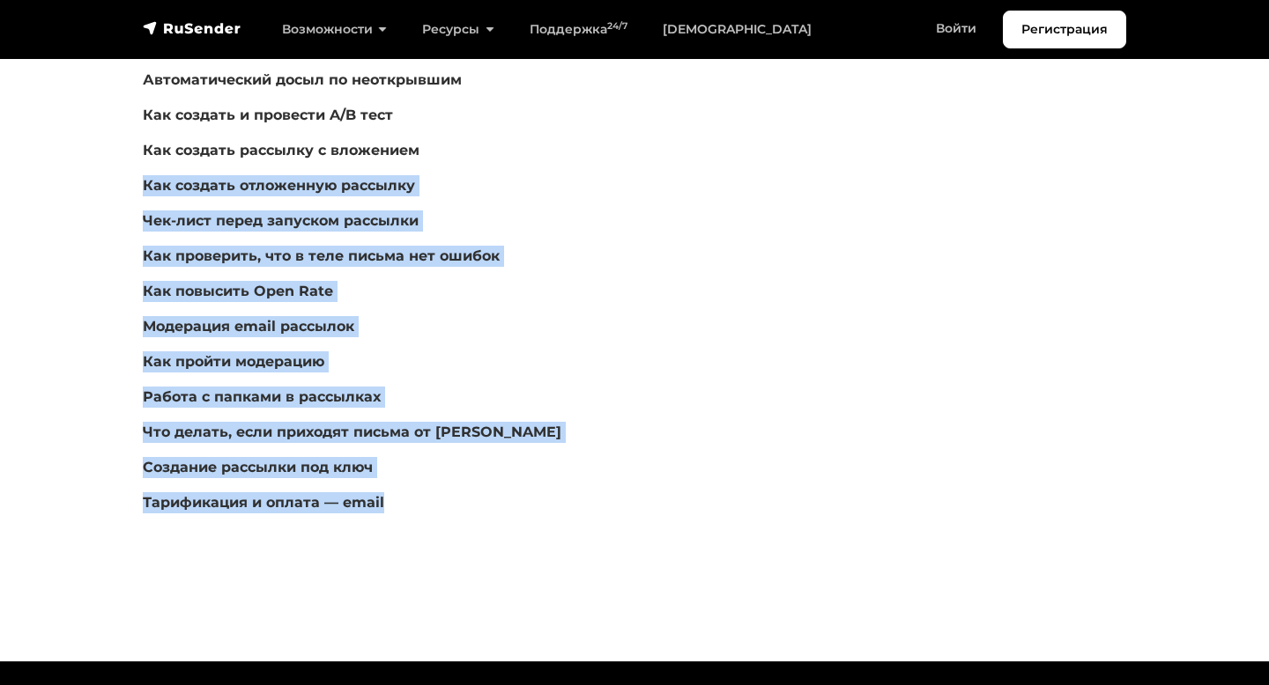
drag, startPoint x: 420, startPoint y: 508, endPoint x: 137, endPoint y: 175, distance: 437.4
click at [137, 175] on div "Важные настройки перед отправкой email рассылки Как создать первую рассылку в R…" at bounding box center [467, 263] width 670 height 529
click at [119, 226] on section "База знаний Email рассылки Важные настройки перед отправкой email рассылки Как …" at bounding box center [634, 285] width 1269 height 653
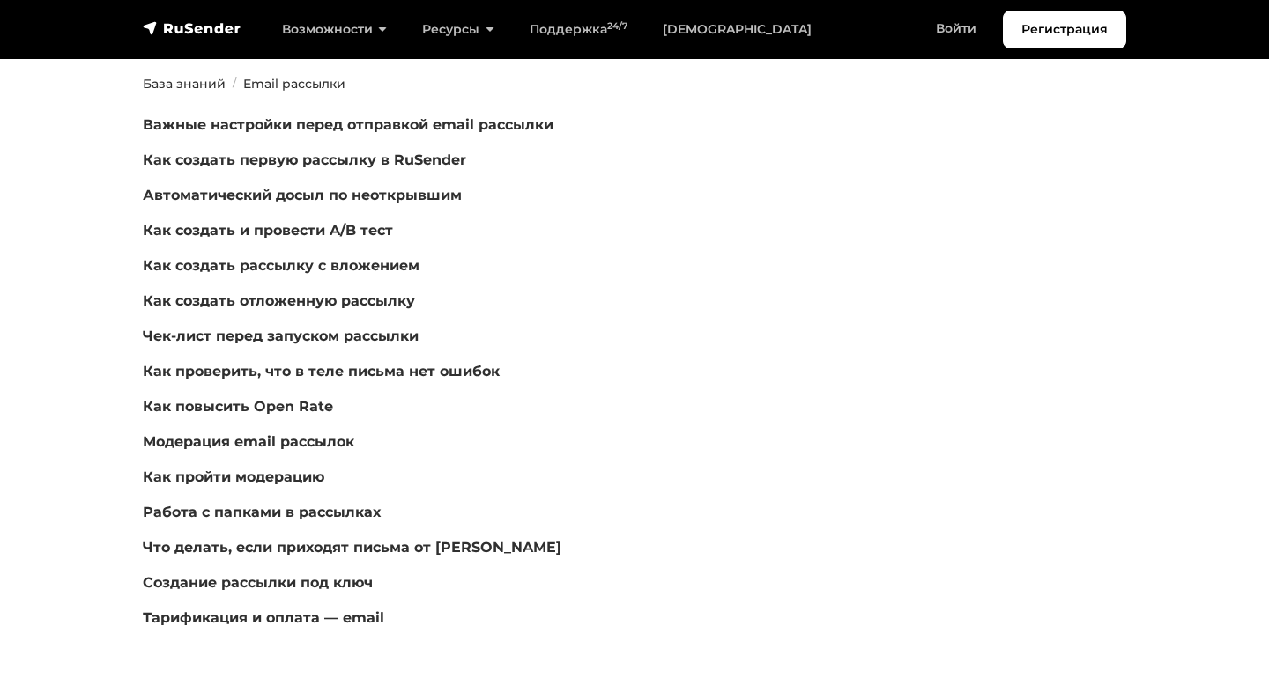
scroll to position [86, 0]
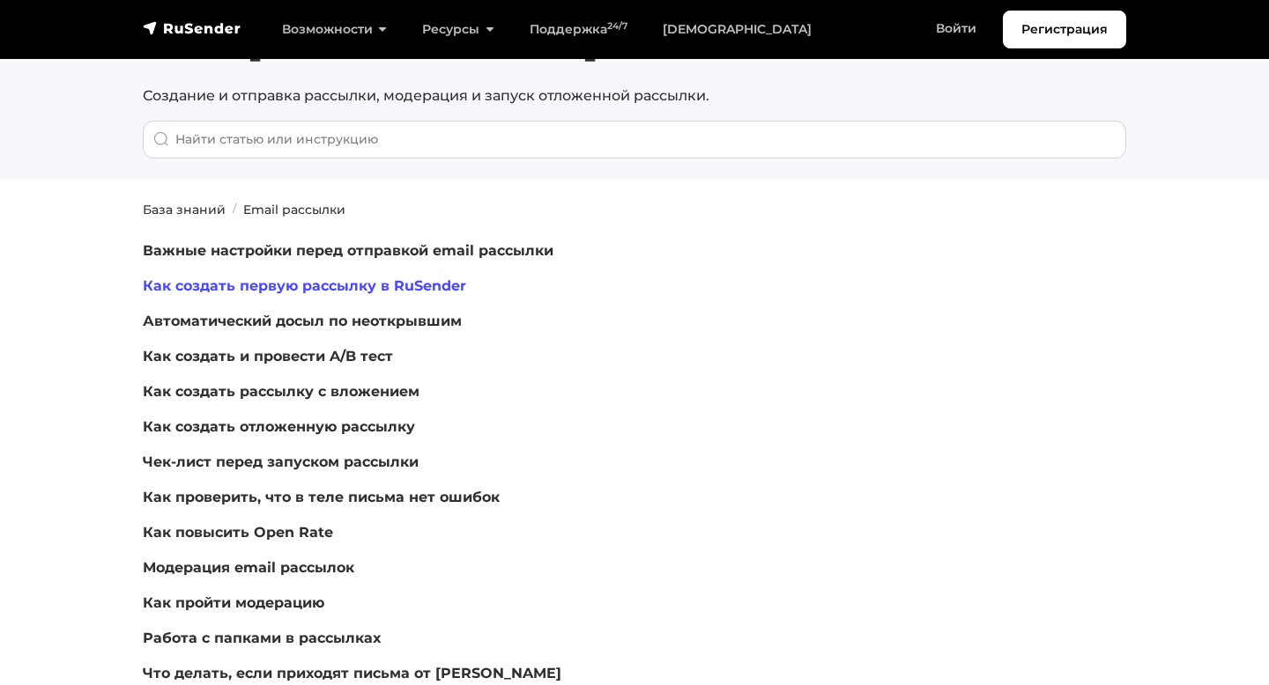
click at [212, 288] on link "Как создать первую рассылку в RuSender" at bounding box center [304, 285] width 323 height 17
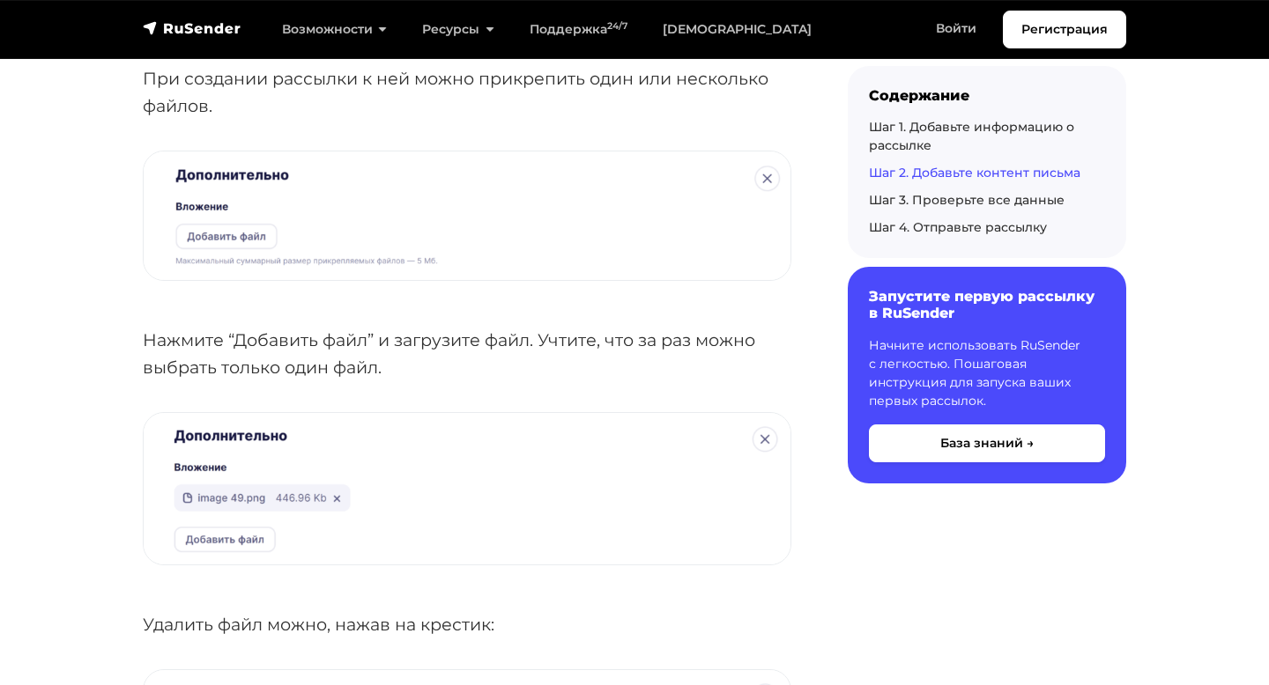
scroll to position [7375, 0]
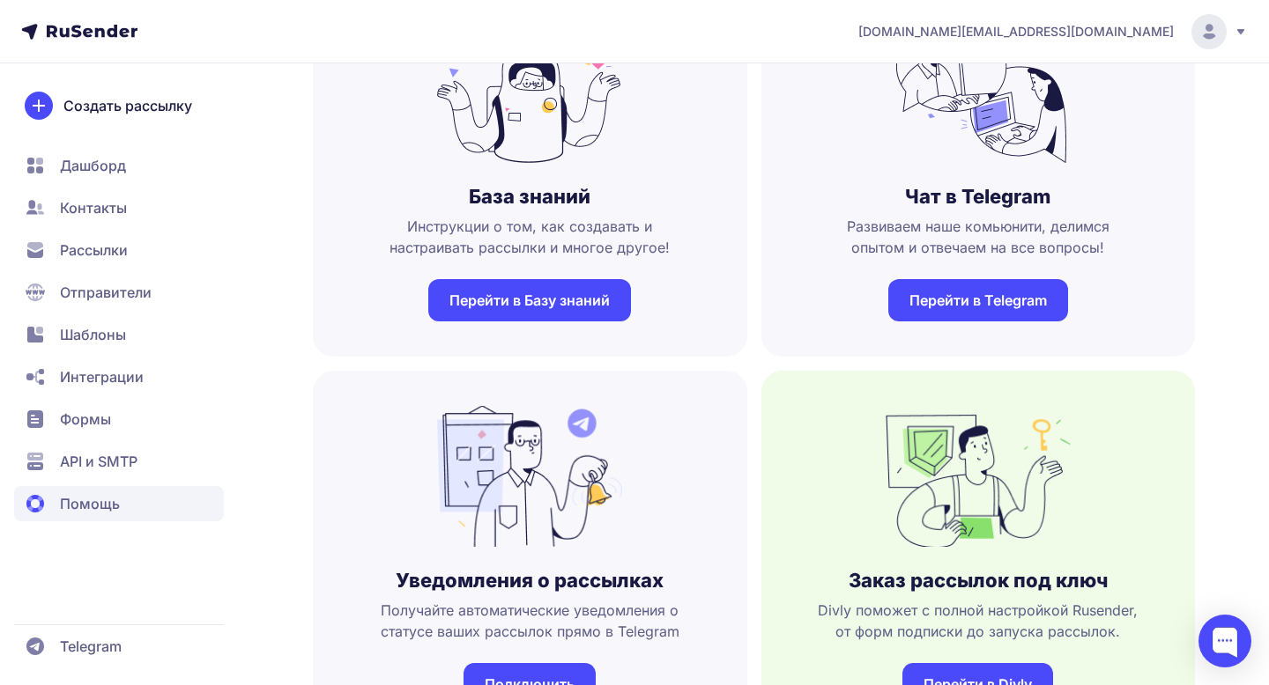
scroll to position [85, 0]
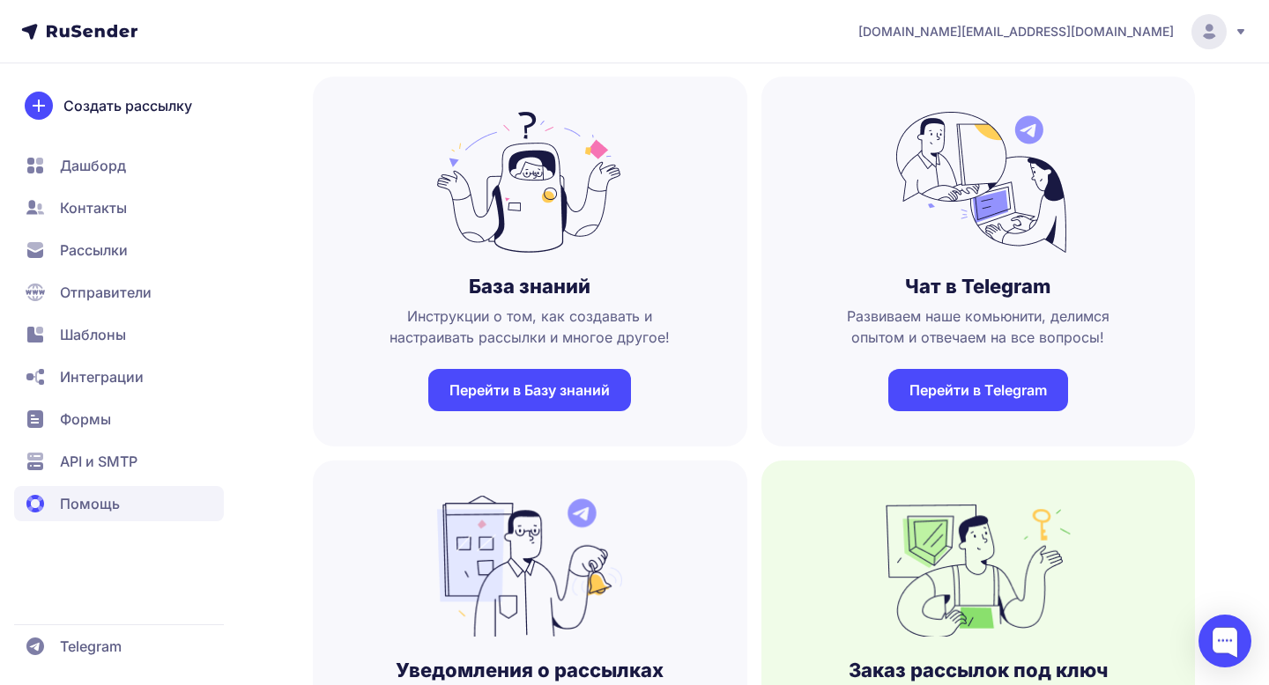
click at [559, 404] on link "Перейти в Базу знаний" at bounding box center [529, 390] width 203 height 42
click at [85, 428] on span "Формы" at bounding box center [85, 419] width 51 height 21
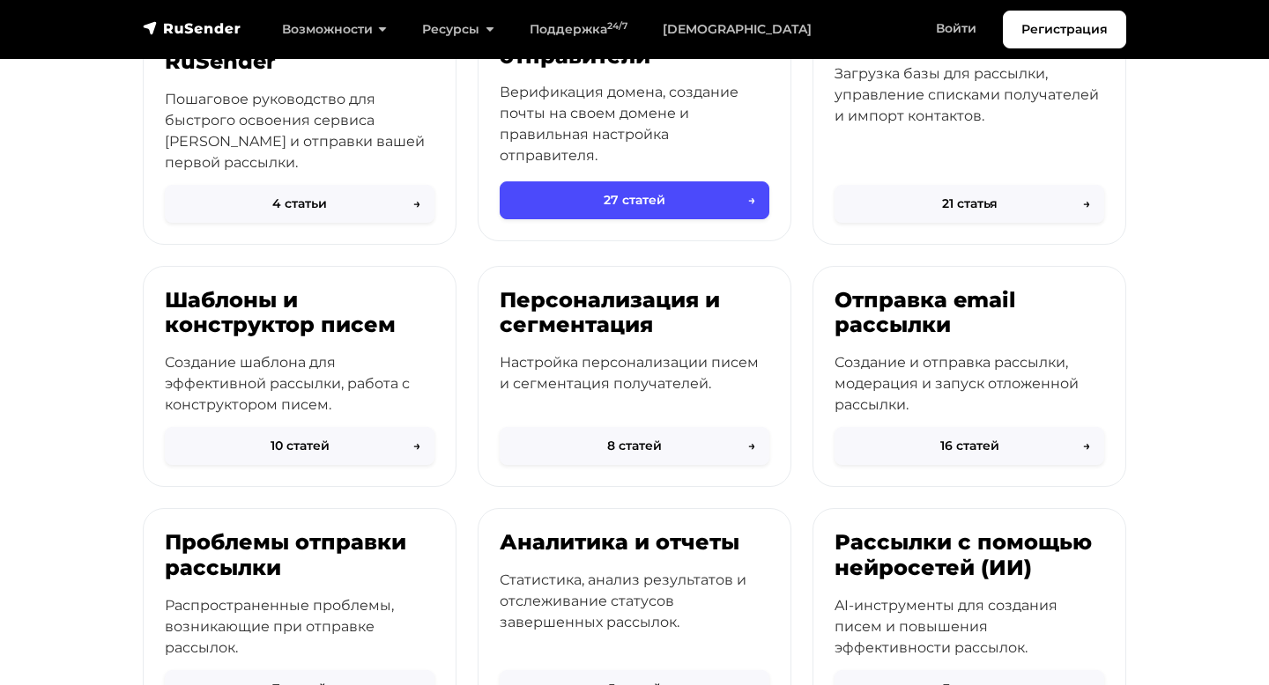
scroll to position [374, 0]
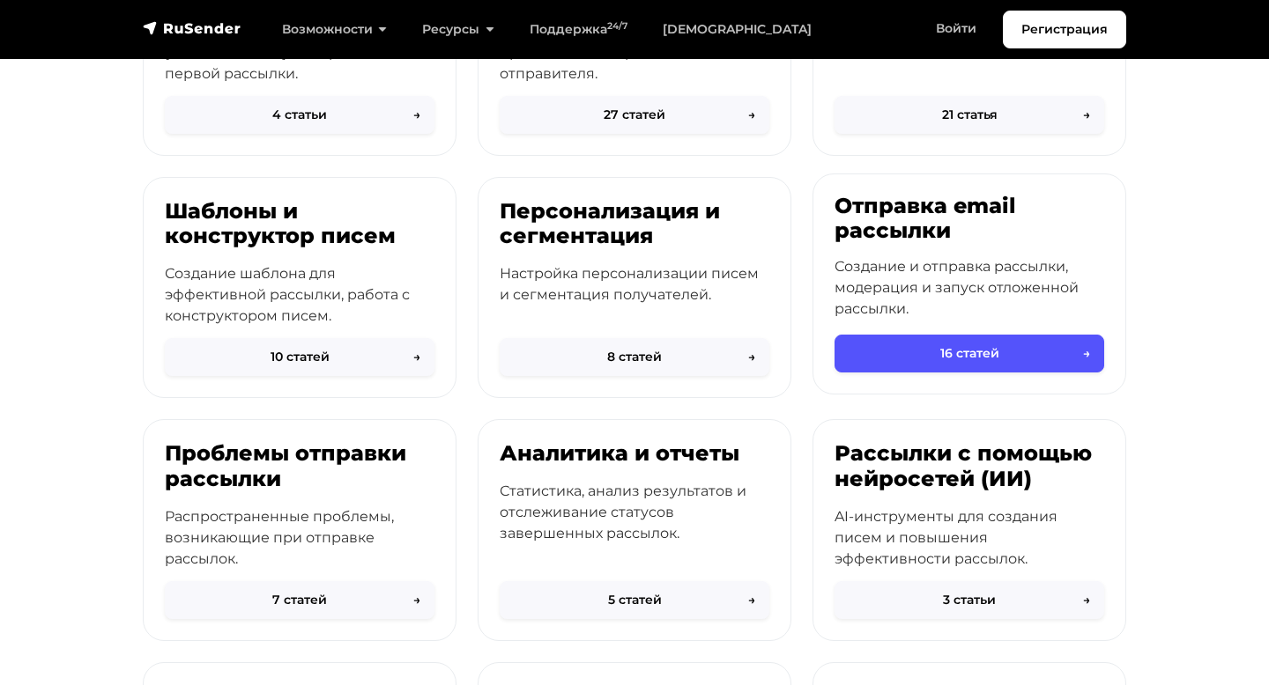
click at [903, 348] on button "16 статей →" at bounding box center [969, 354] width 270 height 38
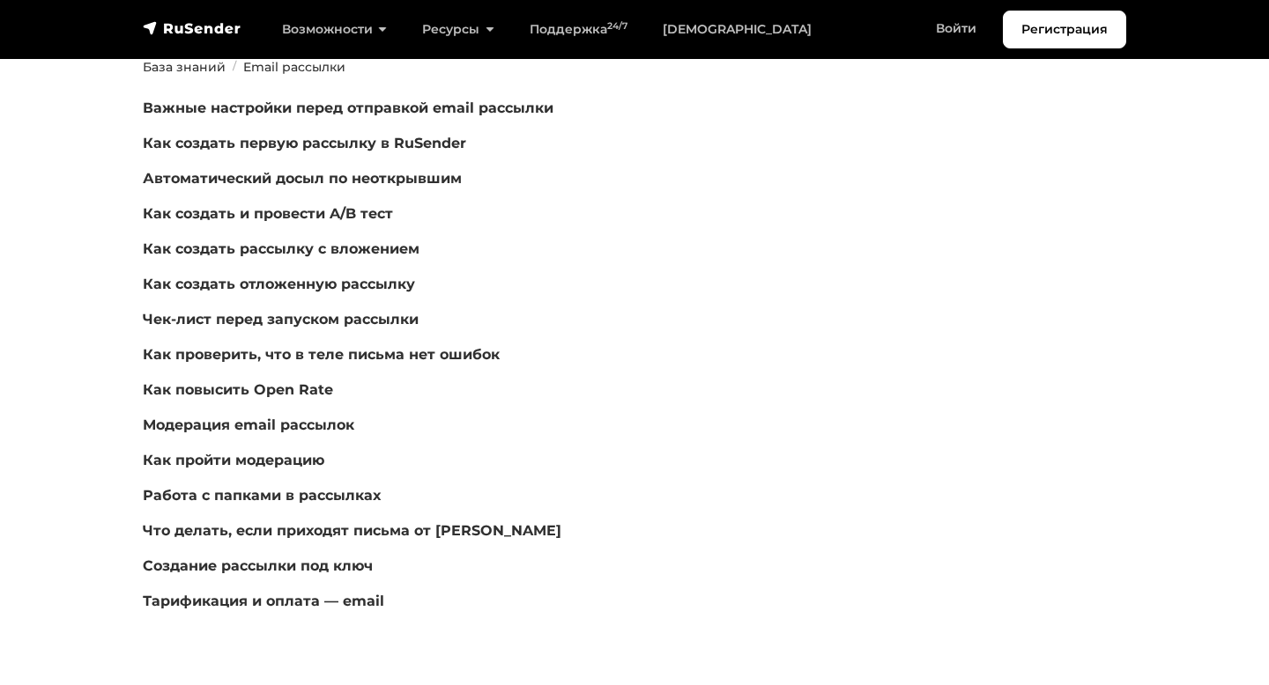
scroll to position [232, 0]
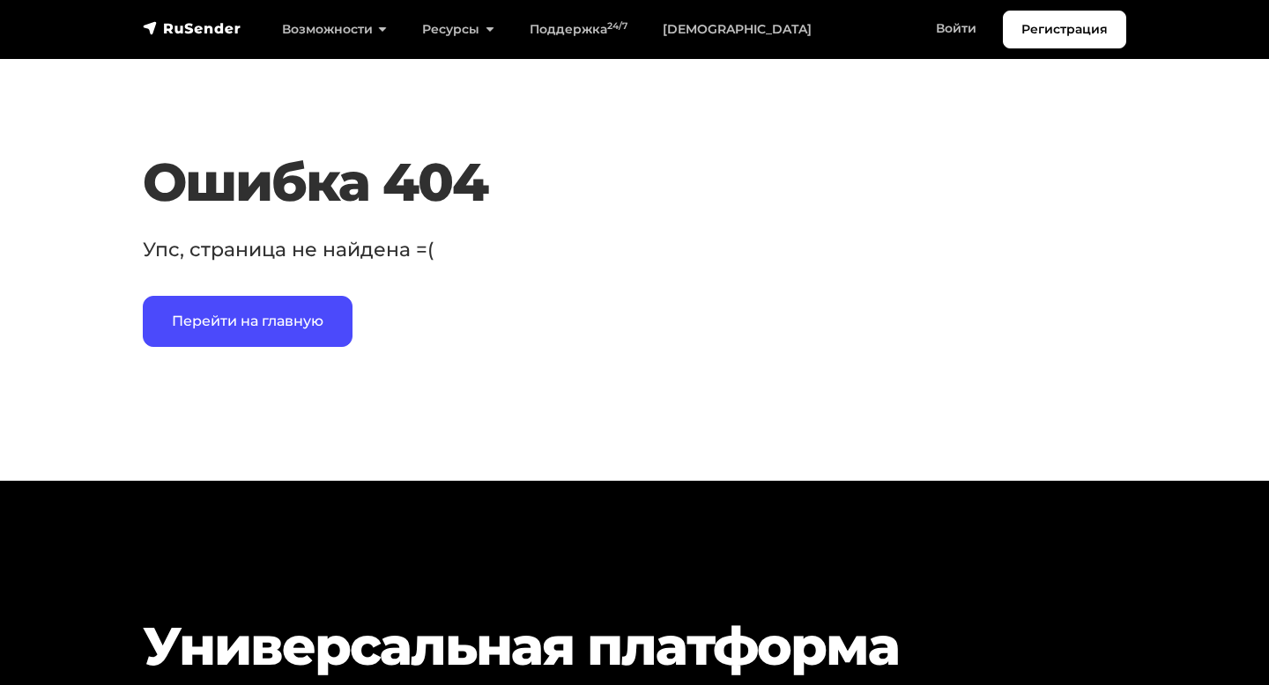
click at [638, 203] on h1 "Ошибка 404" at bounding box center [634, 182] width 983 height 63
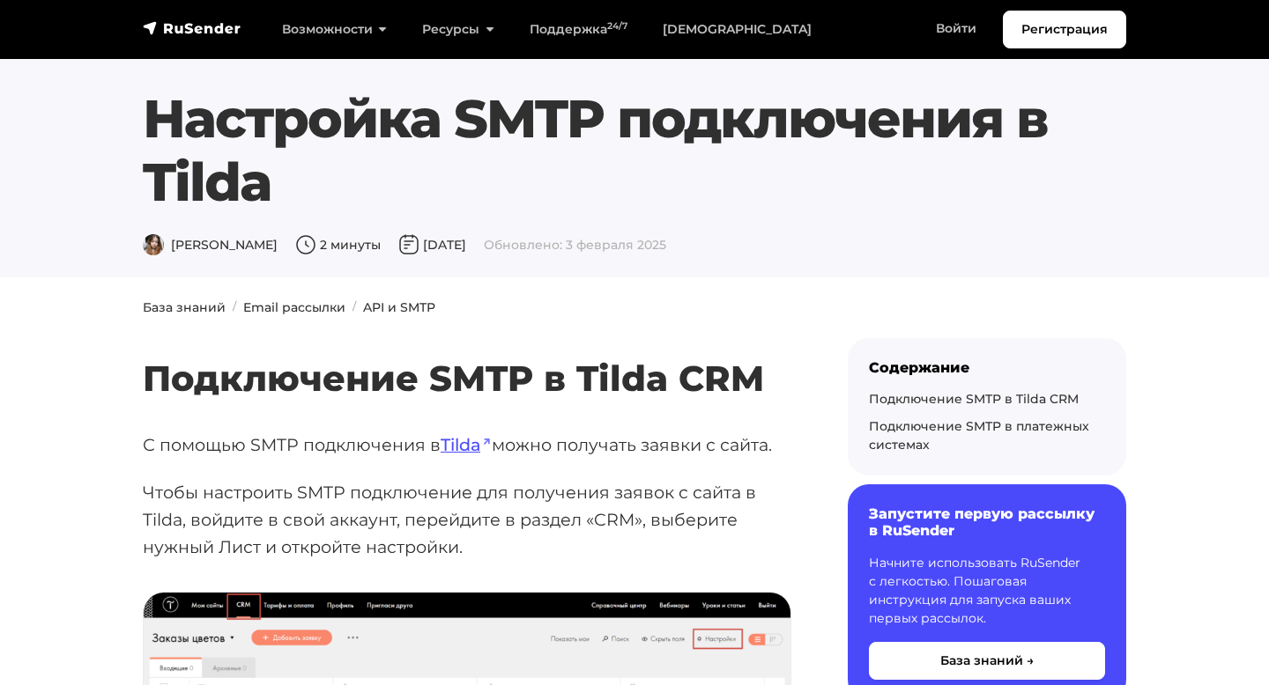
click at [276, 306] on h2 "Подключение SMTP в Tilda CRM" at bounding box center [467, 353] width 648 height 94
click at [282, 309] on h2 "Подключение SMTP в Tilda CRM" at bounding box center [467, 353] width 648 height 94
click at [188, 307] on h2 "Подключение SMTP в Tilda CRM" at bounding box center [467, 353] width 648 height 94
click at [343, 373] on h2 "Подключение SMTP в Tilda CRM" at bounding box center [467, 353] width 648 height 94
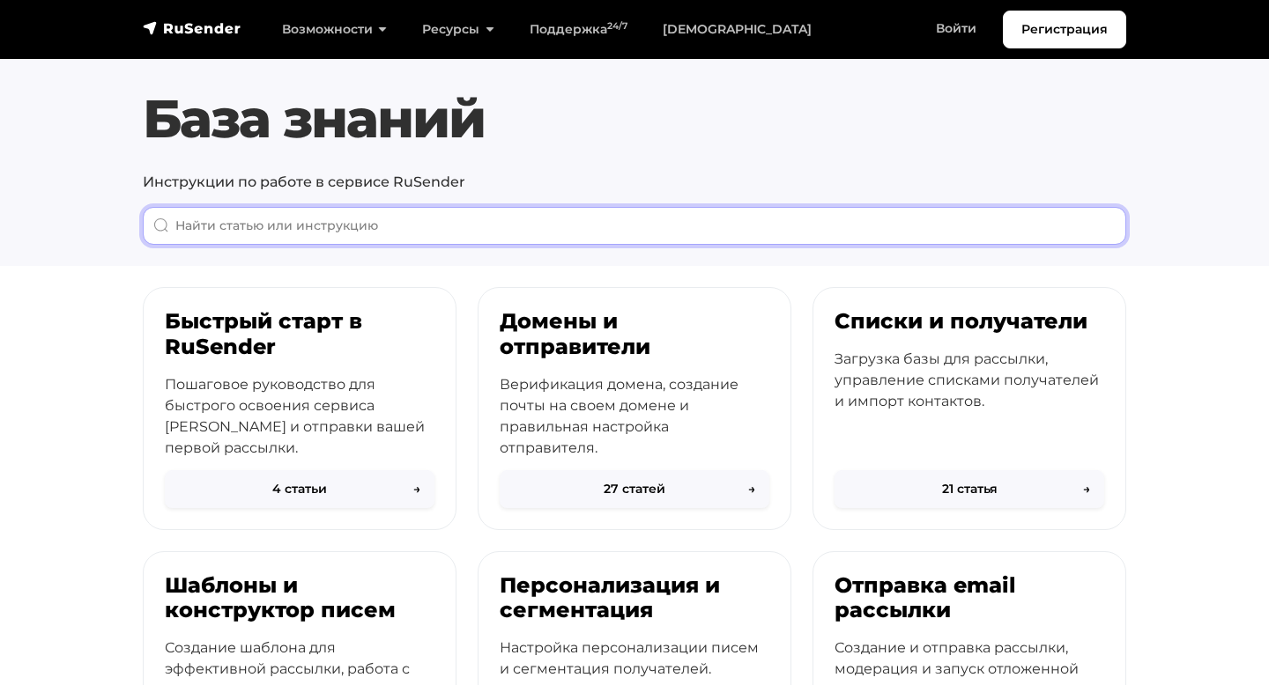
click at [443, 218] on input "When autocomplete results are available use up and down arrows to review and en…" at bounding box center [634, 226] width 983 height 38
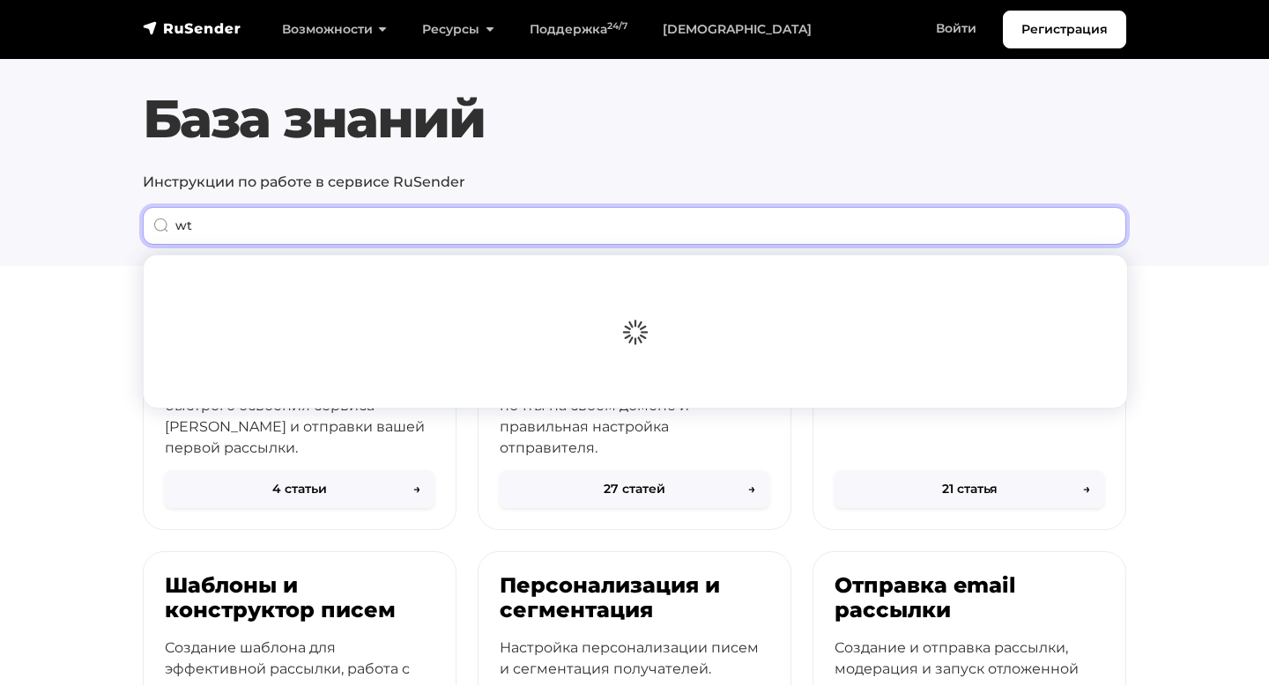
type input "w"
type input "цепочка писем"
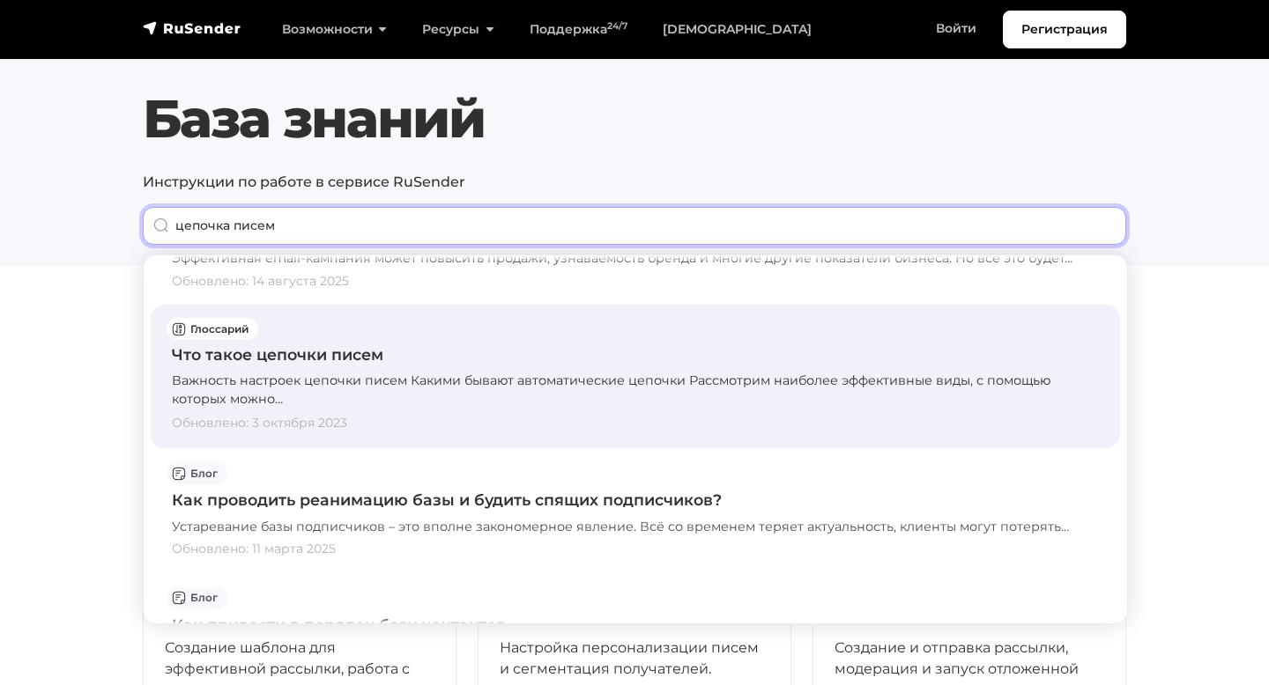
scroll to position [237, 0]
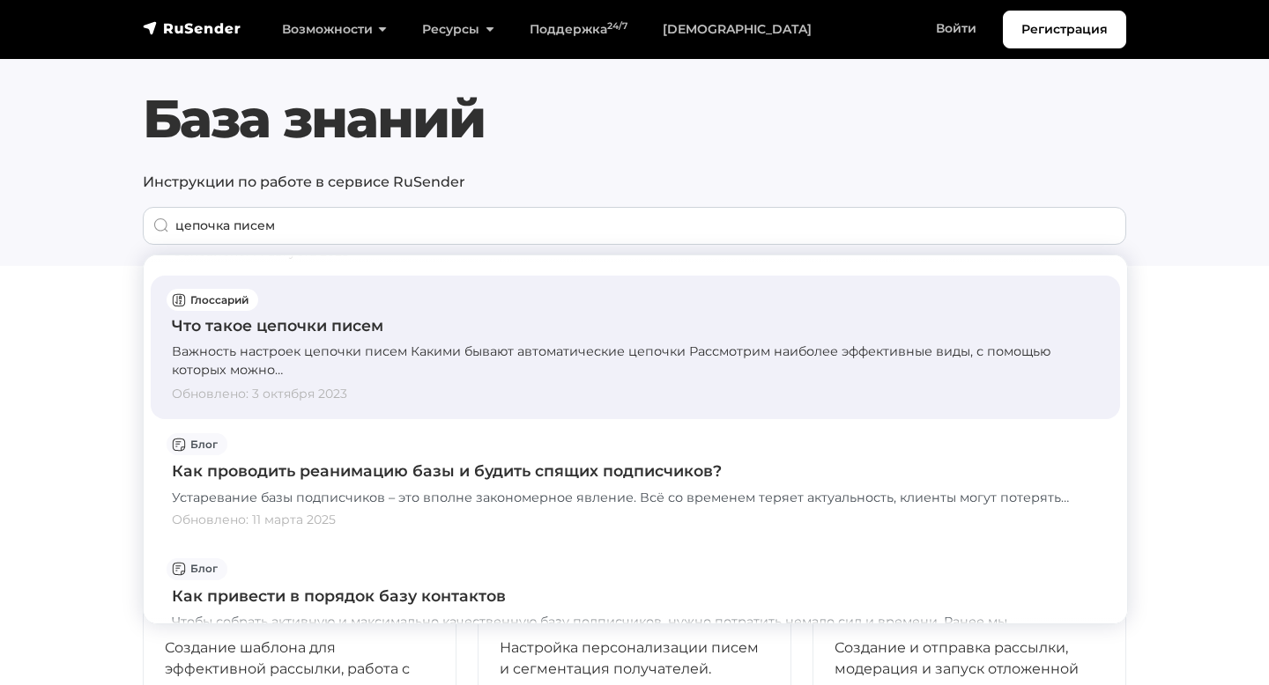
click at [393, 356] on div "Важность настроек цепочки писем Какими бывают автоматические цепочки Рассмотрим…" at bounding box center [635, 362] width 927 height 38
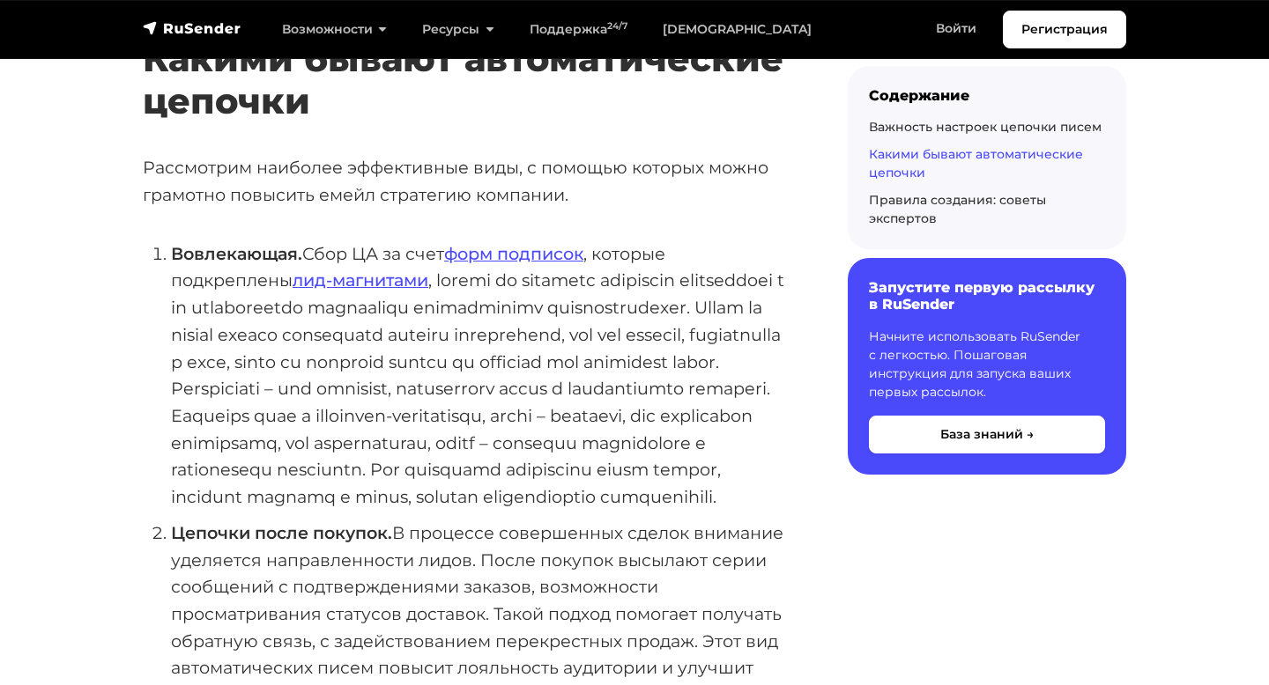
scroll to position [1194, 0]
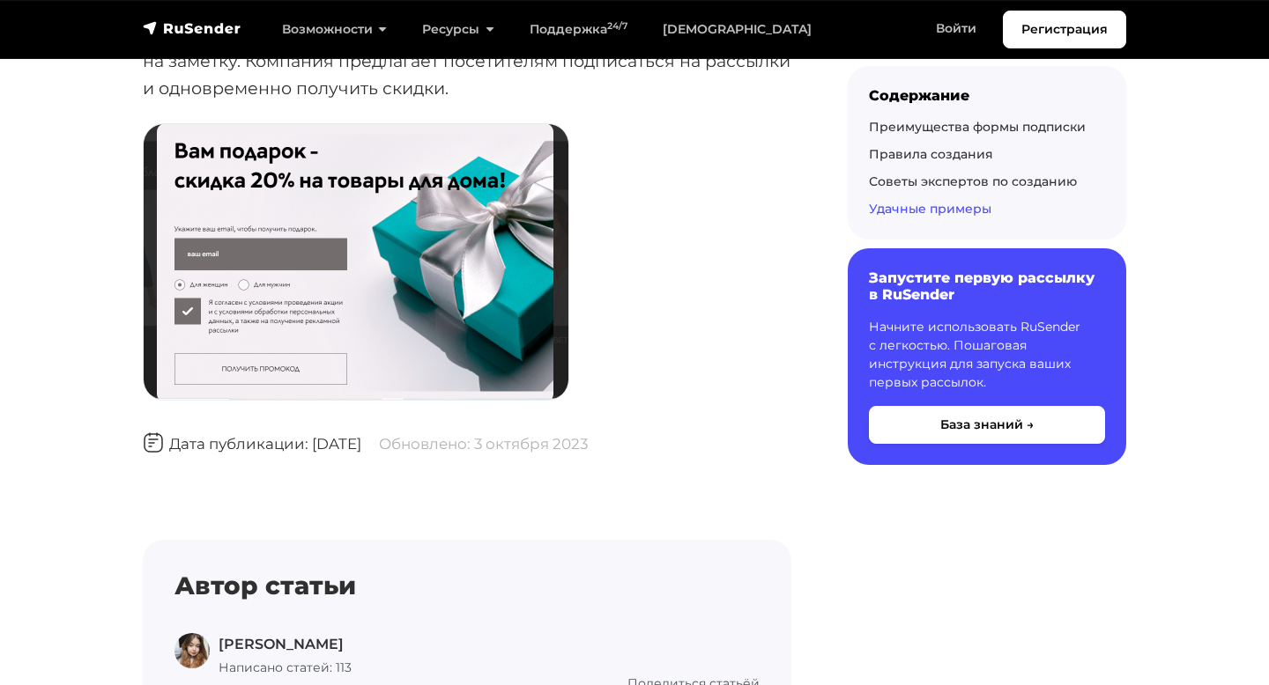
scroll to position [3682, 0]
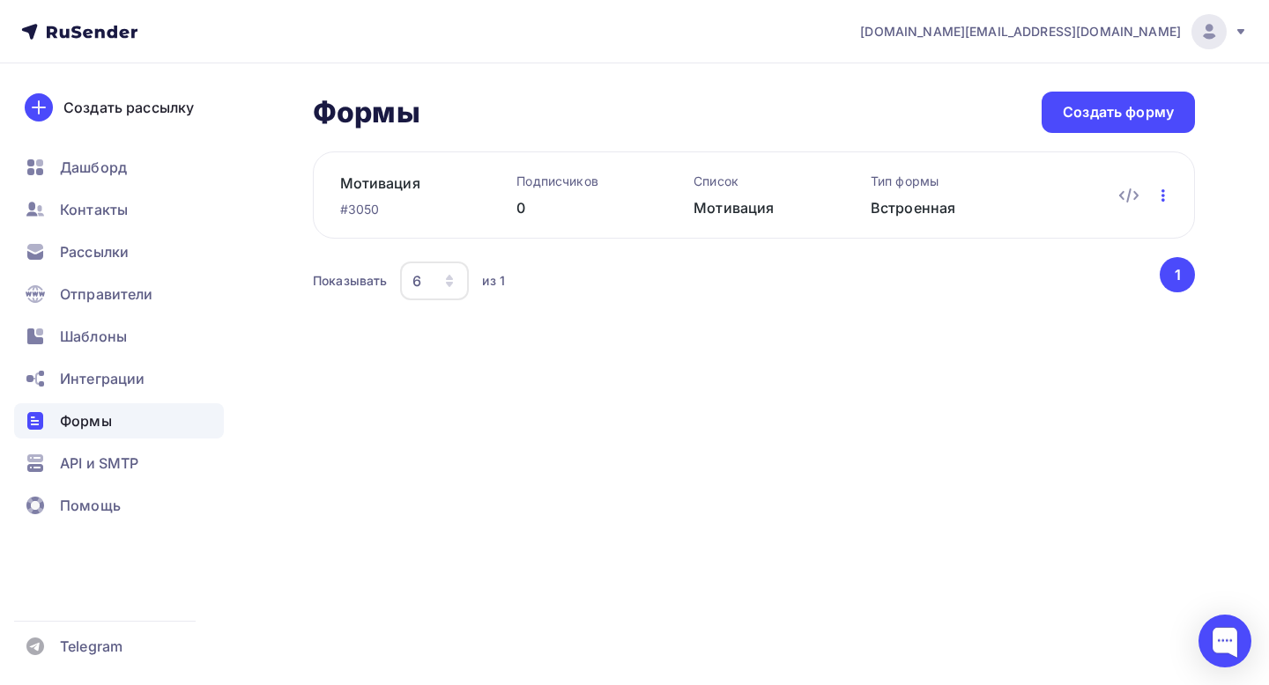
click at [1163, 196] on icon "button" at bounding box center [1163, 195] width 4 height 12
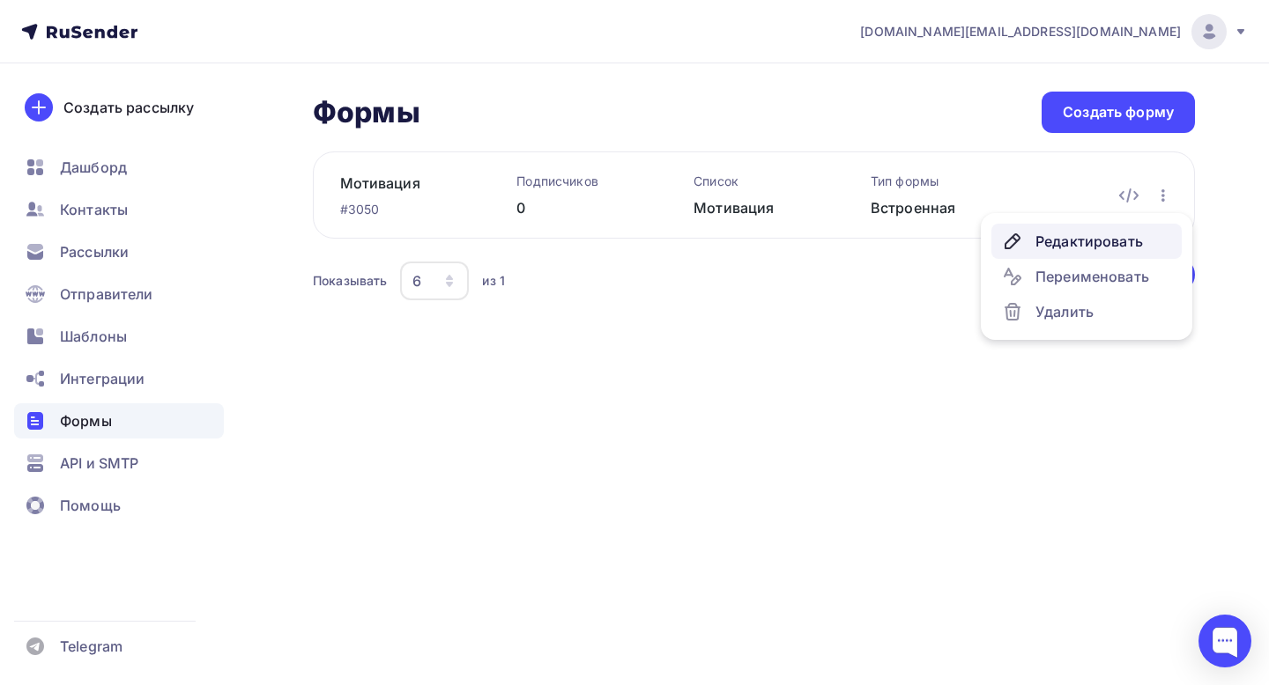
click at [1082, 244] on div "Редактировать" at bounding box center [1086, 241] width 169 height 21
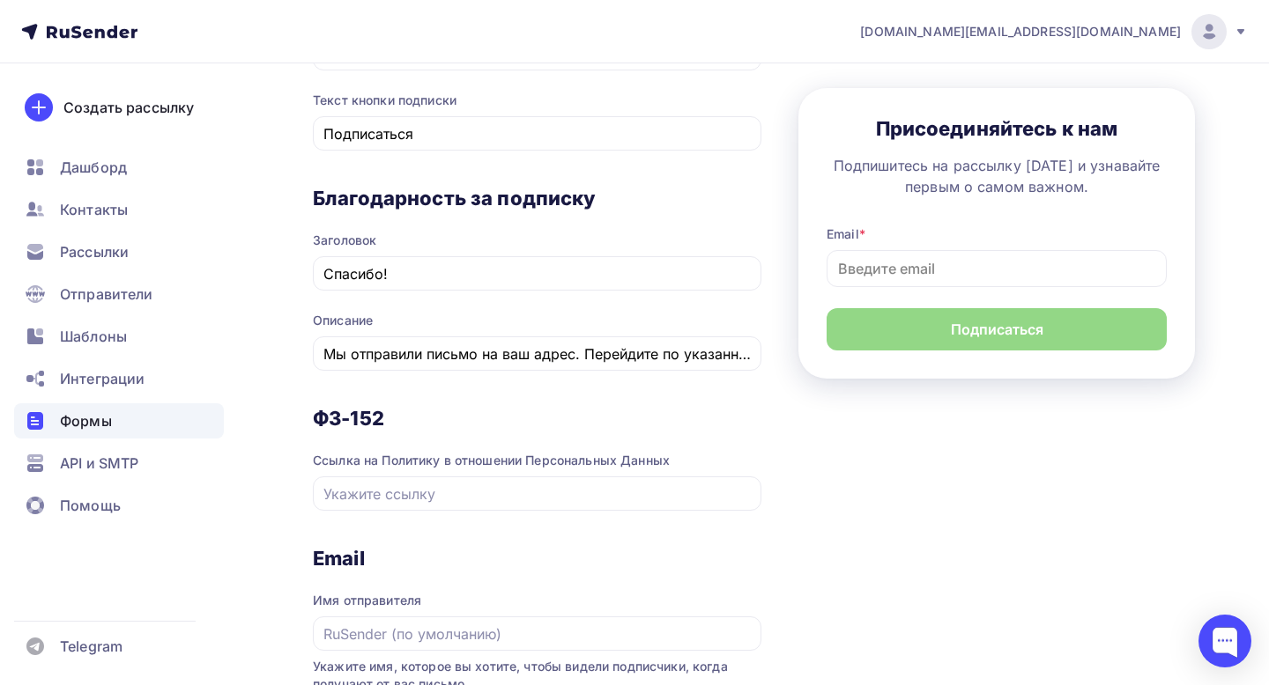
scroll to position [764, 0]
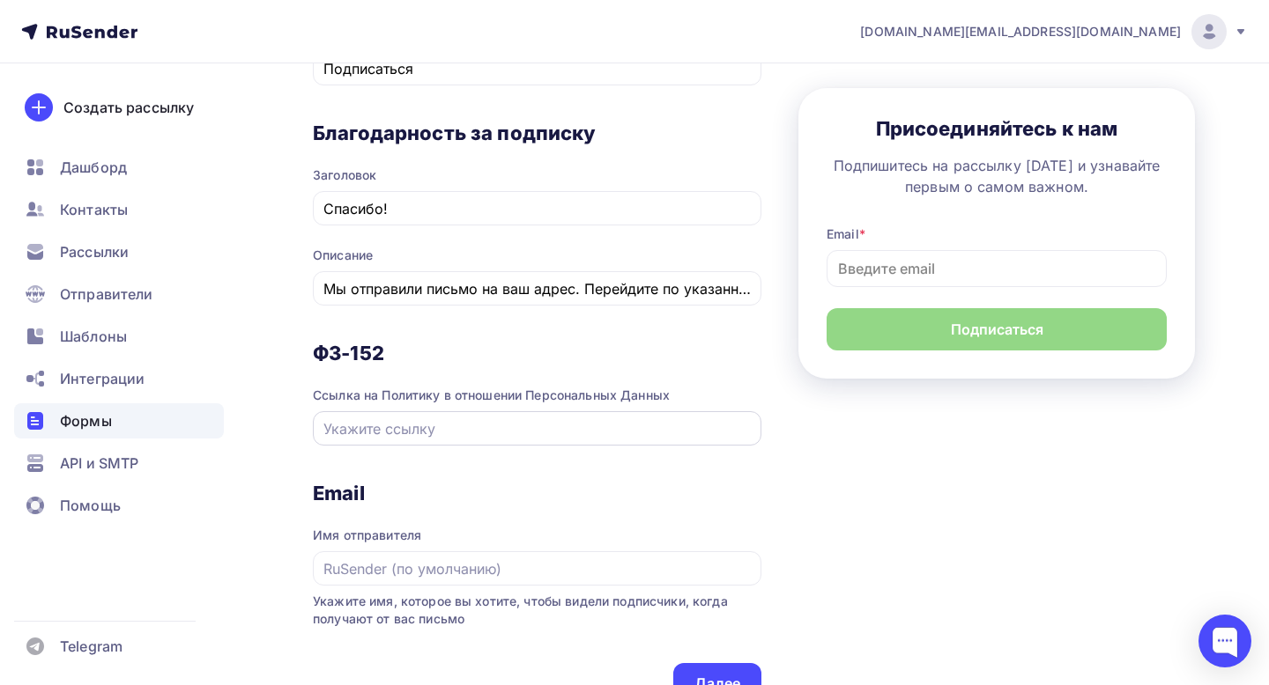
click at [425, 446] on div at bounding box center [537, 428] width 448 height 34
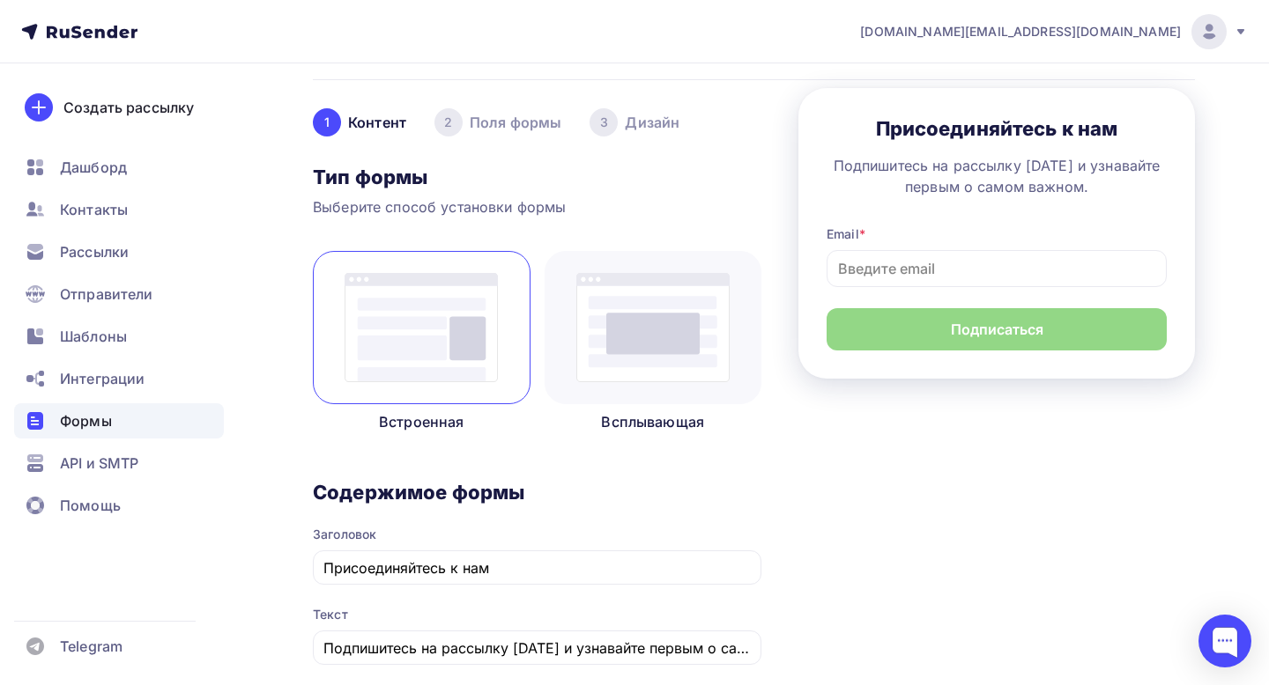
scroll to position [0, 0]
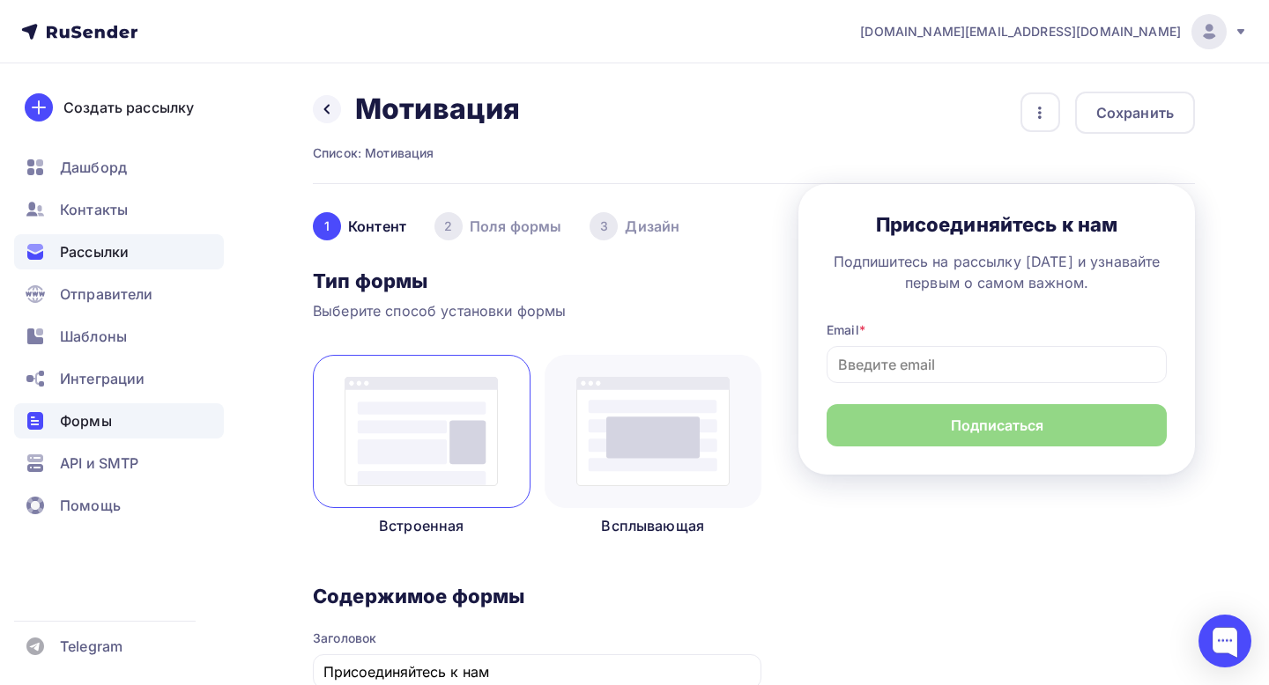
click at [116, 249] on span "Рассылки" at bounding box center [94, 251] width 69 height 21
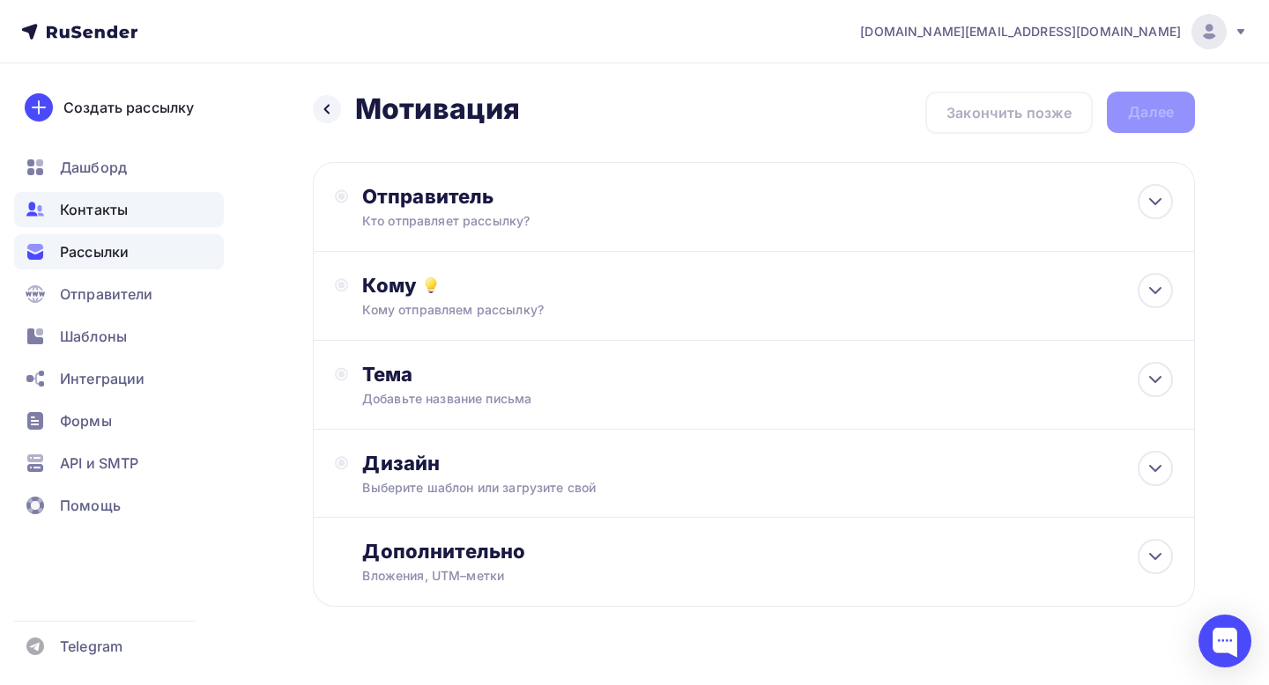
click at [116, 217] on span "Контакты" at bounding box center [94, 209] width 68 height 21
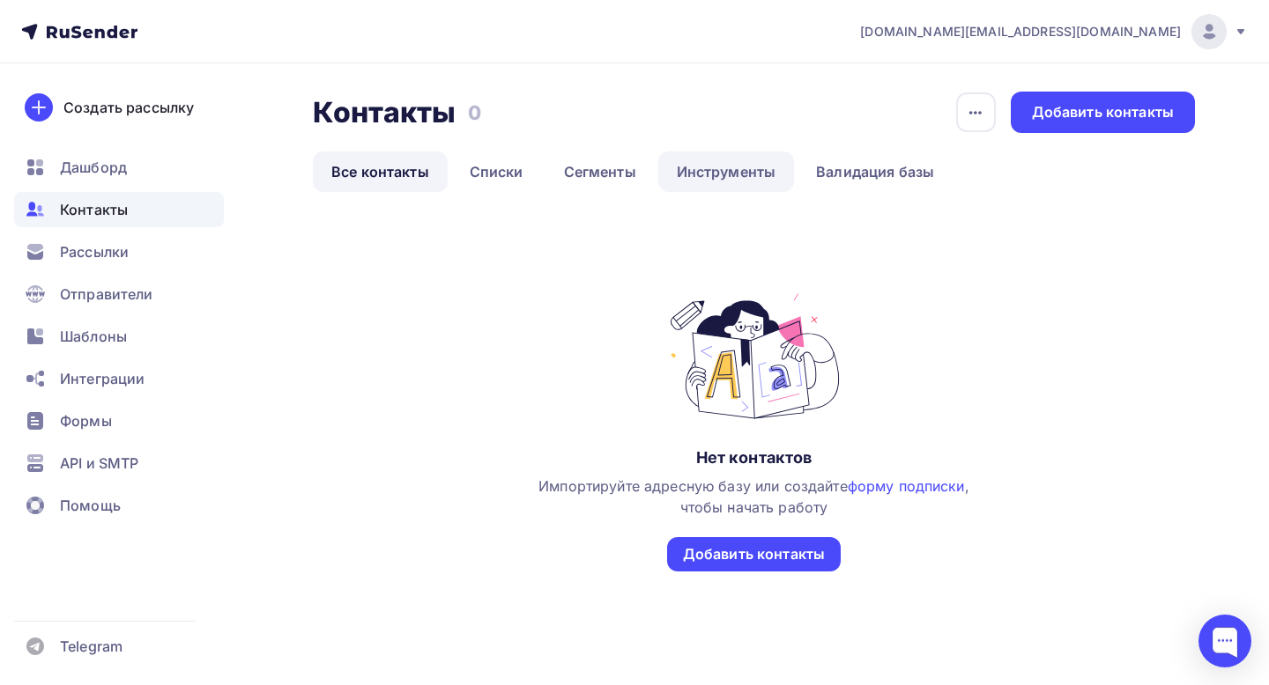
click at [723, 176] on link "Инструменты" at bounding box center [726, 172] width 137 height 41
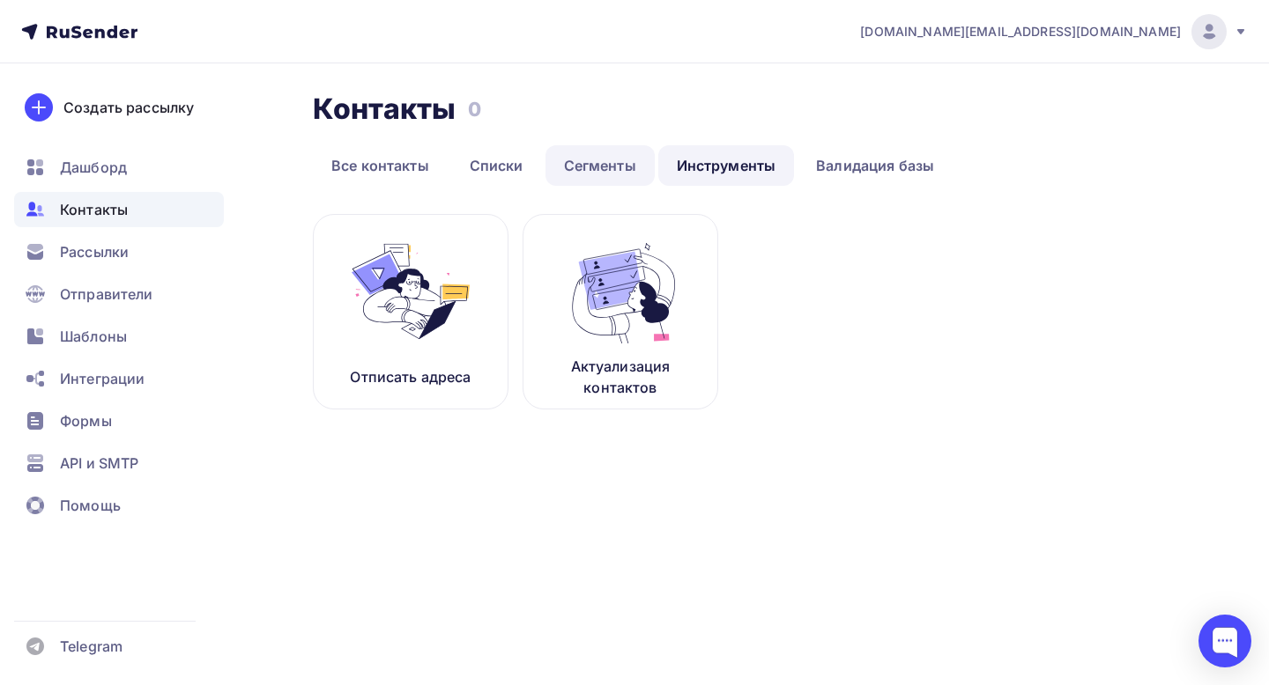
click at [639, 166] on link "Сегменты" at bounding box center [599, 165] width 109 height 41
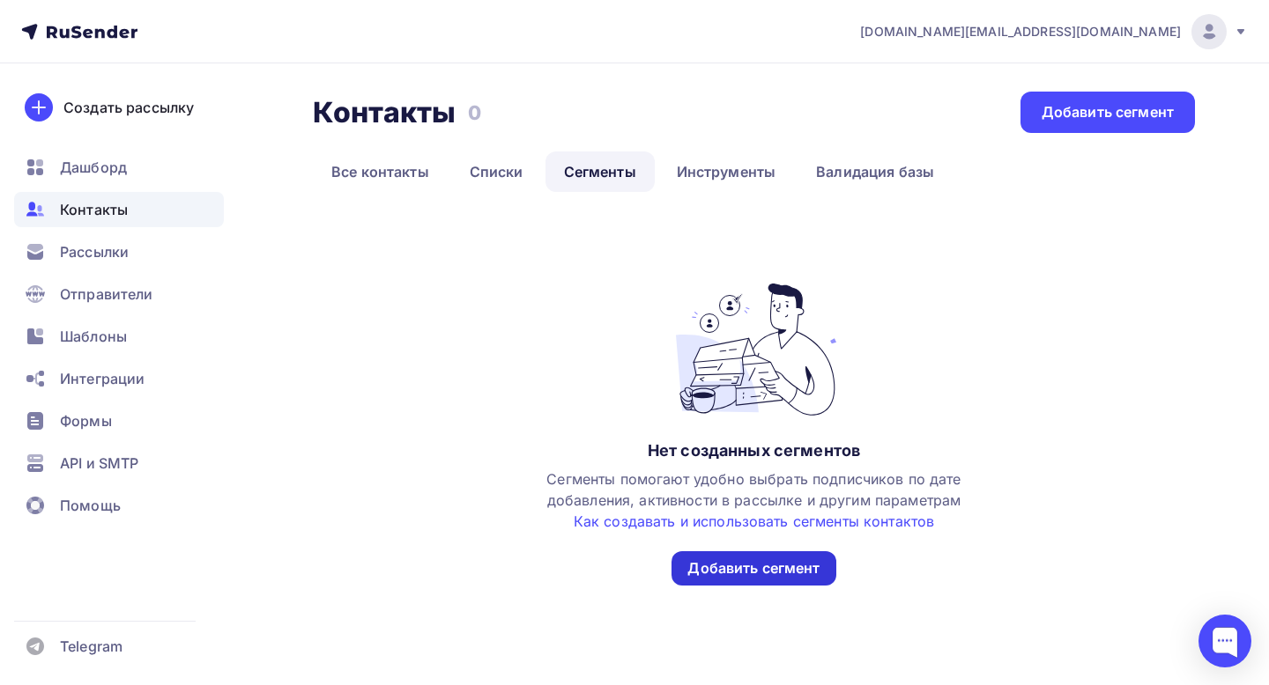
click at [763, 563] on div "Добавить сегмент" at bounding box center [753, 569] width 132 height 20
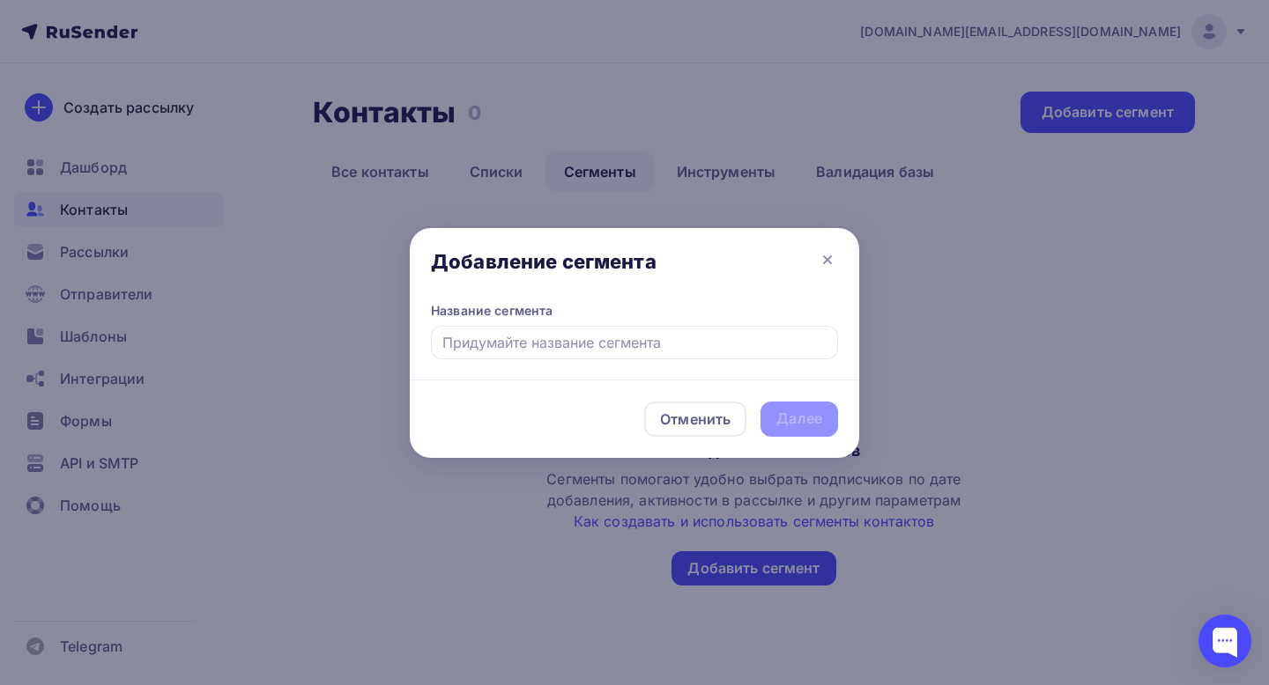
click at [589, 341] on input "text" at bounding box center [634, 342] width 407 height 33
type input "Мотивация"
click at [811, 424] on div "Далее" at bounding box center [799, 419] width 46 height 20
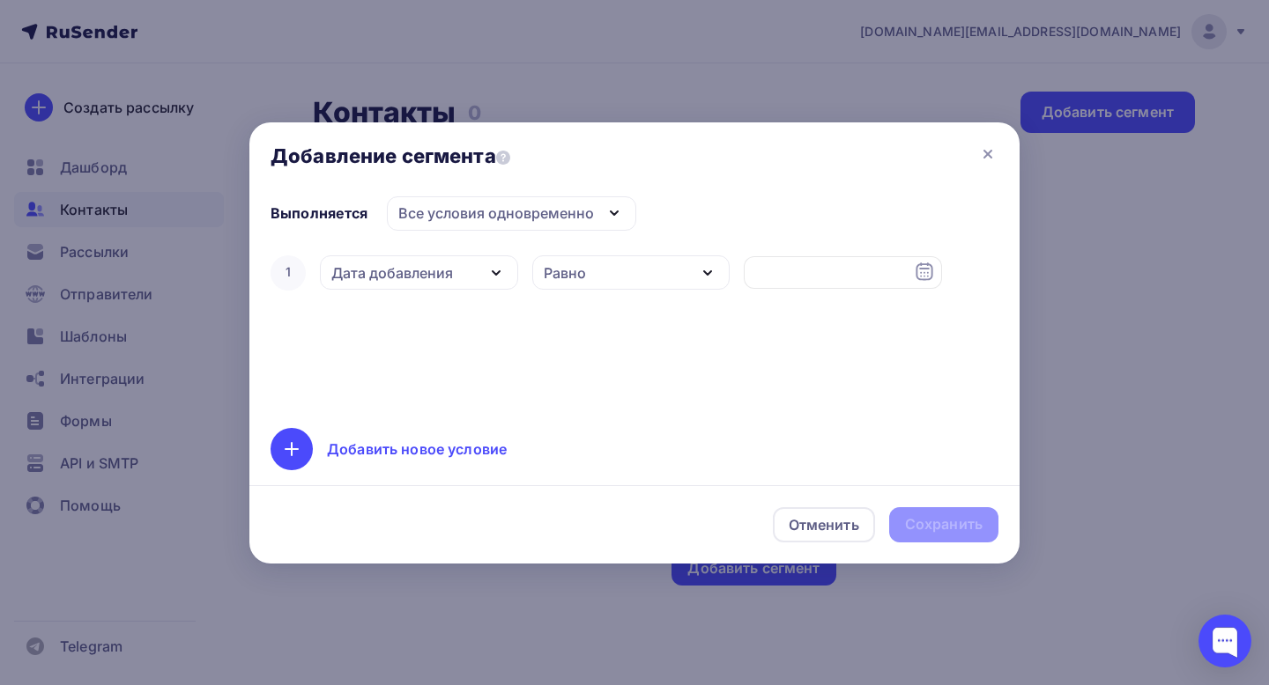
click at [495, 282] on icon "button" at bounding box center [495, 273] width 21 height 21
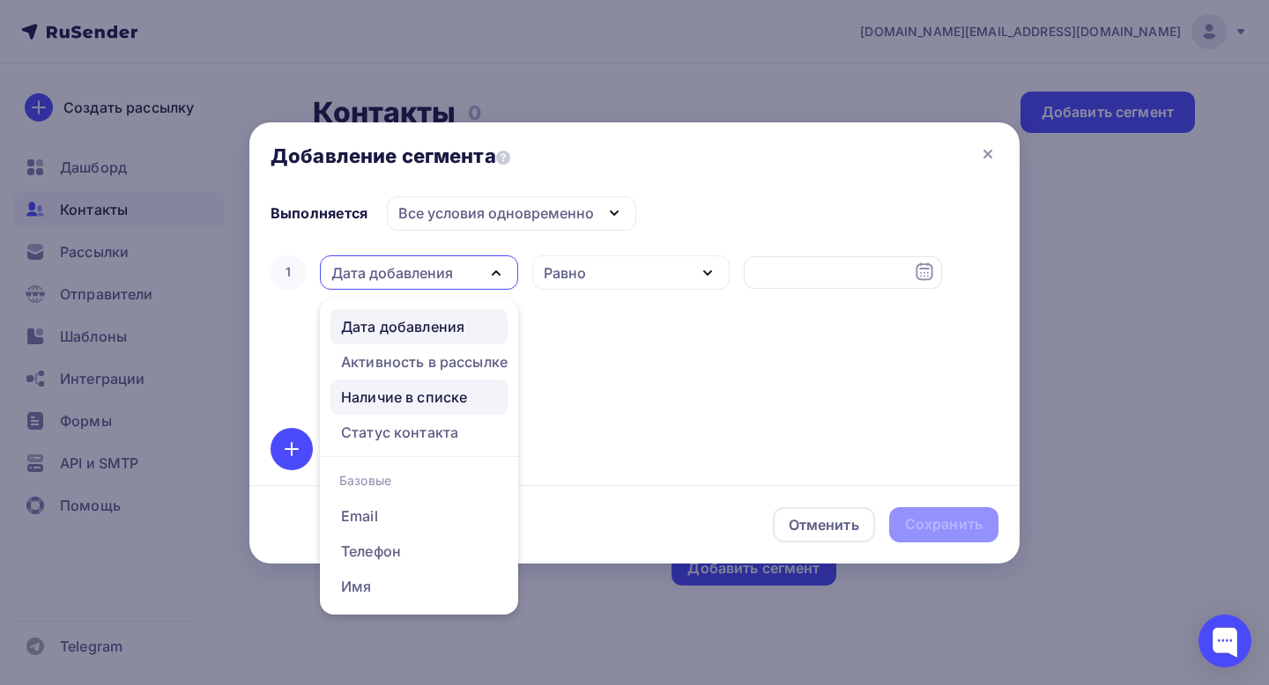
click at [439, 395] on div "Наличие в списке" at bounding box center [404, 397] width 126 height 21
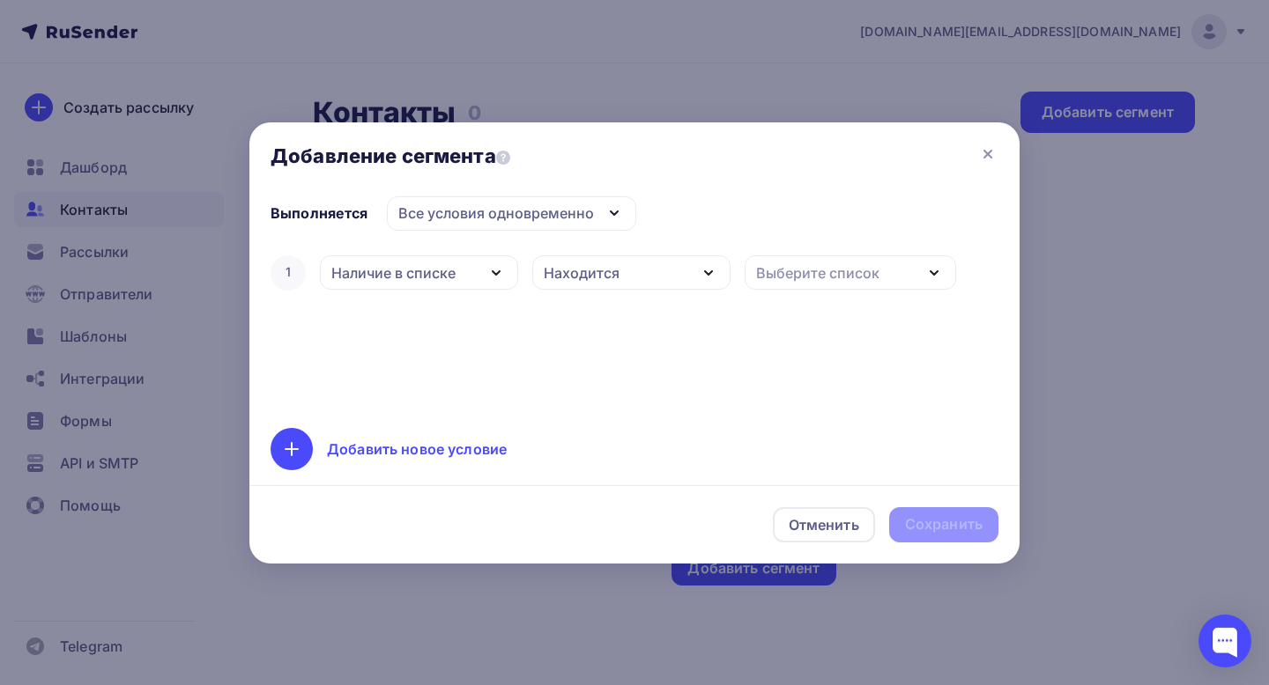
click at [677, 273] on div "Находится" at bounding box center [631, 272] width 198 height 34
click at [642, 326] on div "Находится" at bounding box center [630, 325] width 155 height 21
click at [853, 274] on div "Выберите список" at bounding box center [817, 273] width 123 height 21
click at [816, 403] on link "Мотивация" at bounding box center [843, 389] width 177 height 35
click at [956, 521] on div "Сохранить" at bounding box center [944, 524] width 78 height 20
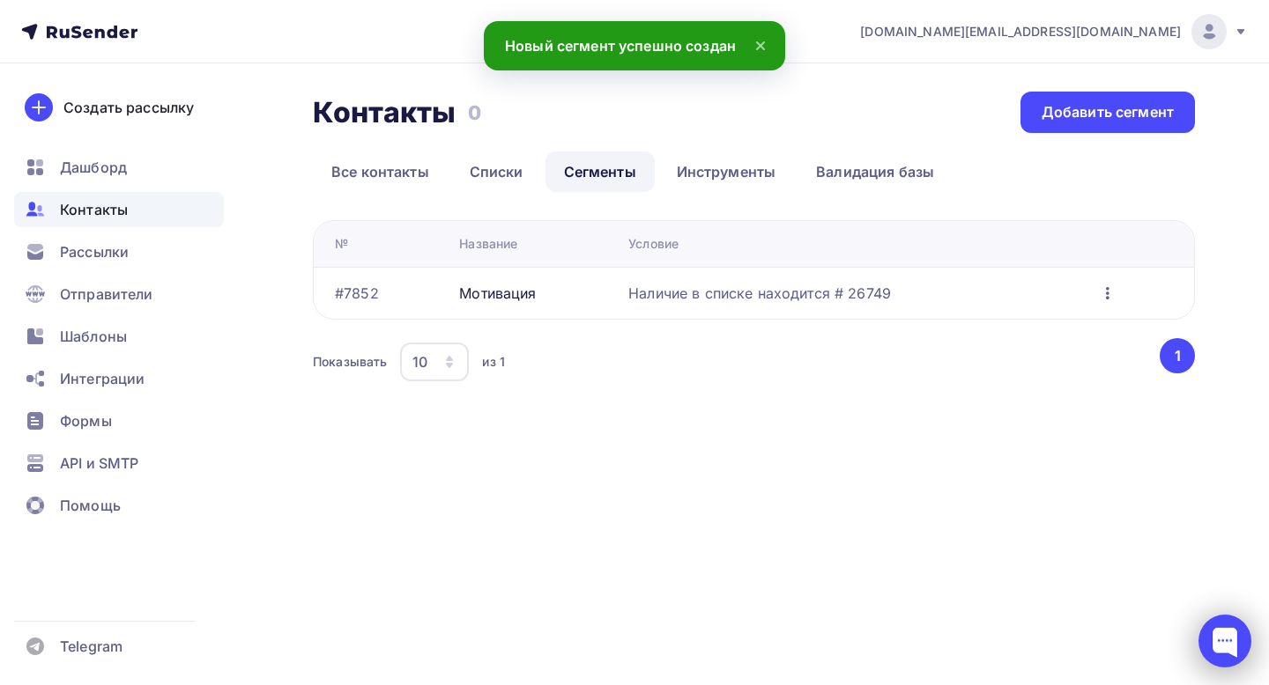
click at [1220, 631] on div at bounding box center [1224, 641] width 53 height 53
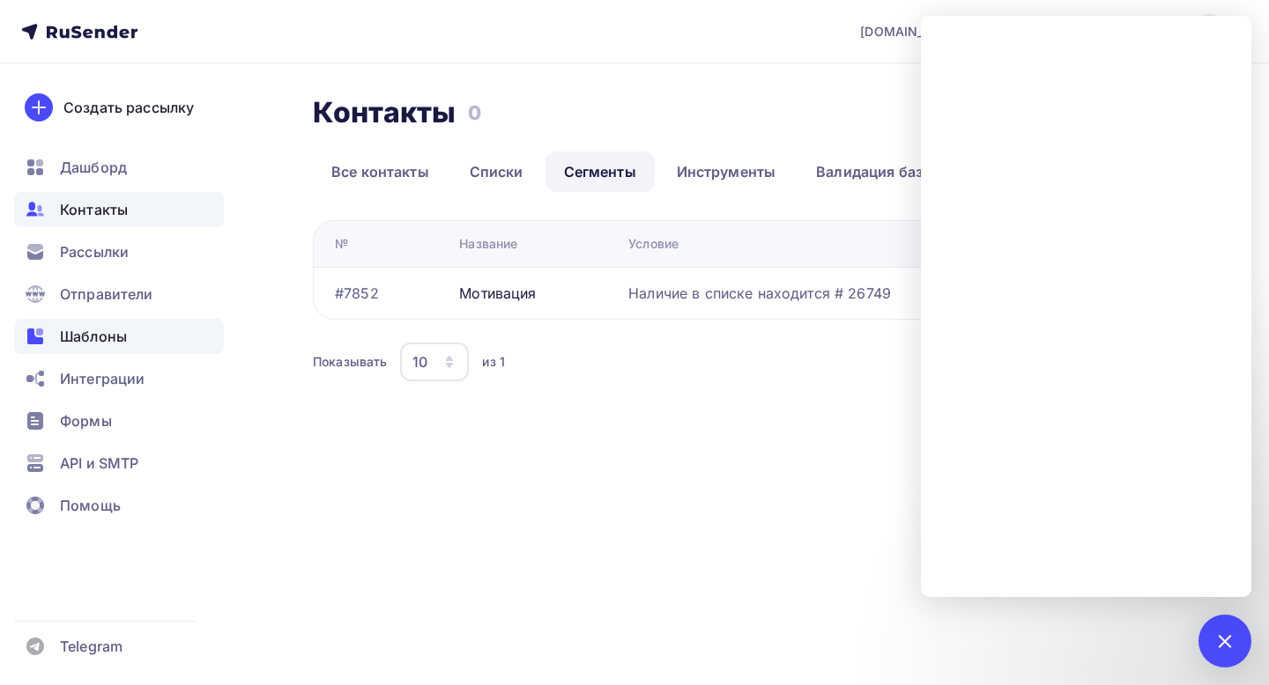
click at [98, 337] on span "Шаблоны" at bounding box center [93, 336] width 67 height 21
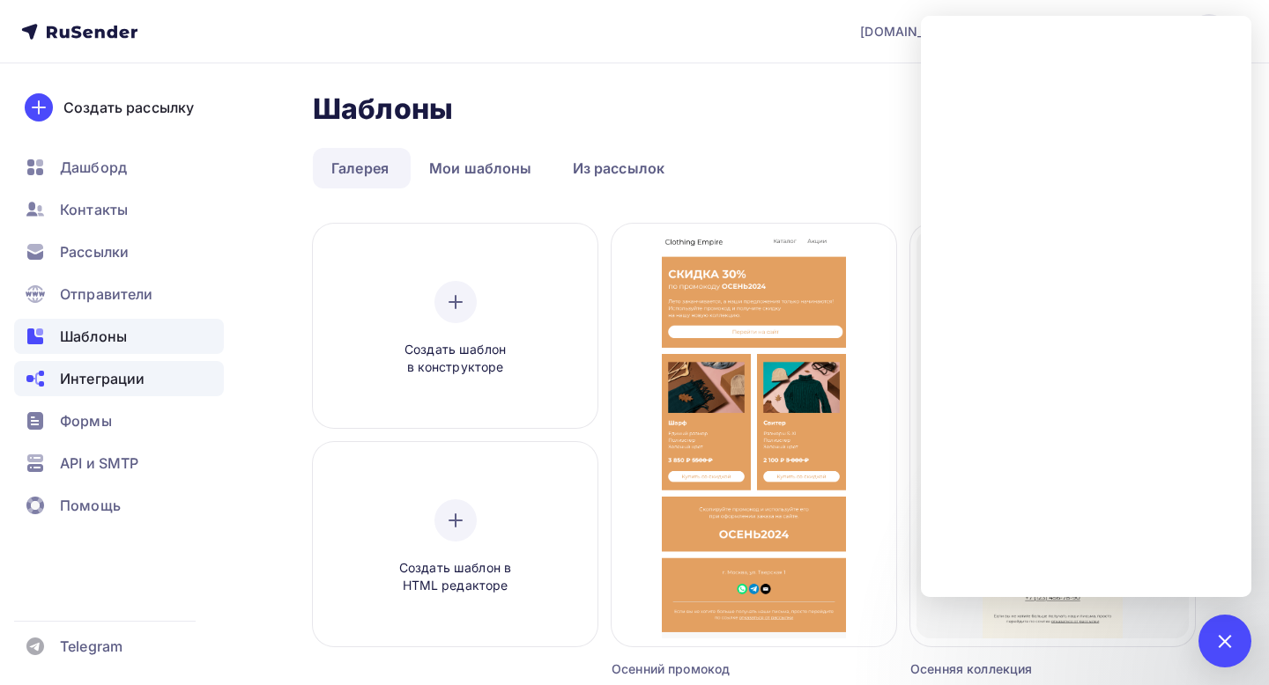
click at [111, 375] on span "Интеграции" at bounding box center [102, 378] width 85 height 21
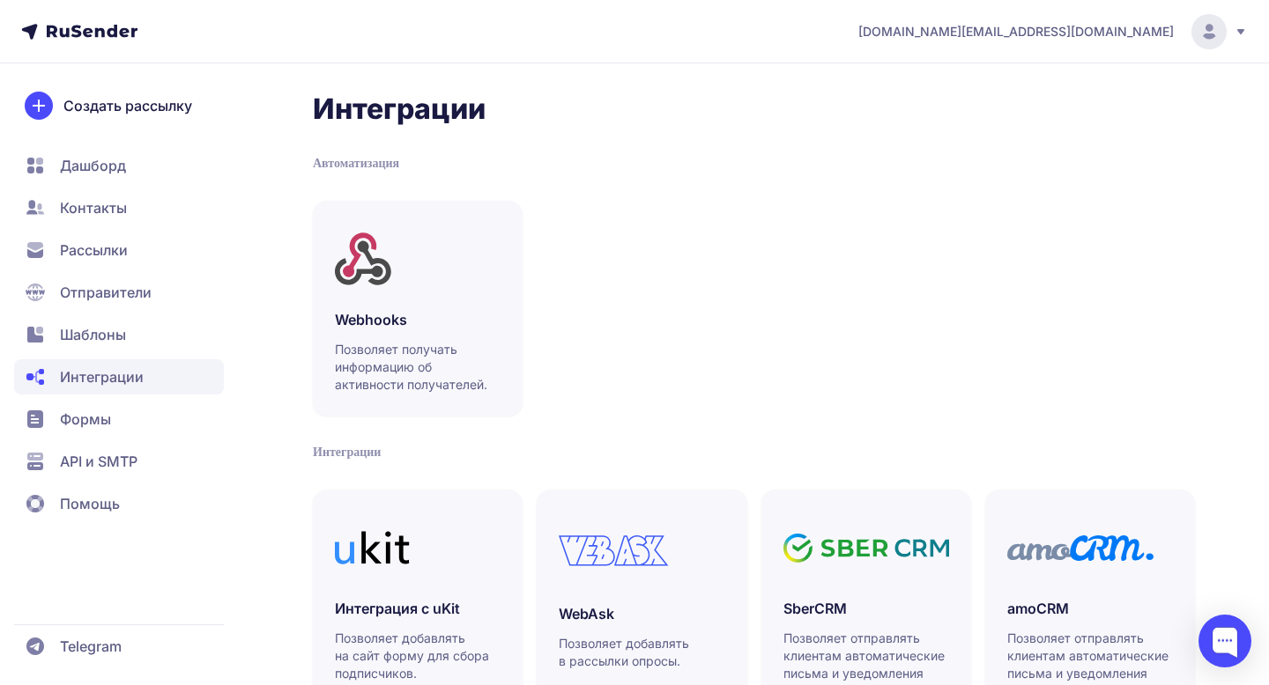
click at [81, 425] on span "Формы" at bounding box center [85, 419] width 51 height 21
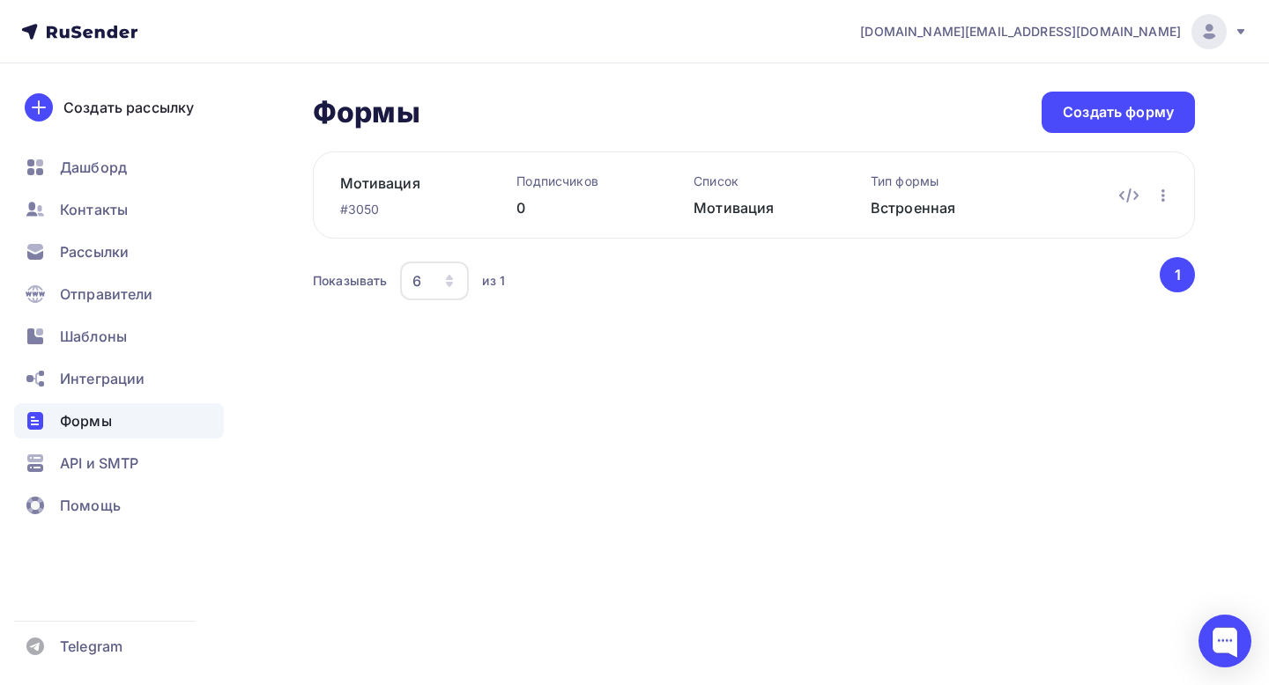
click at [1161, 206] on button "button" at bounding box center [1162, 195] width 23 height 23
click at [1233, 655] on div at bounding box center [1224, 641] width 53 height 53
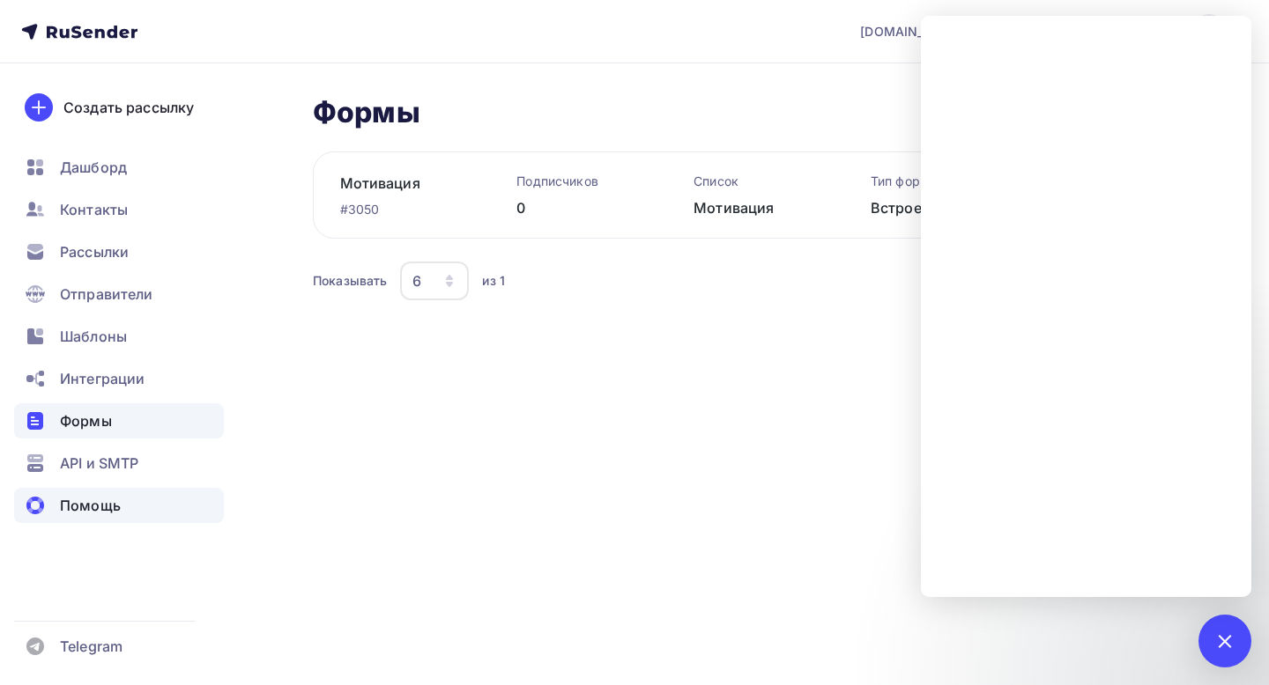
click at [105, 503] on span "Помощь" at bounding box center [90, 505] width 61 height 21
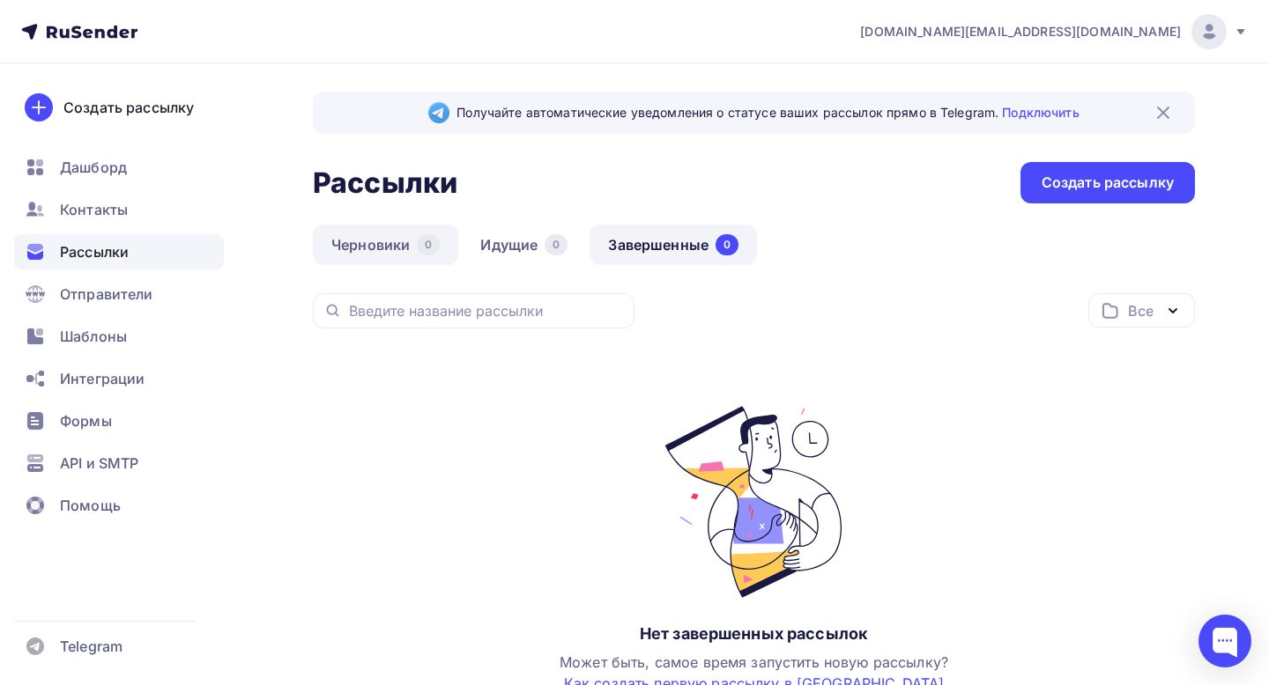
click at [421, 250] on div "0" at bounding box center [428, 244] width 23 height 21
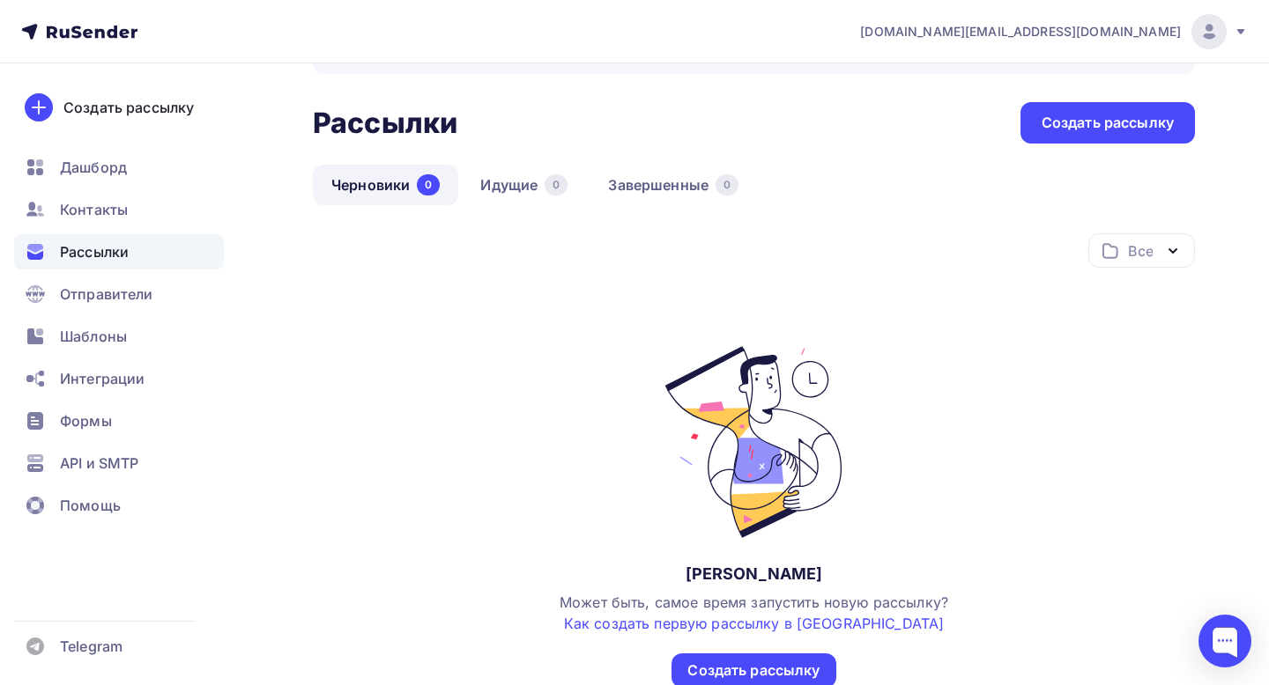
scroll to position [177, 0]
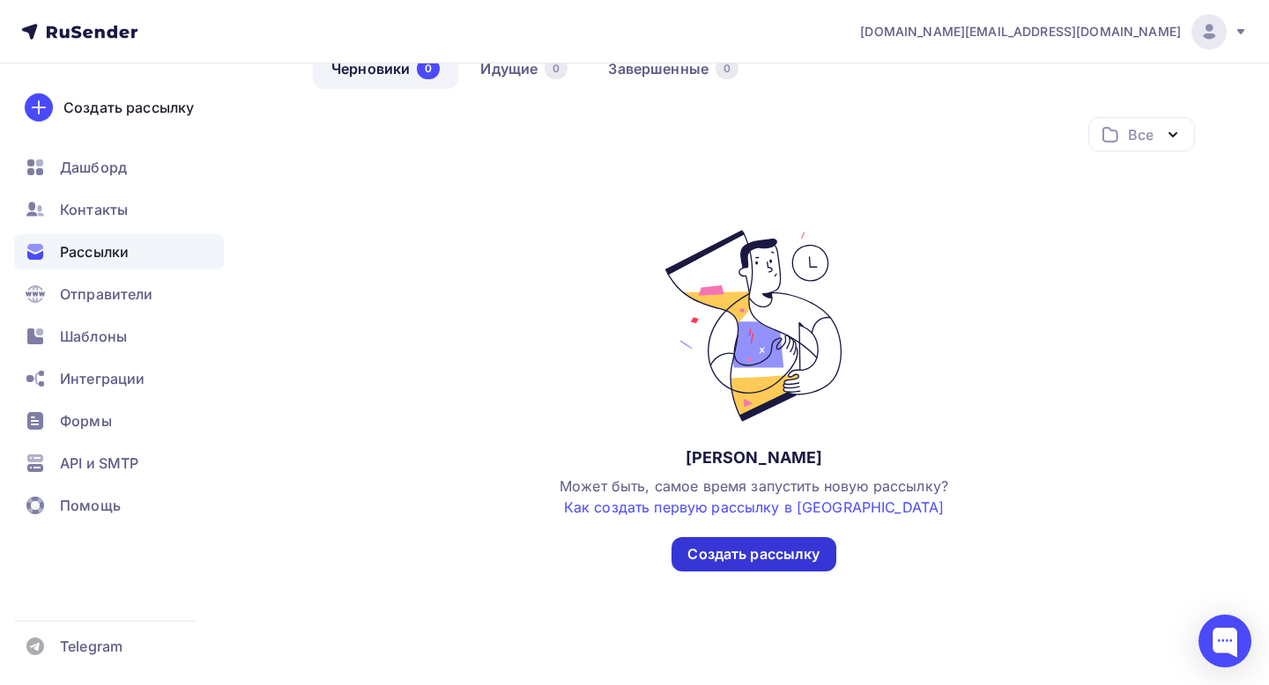
click at [797, 547] on div "Создать рассылку" at bounding box center [753, 554] width 132 height 20
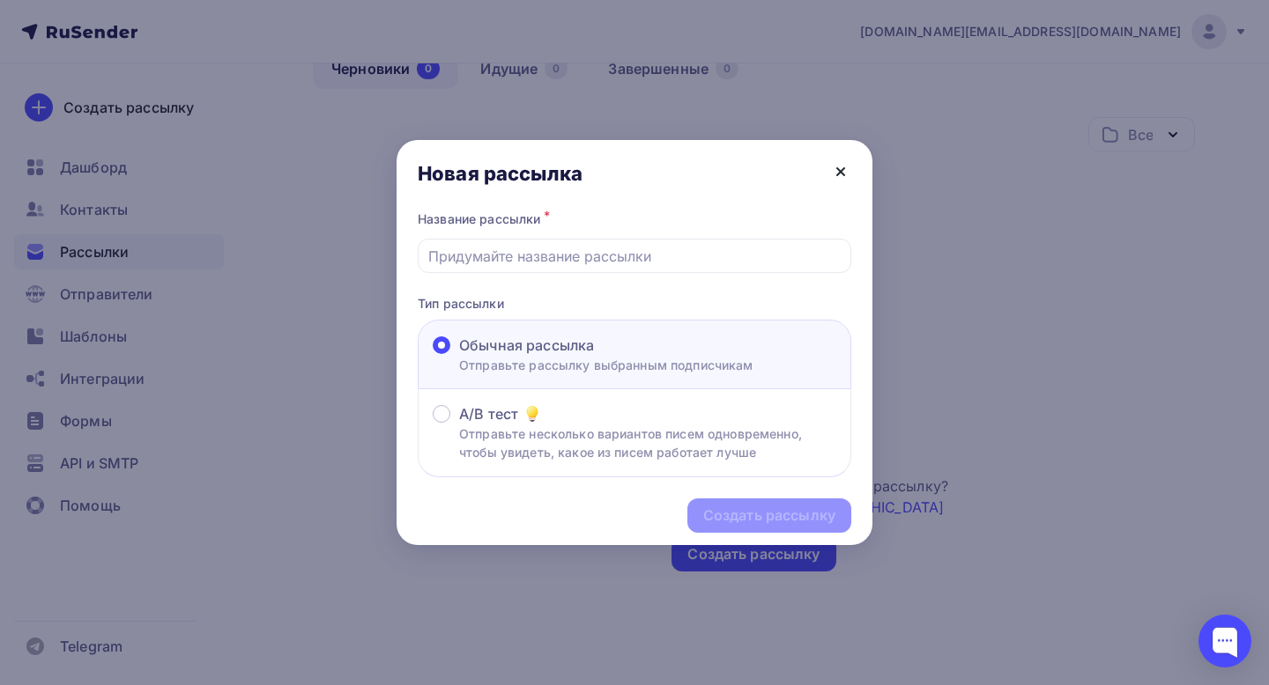
click at [841, 170] on icon at bounding box center [840, 171] width 7 height 7
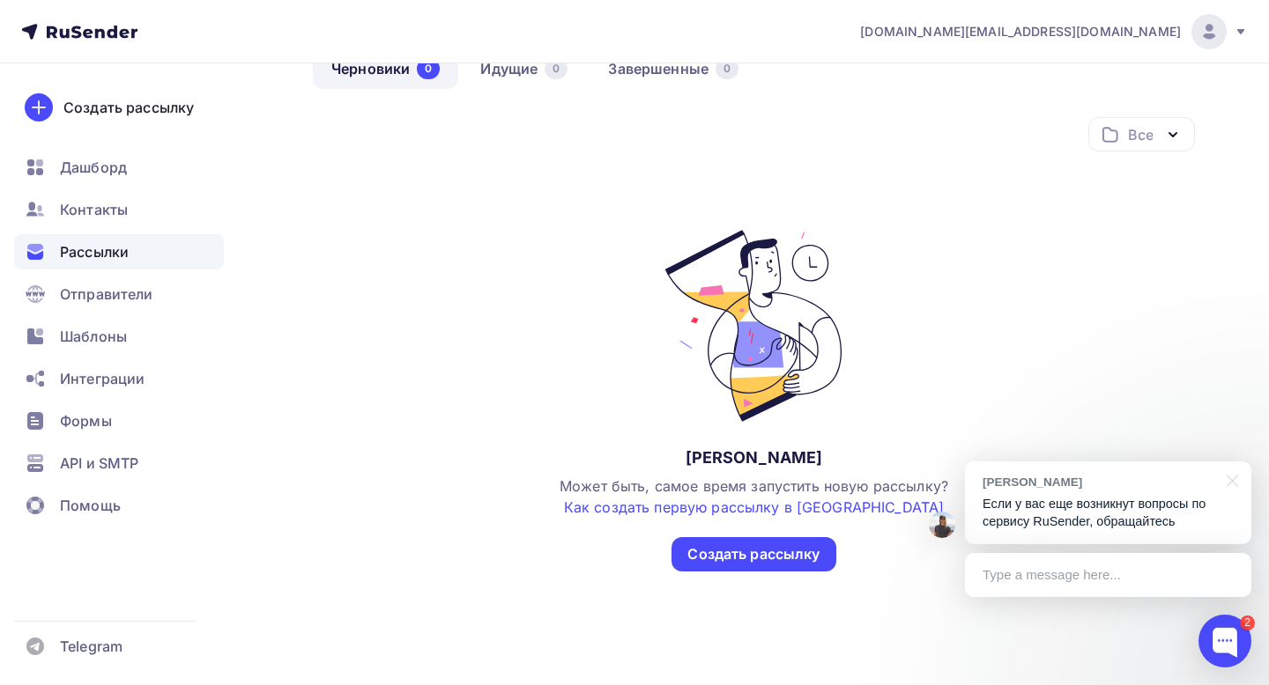
click at [1143, 499] on p "Если у вас еще возникнут вопросы по сервису RuSender, обращайтесь" at bounding box center [1107, 513] width 251 height 36
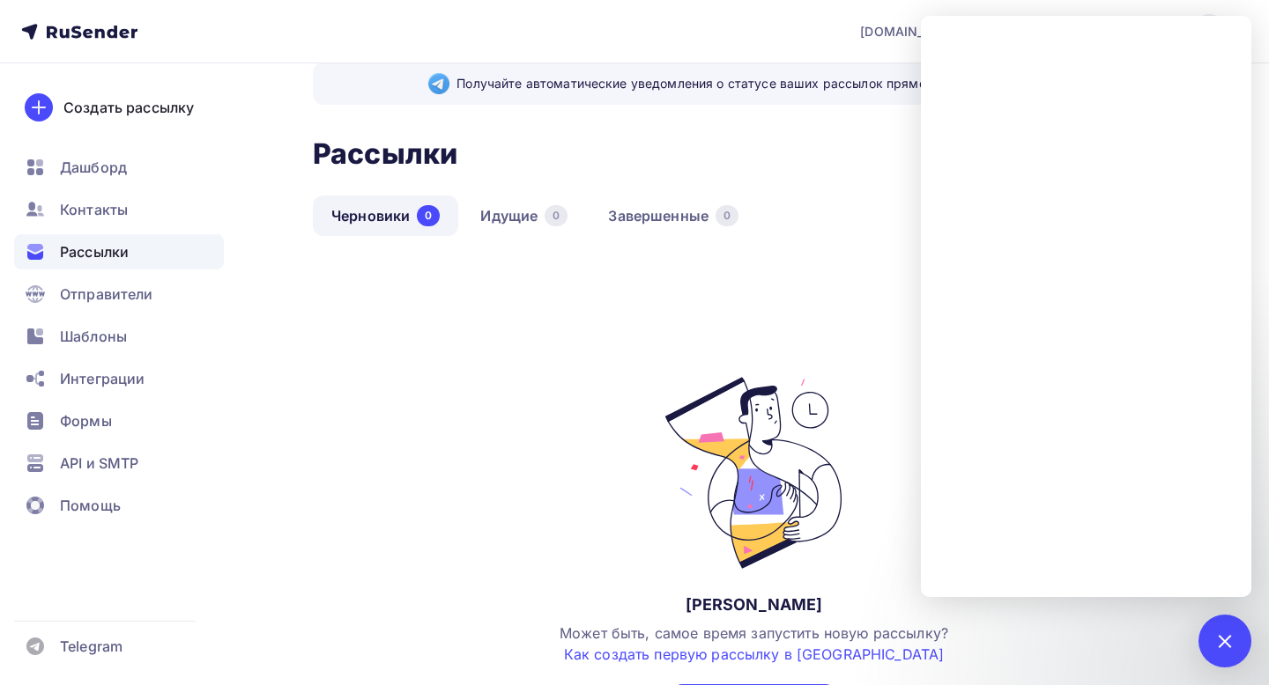
scroll to position [0, 0]
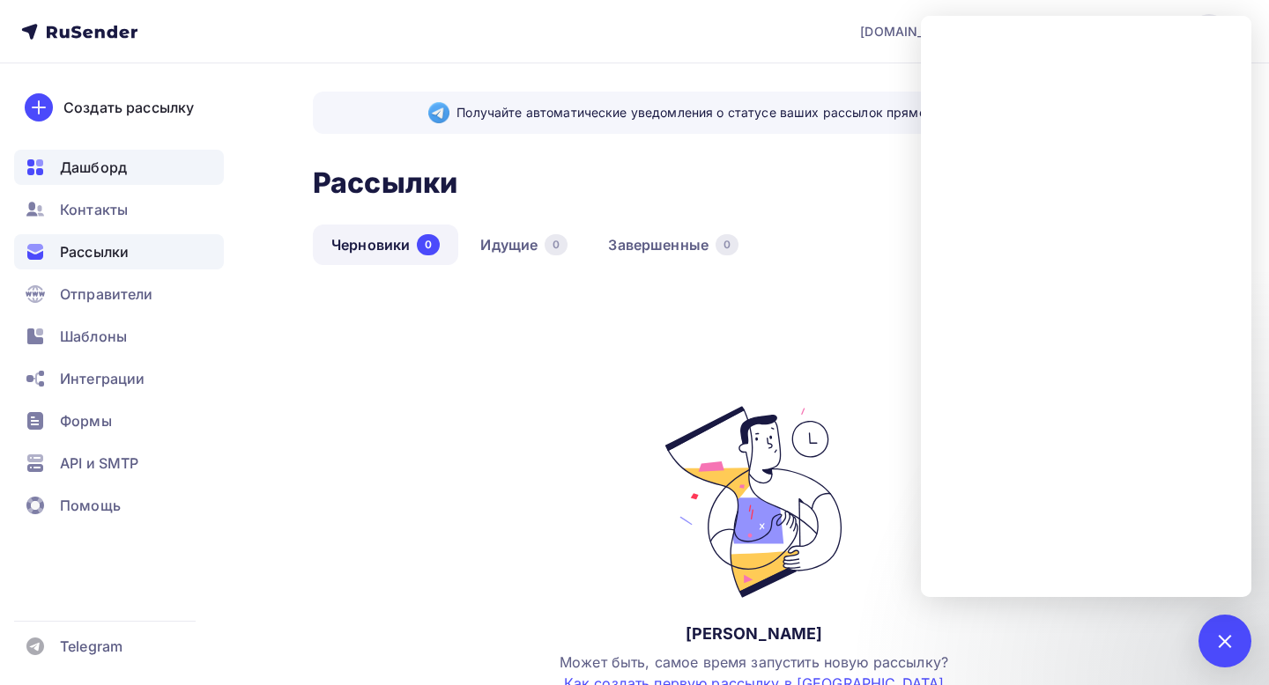
click at [118, 163] on span "Дашборд" at bounding box center [93, 167] width 67 height 21
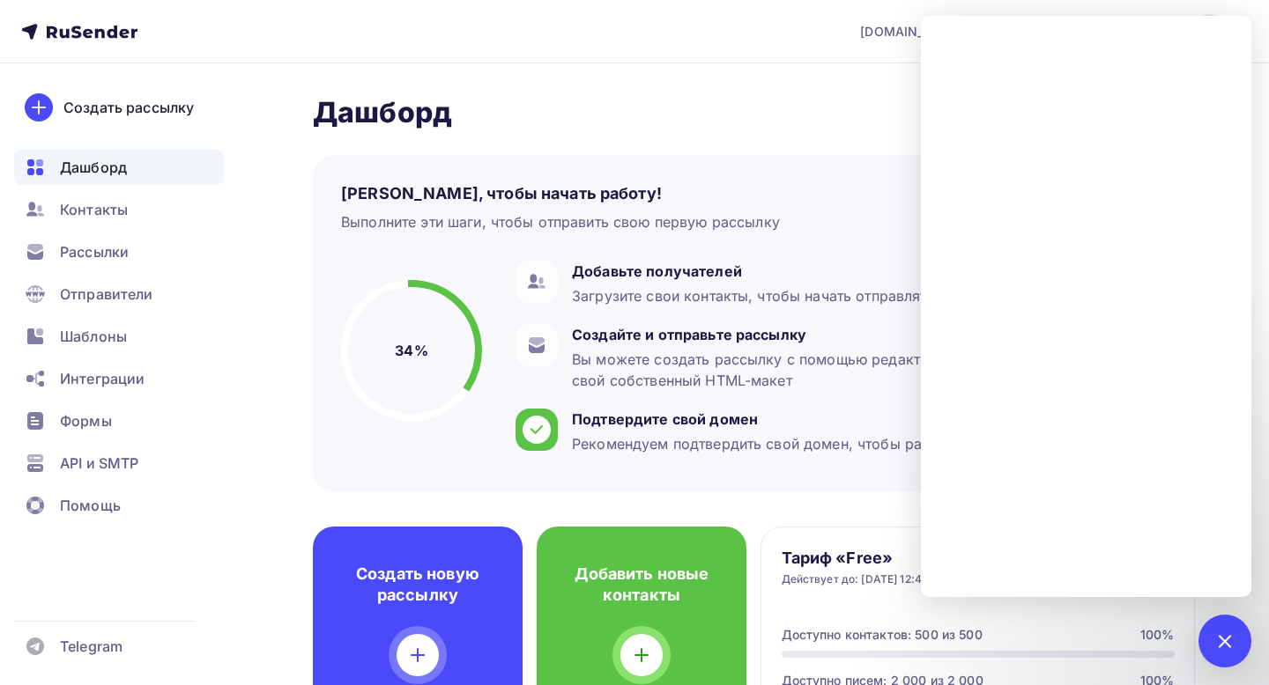
click at [79, 34] on icon at bounding box center [76, 32] width 11 height 12
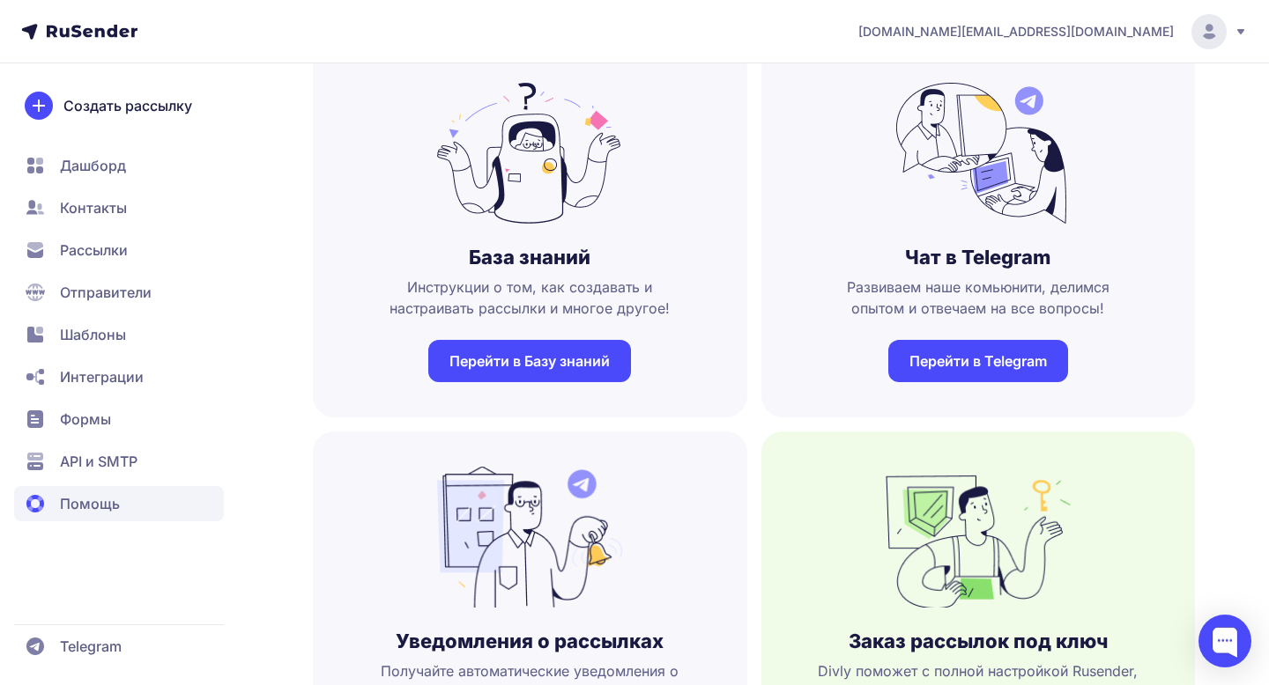
scroll to position [6, 0]
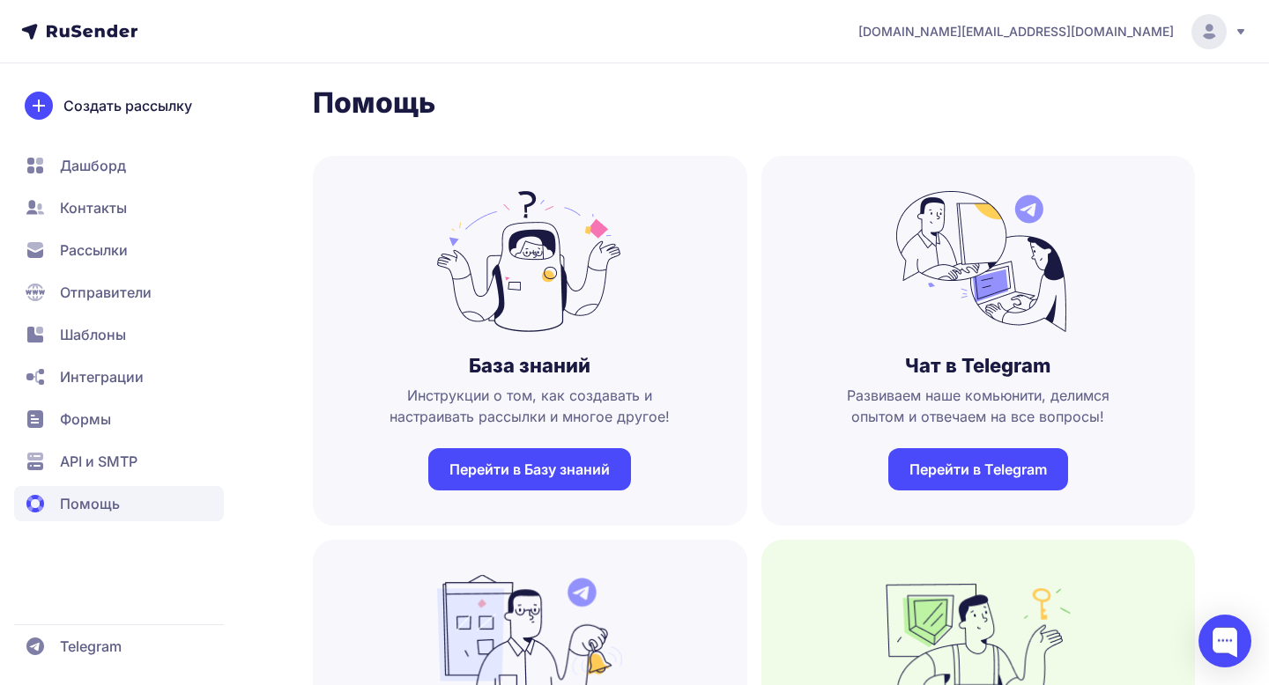
click at [535, 463] on link "Перейти в Базу знаний" at bounding box center [529, 469] width 203 height 42
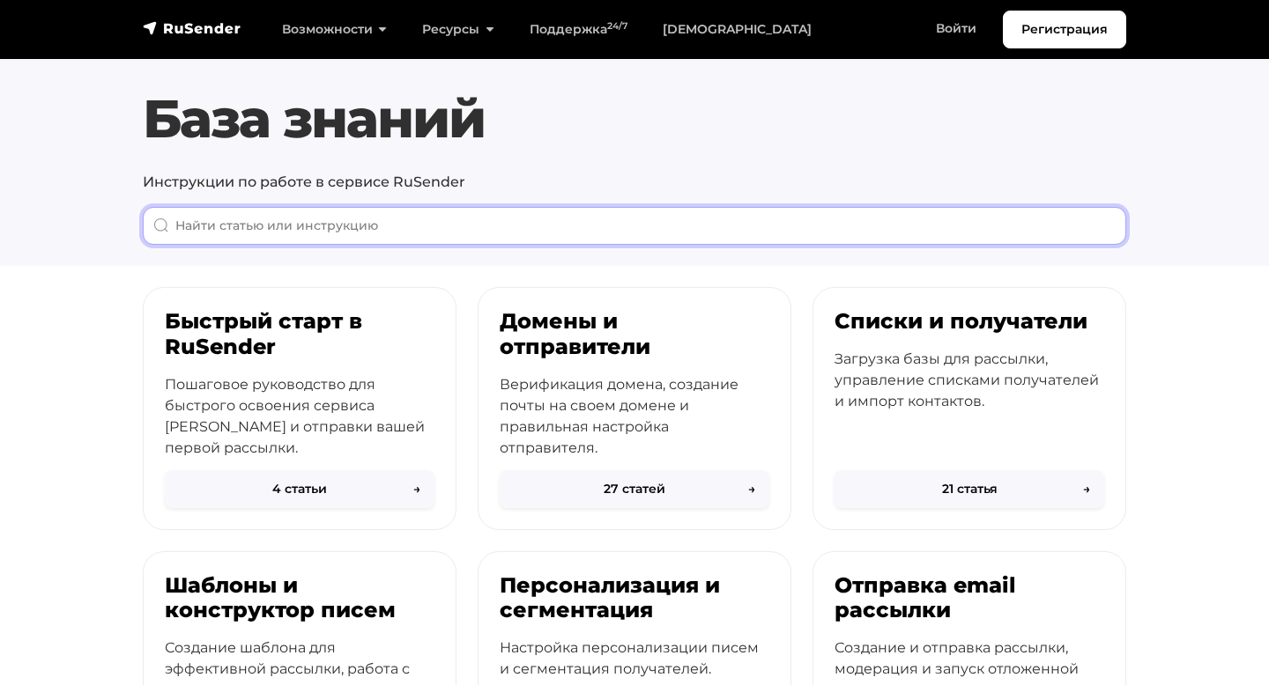
click at [524, 237] on input "When autocomplete results are available use up and down arrows to review and en…" at bounding box center [634, 226] width 983 height 38
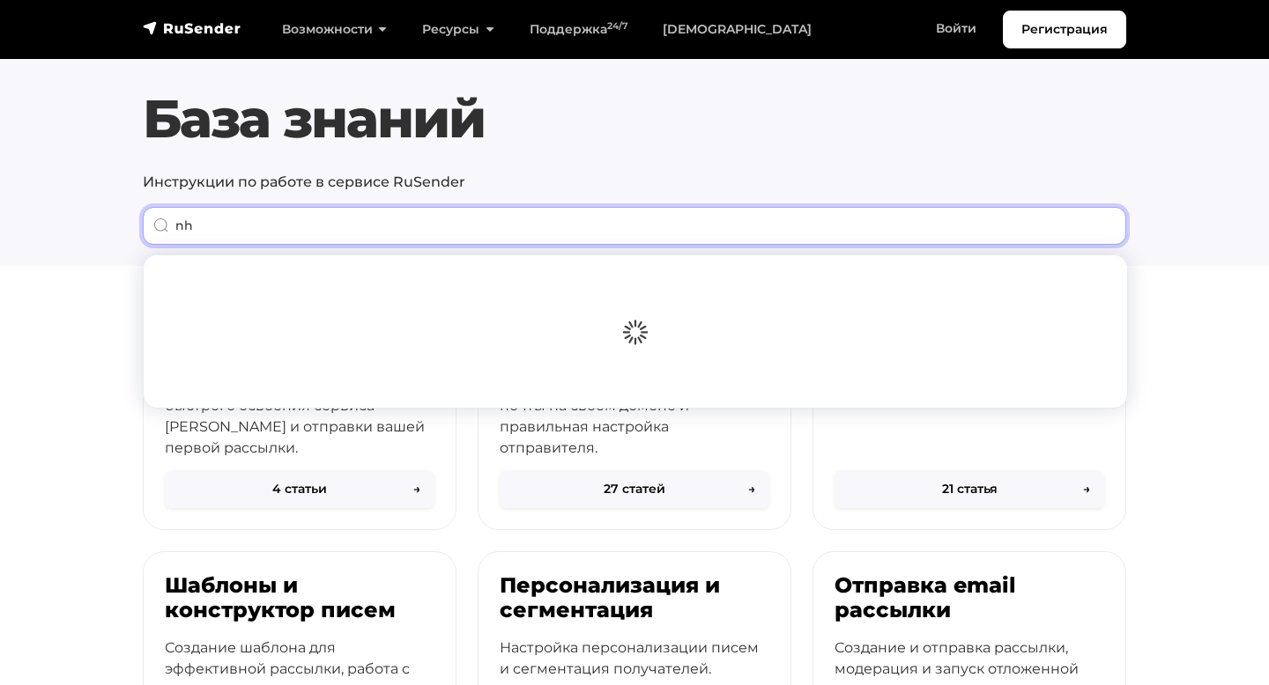
type input "n"
type input "триггерные"
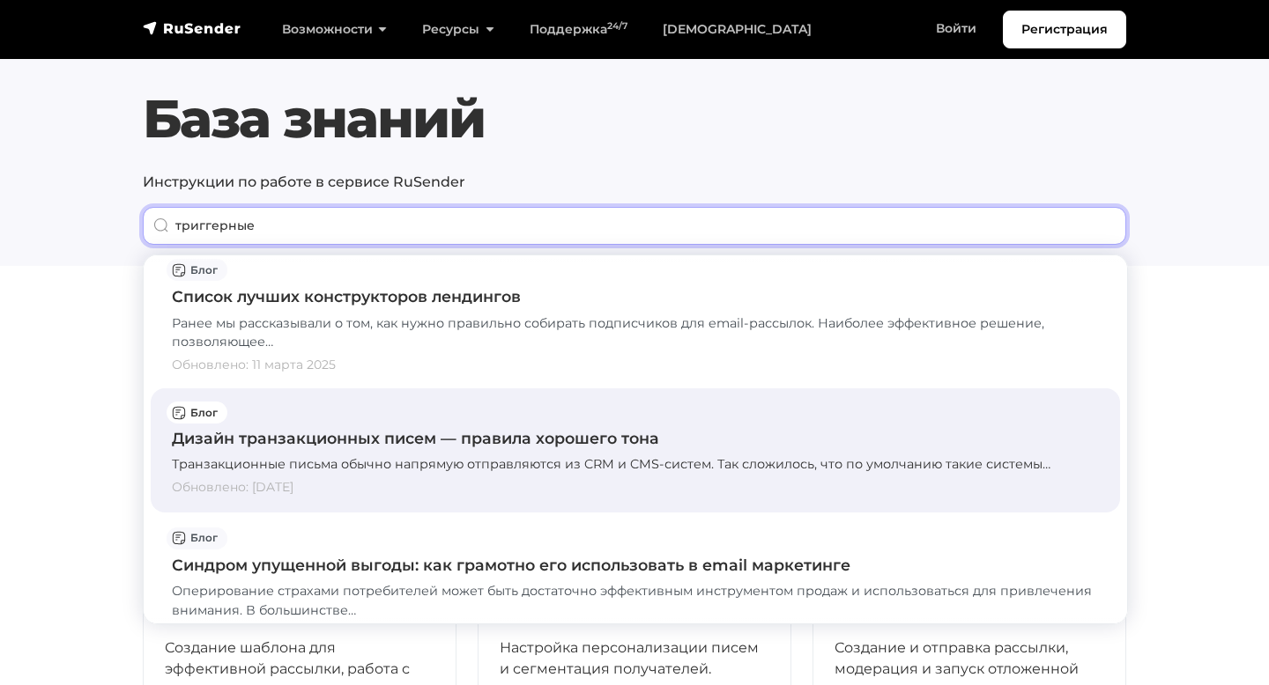
scroll to position [270, 0]
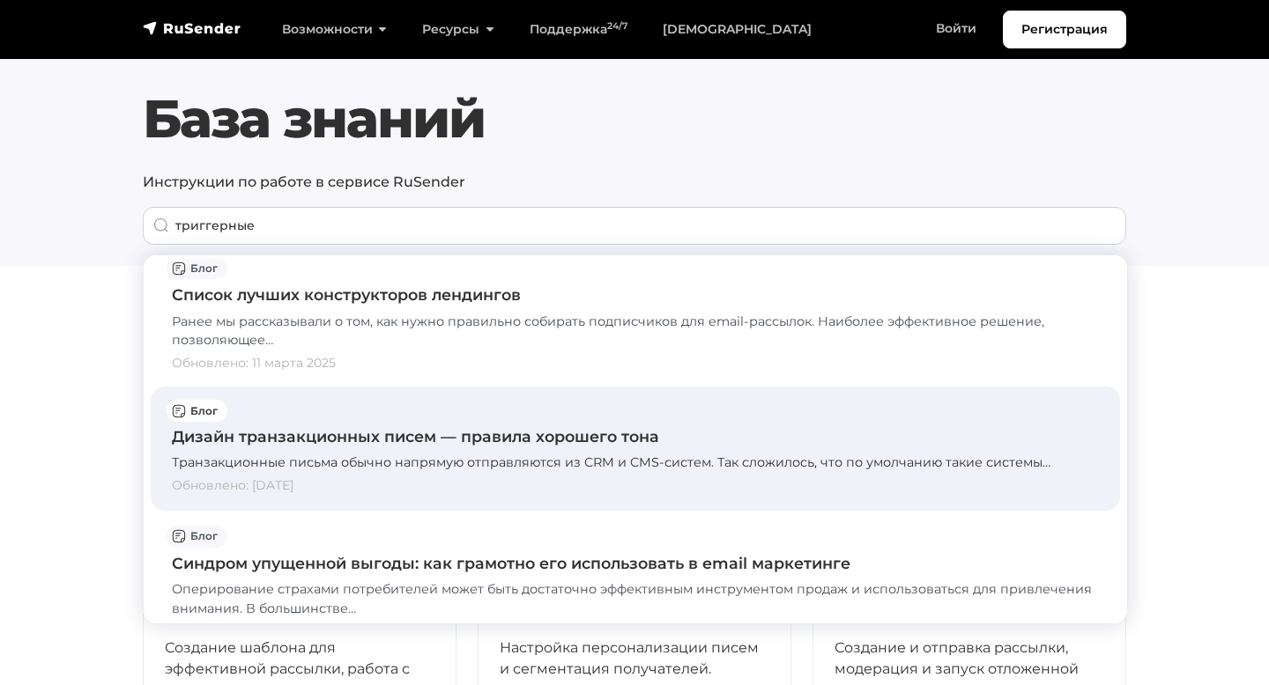
click at [424, 462] on div "Транзакционные письма обычно напрямую отправляются из CRM и CMS-систем. Так сло…" at bounding box center [635, 463] width 927 height 19
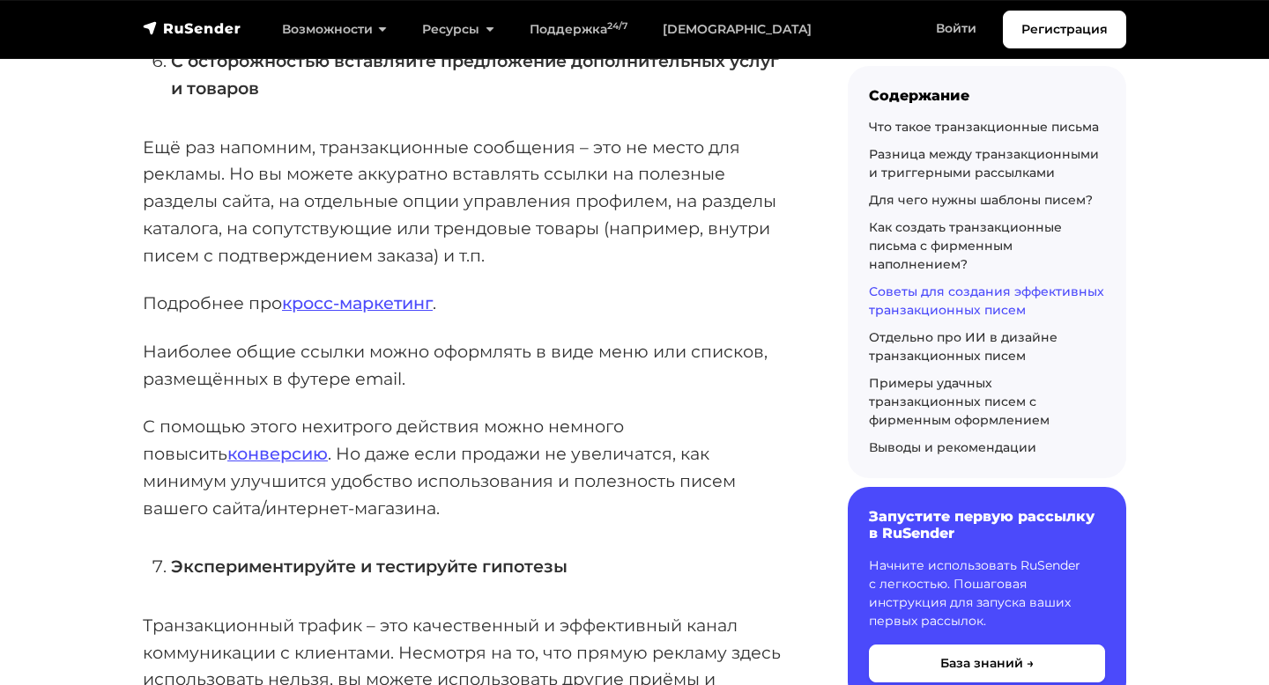
scroll to position [9697, 0]
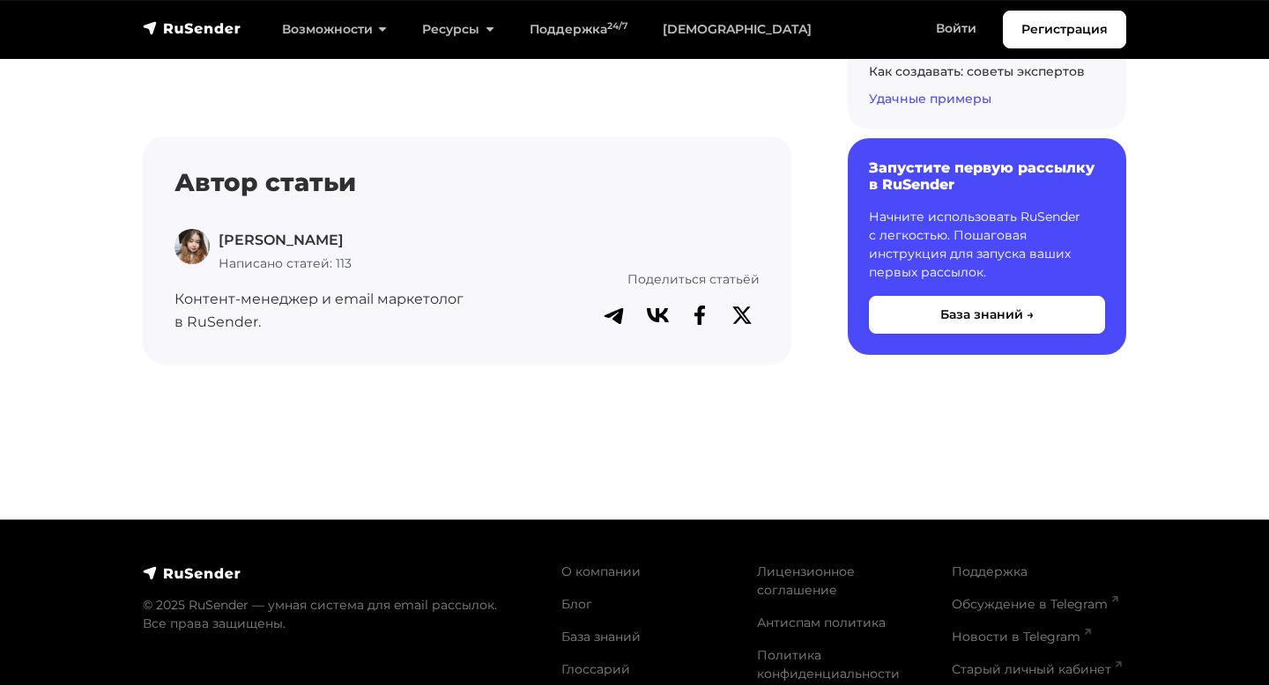
scroll to position [5035, 0]
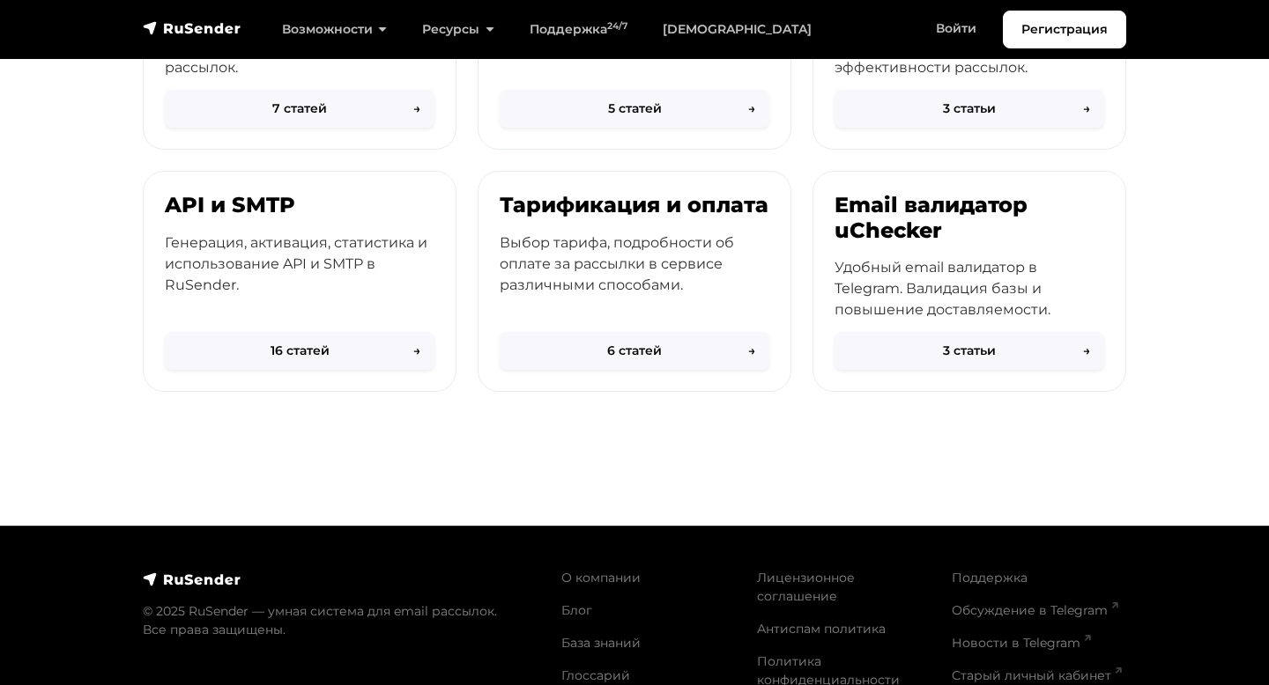
scroll to position [934, 0]
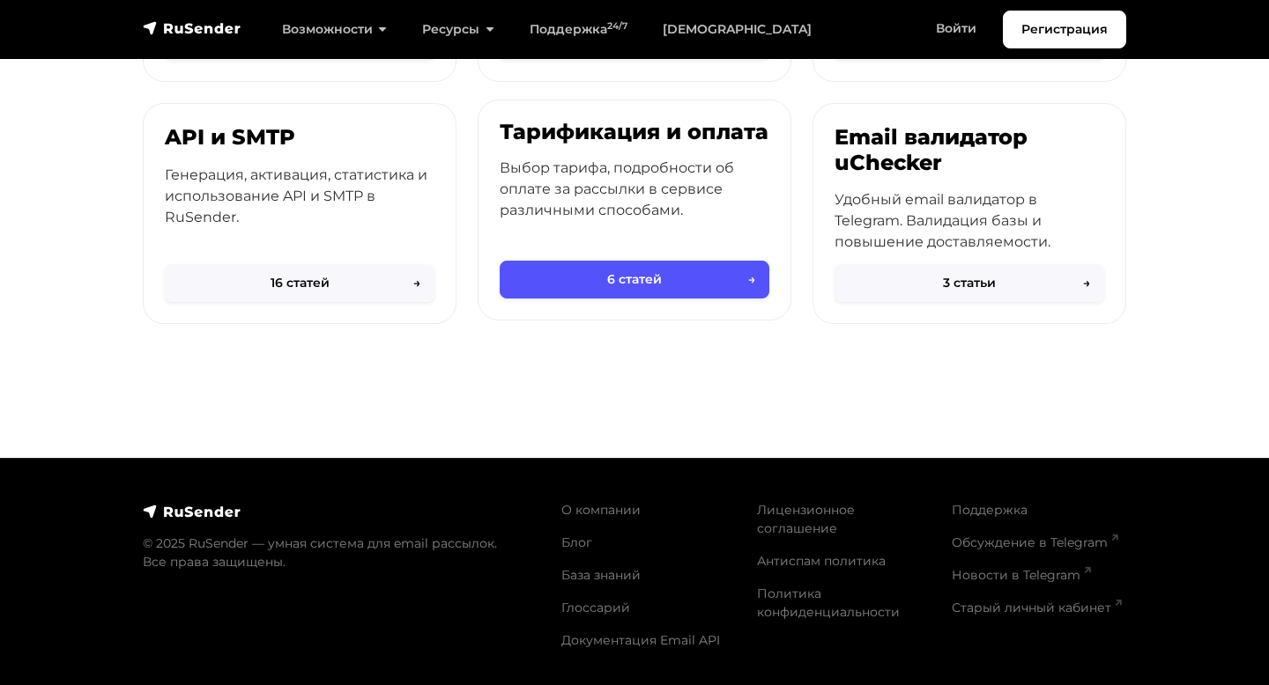
click at [635, 276] on button "6 статей →" at bounding box center [634, 280] width 270 height 38
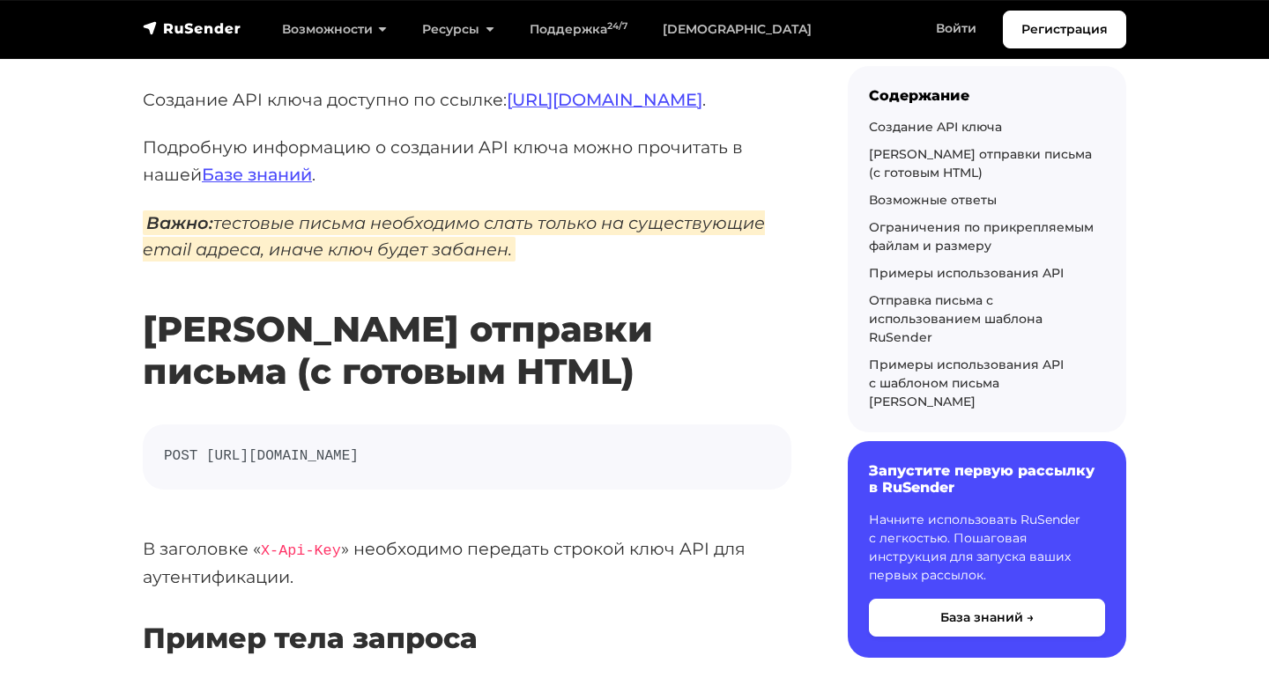
scroll to position [181, 0]
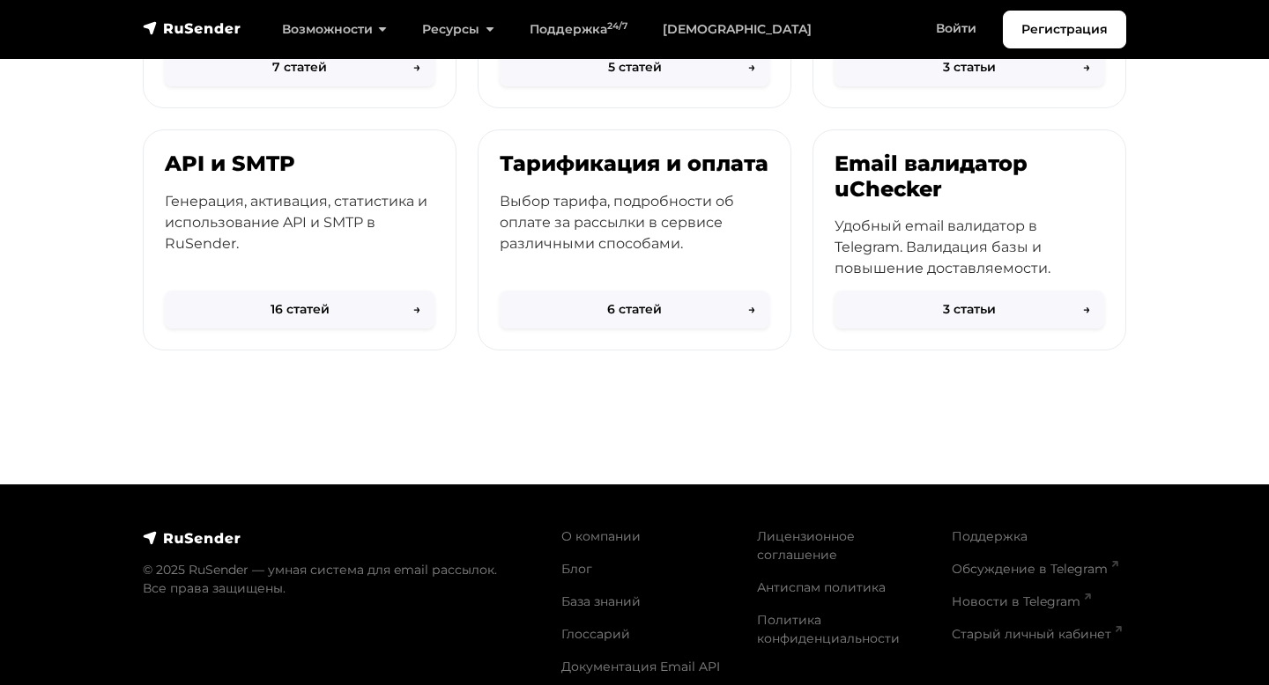
scroll to position [934, 0]
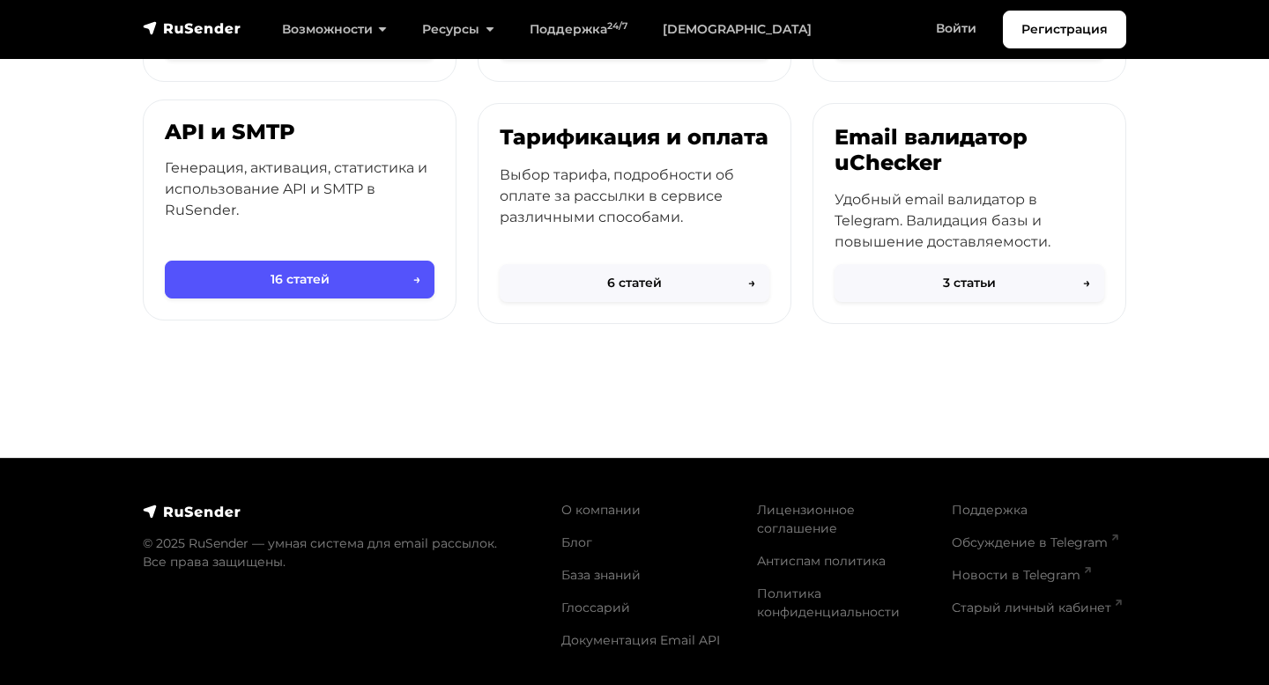
click at [300, 290] on button "16 статей →" at bounding box center [300, 280] width 270 height 38
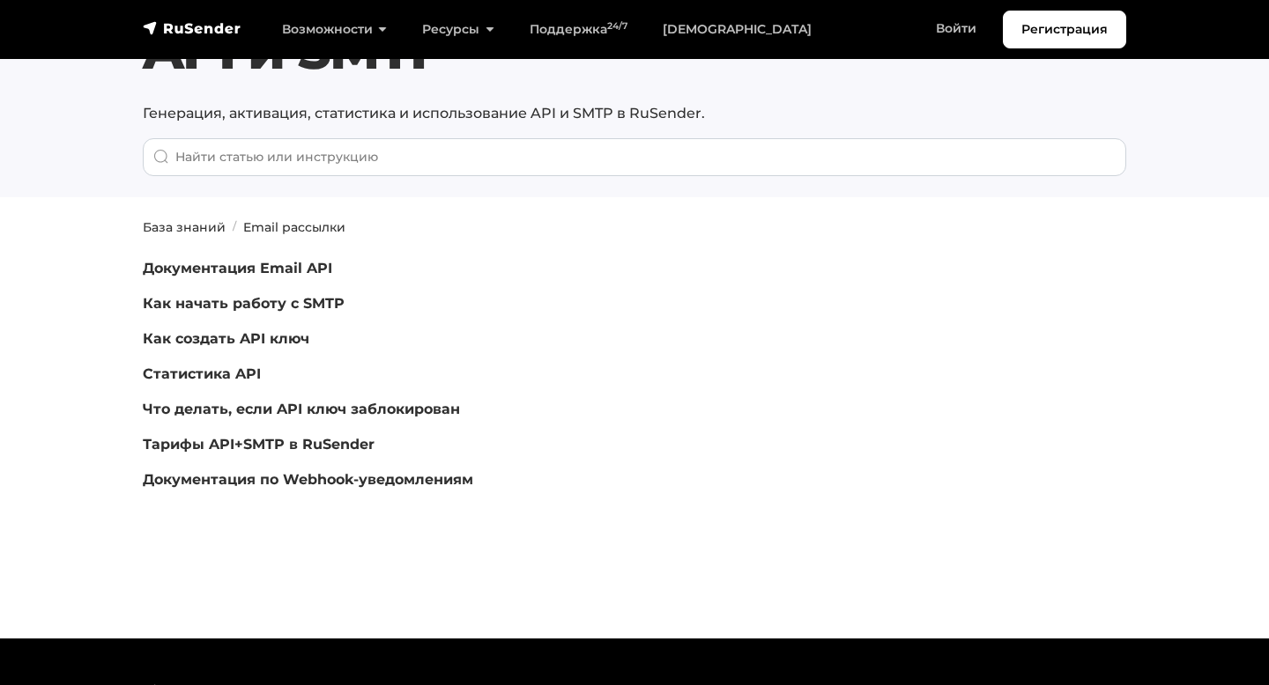
scroll to position [135, 0]
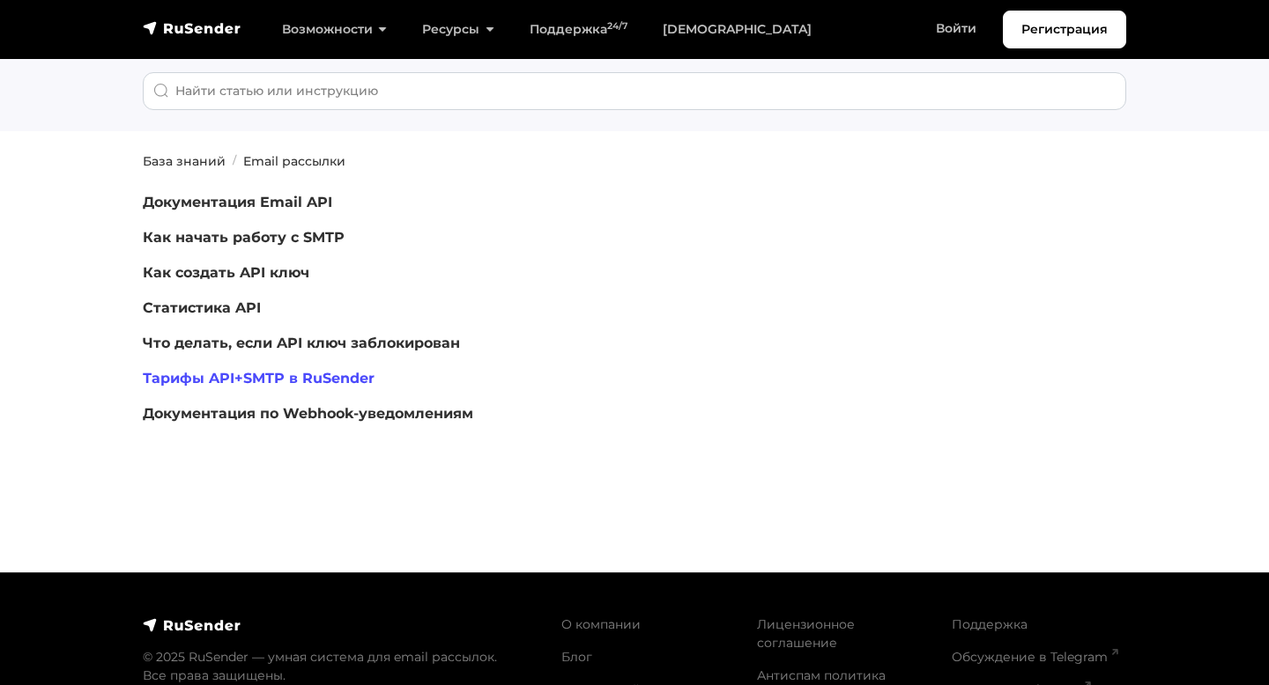
click at [268, 379] on link "Тарифы API+SMTP в RuSender" at bounding box center [259, 378] width 232 height 17
click at [304, 407] on link "Документация по Webhook-уведомлениям" at bounding box center [308, 413] width 330 height 17
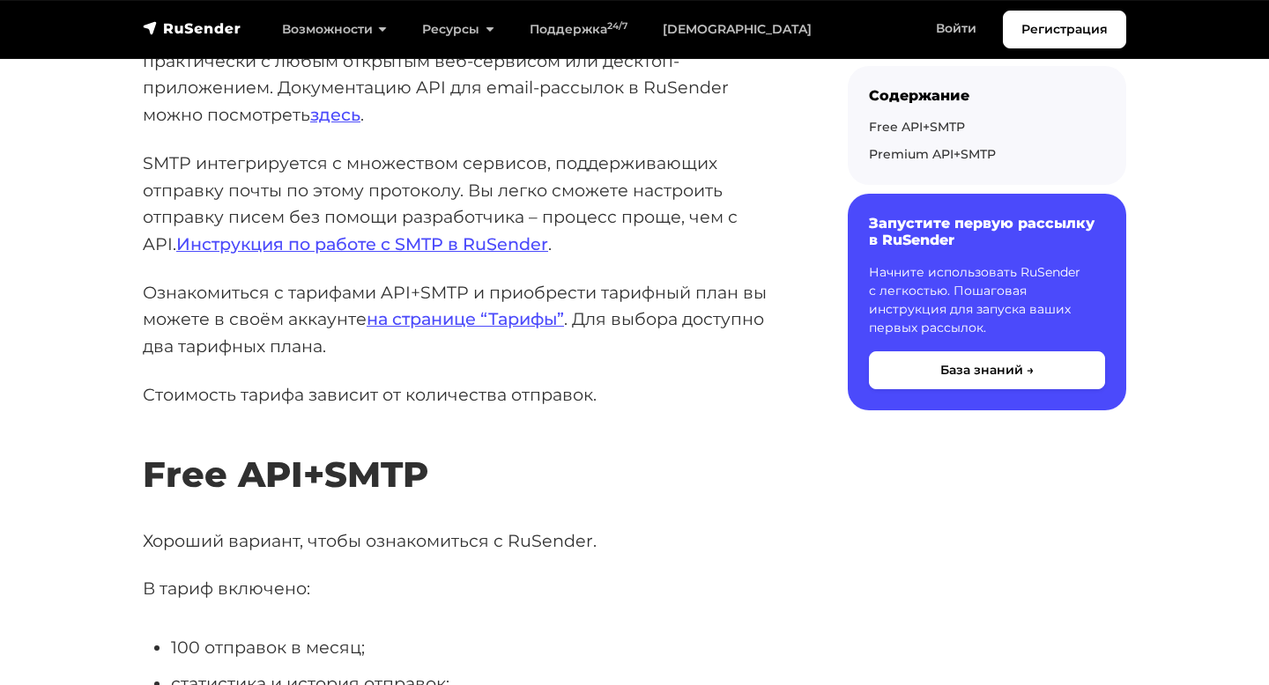
scroll to position [295, 0]
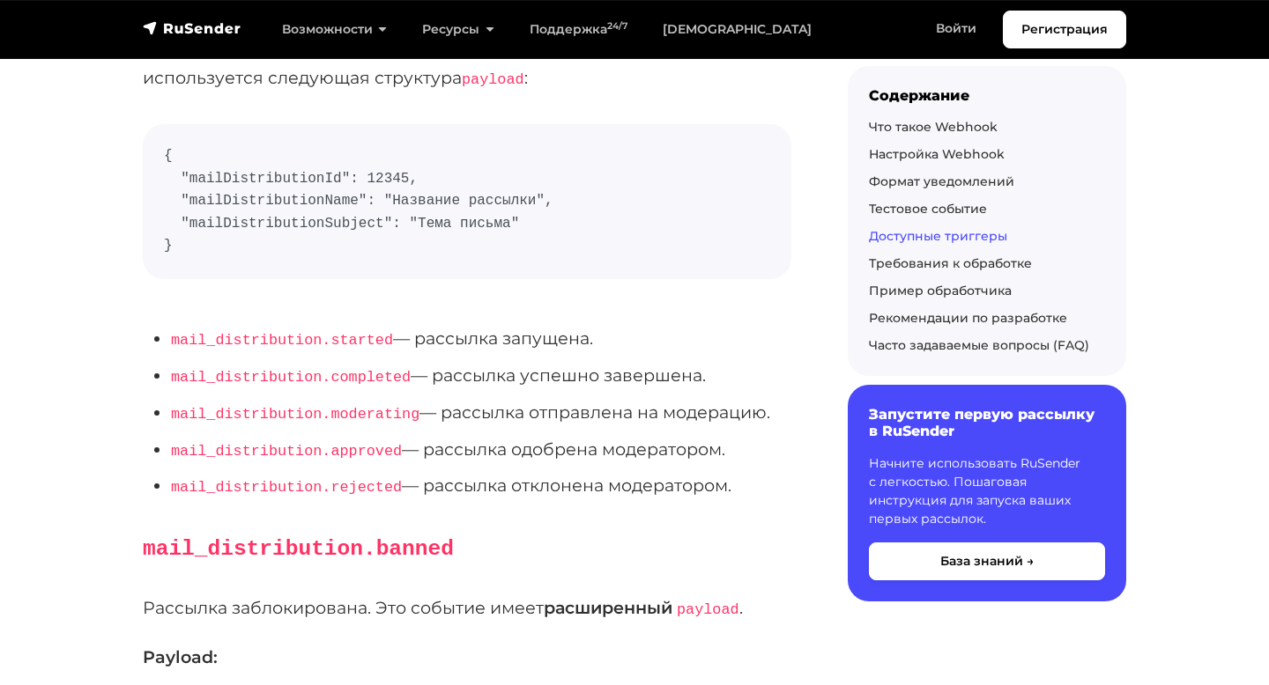
scroll to position [2518, 0]
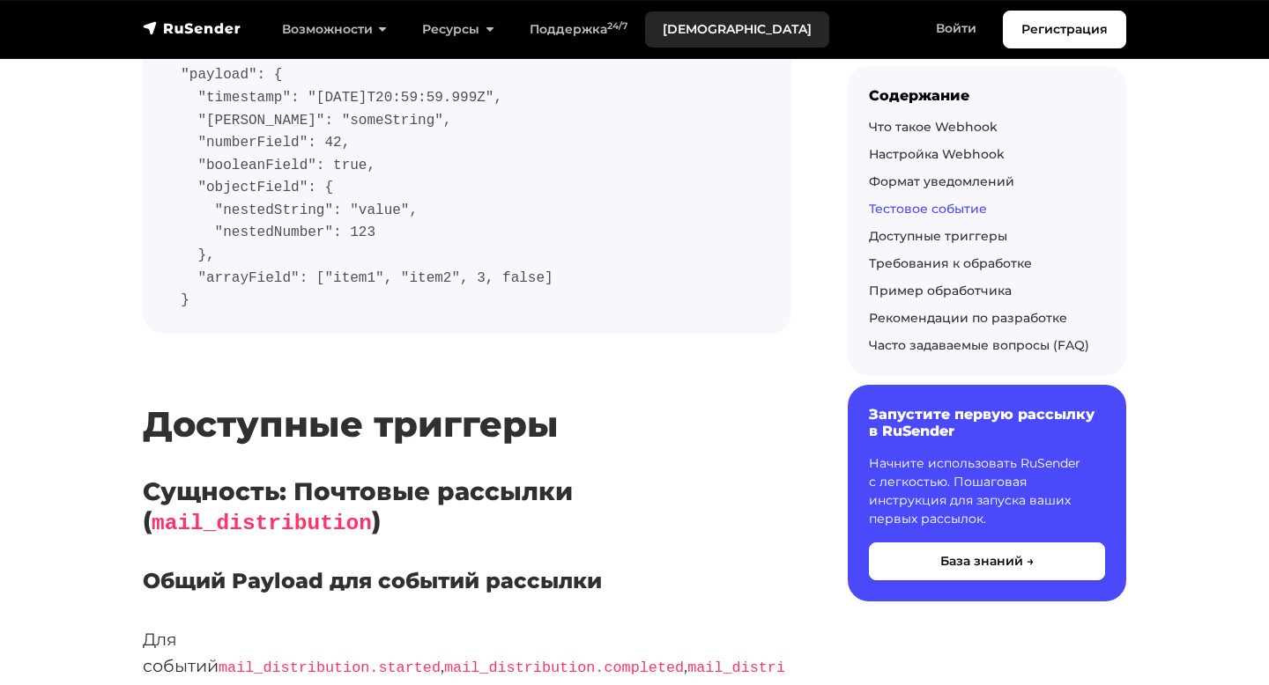
click at [699, 27] on link "[DEMOGRAPHIC_DATA]" at bounding box center [737, 29] width 184 height 36
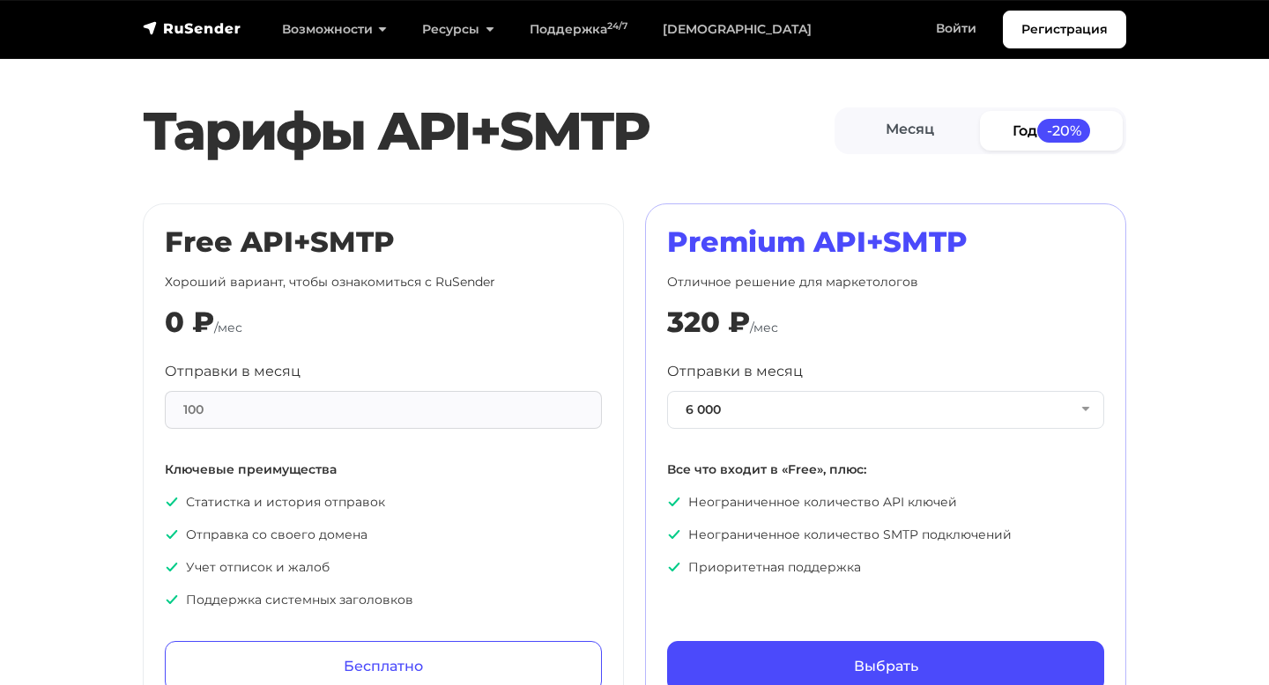
scroll to position [737, 0]
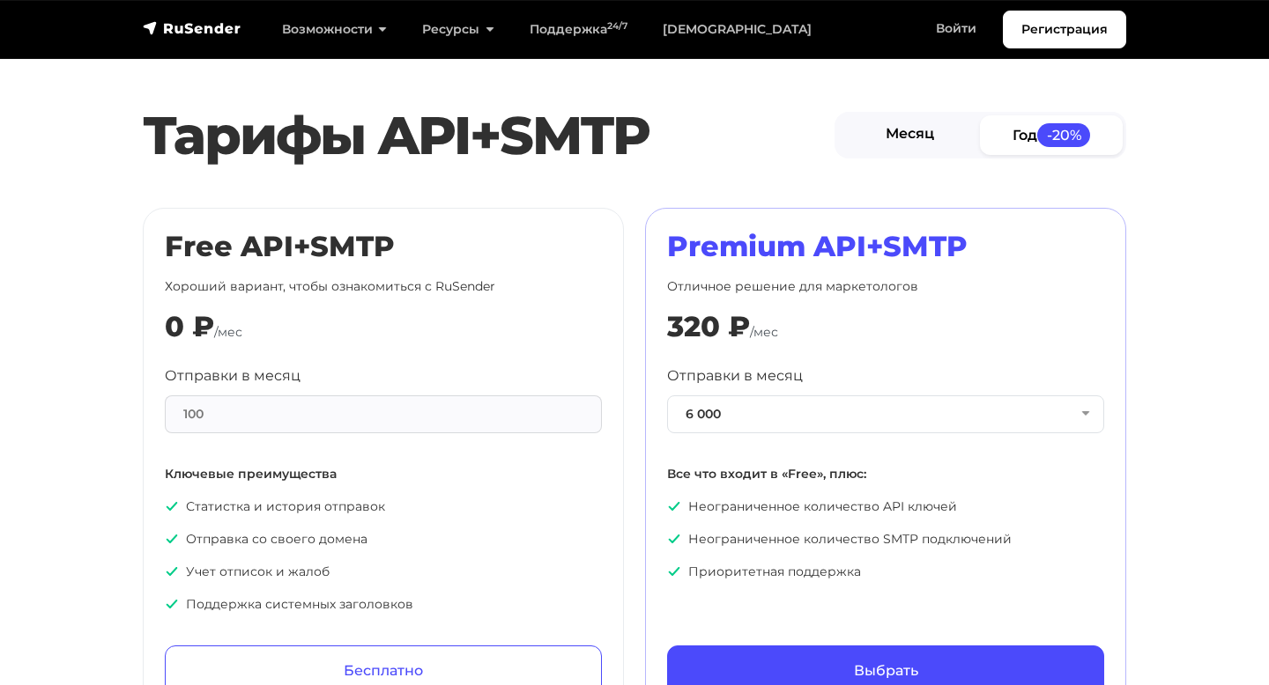
click at [879, 144] on link "Месяц" at bounding box center [909, 135] width 143 height 40
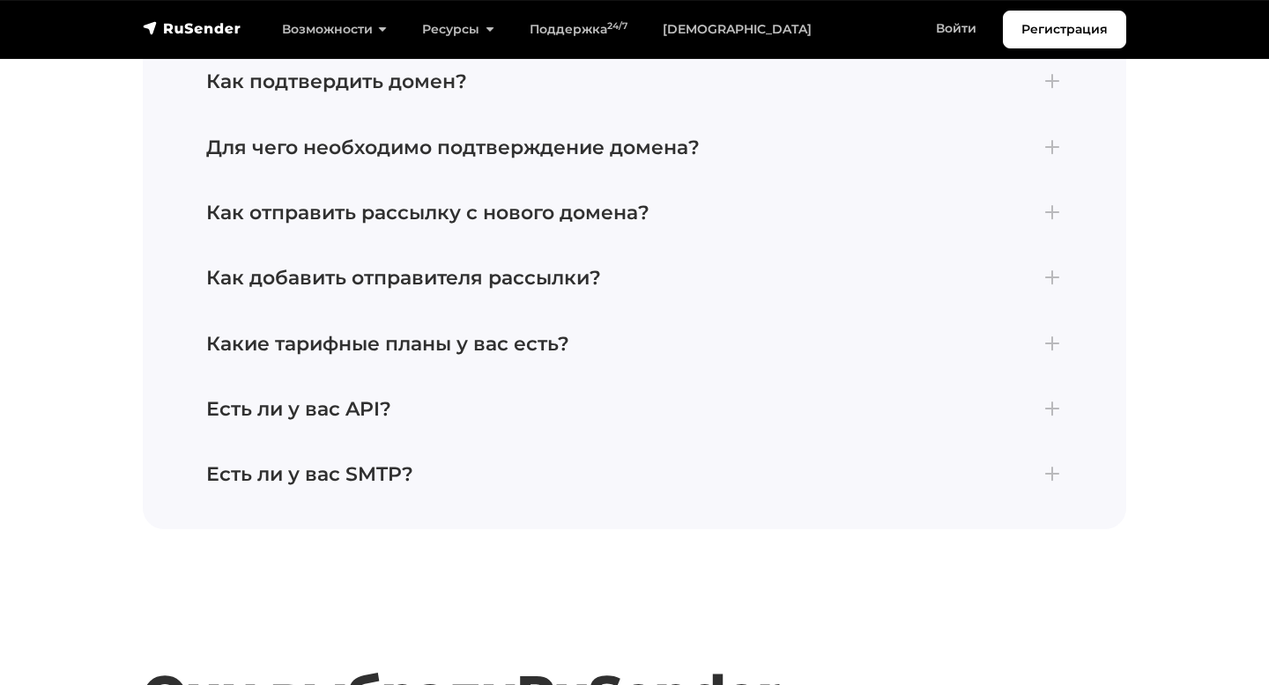
scroll to position [4492, 0]
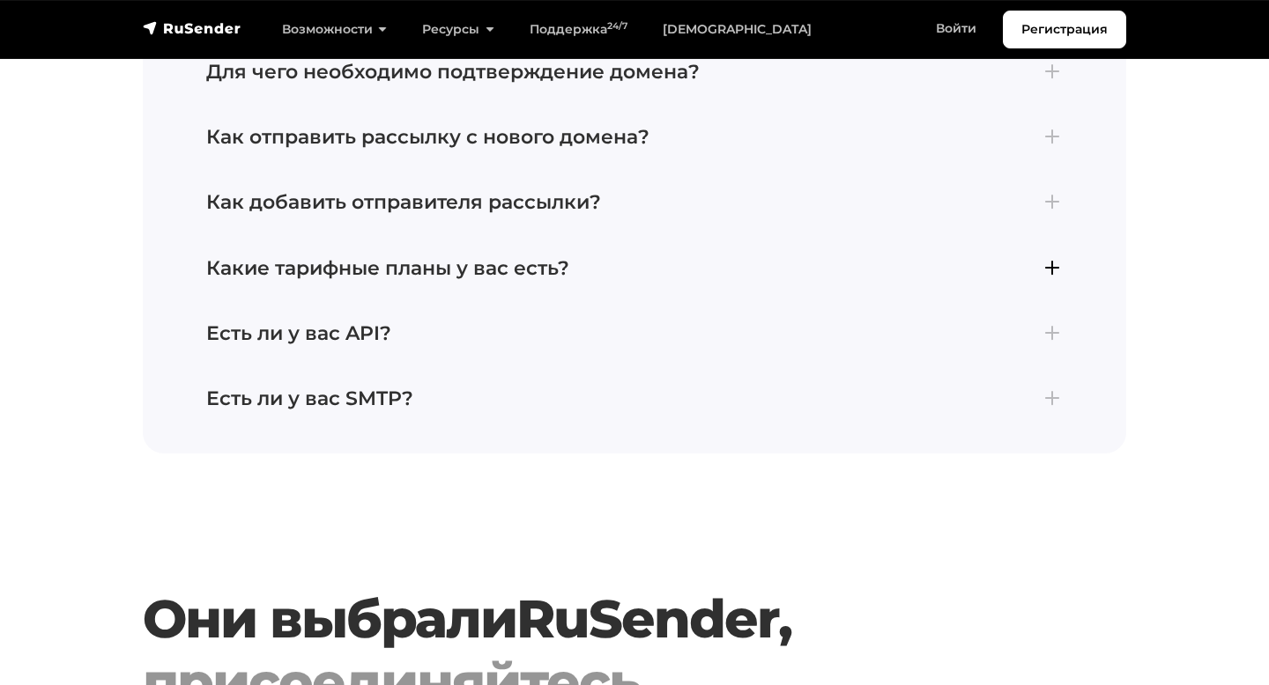
click at [519, 257] on h4 "Какие тарифные планы у вас есть?" at bounding box center [634, 268] width 856 height 23
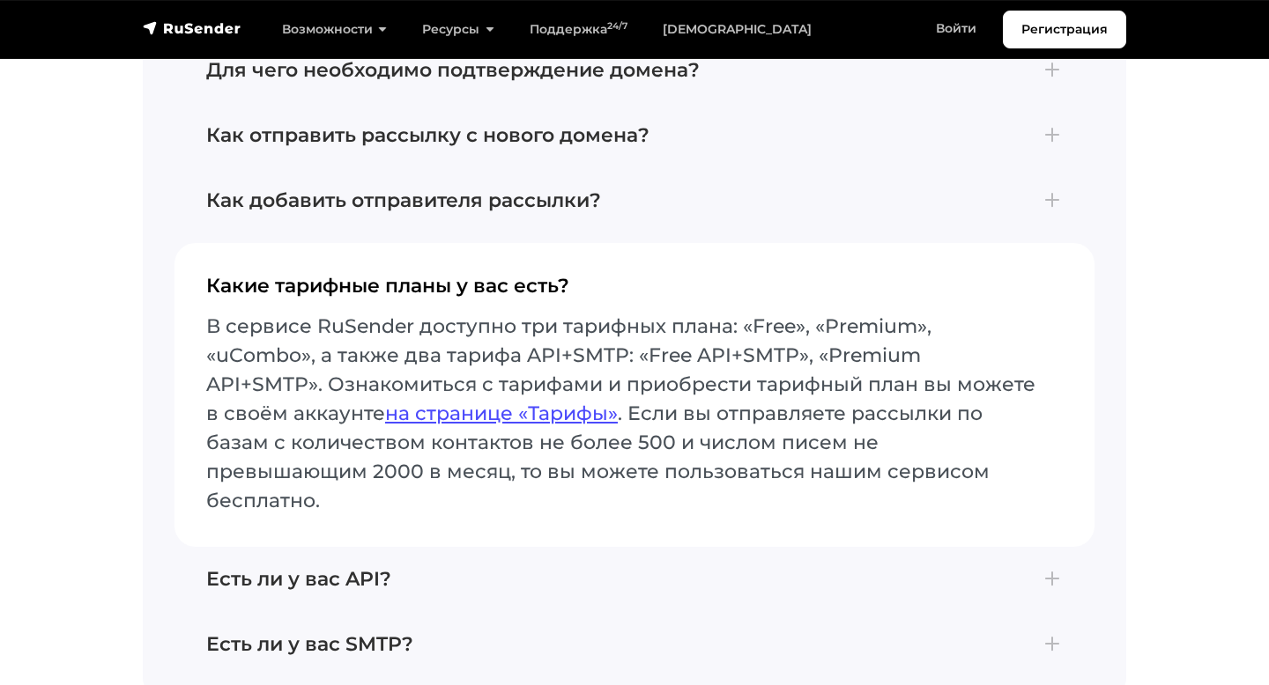
scroll to position [4361, 0]
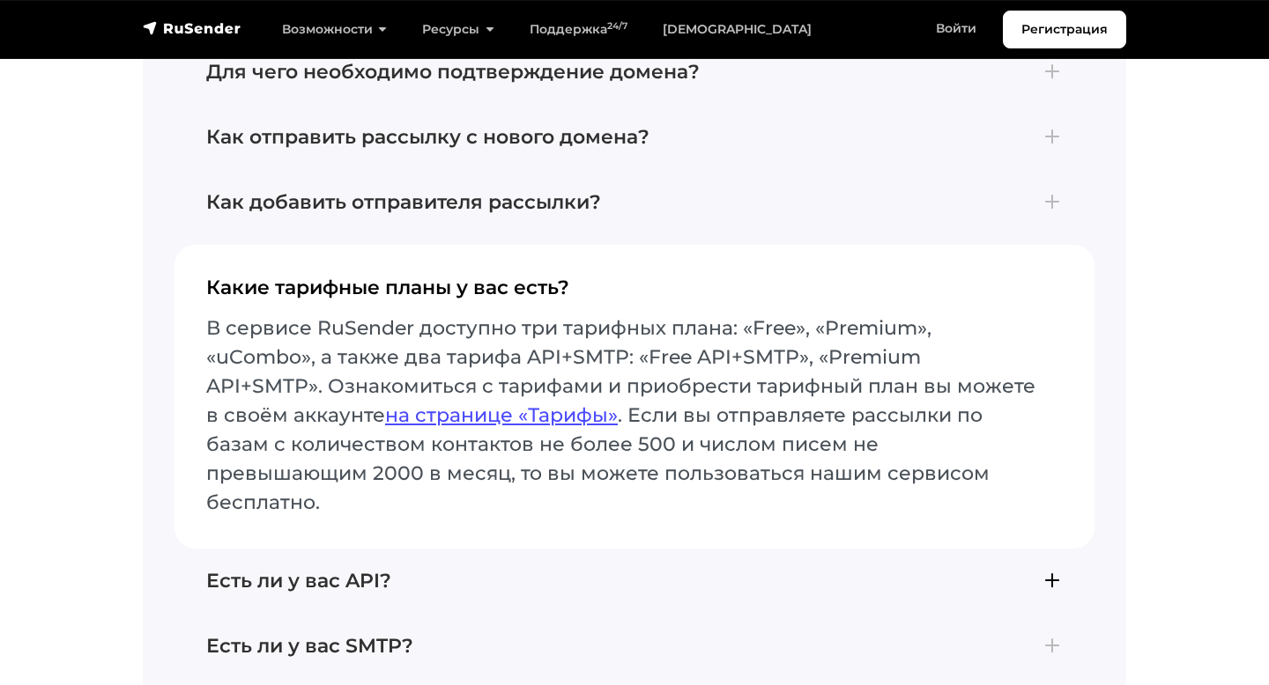
click at [411, 570] on h4 "Есть ли у вас API?" at bounding box center [634, 581] width 856 height 23
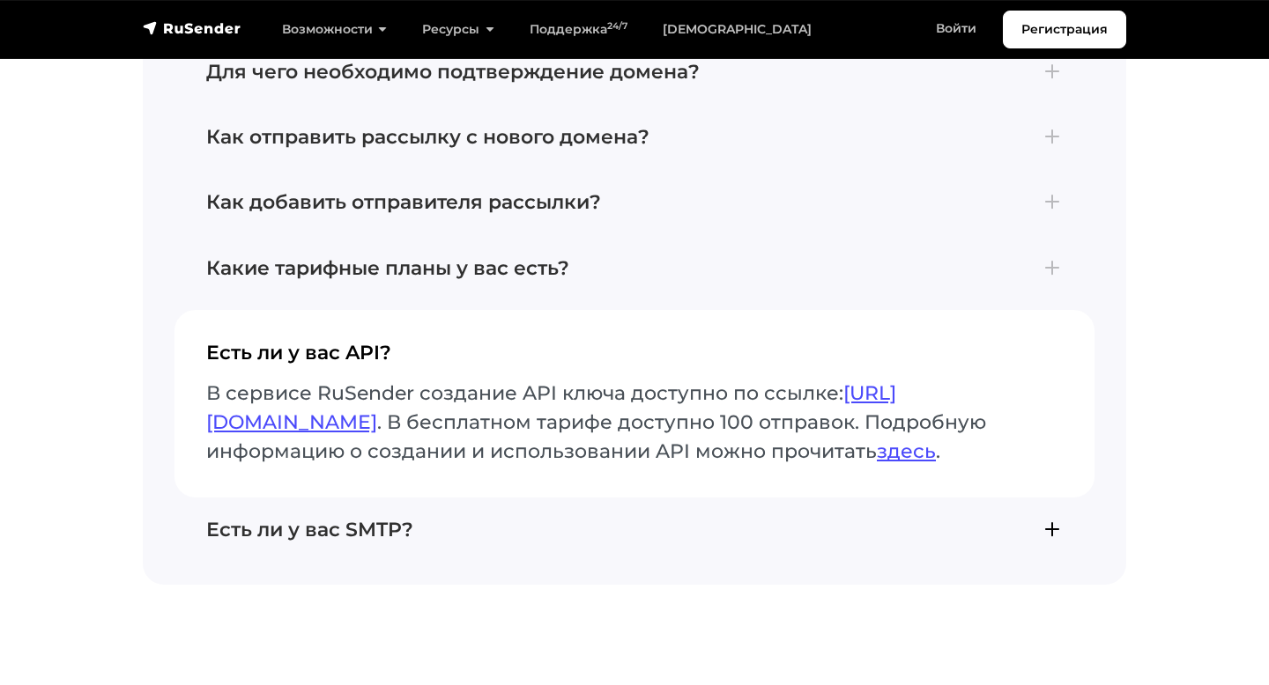
click at [400, 519] on h4 "Есть ли у вас SMTP?" at bounding box center [634, 530] width 856 height 23
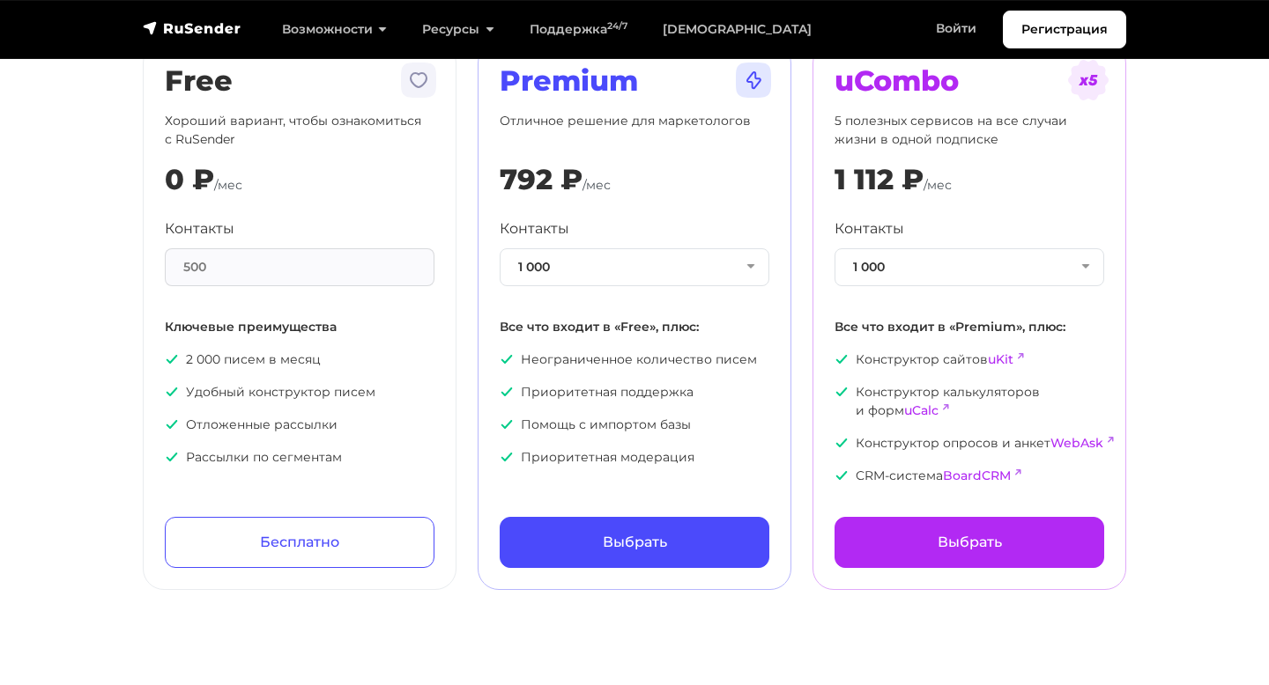
scroll to position [0, 0]
